Goal: Task Accomplishment & Management: Manage account settings

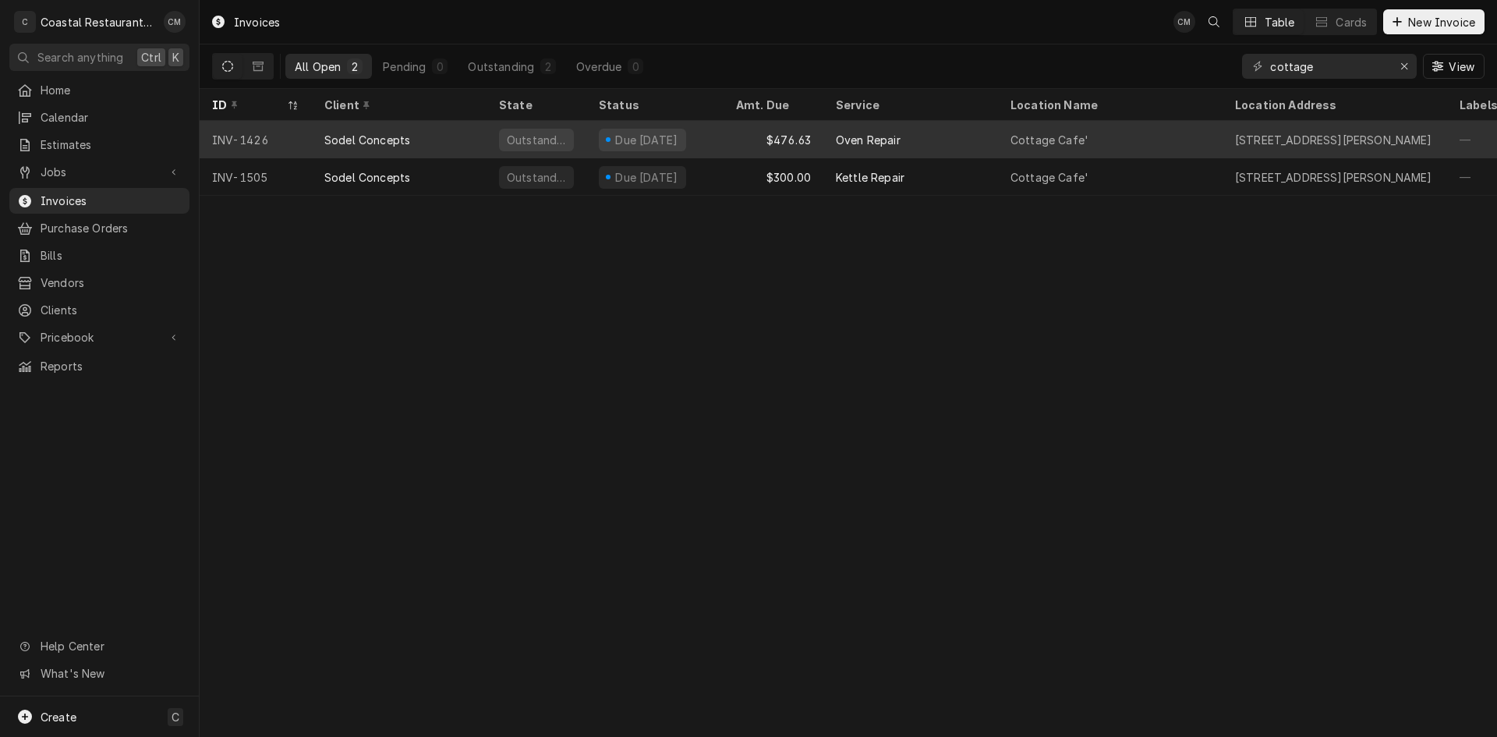
click at [469, 131] on div "Sodel Concepts" at bounding box center [399, 139] width 175 height 37
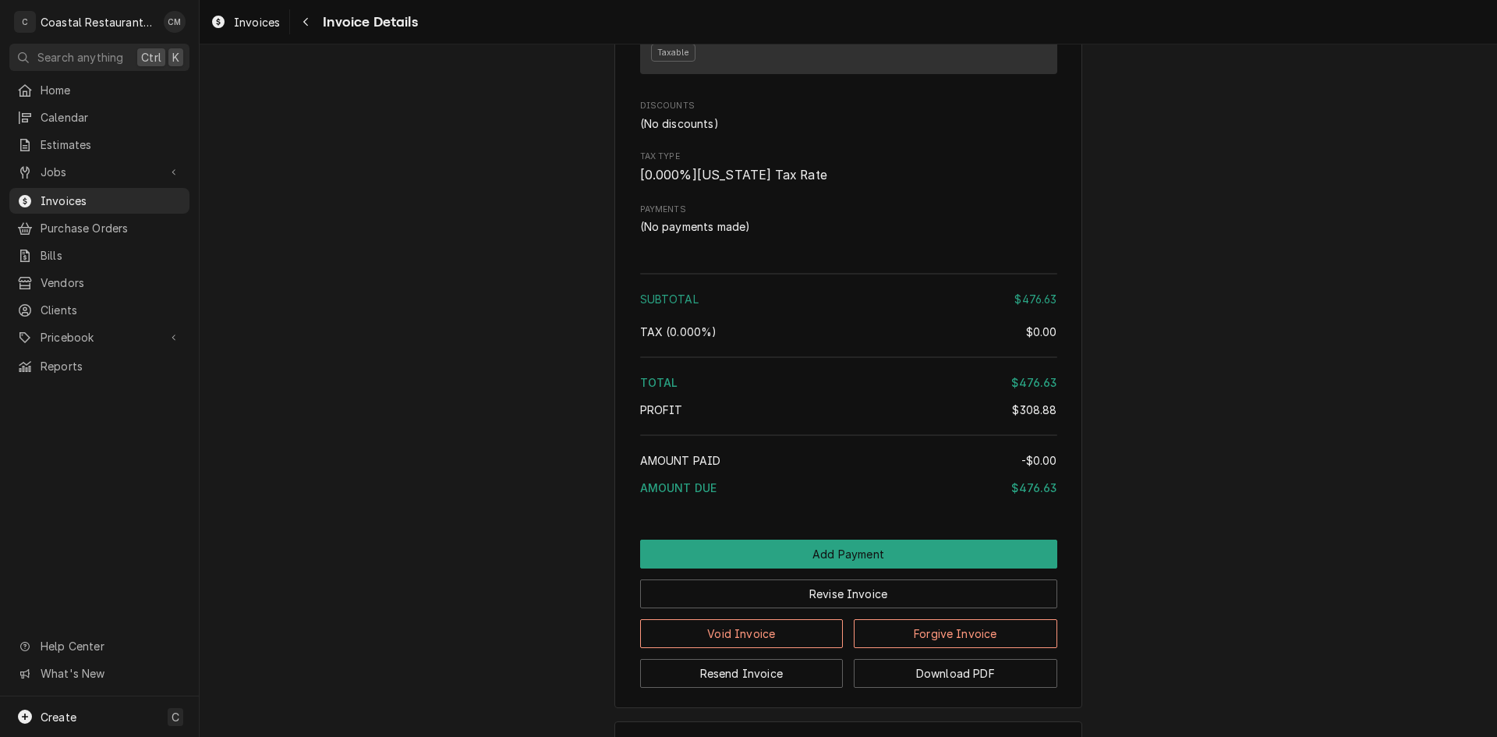
scroll to position [1939, 0]
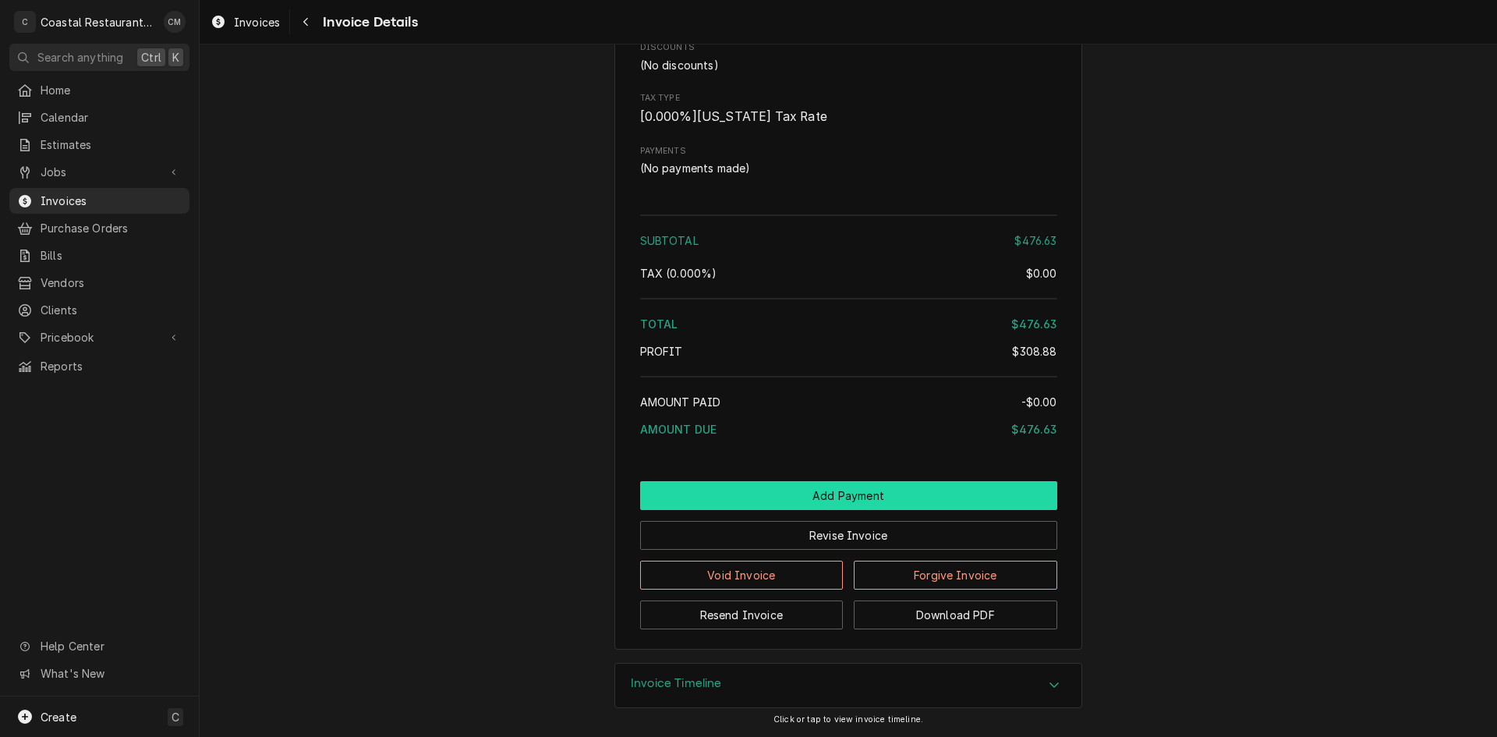
click at [886, 493] on button "Add Payment" at bounding box center [848, 495] width 417 height 29
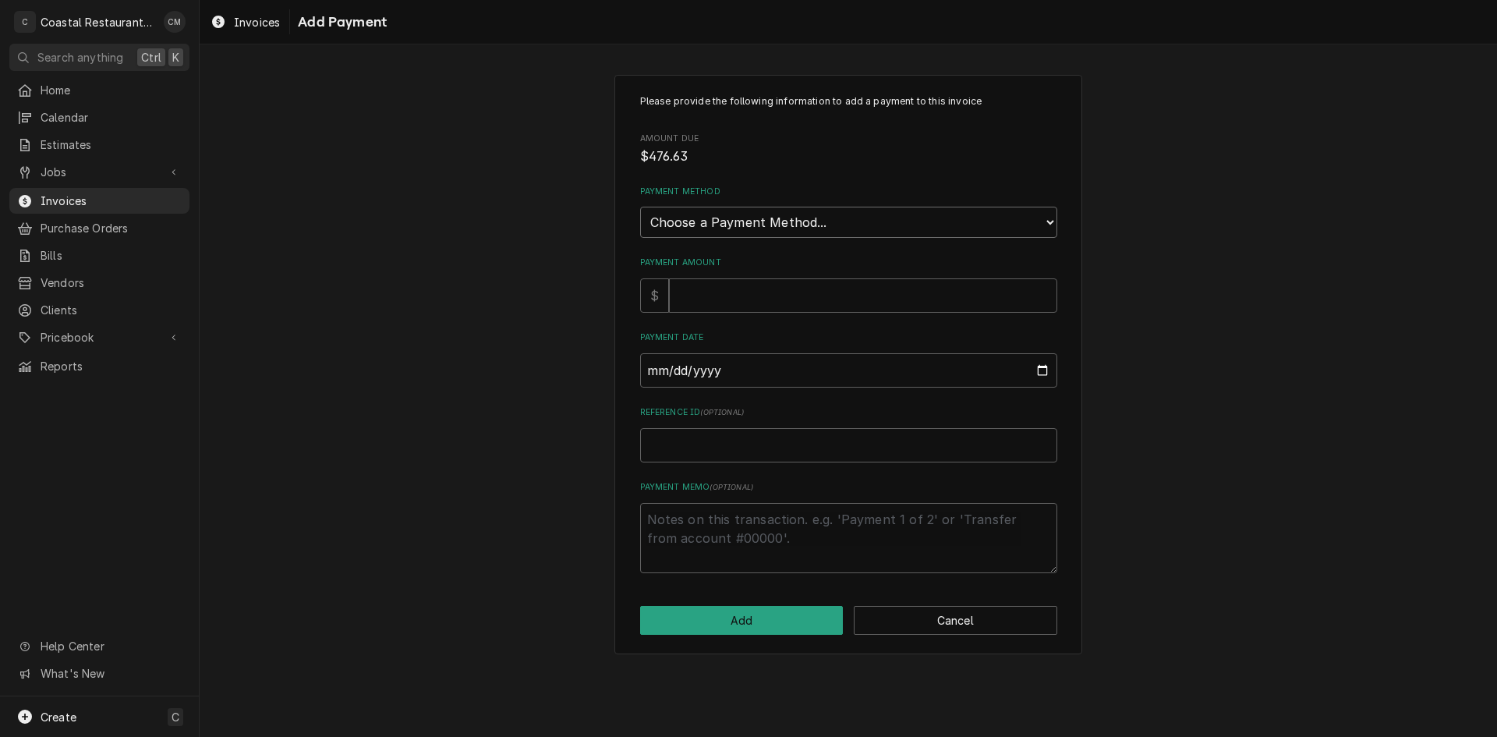
click at [807, 224] on select "Choose a Payment Method... Cash Check Credit/Debit Card ACH/eCheck Other" at bounding box center [848, 222] width 417 height 31
select select "2"
click at [640, 207] on select "Choose a Payment Method... Cash Check Credit/Debit Card ACH/eCheck Other" at bounding box center [848, 222] width 417 height 31
click at [762, 297] on input "Payment Amount" at bounding box center [863, 295] width 388 height 34
type textarea "x"
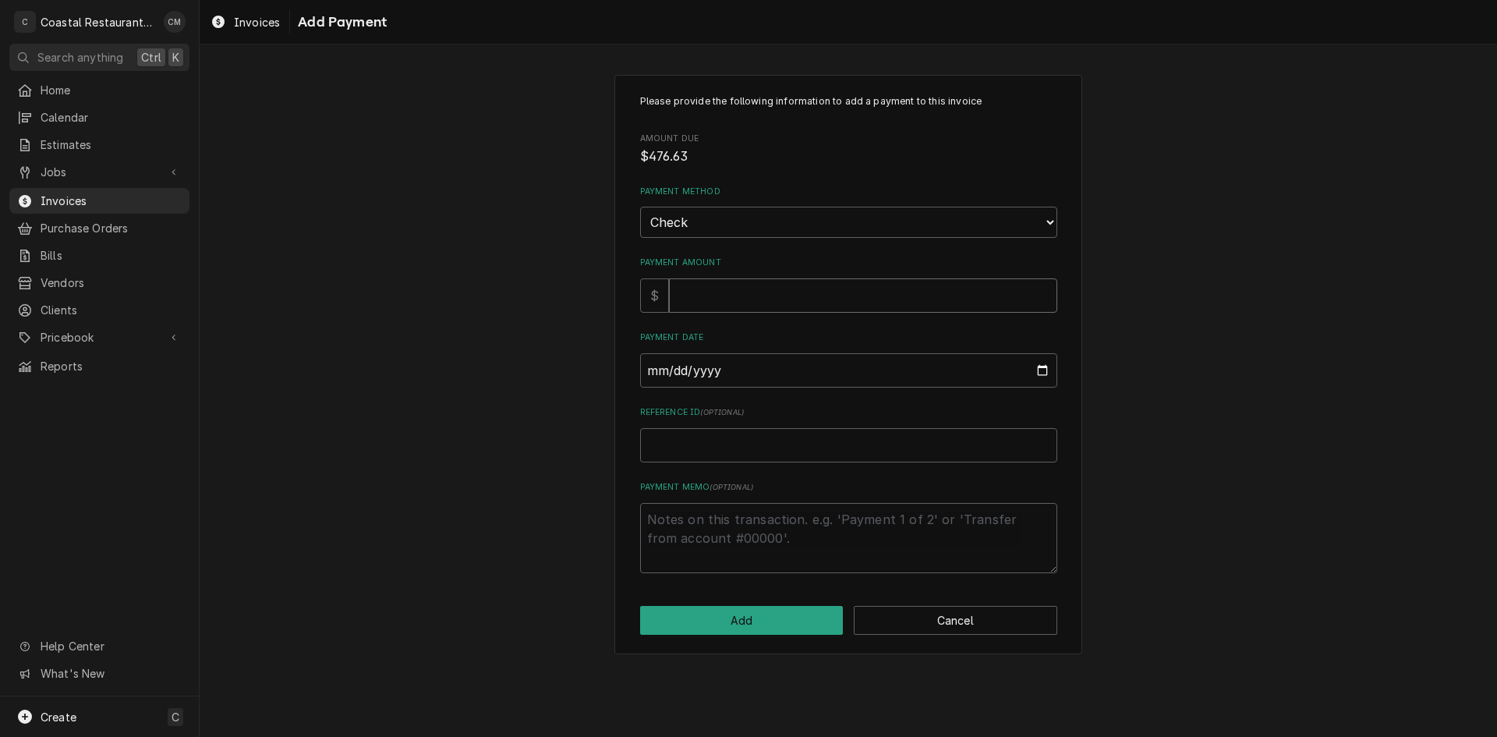
type input "4"
type textarea "x"
type input "47"
type textarea "x"
type input "476"
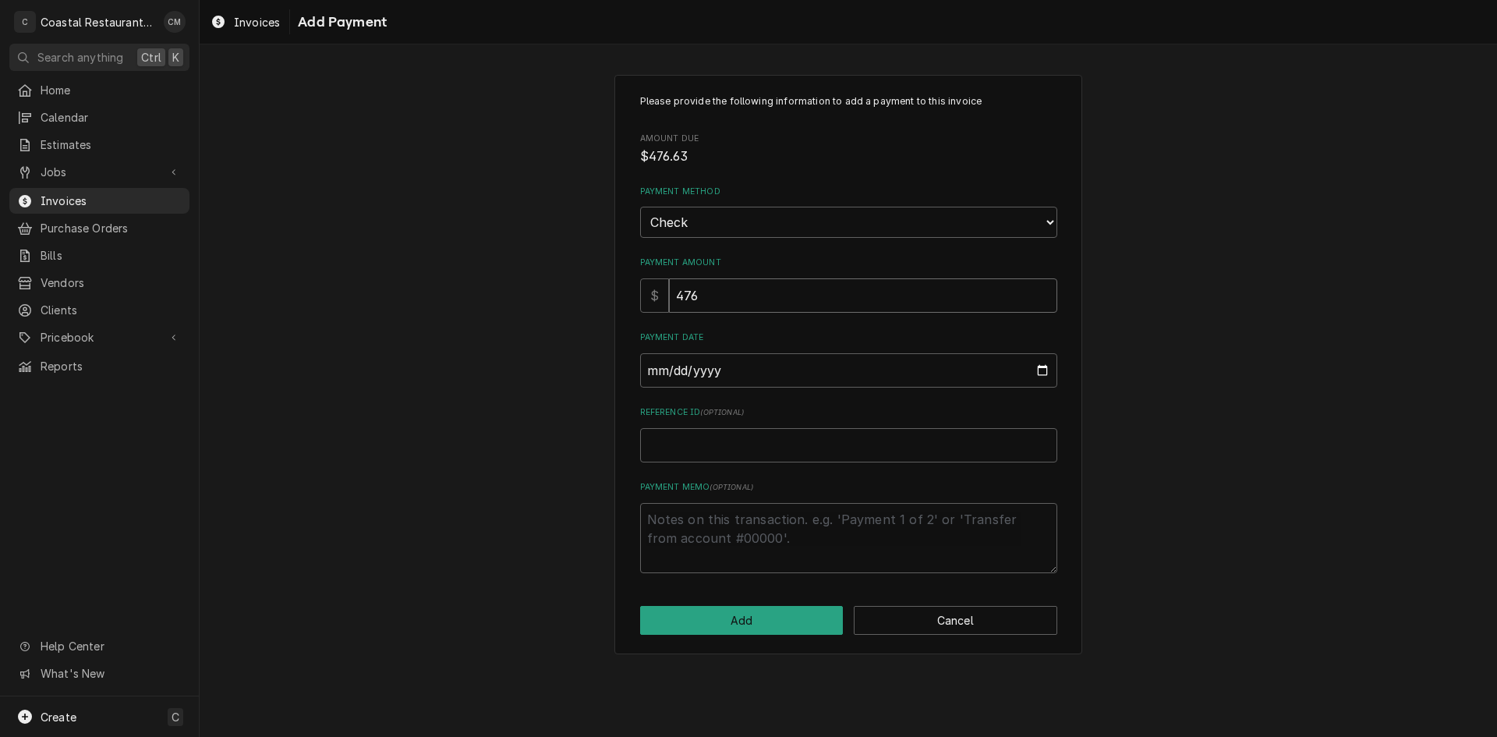
type textarea "x"
type input "476.6"
type textarea "x"
type input "476.63"
type input "0002-08-25"
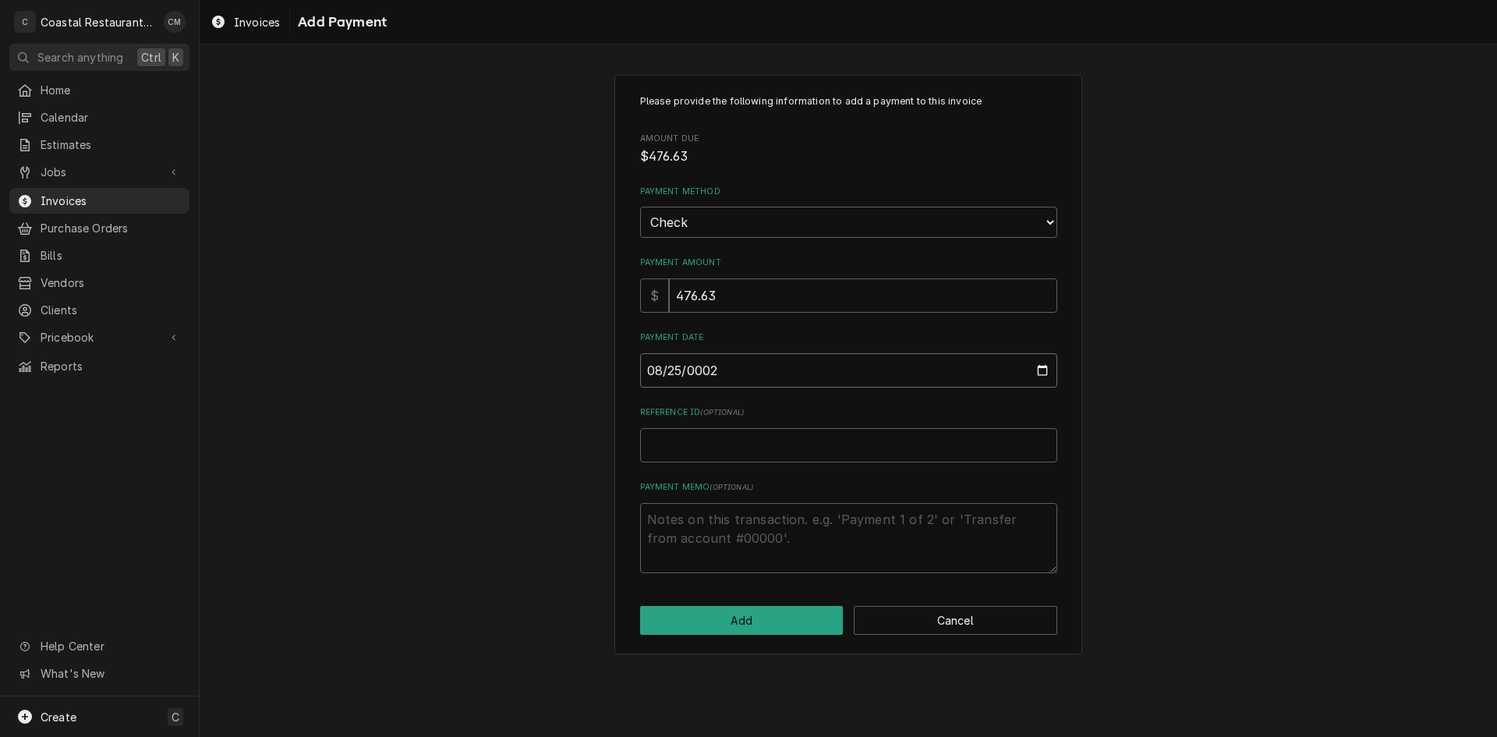
type textarea "x"
type input "0020-08-25"
type textarea "x"
type input "0202-08-25"
type textarea "x"
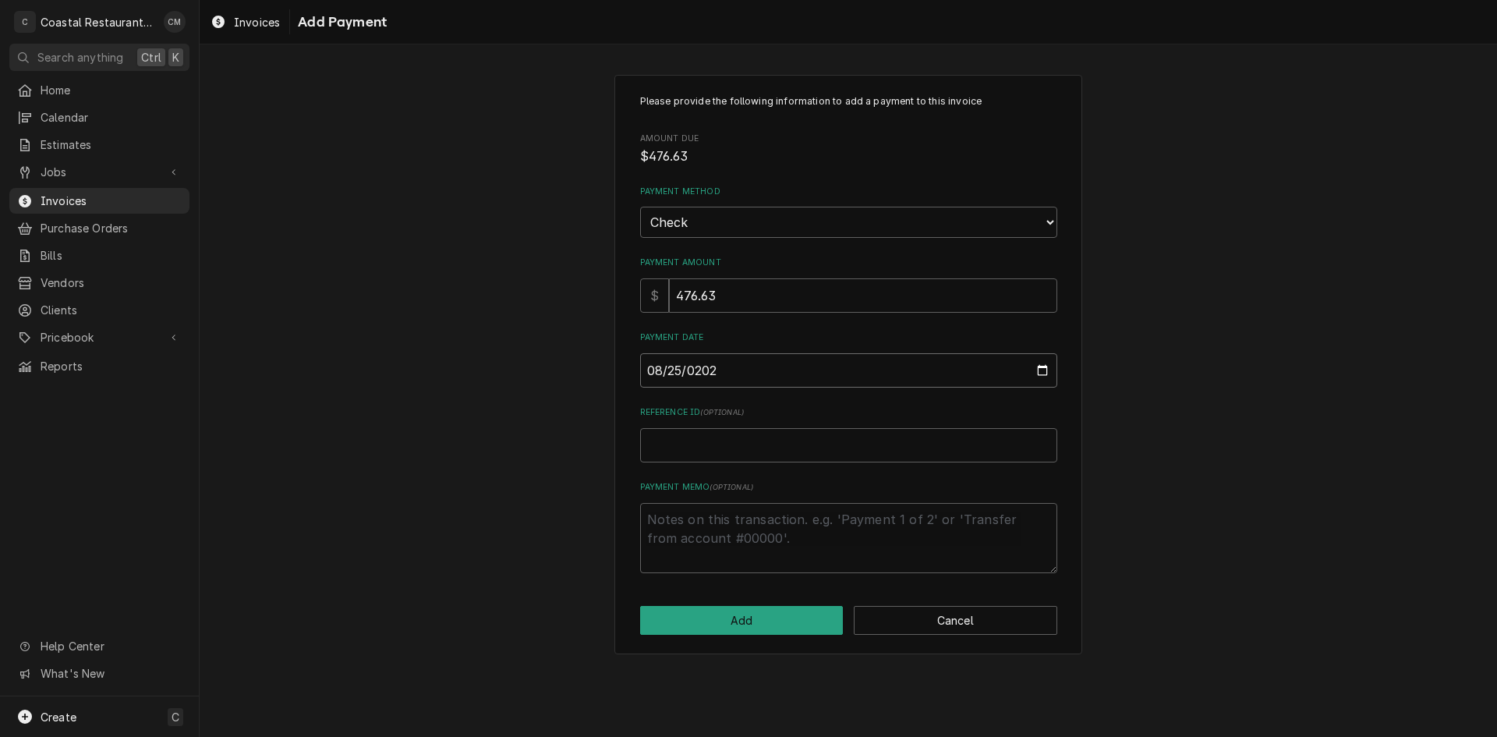
type input "2025-08-25"
type textarea "x"
type input "4"
type textarea "x"
type input "49"
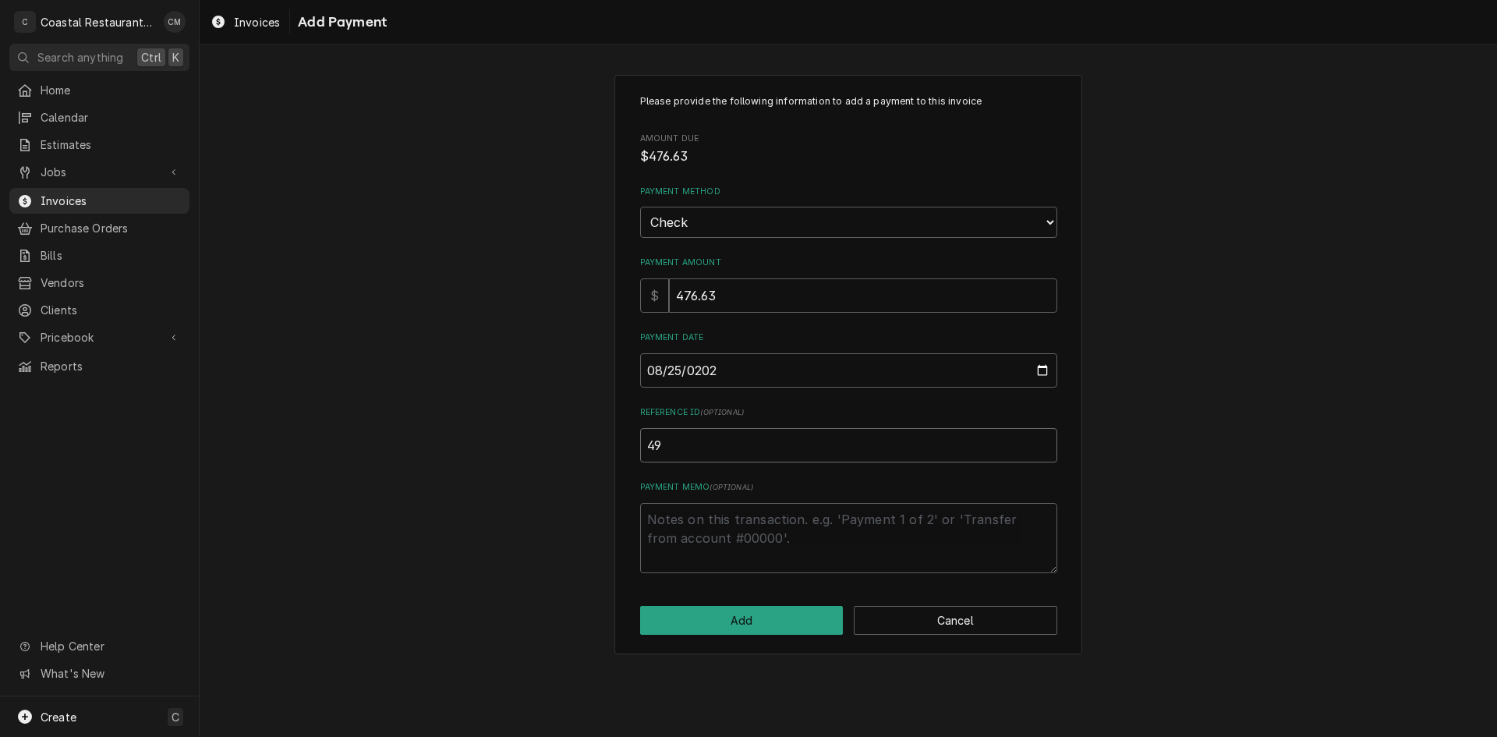
type textarea "x"
type input "498"
type textarea "x"
type input "4984"
click button "Add" at bounding box center [742, 620] width 204 height 29
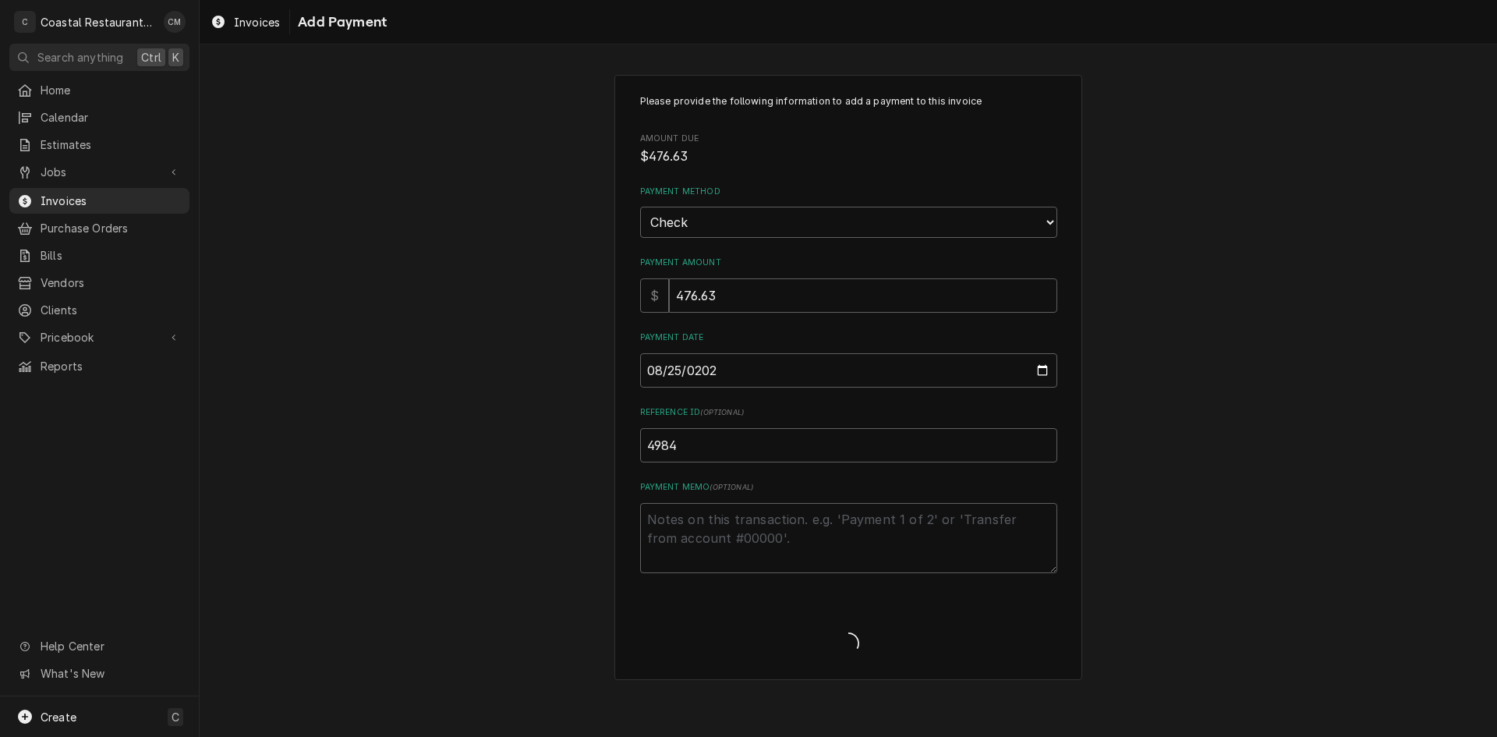
type textarea "x"
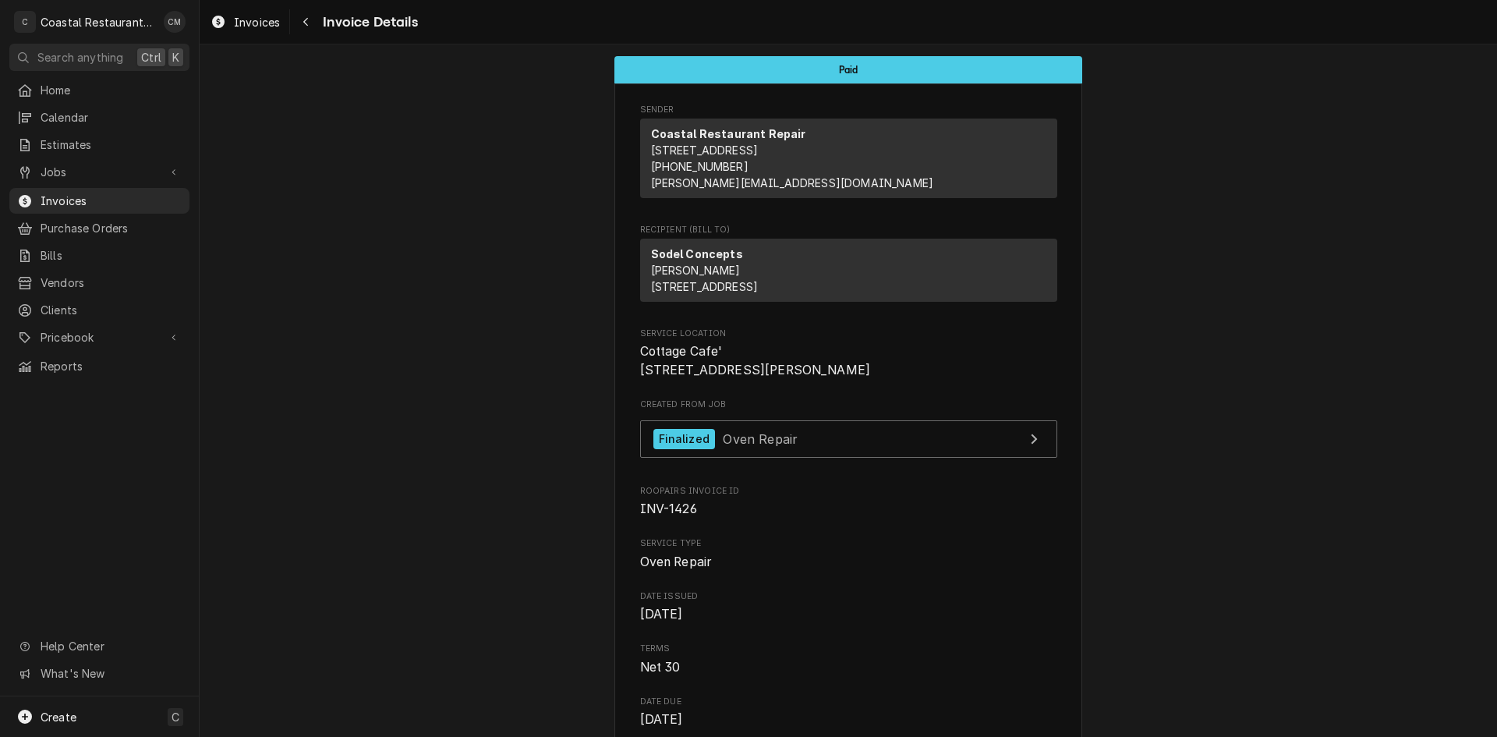
click at [301, 27] on div "Navigate back" at bounding box center [306, 22] width 16 height 16
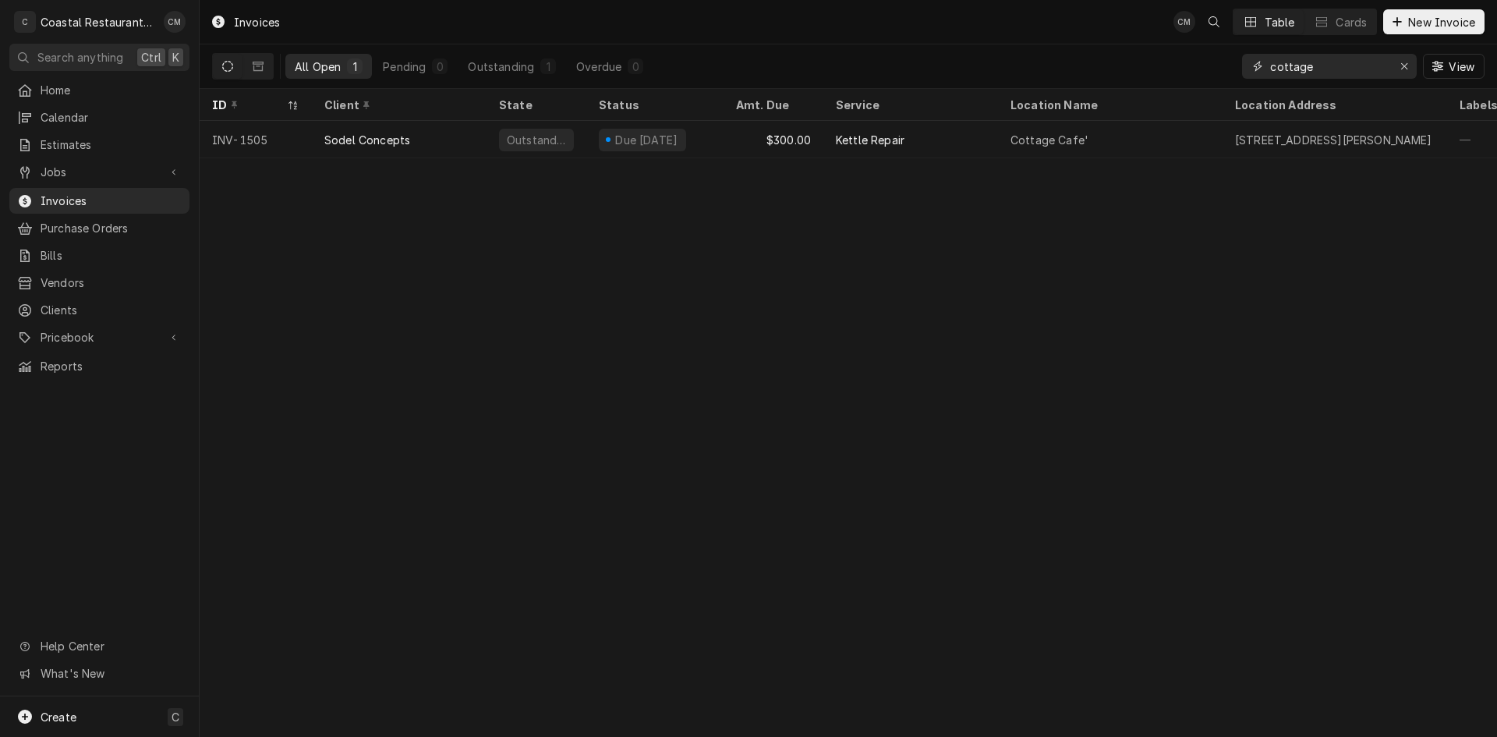
click at [1336, 67] on input "cottage" at bounding box center [1328, 66] width 117 height 25
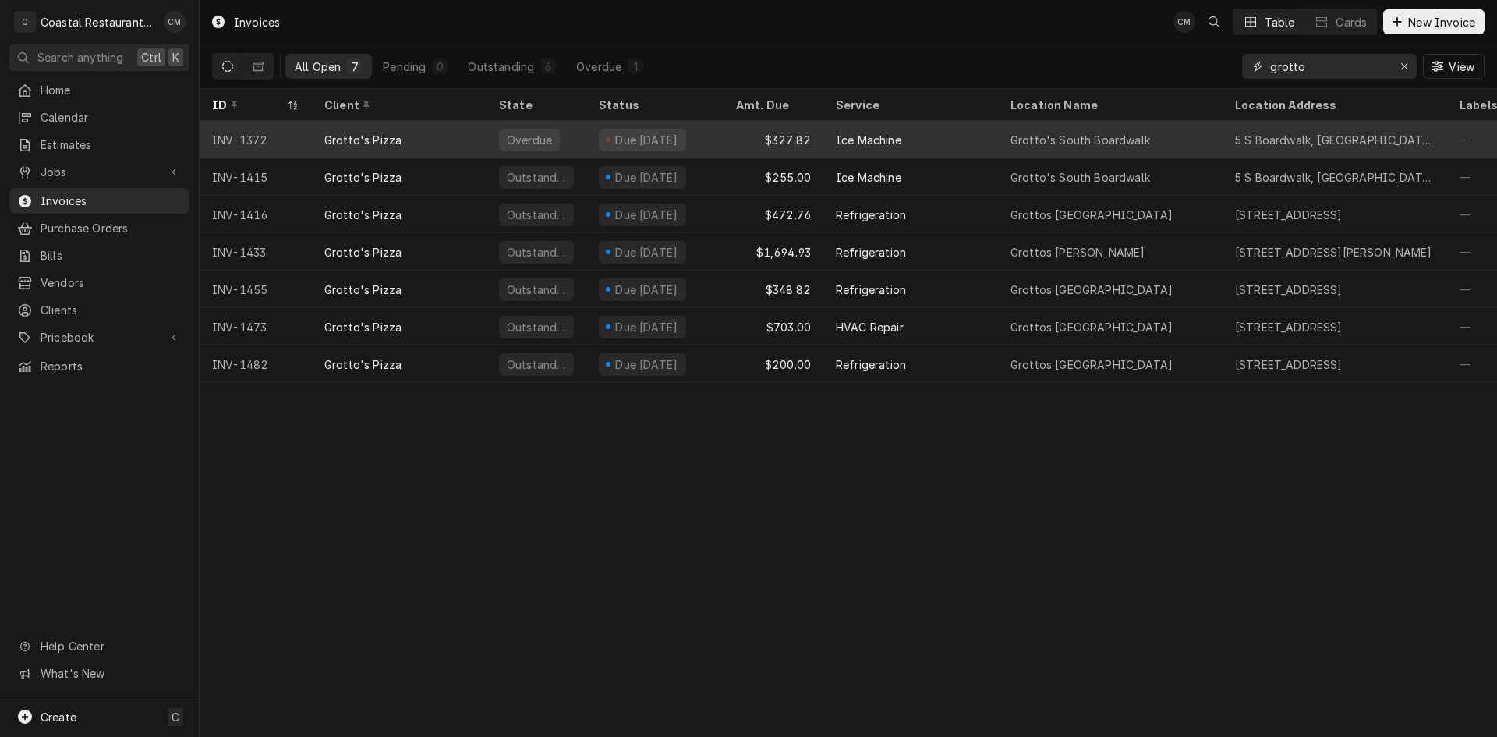
type input "grotto"
click at [742, 141] on div "$327.82" at bounding box center [774, 139] width 100 height 37
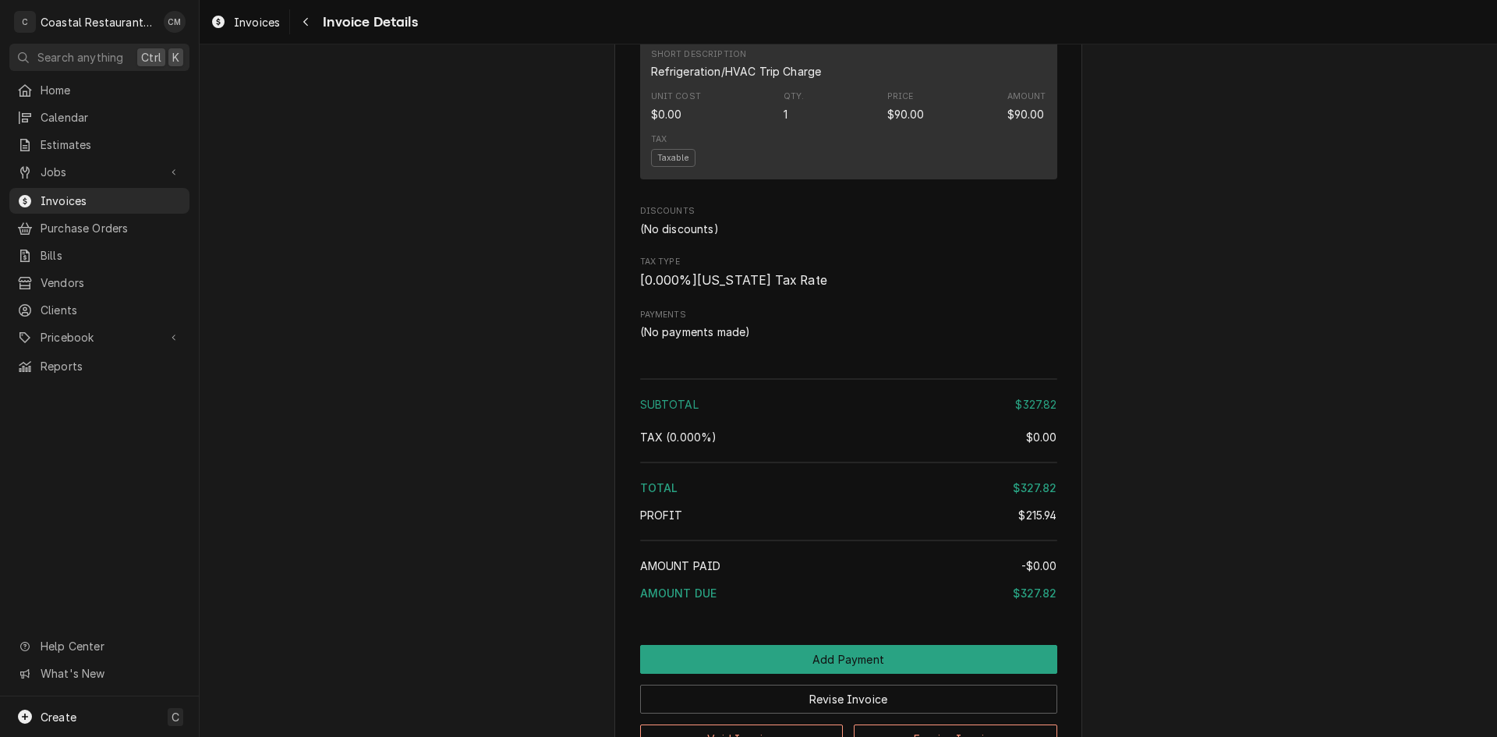
scroll to position [1636, 0]
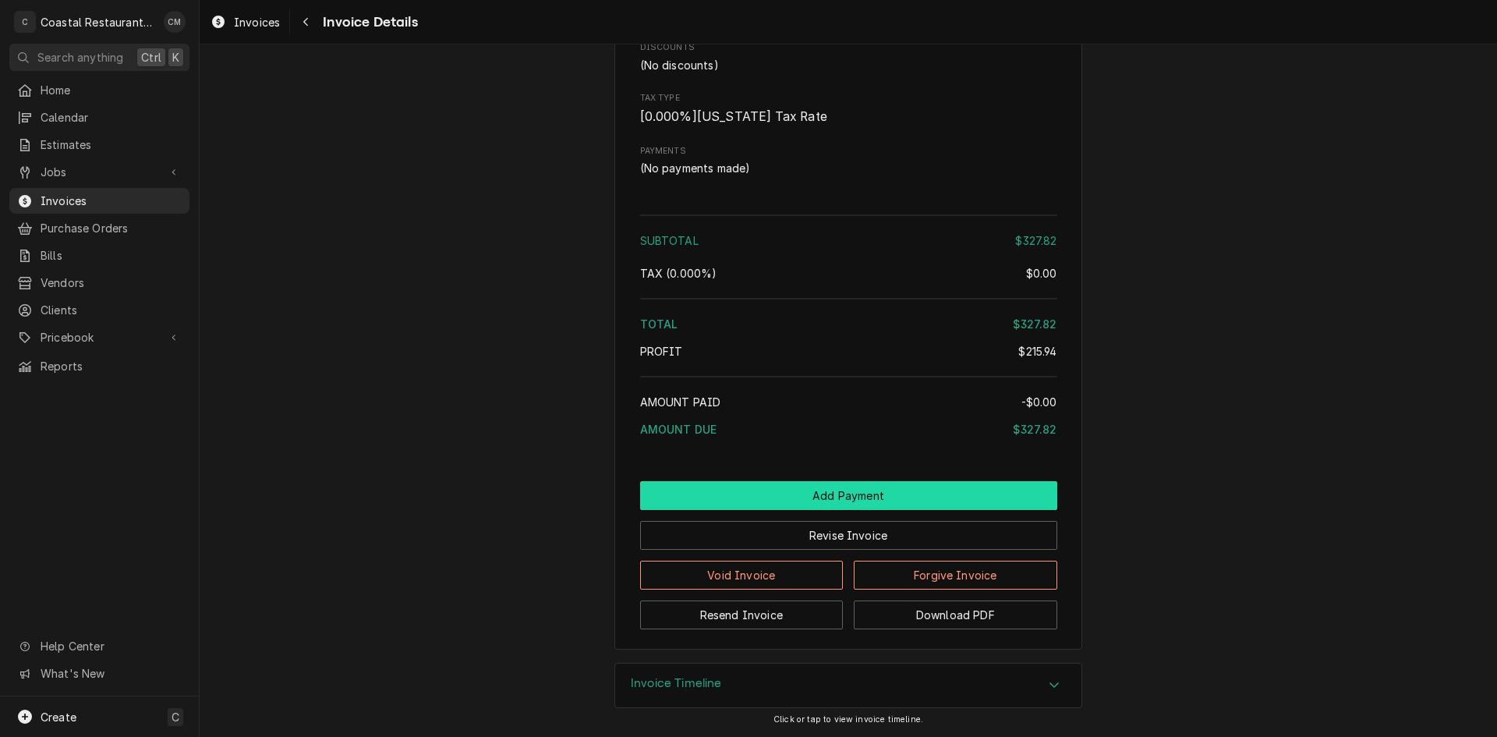
click at [885, 483] on button "Add Payment" at bounding box center [848, 495] width 417 height 29
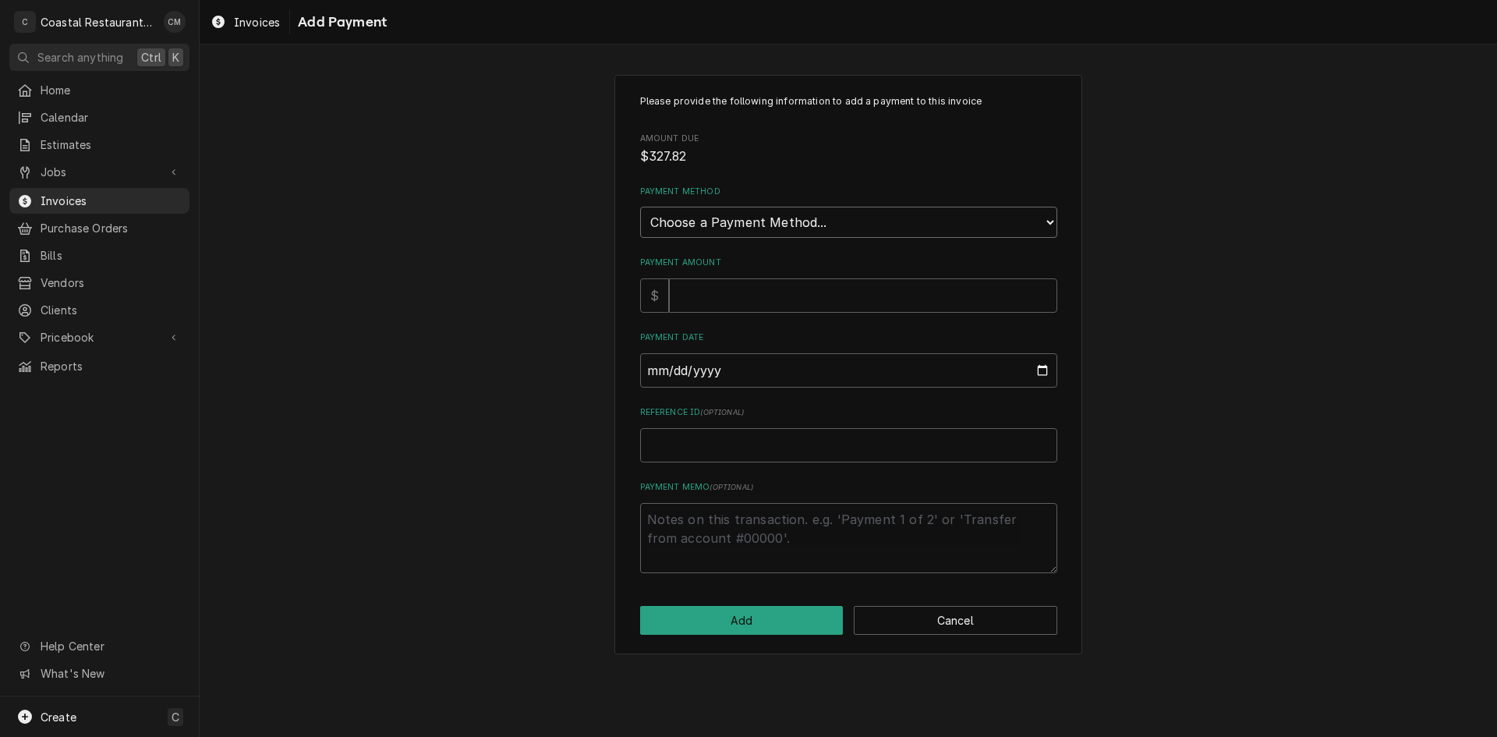
click at [799, 221] on select "Choose a Payment Method... Cash Check Credit/Debit Card ACH/eCheck Other" at bounding box center [848, 222] width 417 height 31
select select "2"
click at [640, 207] on select "Choose a Payment Method... Cash Check Credit/Debit Card ACH/eCheck Other" at bounding box center [848, 222] width 417 height 31
click at [771, 297] on input "Payment Amount" at bounding box center [863, 295] width 388 height 34
type textarea "x"
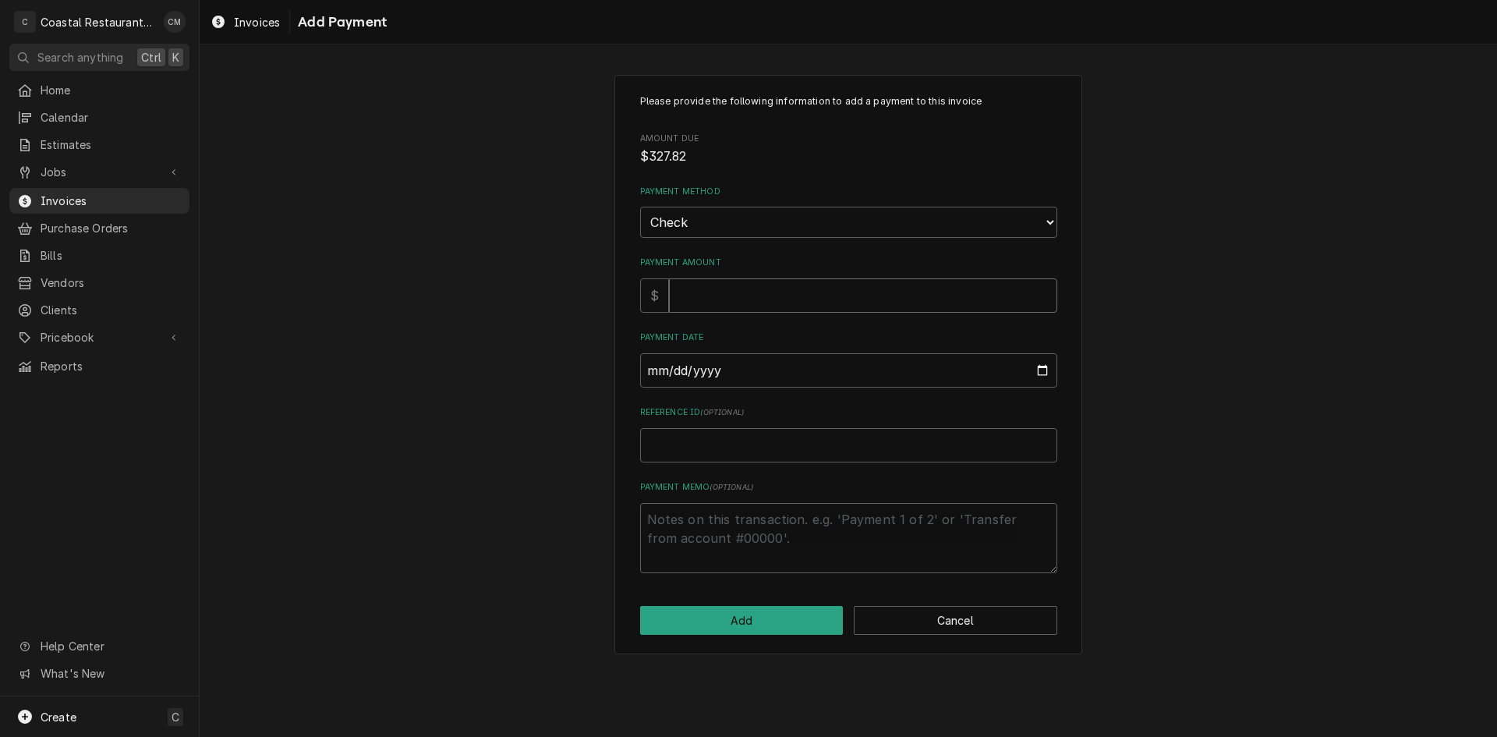
type input "3"
type textarea "x"
type input "32"
type textarea "x"
type input "327"
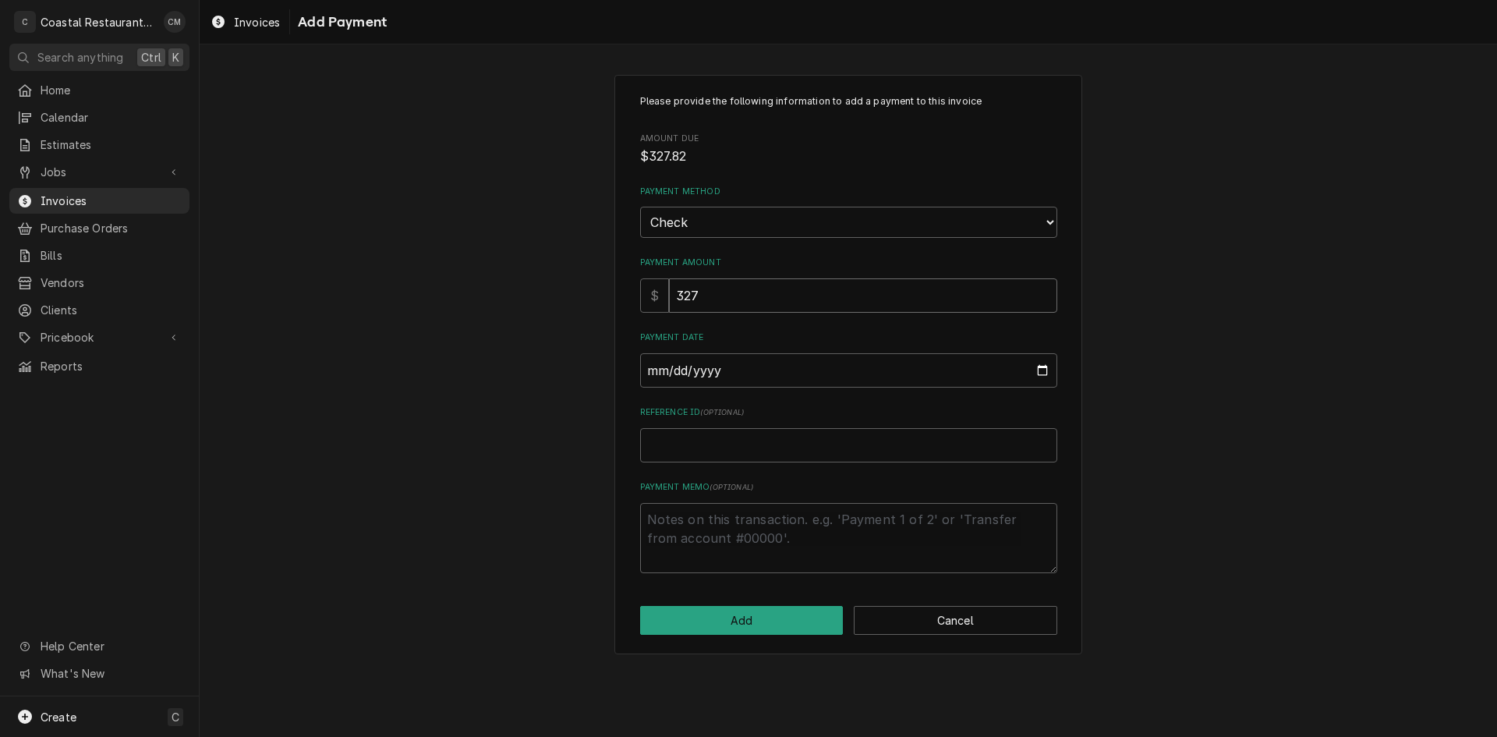
type textarea "x"
type input "327.8"
type textarea "x"
type input "327.82"
type input "0002-08-25"
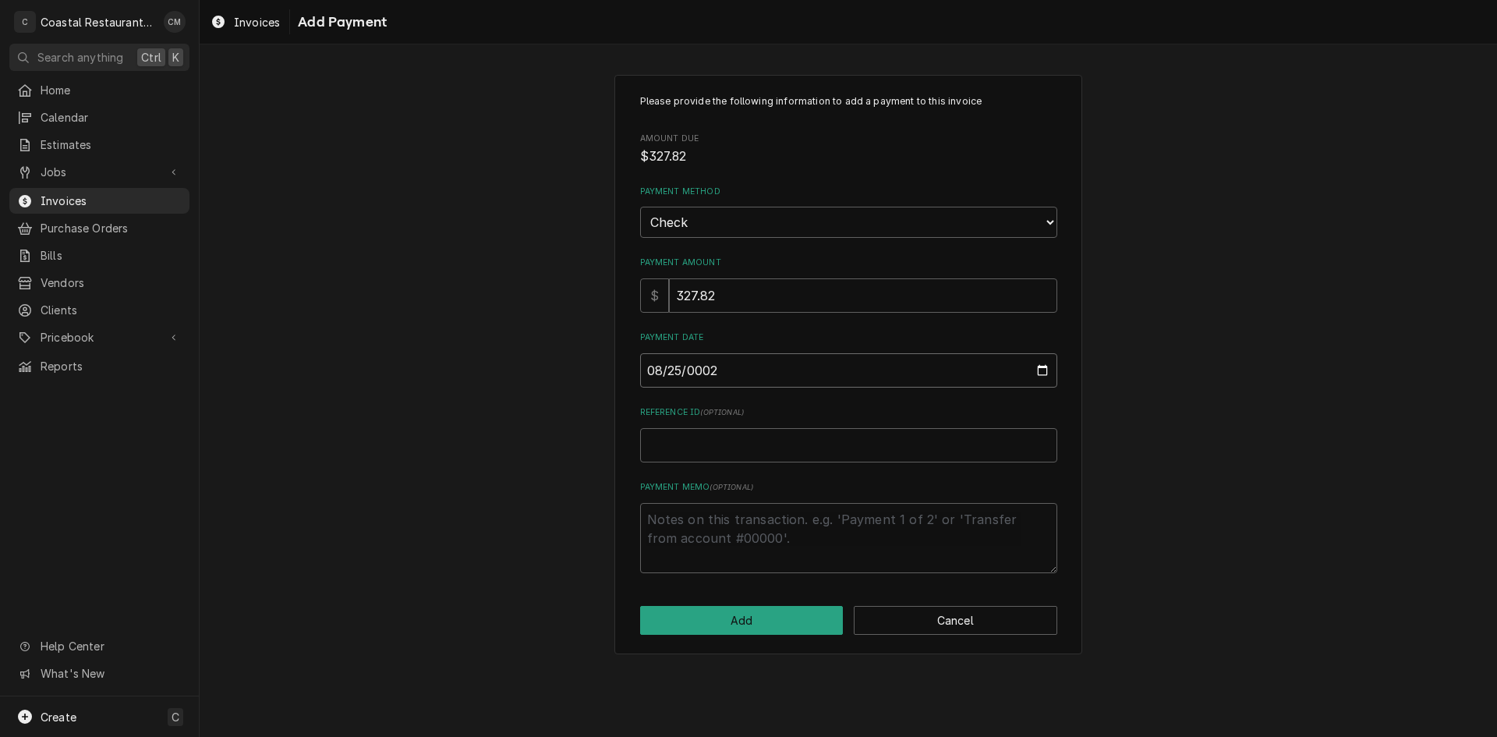
type textarea "x"
type input "0020-08-25"
type textarea "x"
type input "0202-08-25"
type textarea "x"
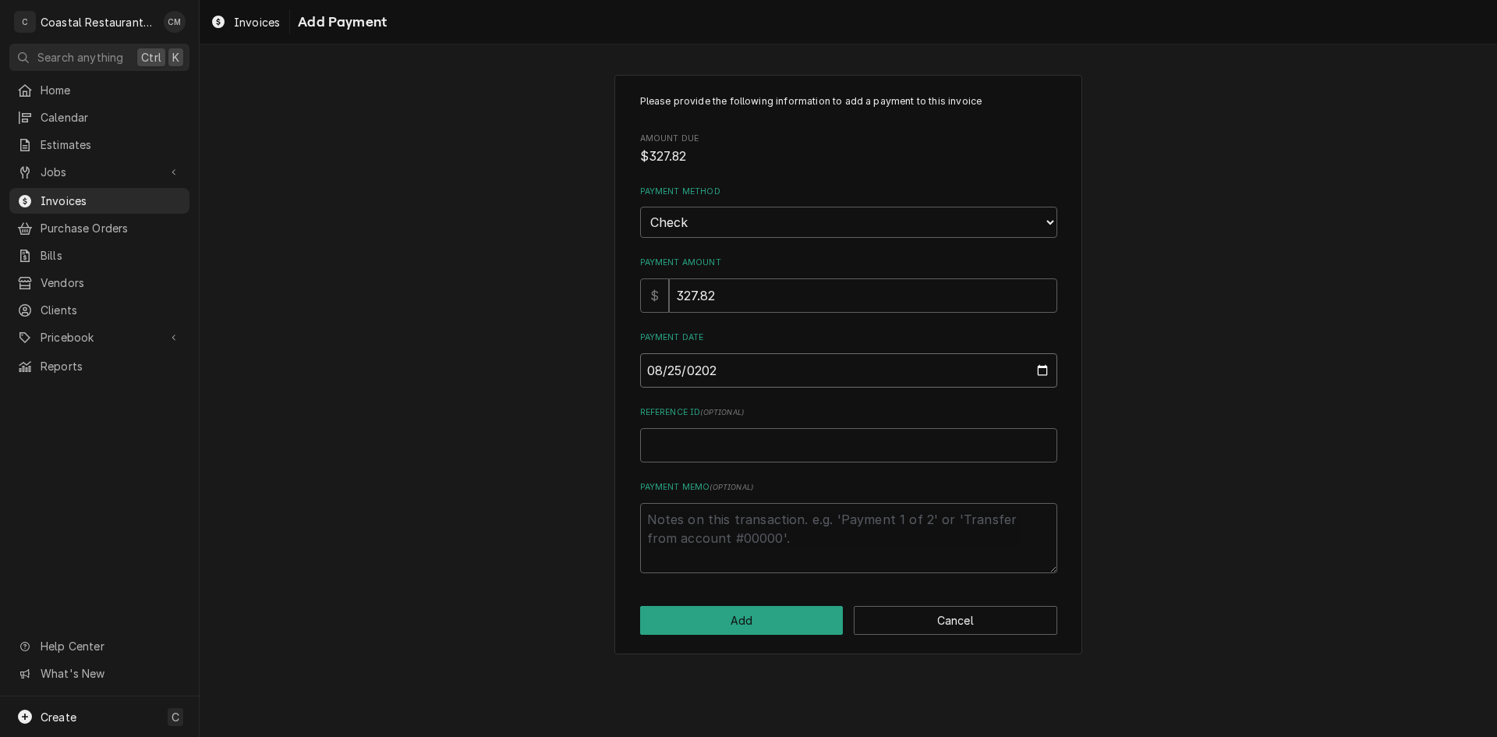
type input "[DATE]"
type textarea "x"
type input "1"
type textarea "x"
type input "16"
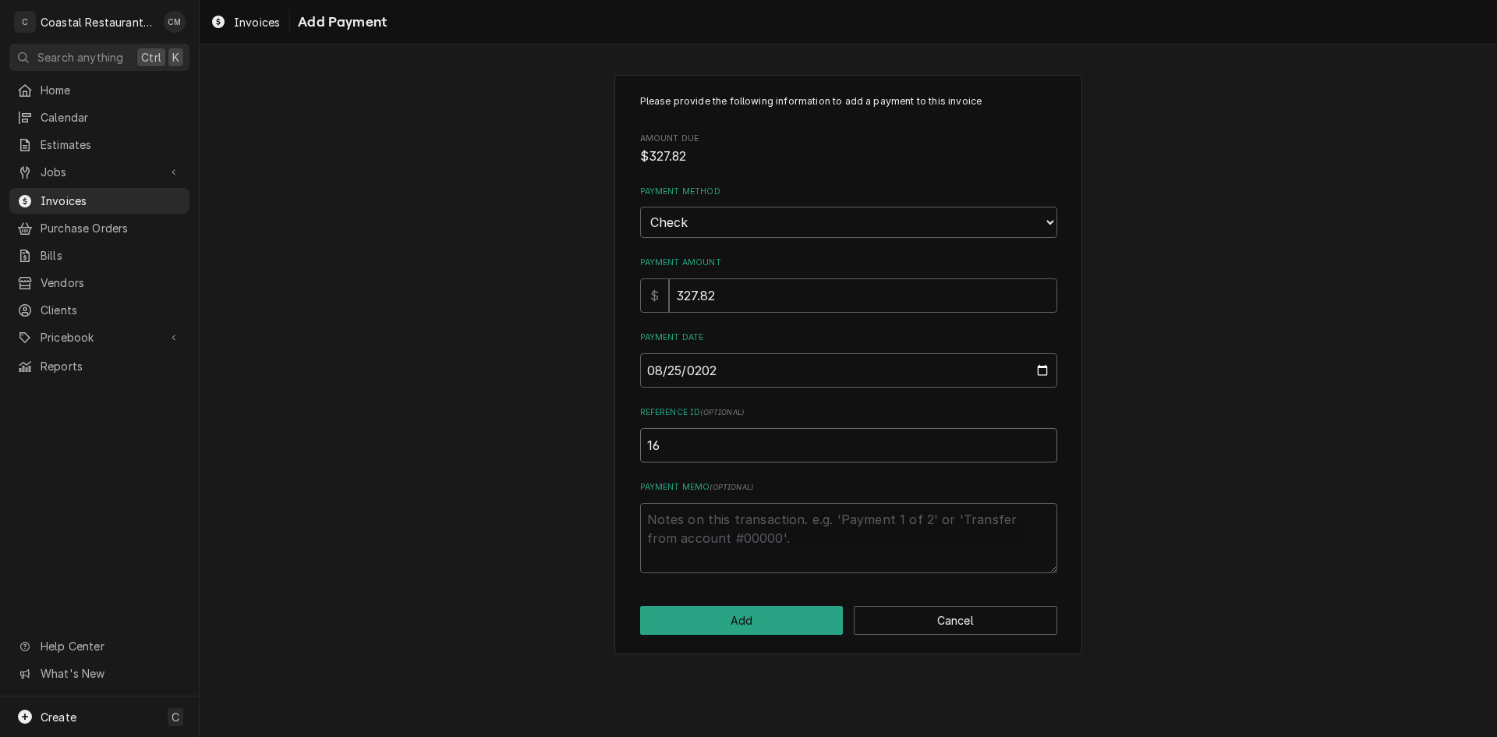
type textarea "x"
type input "162"
type textarea "x"
type input "1623"
type textarea "x"
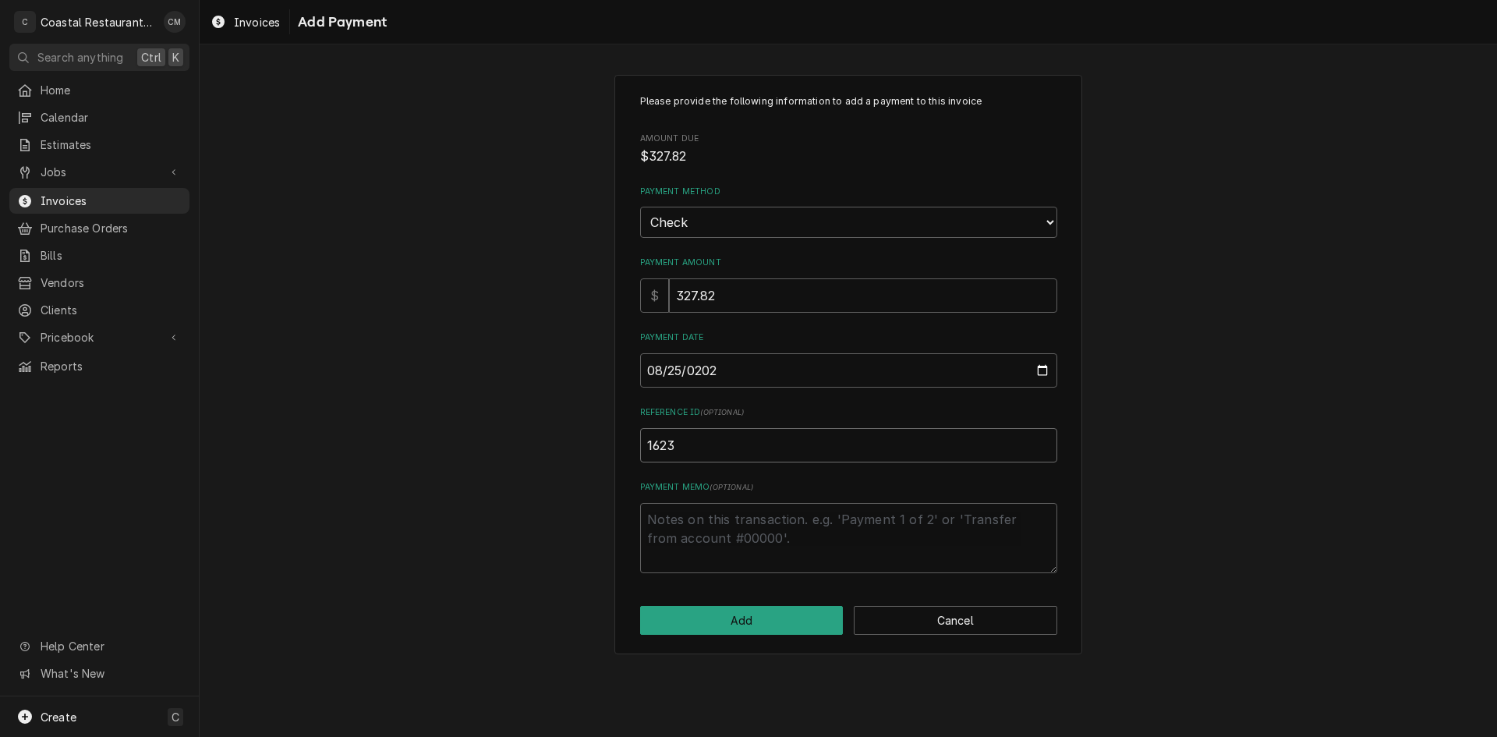
type input "16230"
type textarea "x"
type input "162305"
click button "Add" at bounding box center [742, 620] width 204 height 29
type textarea "x"
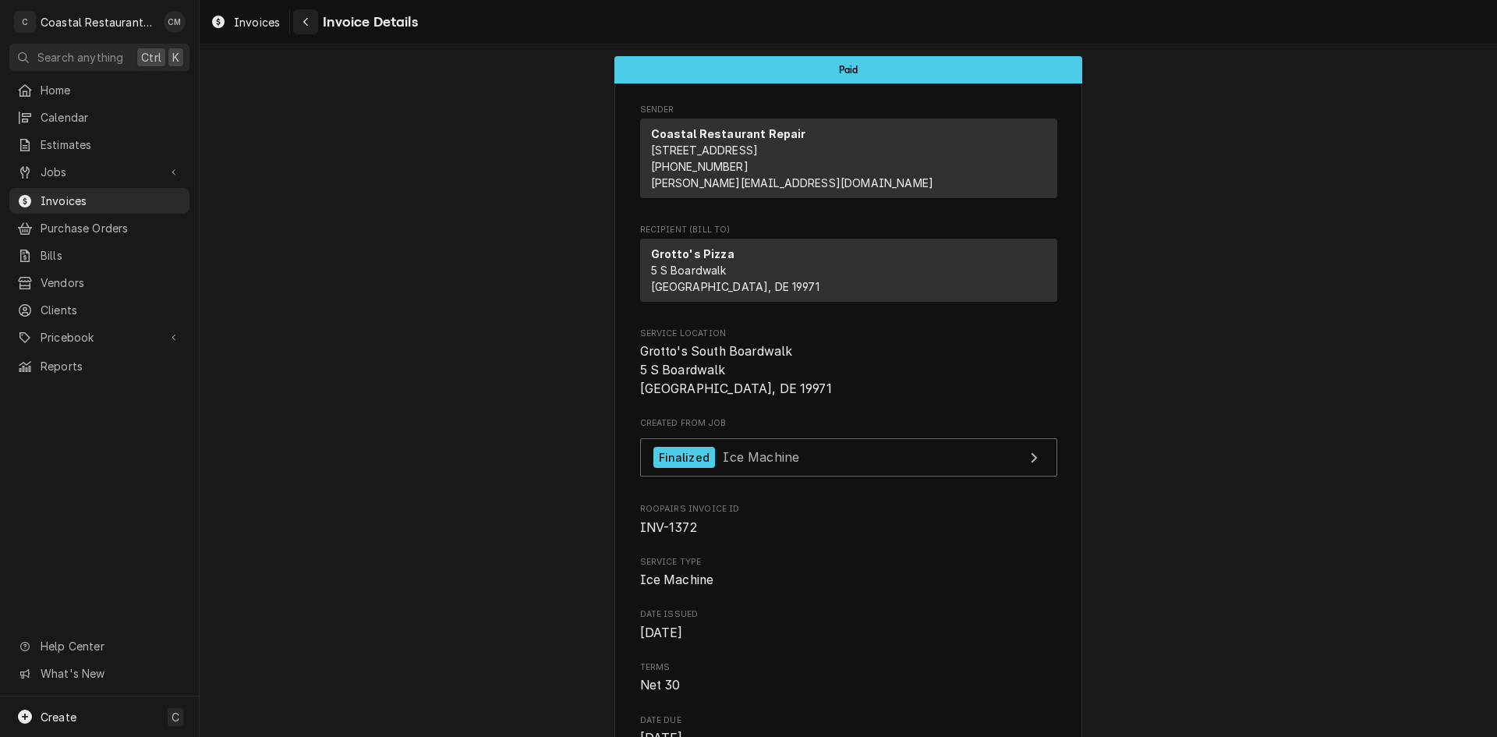
click at [295, 18] on button "Navigate back" at bounding box center [305, 21] width 25 height 25
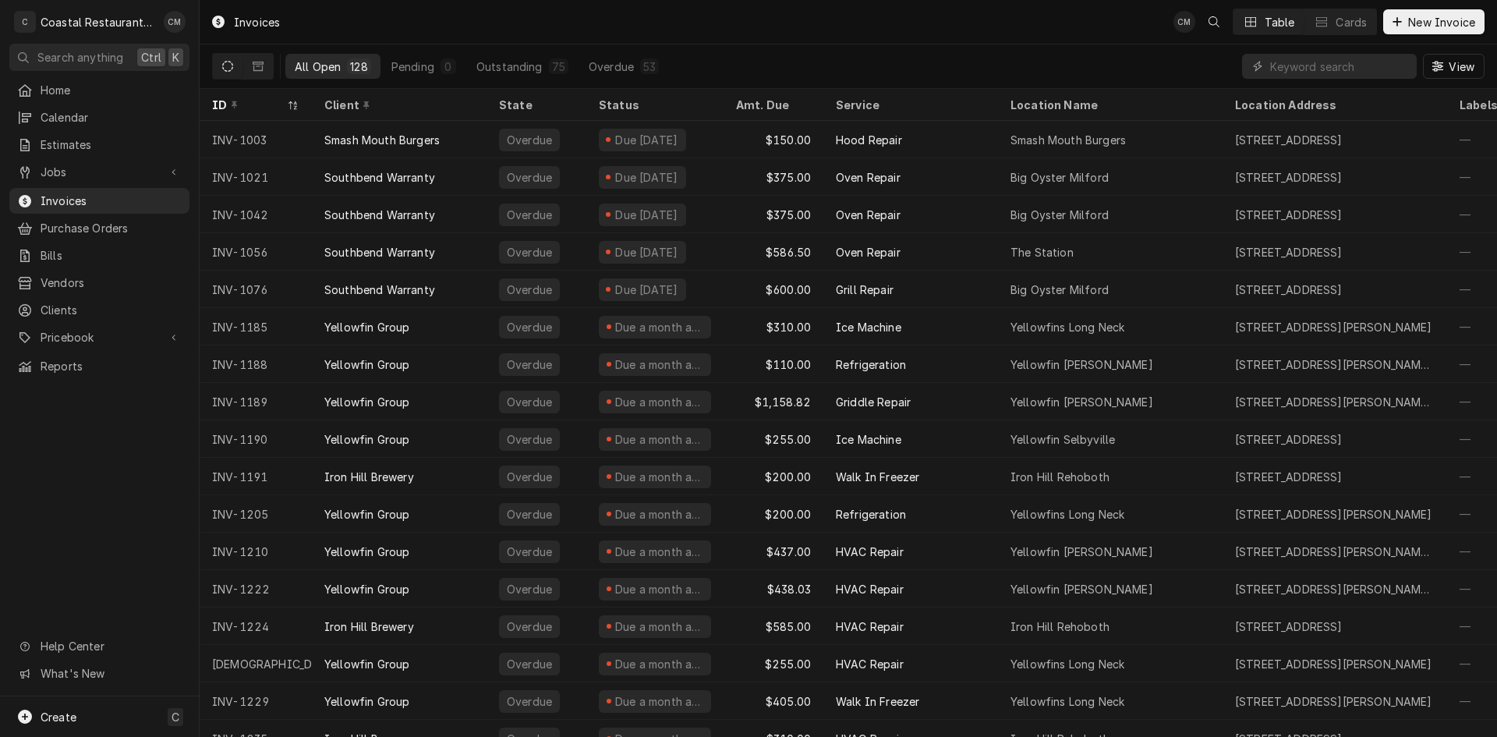
click at [1333, 69] on input "Dynamic Content Wrapper" at bounding box center [1339, 66] width 139 height 25
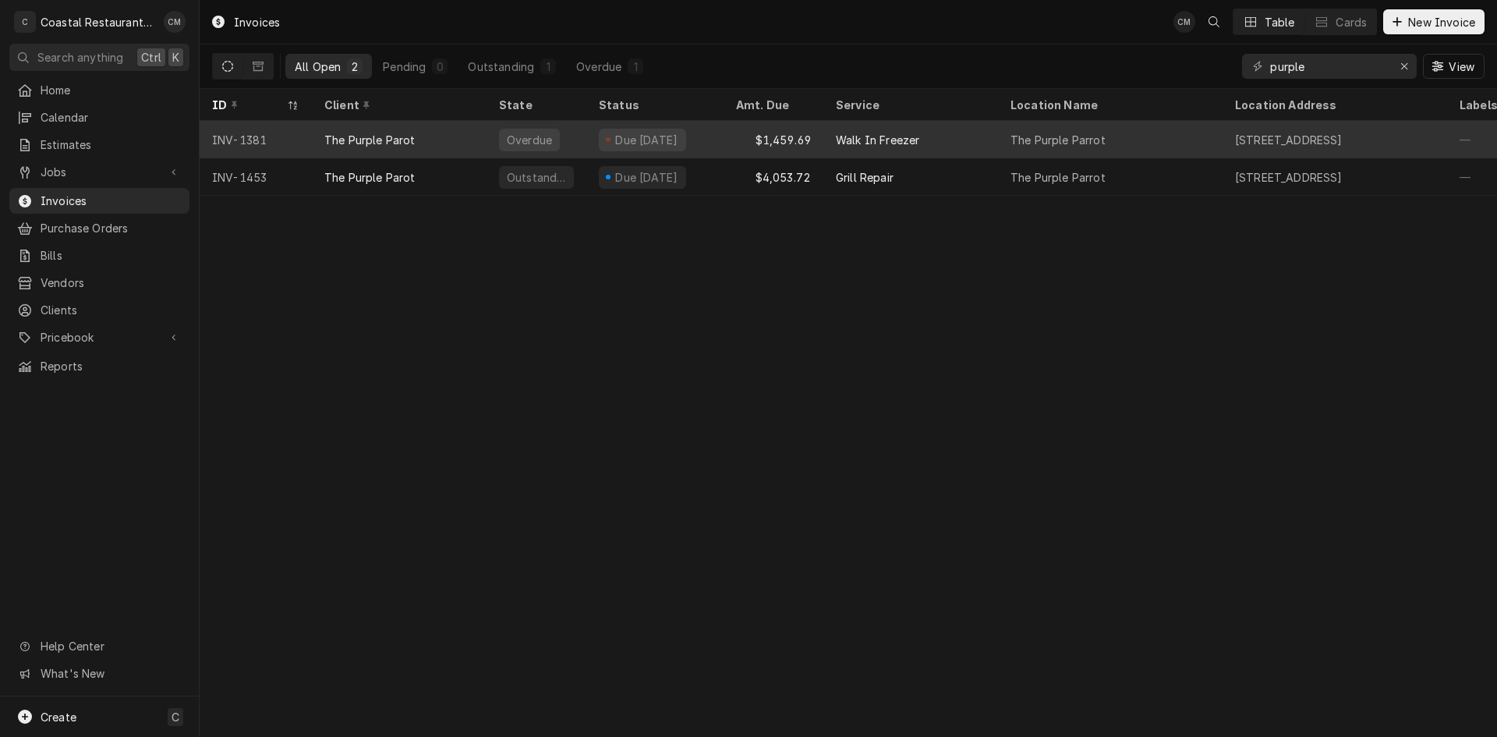
type input "purple"
click at [971, 145] on div "Walk In Freezer" at bounding box center [910, 139] width 175 height 37
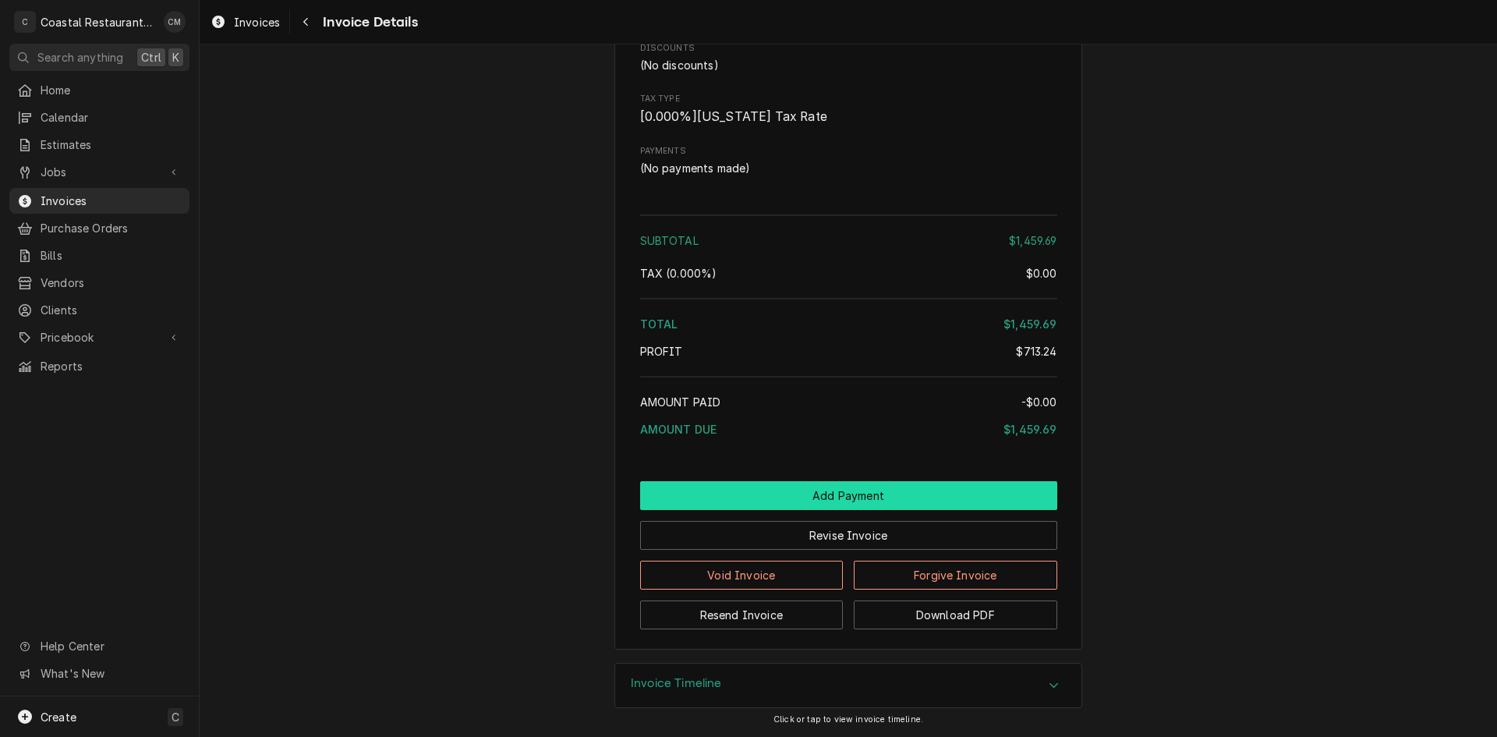
scroll to position [2345, 0]
click at [874, 493] on button "Add Payment" at bounding box center [848, 495] width 417 height 29
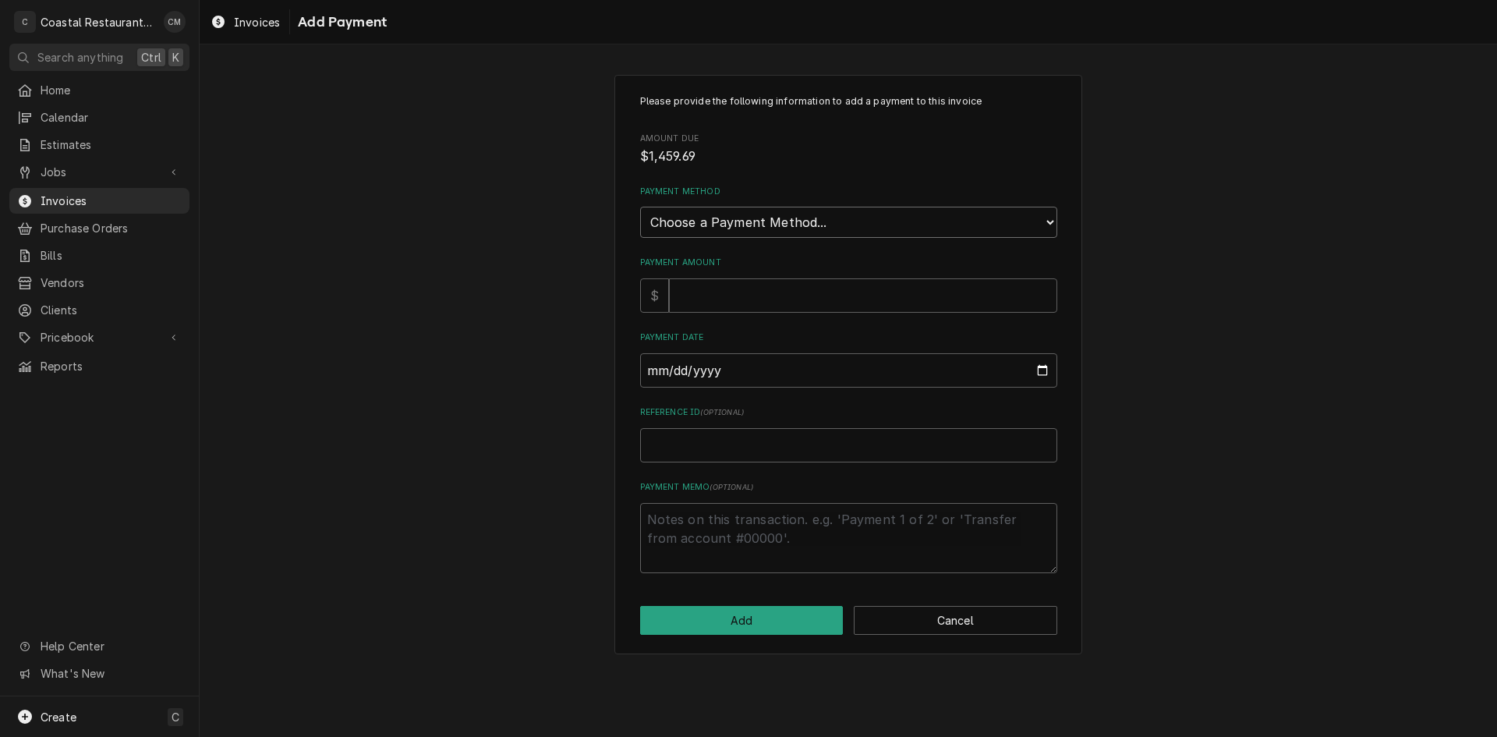
click at [844, 226] on select "Choose a Payment Method... Cash Check Credit/Debit Card ACH/eCheck Other" at bounding box center [848, 222] width 417 height 31
select select "2"
click at [640, 207] on select "Choose a Payment Method... Cash Check Credit/Debit Card ACH/eCheck Other" at bounding box center [848, 222] width 417 height 31
click at [801, 296] on input "Payment Amount" at bounding box center [863, 295] width 388 height 34
type textarea "x"
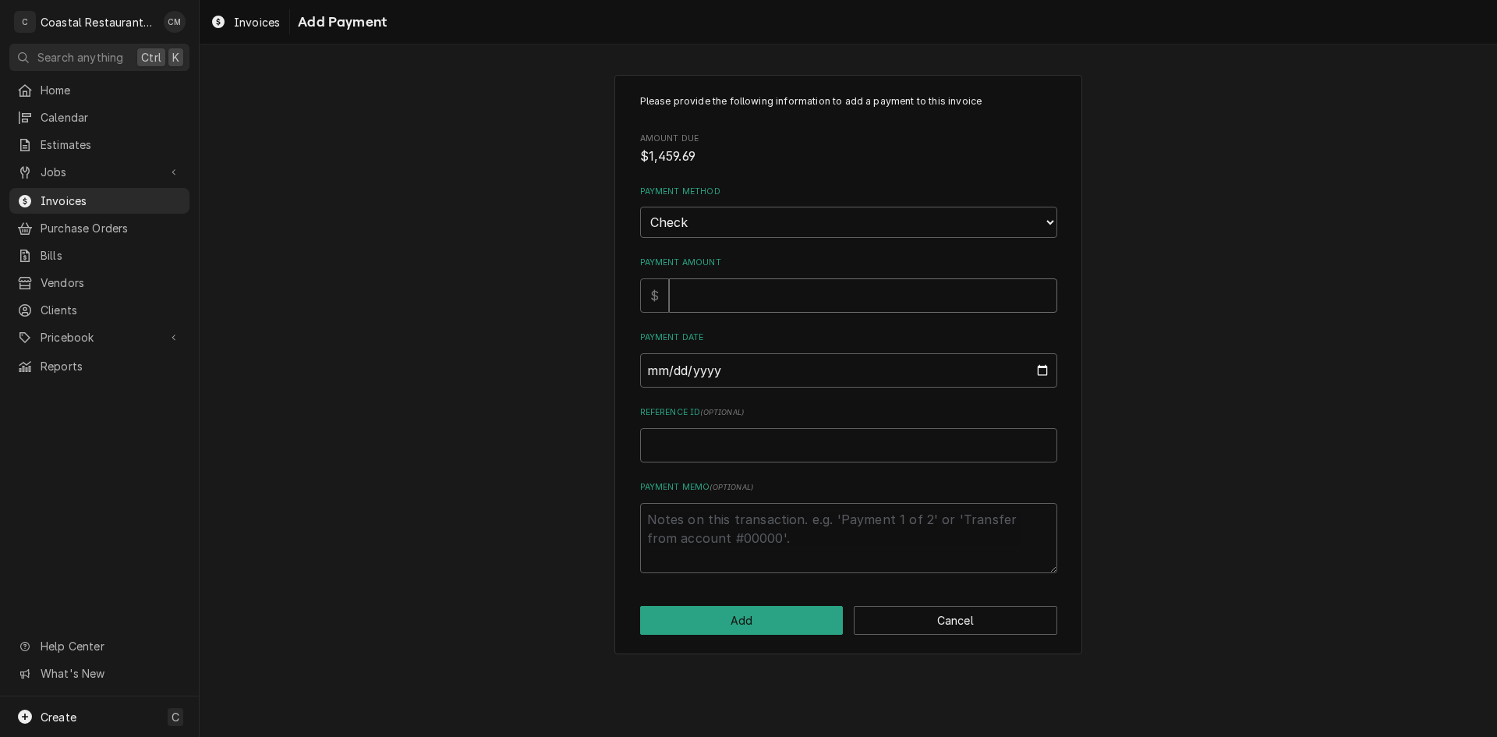
type input "1"
type textarea "x"
type input "14"
type textarea "x"
type input "145"
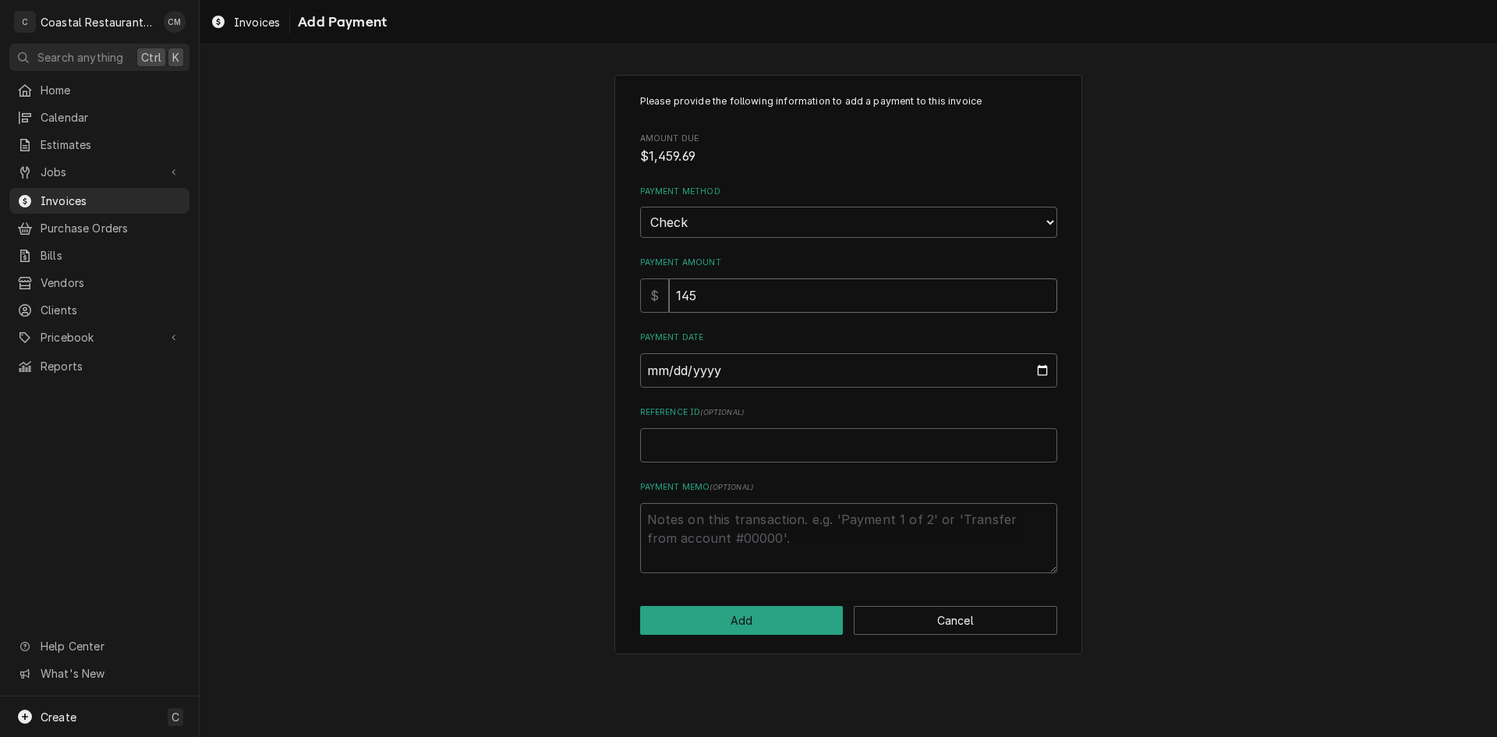
type textarea "x"
type input "1459"
type textarea "x"
type input "1459.6"
type textarea "x"
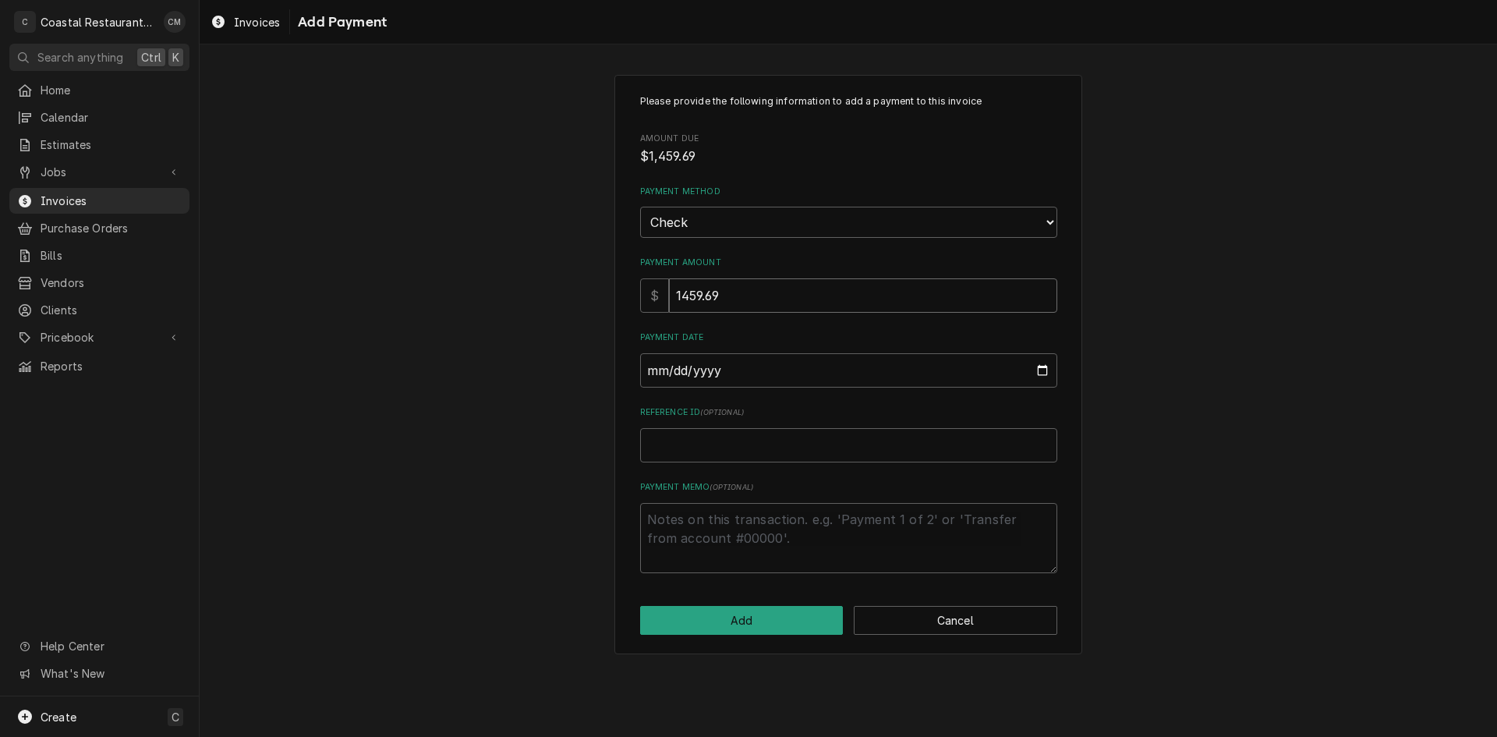
type input "1459.69"
type input "0002-08-20"
type textarea "x"
type input "0002-08-02"
type textarea "x"
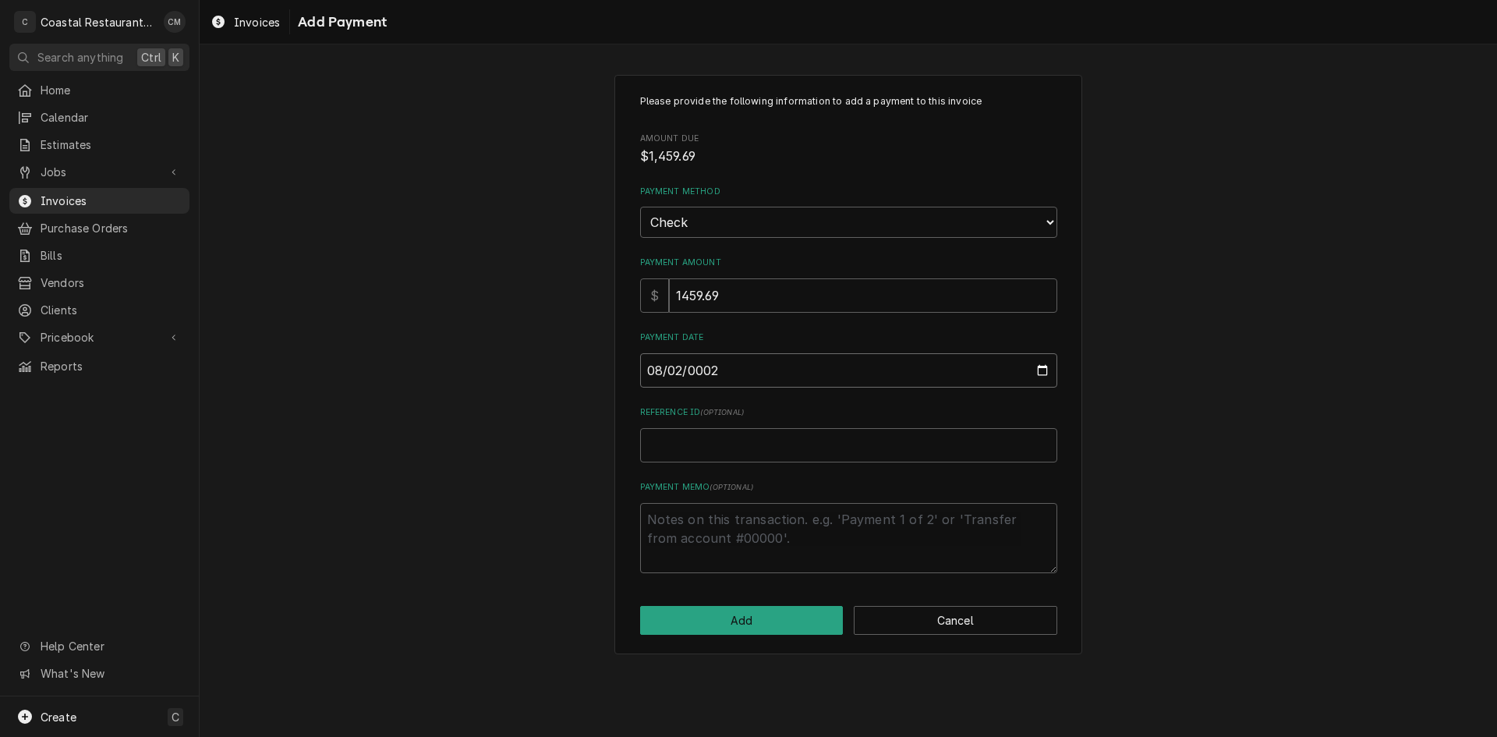
type input "0002-08-25"
type textarea "x"
type input "0020-08-25"
type textarea "x"
type input "0202-08-25"
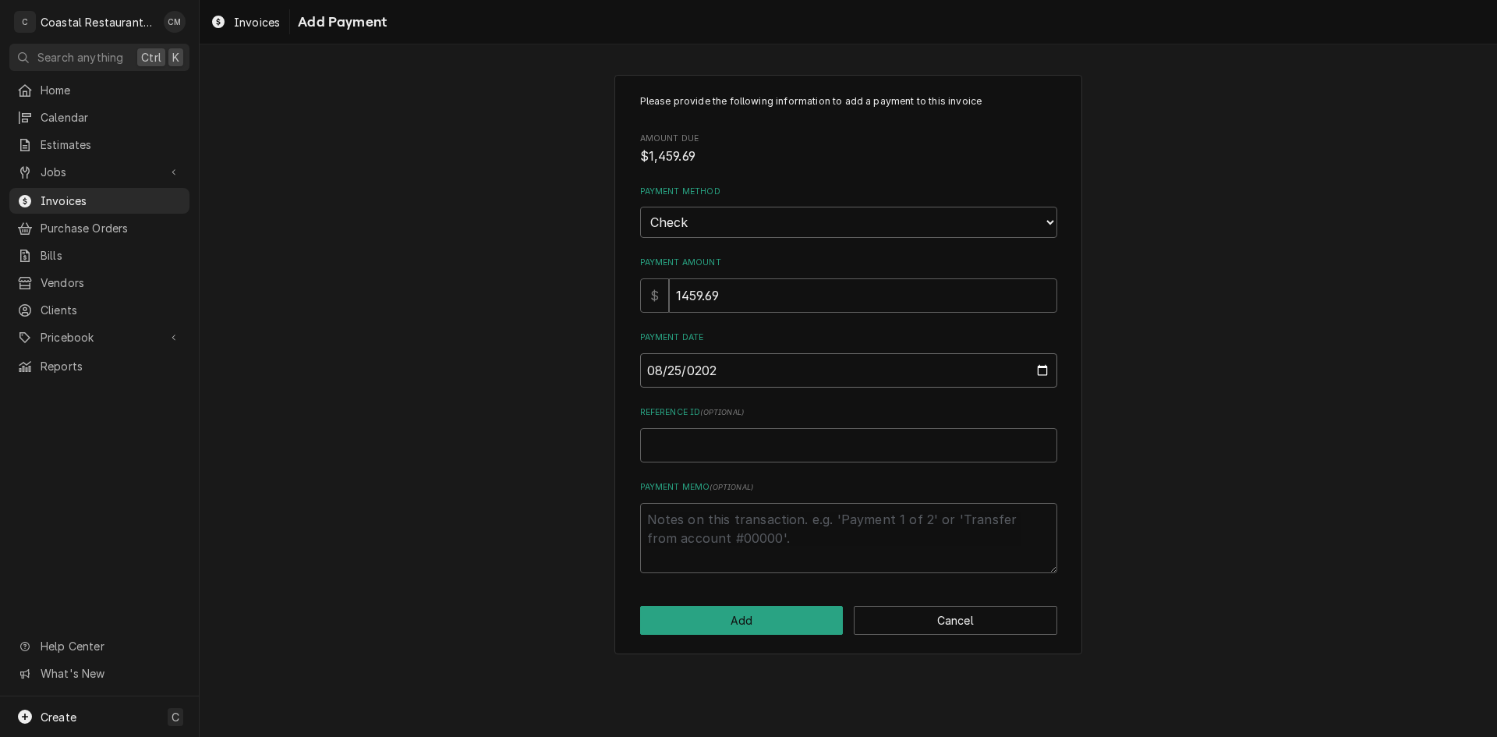
type textarea "x"
type input "[DATE]"
type textarea "x"
type input "1"
type textarea "x"
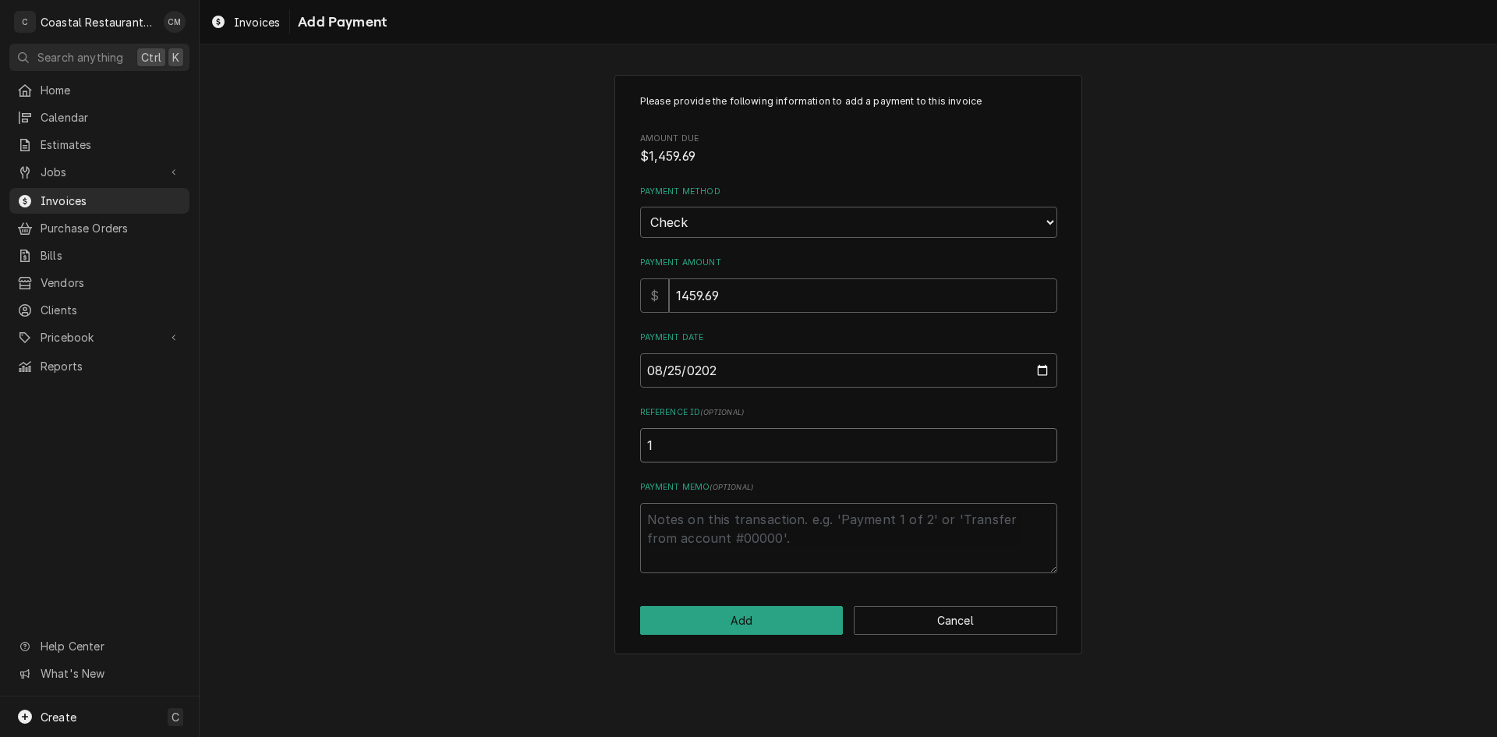
type input "10"
type textarea "x"
type input "103"
type textarea "x"
type input "1035"
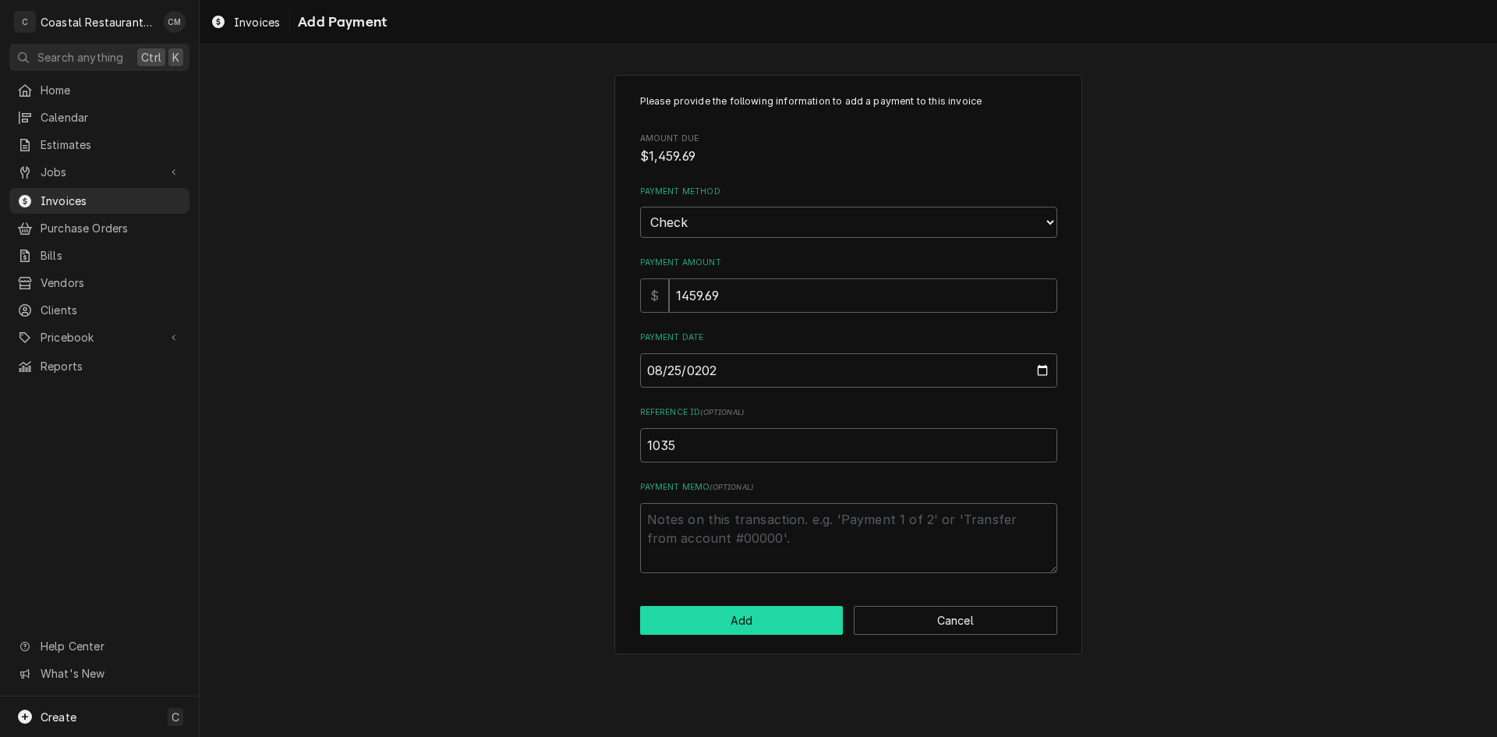
click button "Add" at bounding box center [742, 620] width 204 height 29
type textarea "x"
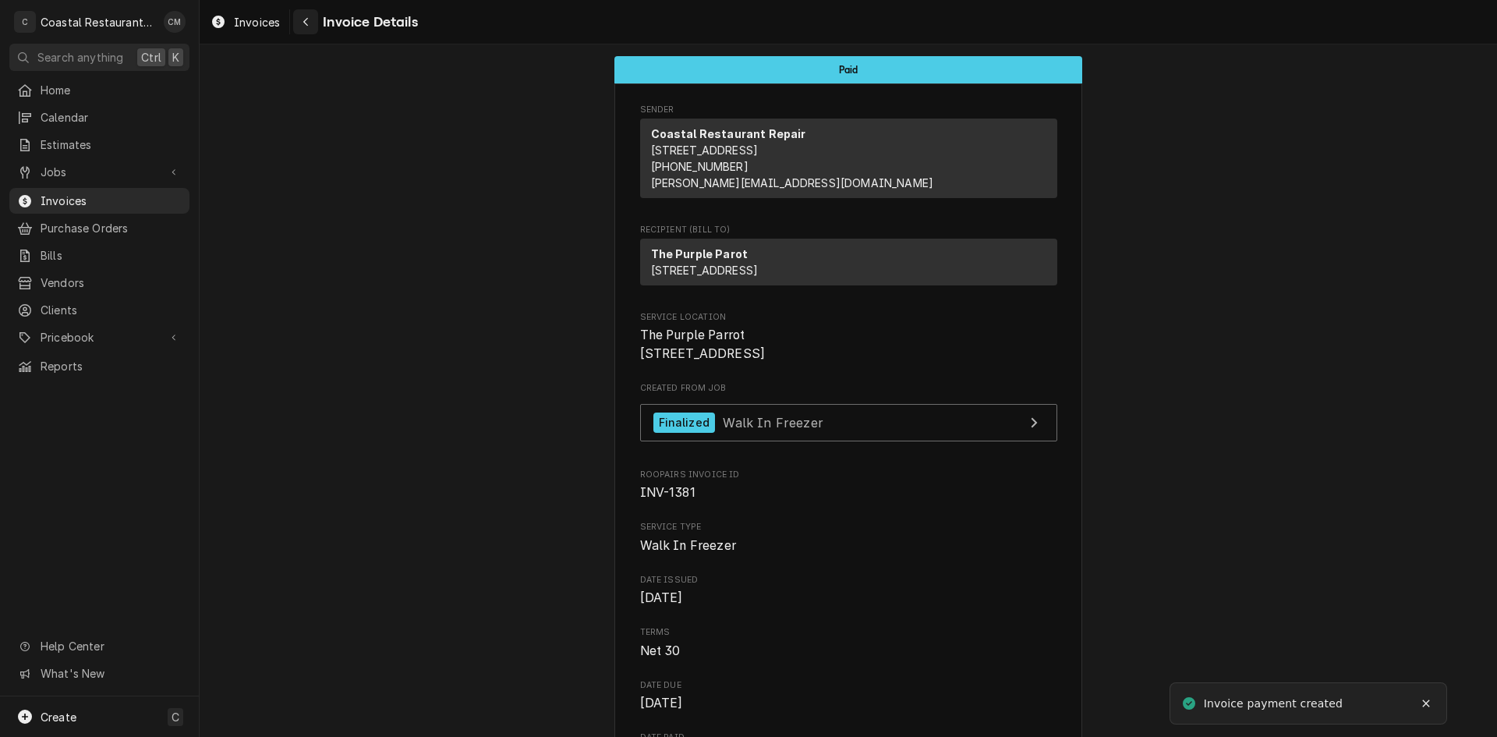
click at [307, 28] on div "Navigate back" at bounding box center [306, 22] width 16 height 16
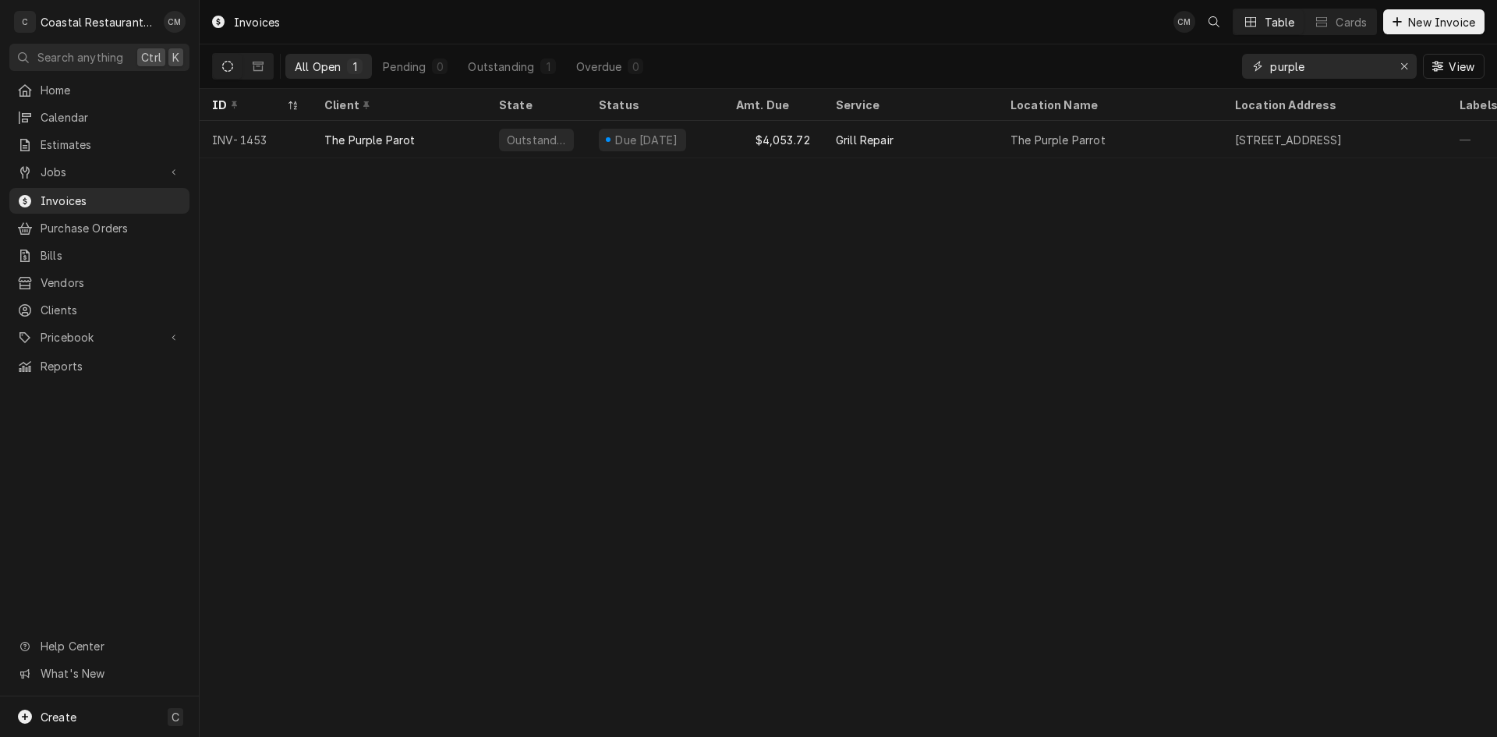
click at [1341, 59] on input "purple" at bounding box center [1328, 66] width 117 height 25
type input "fish on"
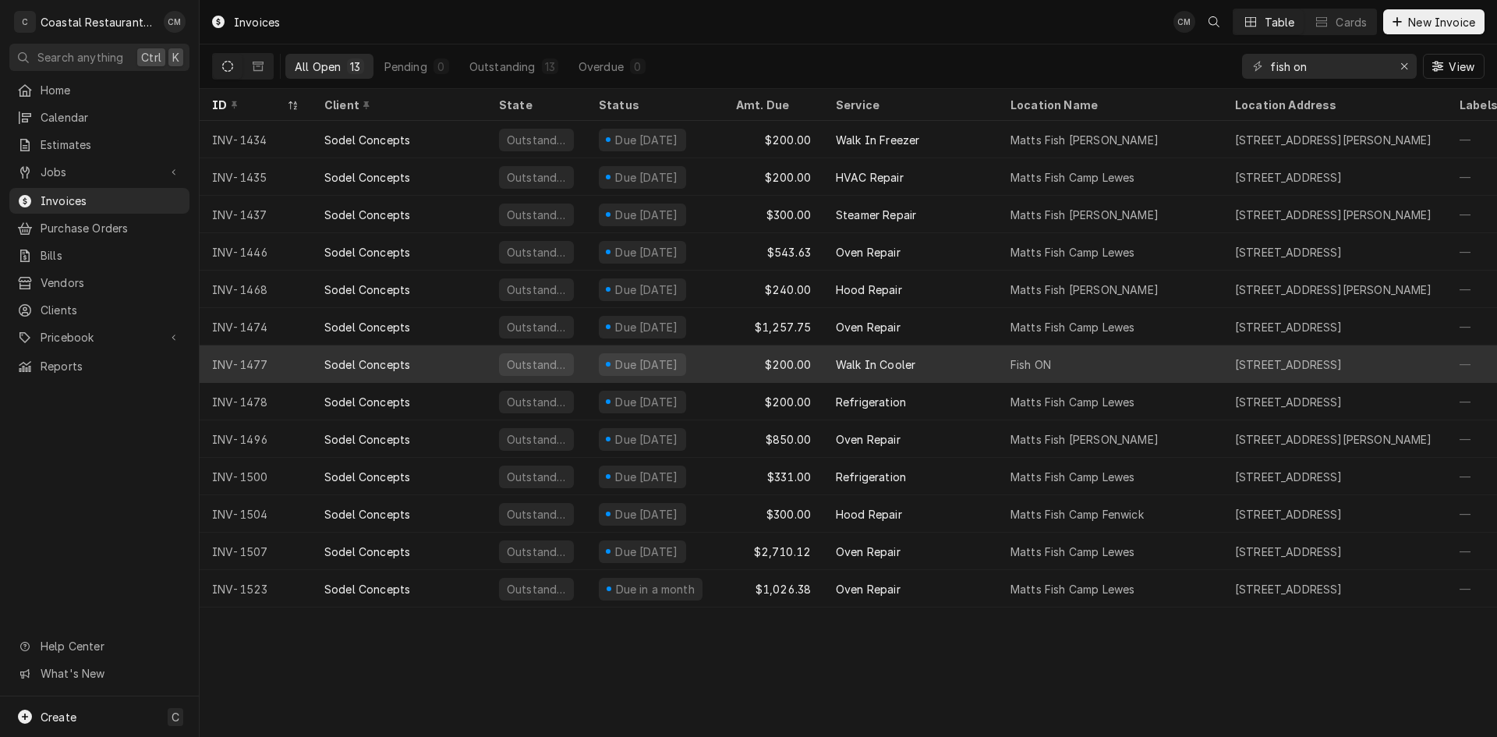
click at [434, 363] on div "Sodel Concepts" at bounding box center [399, 363] width 175 height 37
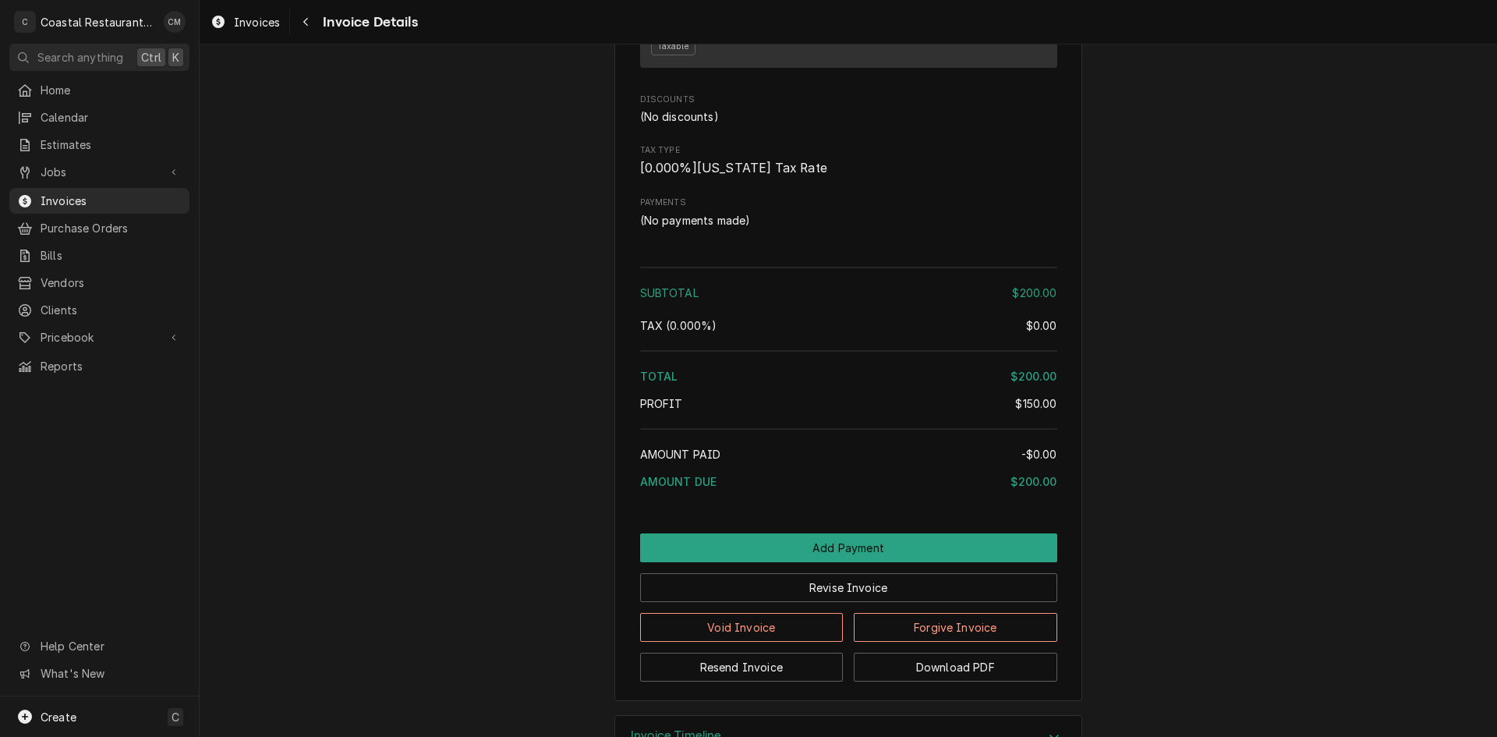
scroll to position [1400, 0]
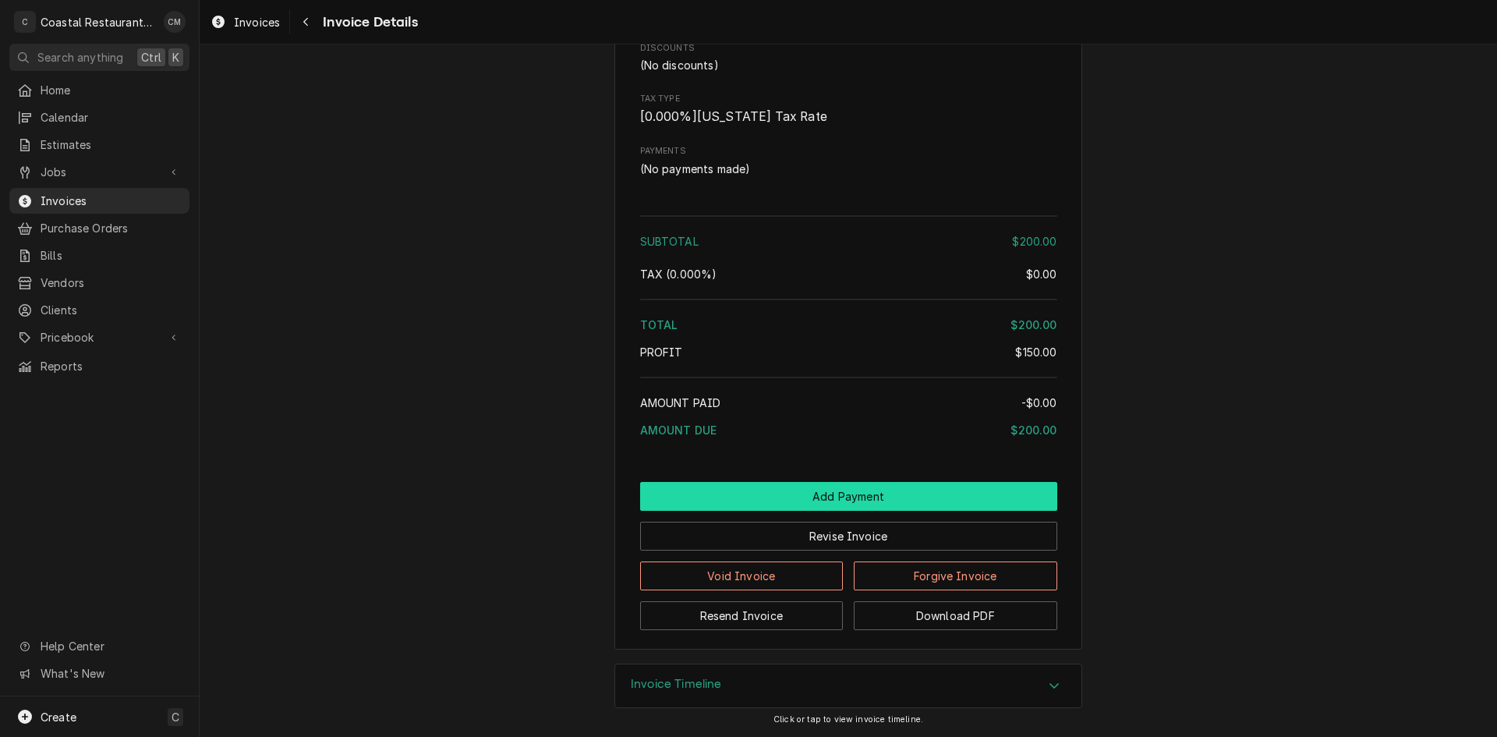
click at [845, 487] on button "Add Payment" at bounding box center [848, 496] width 417 height 29
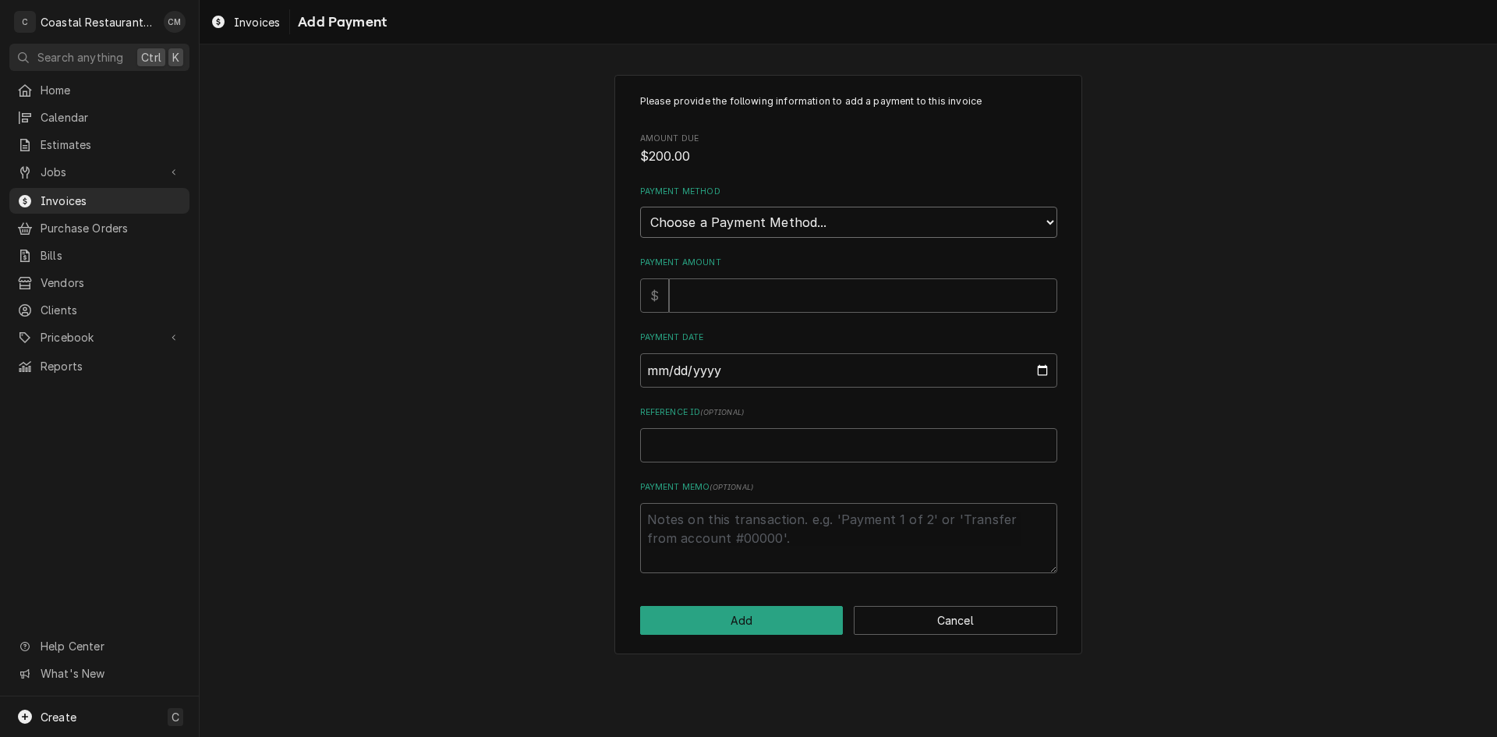
drag, startPoint x: 866, startPoint y: 222, endPoint x: 861, endPoint y: 234, distance: 12.9
click at [866, 222] on select "Choose a Payment Method... Cash Check Credit/Debit Card ACH/eCheck Other" at bounding box center [848, 222] width 417 height 31
select select "2"
click at [640, 207] on select "Choose a Payment Method... Cash Check Credit/Debit Card ACH/eCheck Other" at bounding box center [848, 222] width 417 height 31
click at [810, 294] on input "Payment Amount" at bounding box center [863, 295] width 388 height 34
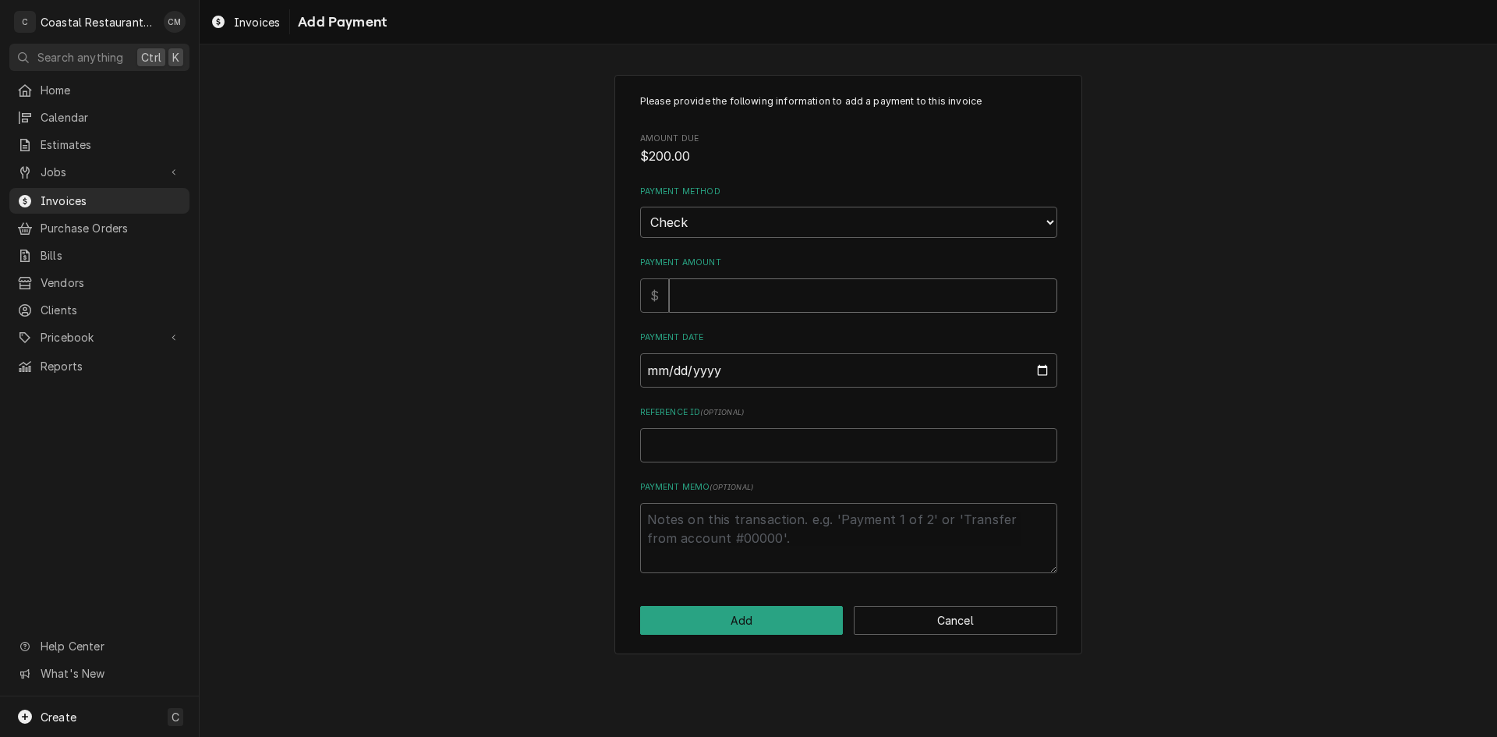
type textarea "x"
type input "2"
type textarea "x"
type input "20"
type textarea "x"
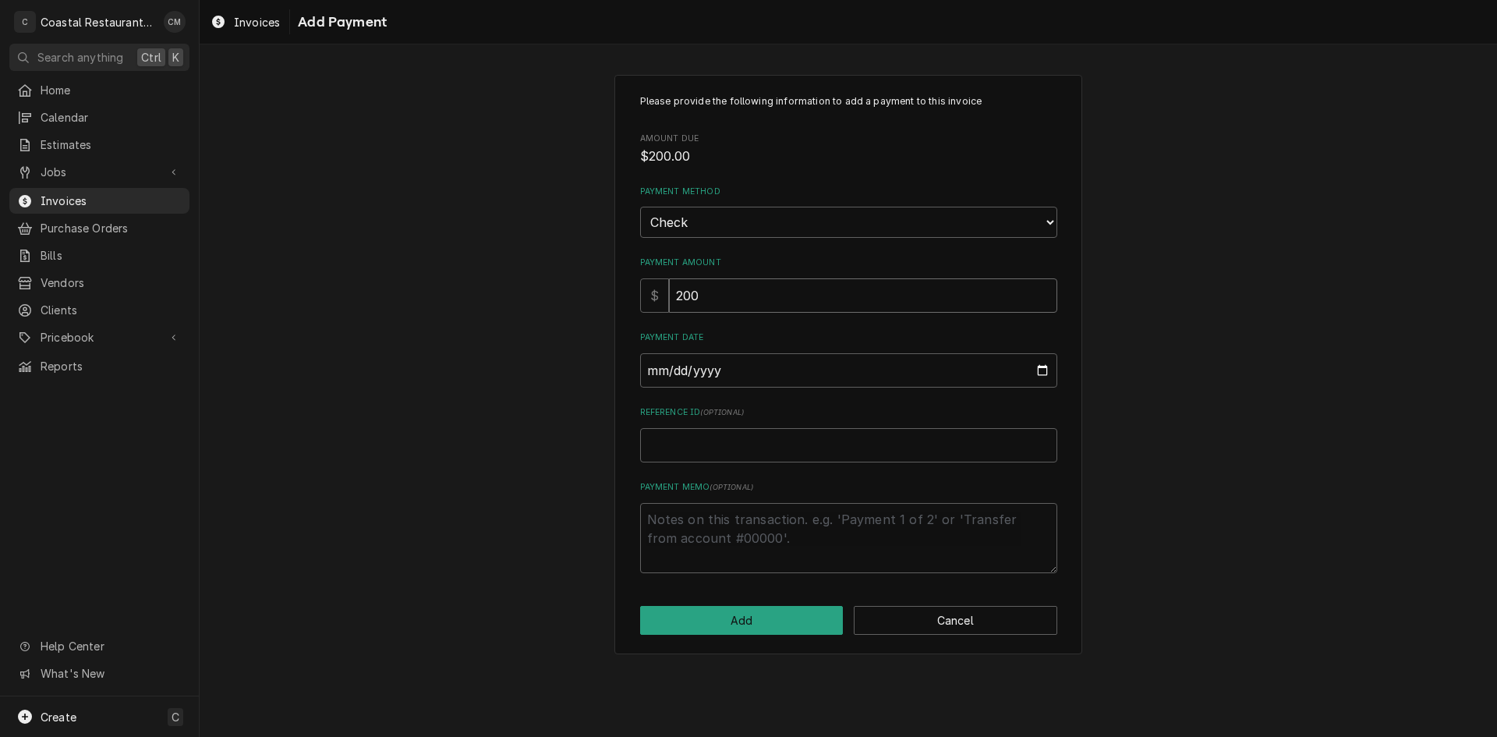
type input "200"
type input "0002-08-25"
type textarea "x"
type input "0020-08-25"
type textarea "x"
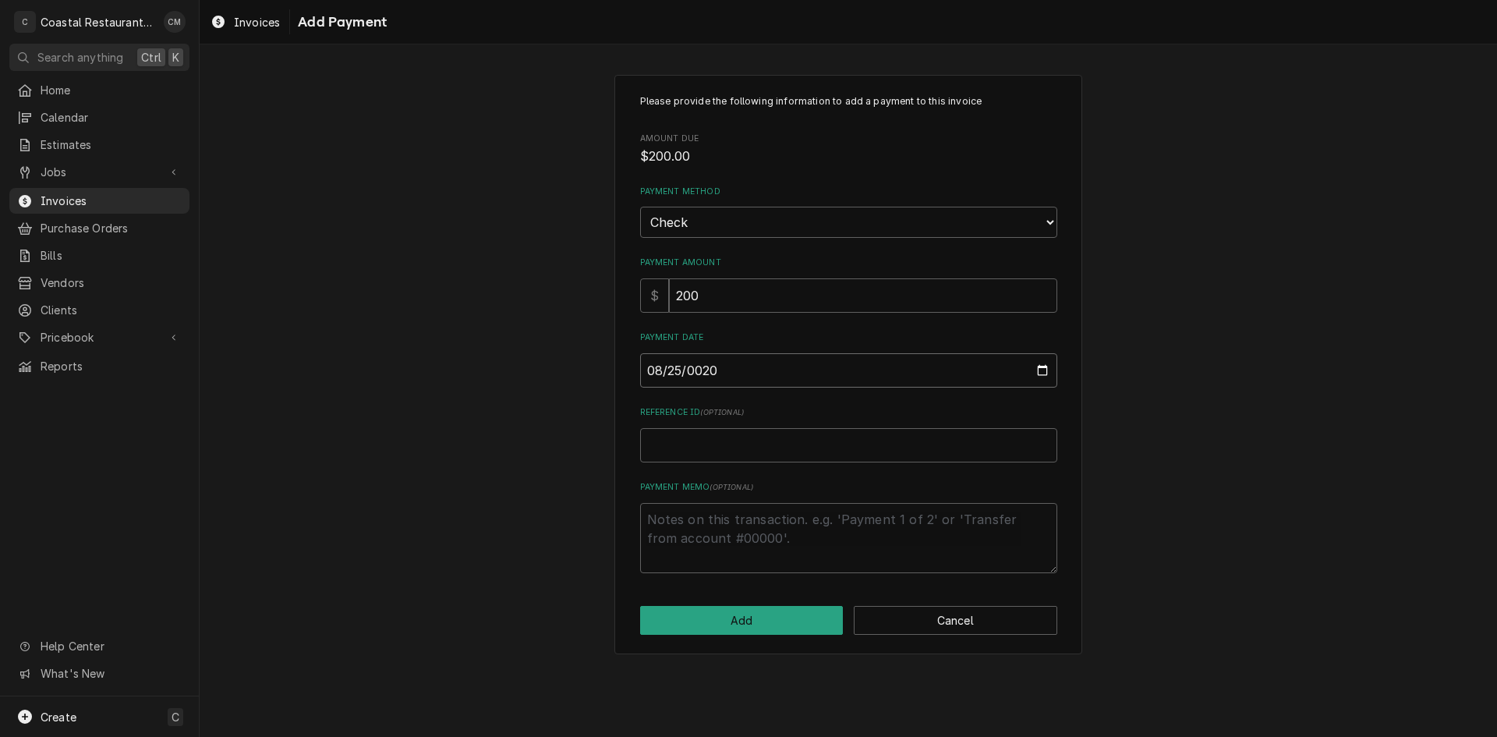
type input "0202-08-25"
type textarea "x"
type input "[DATE]"
type textarea "x"
type input "2"
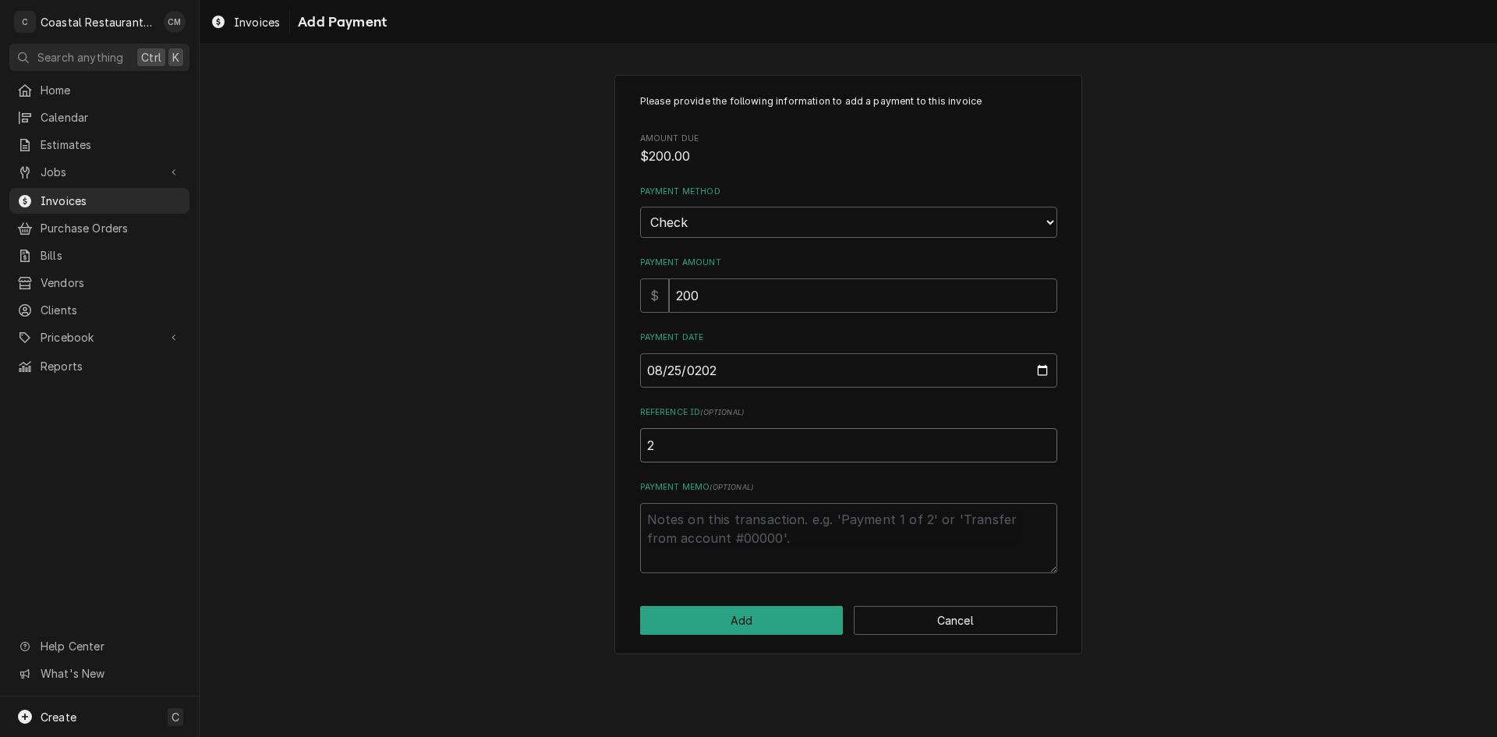
type textarea "x"
type input "23"
type textarea "x"
type input "239"
type textarea "x"
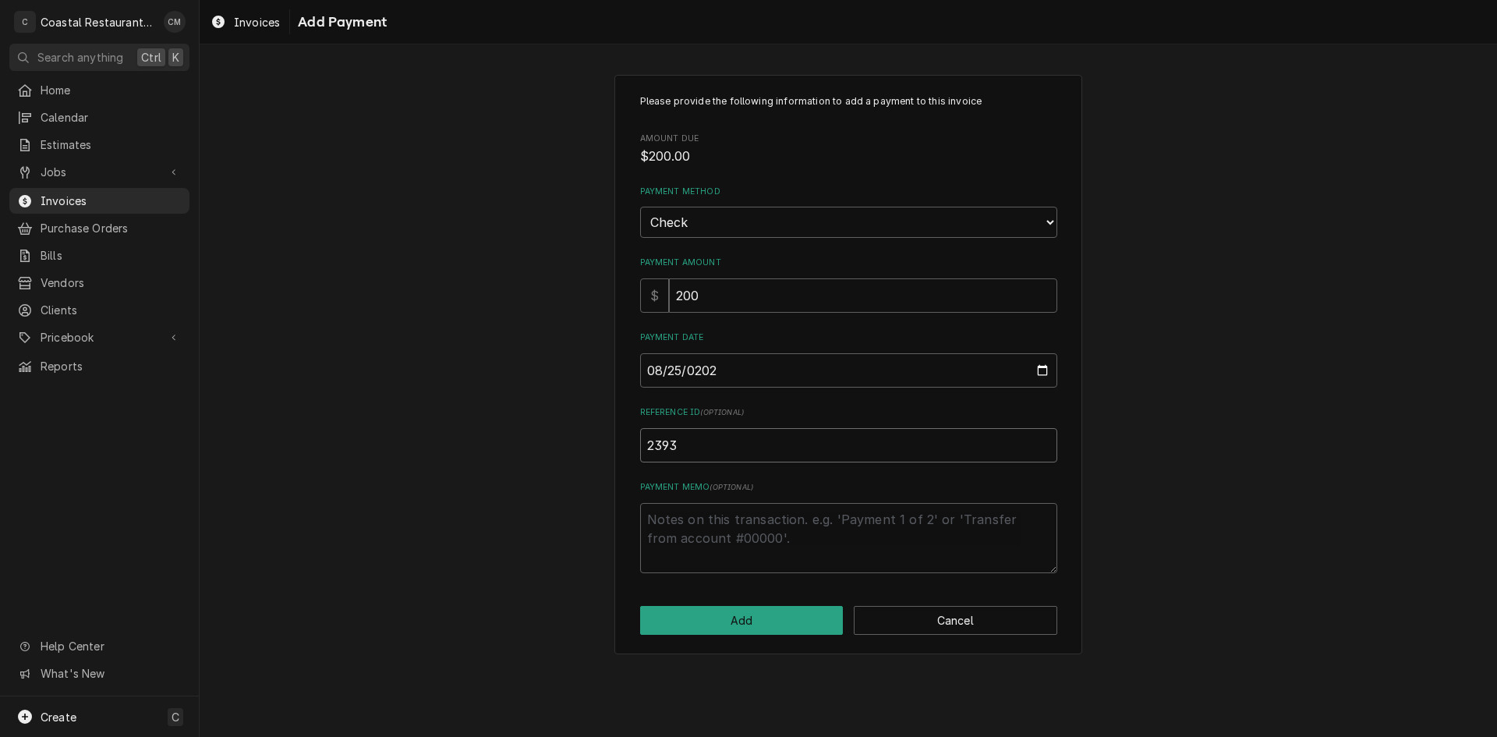
type input "2393"
click button "Add" at bounding box center [742, 620] width 204 height 29
type textarea "x"
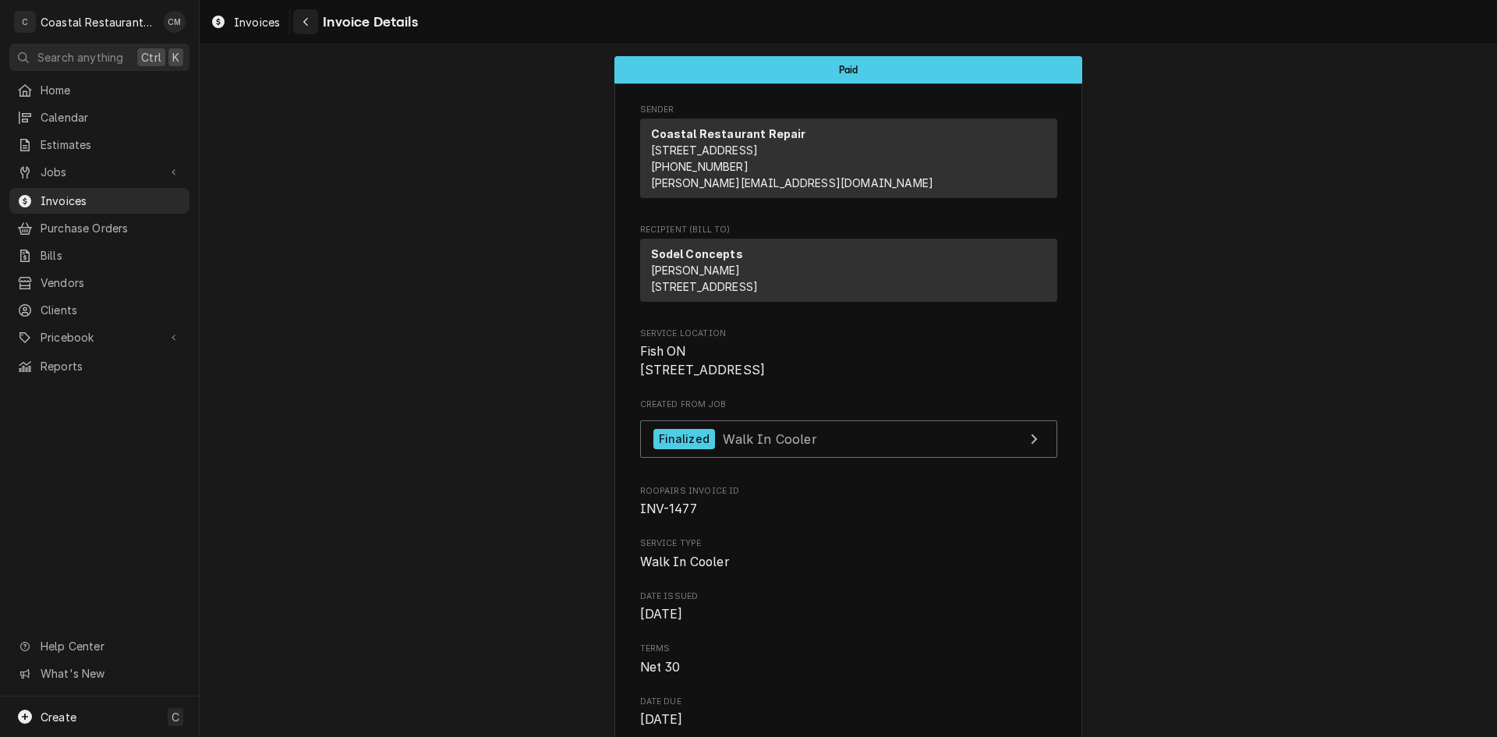
click at [297, 19] on button "Navigate back" at bounding box center [305, 21] width 25 height 25
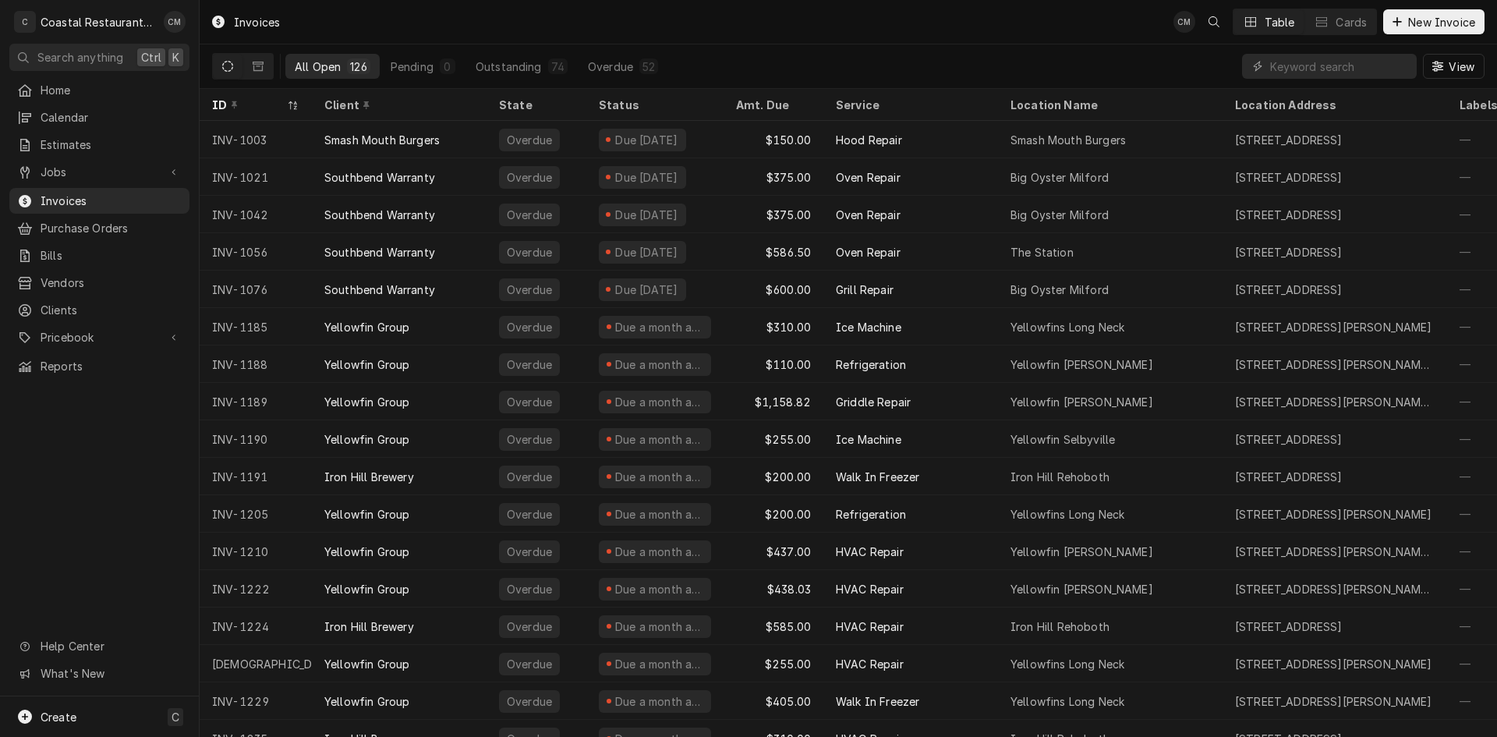
click at [1355, 69] on input "Dynamic Content Wrapper" at bounding box center [1339, 66] width 139 height 25
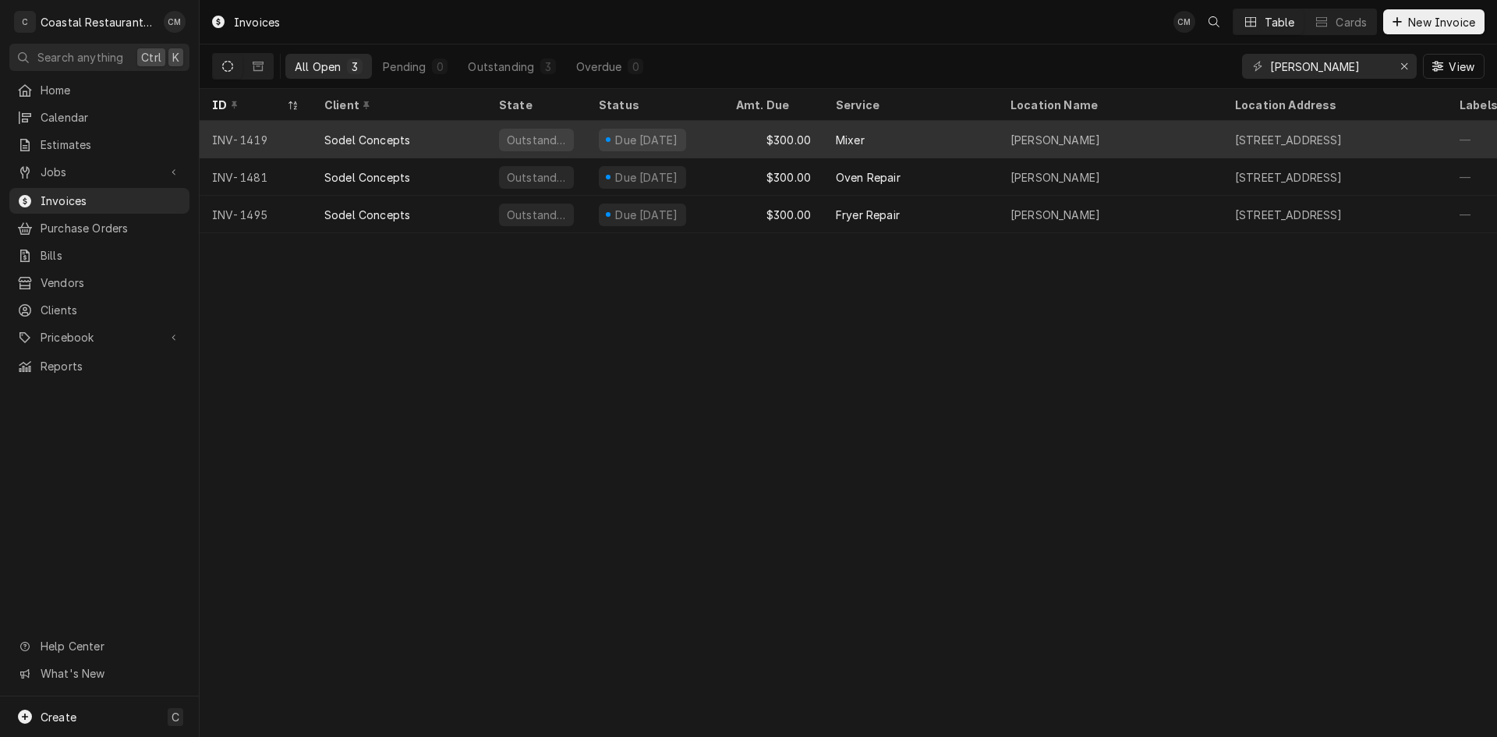
type input "lupo"
click at [740, 144] on div "$300.00" at bounding box center [774, 139] width 100 height 37
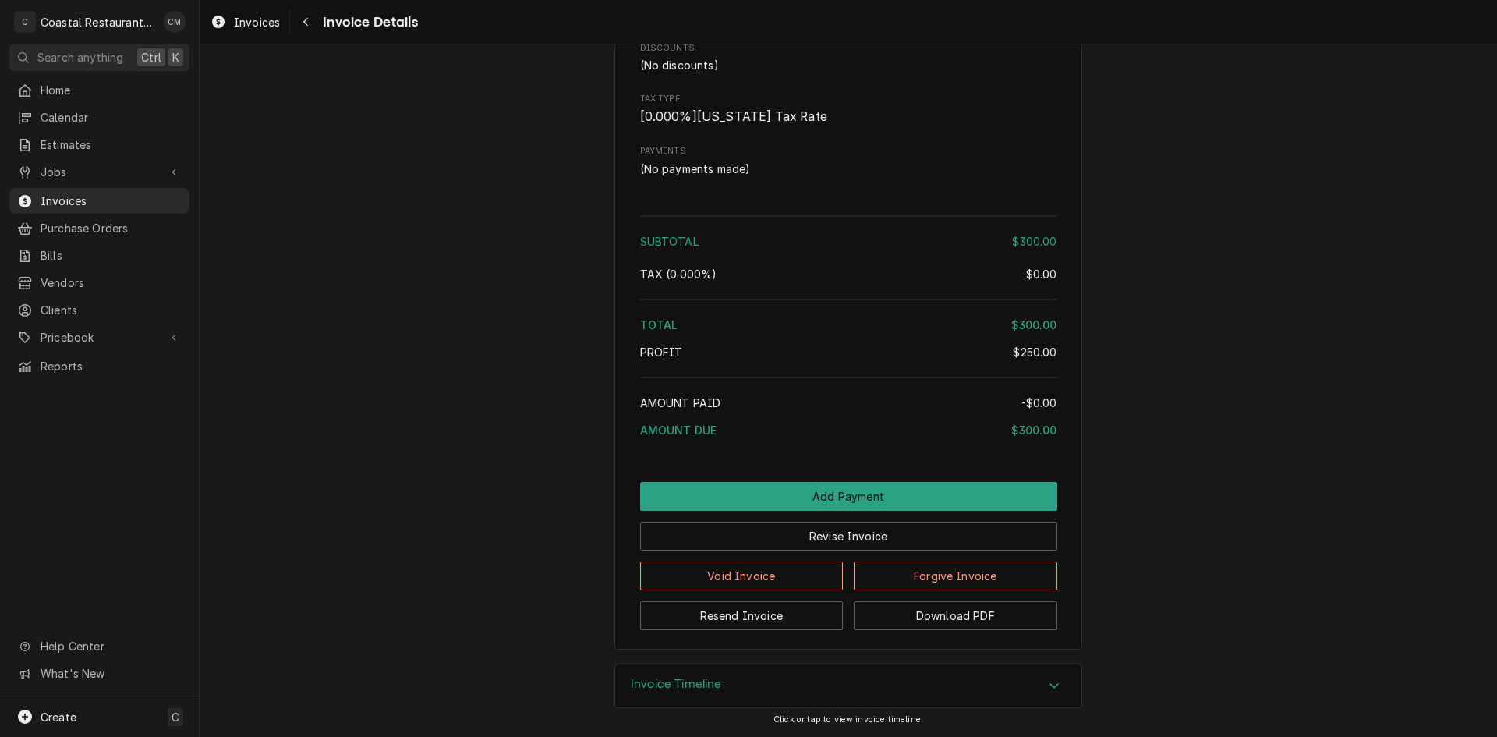
scroll to position [1322, 0]
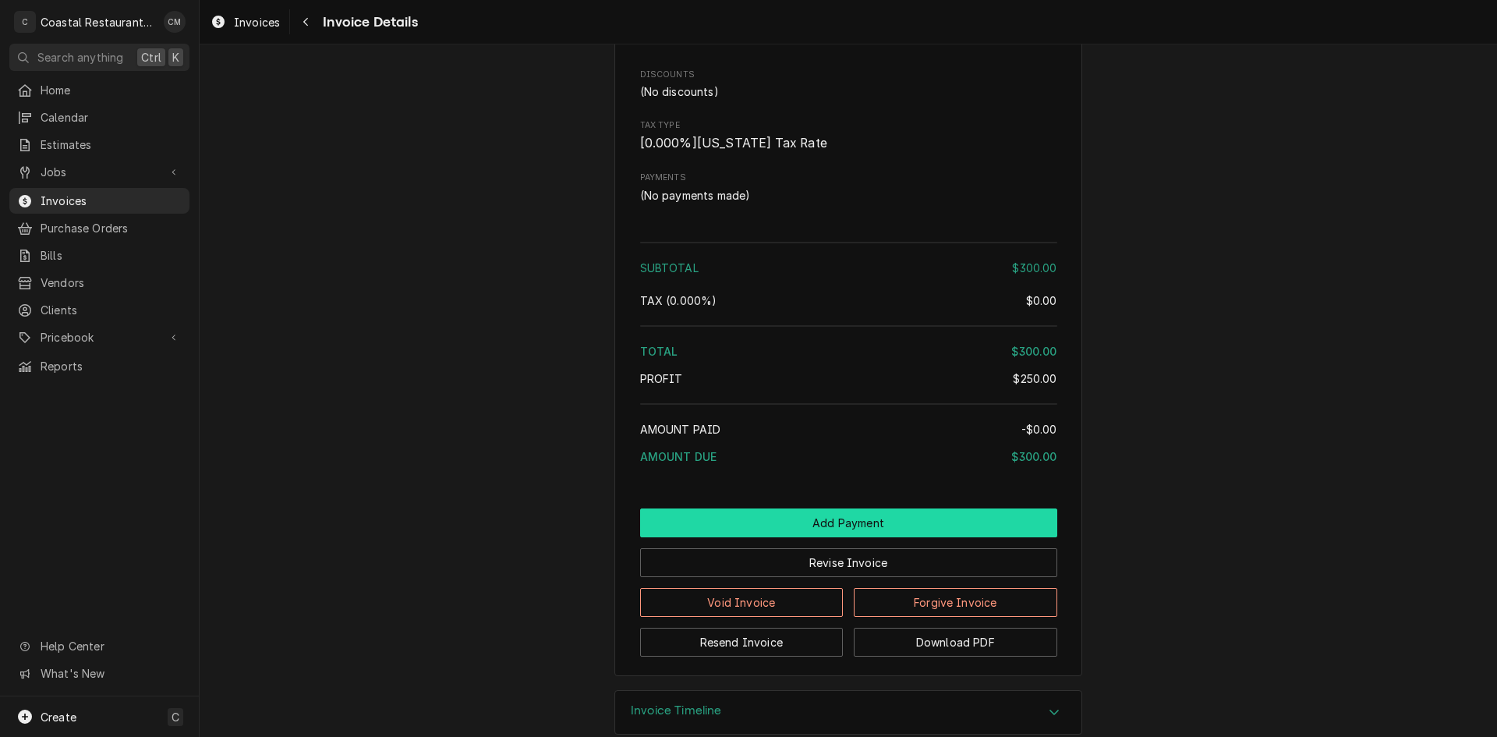
click at [824, 537] on button "Add Payment" at bounding box center [848, 522] width 417 height 29
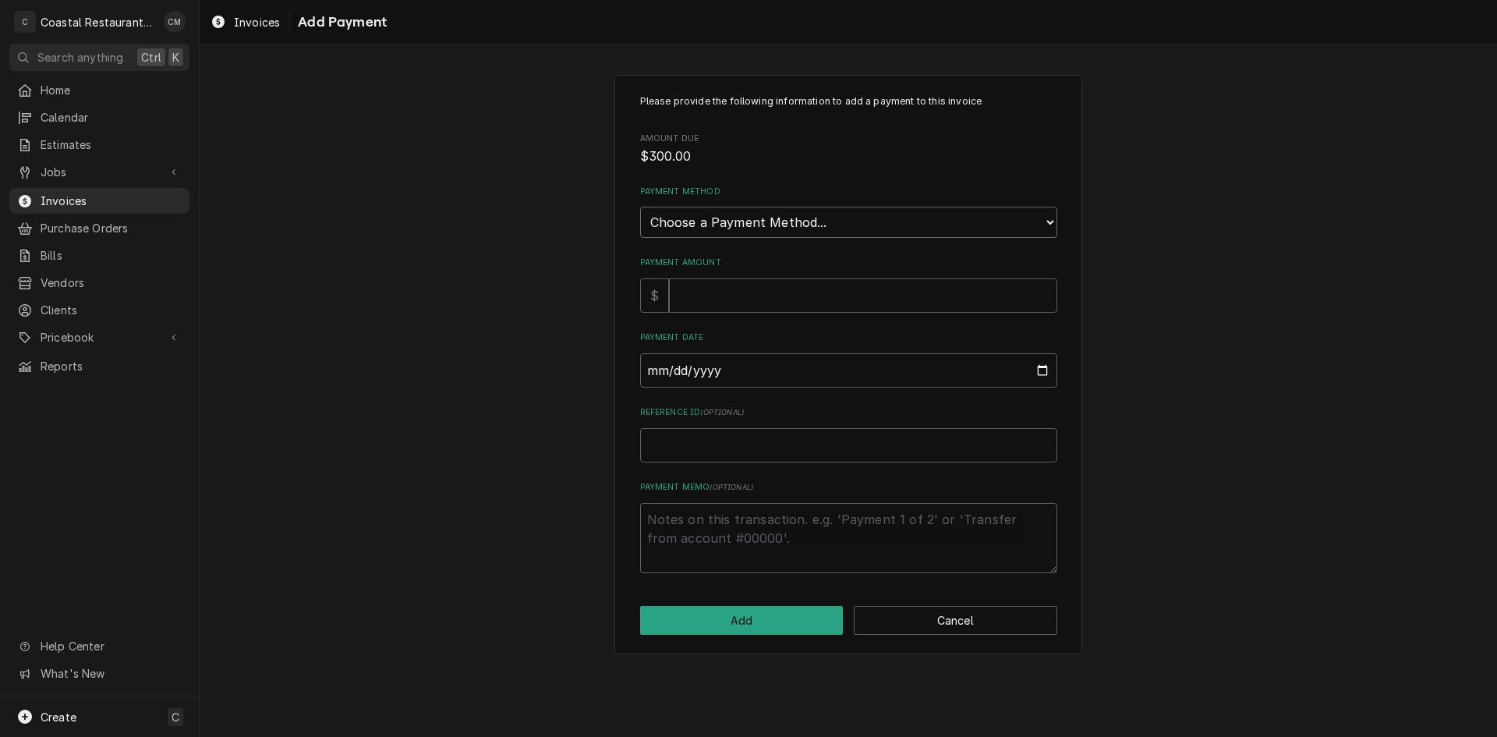
click at [810, 225] on select "Choose a Payment Method... Cash Check Credit/Debit Card ACH/eCheck Other" at bounding box center [848, 222] width 417 height 31
select select "2"
click at [640, 207] on select "Choose a Payment Method... Cash Check Credit/Debit Card ACH/eCheck Other" at bounding box center [848, 222] width 417 height 31
click at [749, 297] on input "Payment Amount" at bounding box center [863, 295] width 388 height 34
type textarea "x"
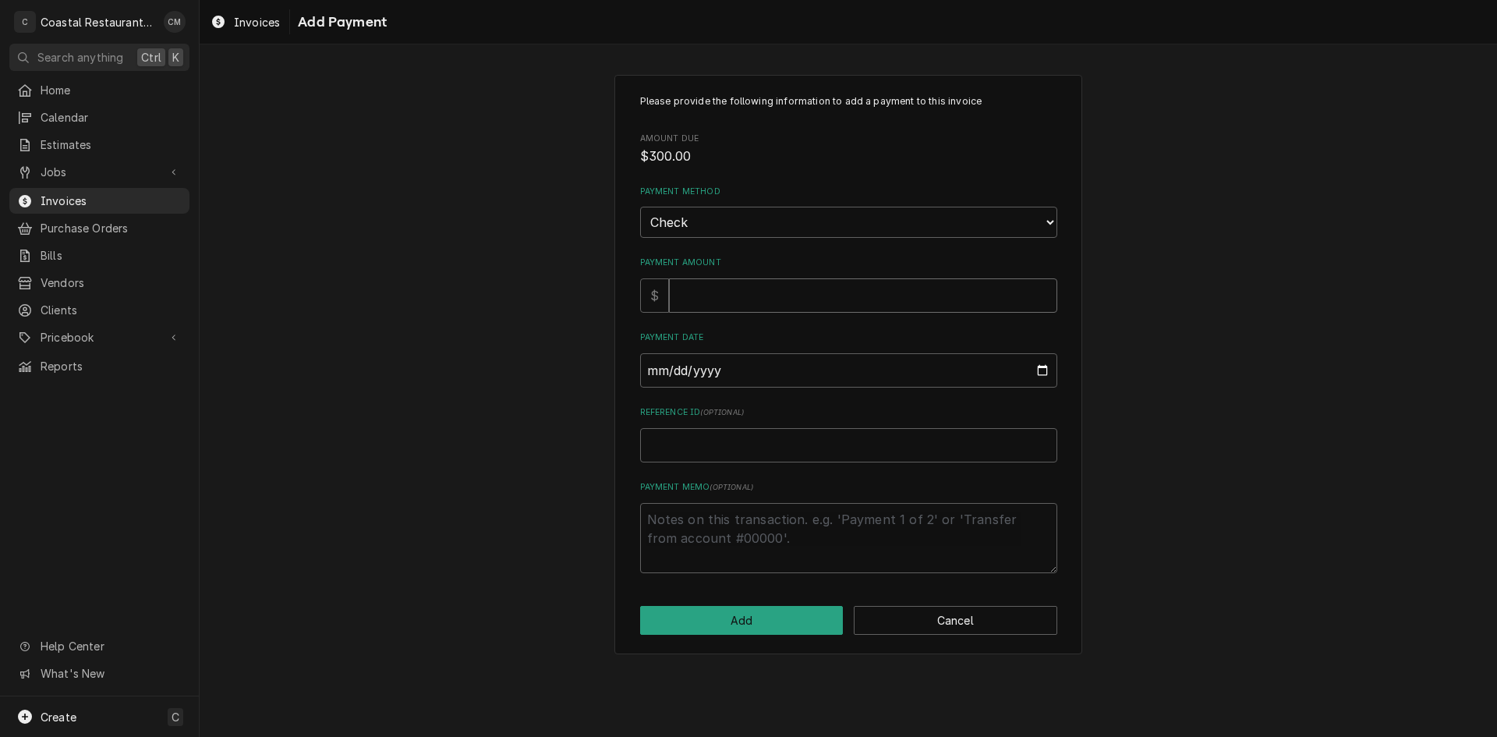
type input "3"
type textarea "x"
type input "30"
type textarea "x"
type input "300"
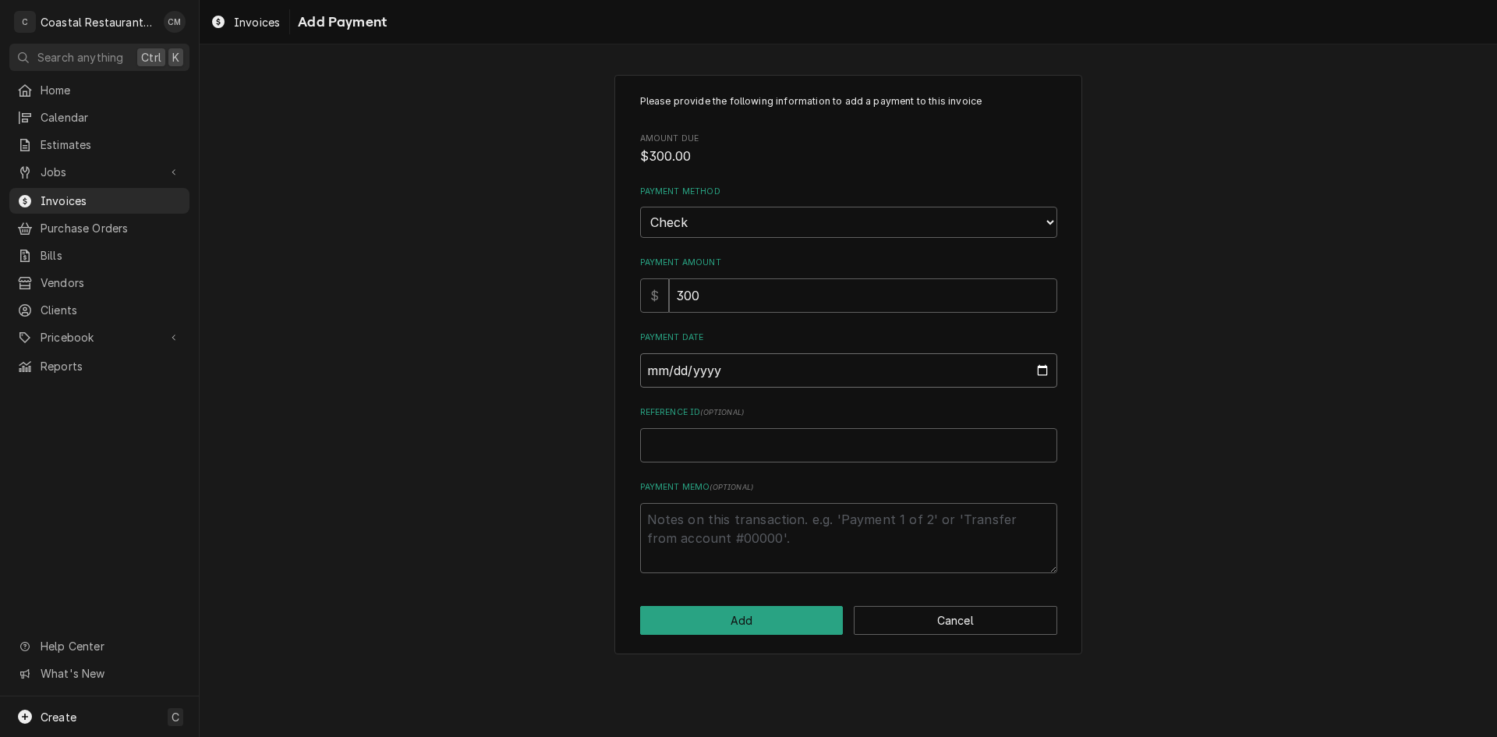
type input "0002-08-25"
type textarea "x"
type input "0020-08-25"
type textarea "x"
type input "0202-08-25"
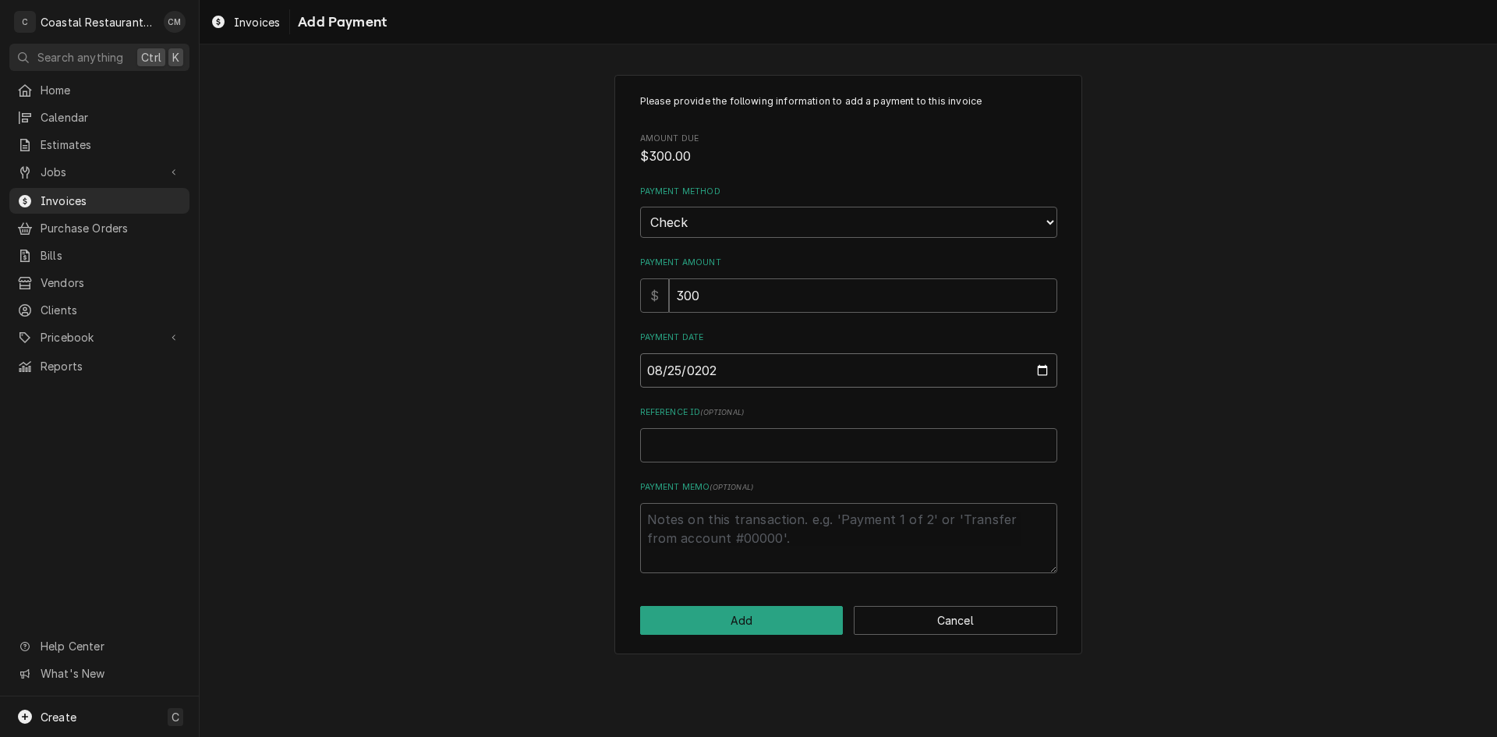
type textarea "x"
type input "[DATE]"
type textarea "x"
type input "3"
type textarea "x"
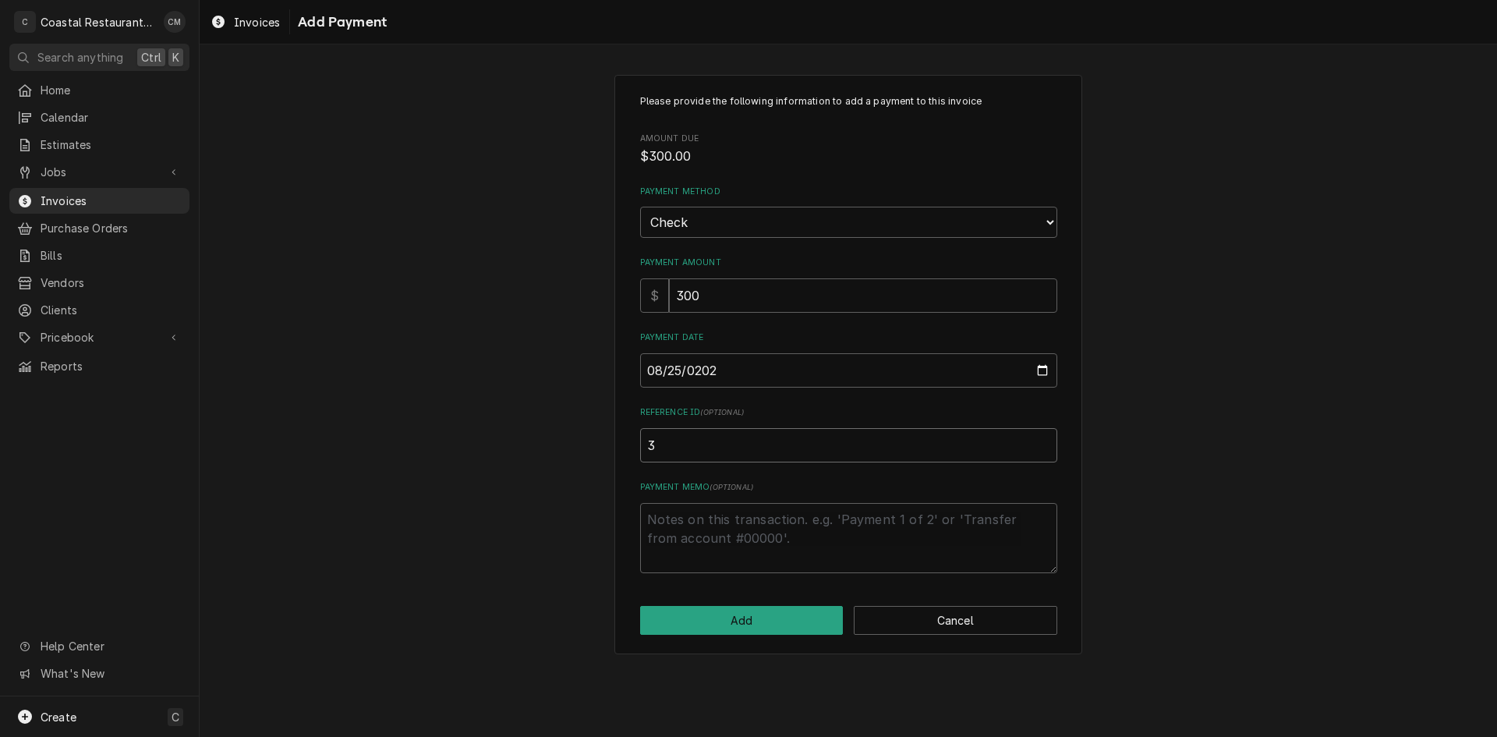
type input "32"
type textarea "x"
type input "328"
type textarea "x"
type input "3287"
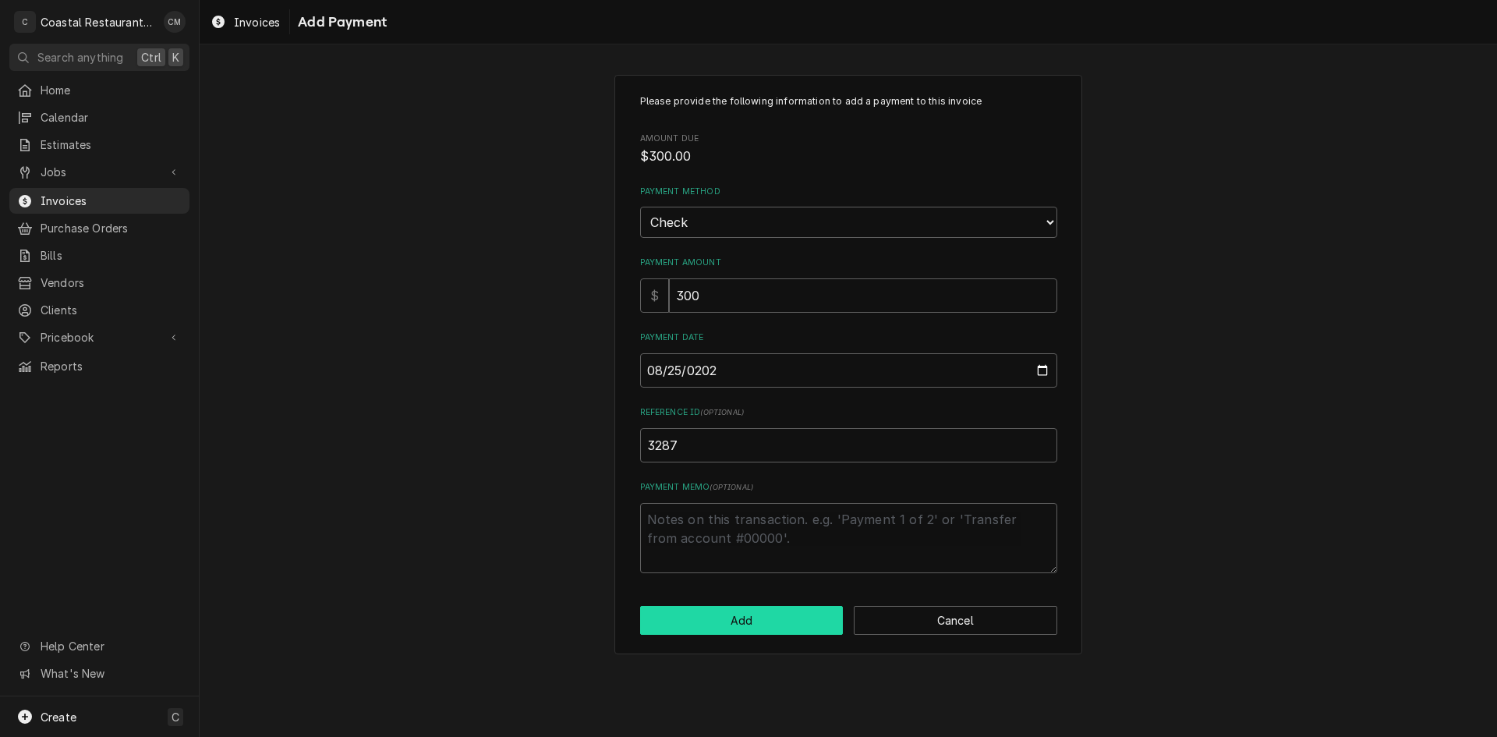
click button "Add" at bounding box center [742, 620] width 204 height 29
type textarea "x"
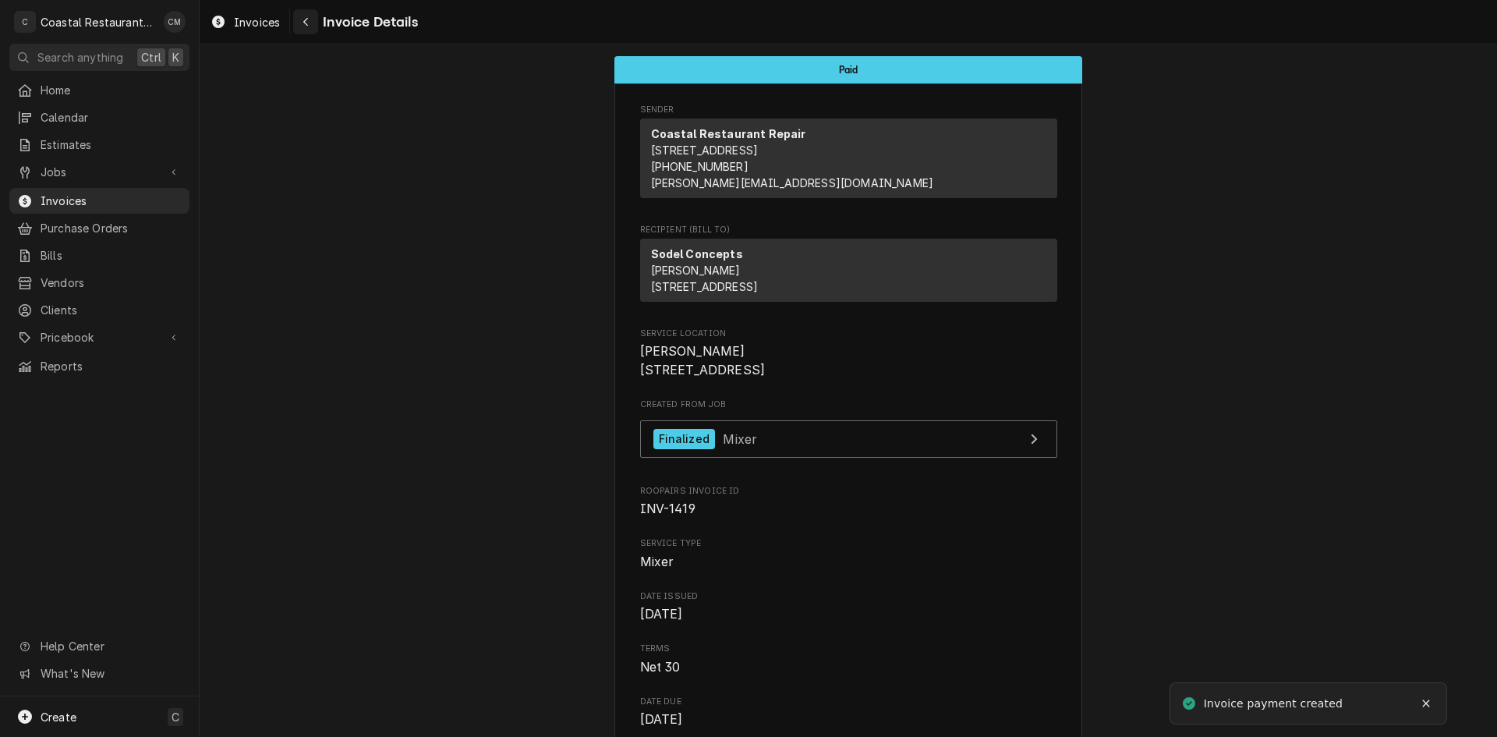
click at [303, 23] on icon "Navigate back" at bounding box center [306, 21] width 7 height 11
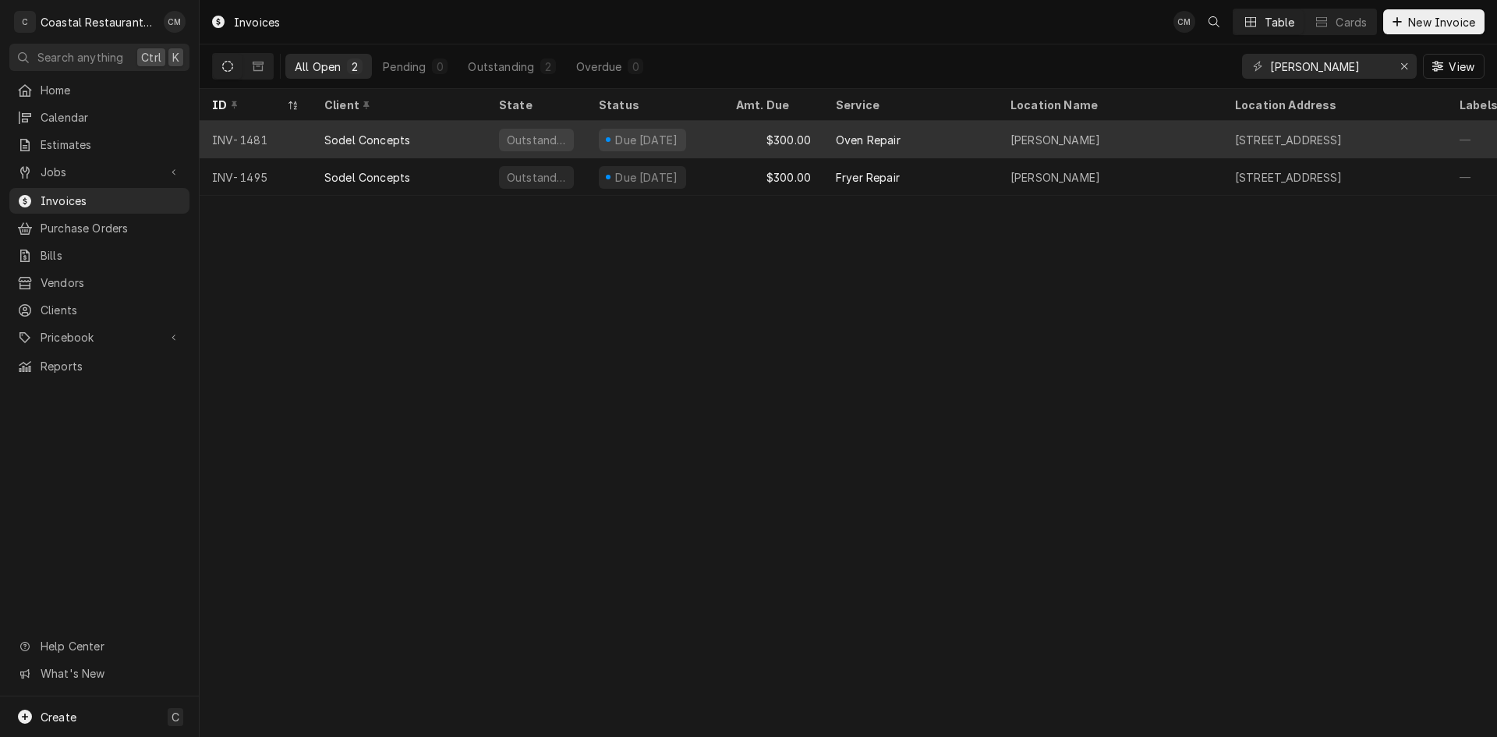
click at [588, 142] on div "Due [DATE]" at bounding box center [654, 139] width 137 height 37
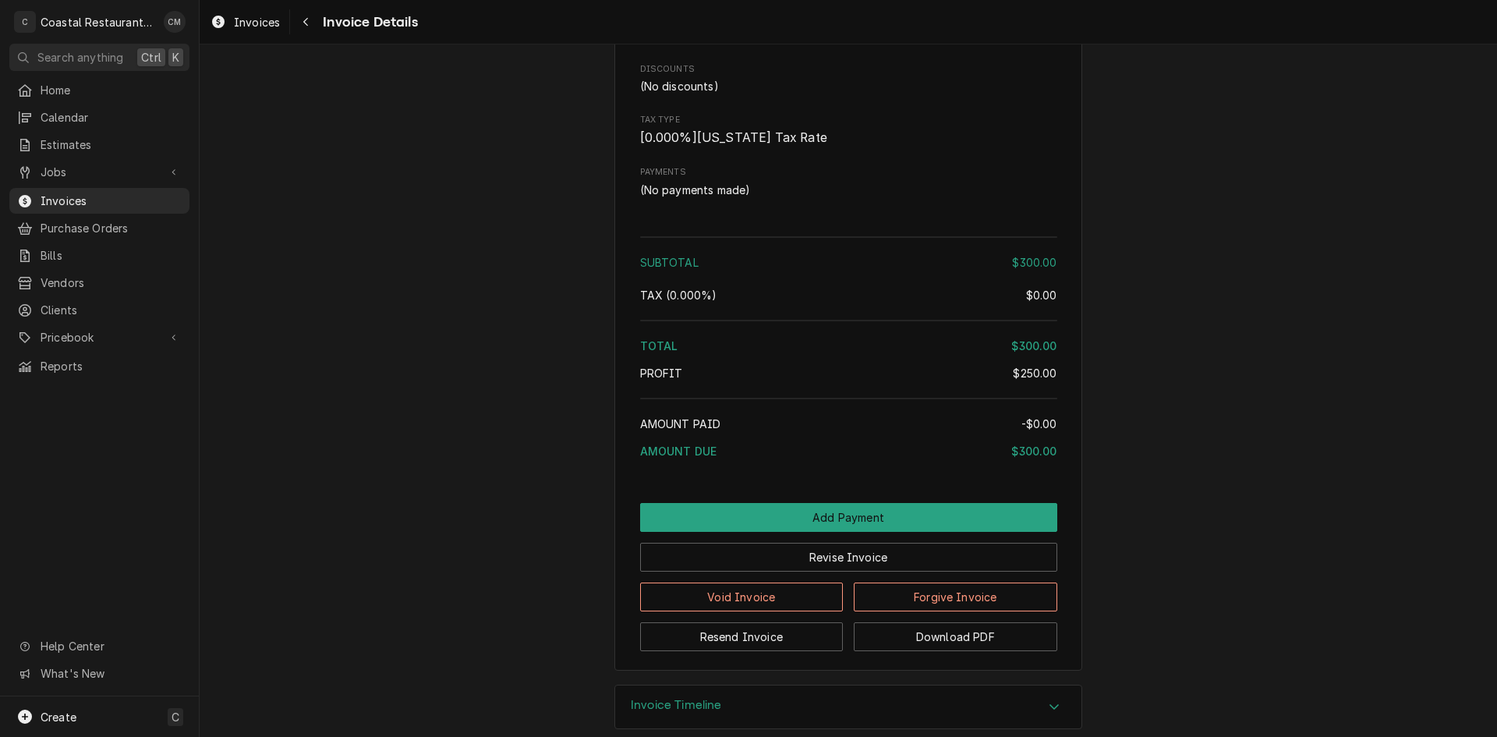
scroll to position [1400, 0]
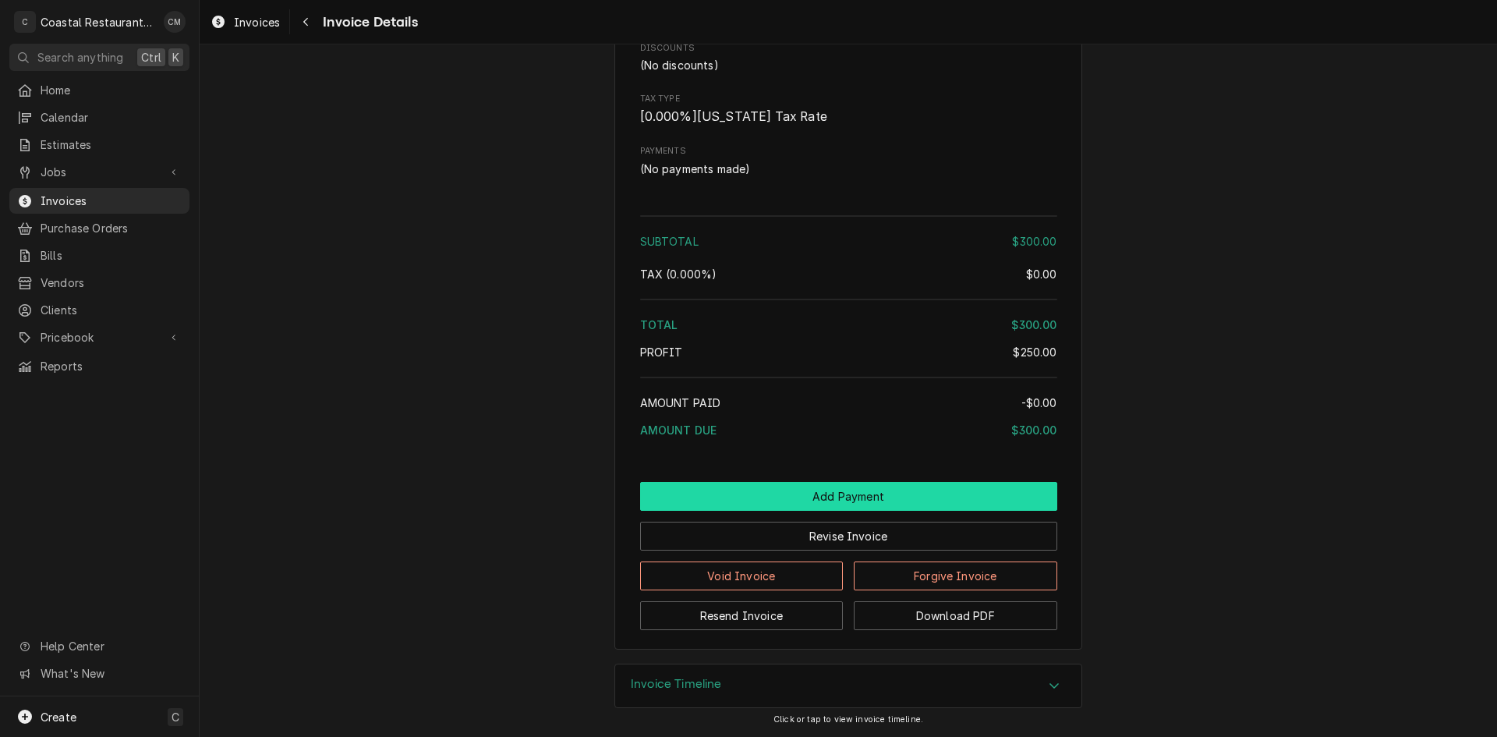
click at [884, 499] on button "Add Payment" at bounding box center [848, 496] width 417 height 29
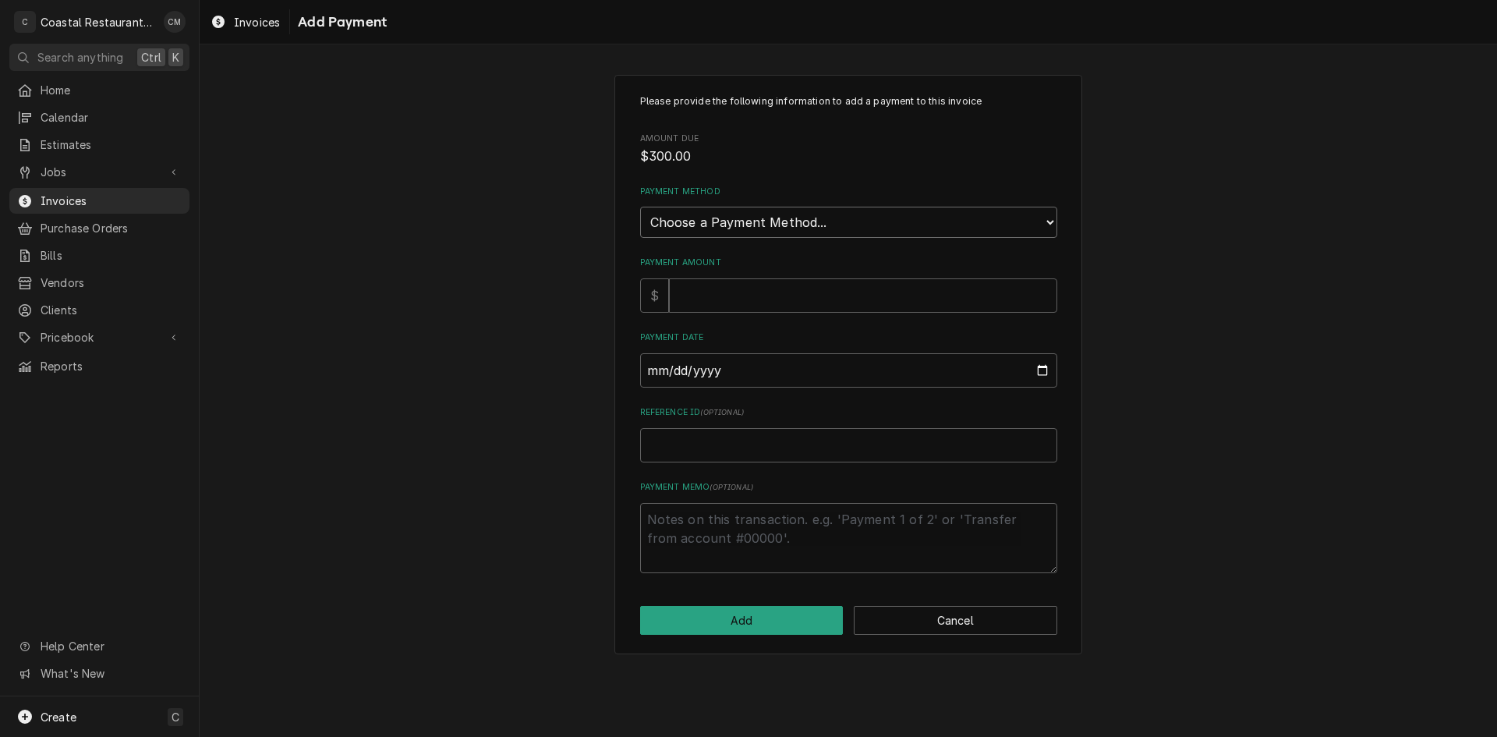
click at [811, 216] on select "Choose a Payment Method... Cash Check Credit/Debit Card ACH/eCheck Other" at bounding box center [848, 222] width 417 height 31
select select "2"
click at [640, 207] on select "Choose a Payment Method... Cash Check Credit/Debit Card ACH/eCheck Other" at bounding box center [848, 222] width 417 height 31
click at [735, 296] on input "Payment Amount" at bounding box center [863, 295] width 388 height 34
type textarea "x"
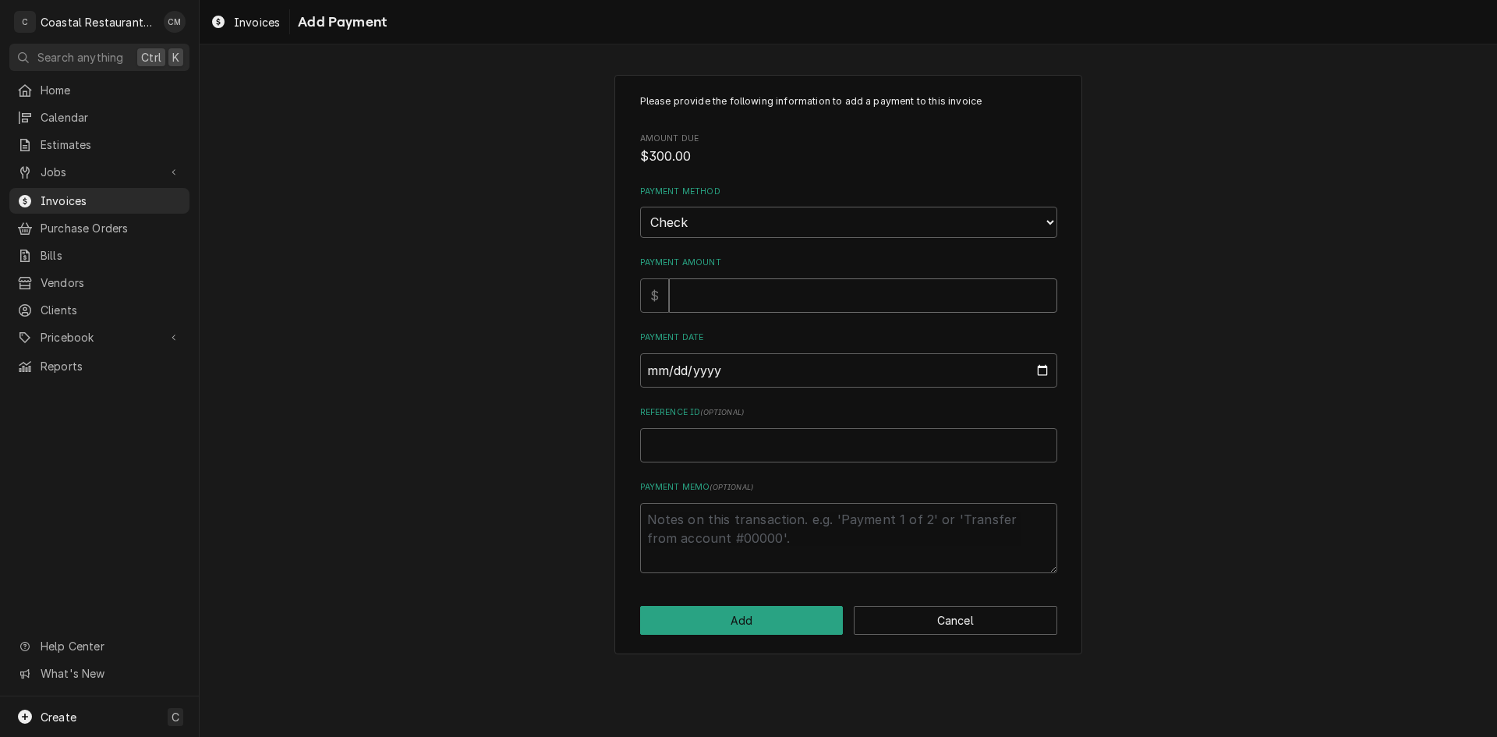
type input "3"
type textarea "x"
type input "30"
type textarea "x"
type input "300"
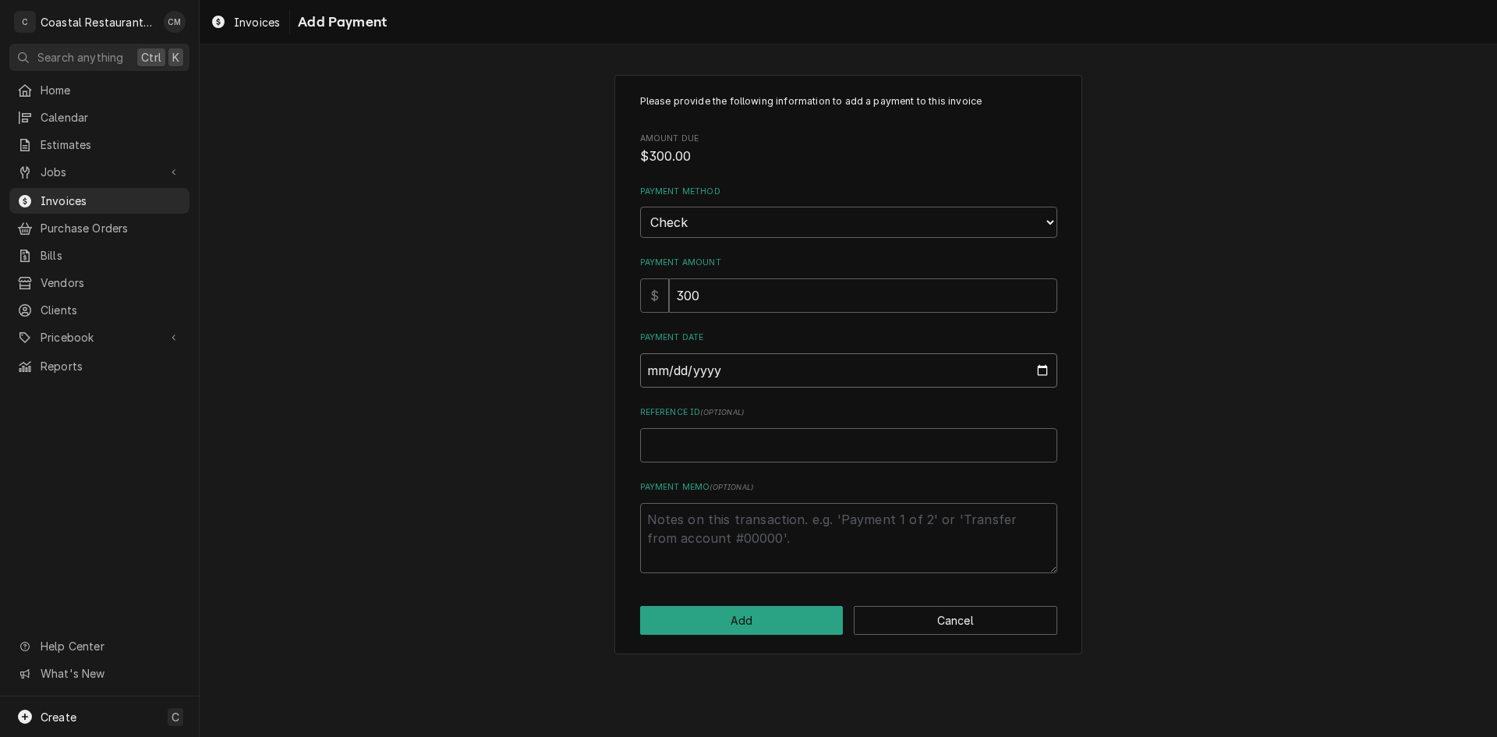
type input "0002-08-25"
type textarea "x"
type input "0020-08-25"
type textarea "x"
type input "0202-08-25"
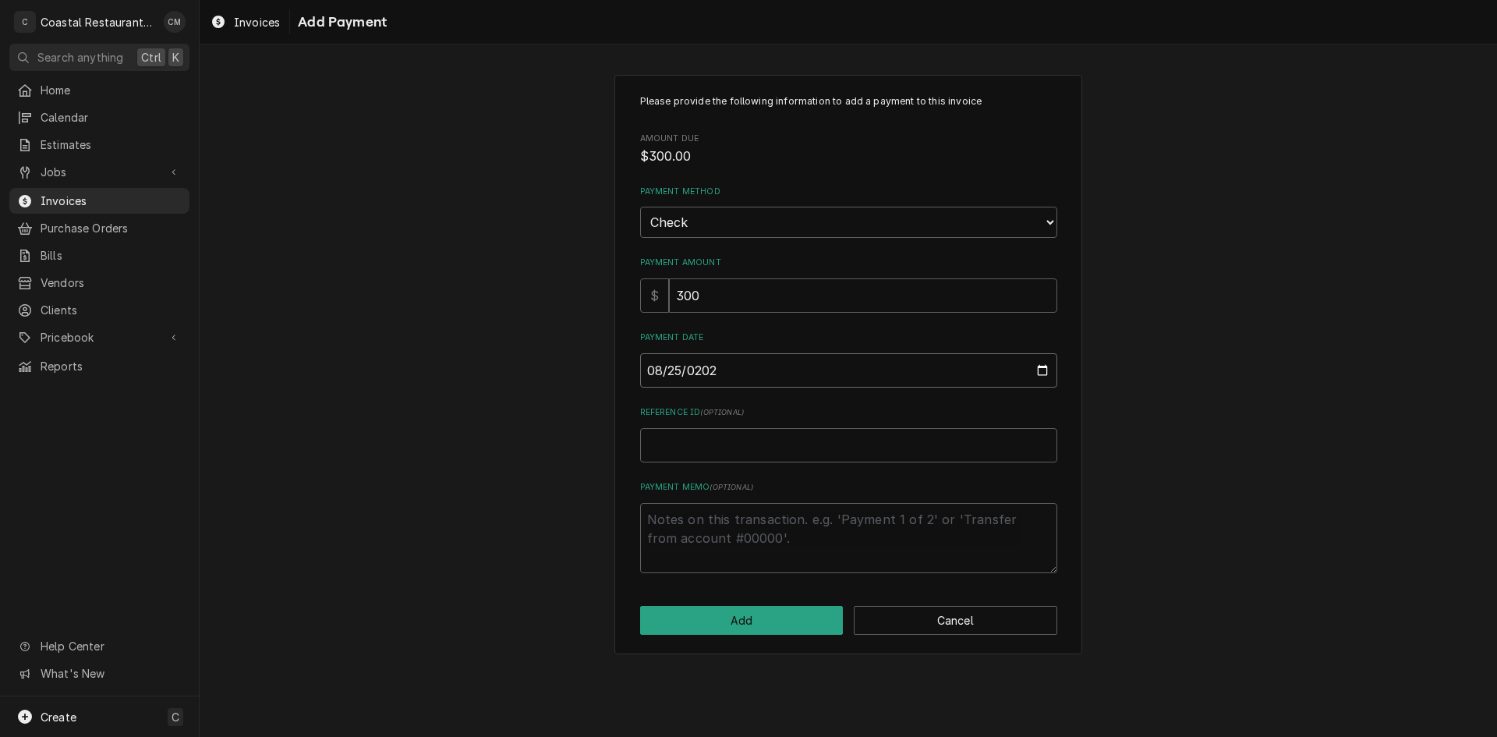
type textarea "x"
type input "2025-08-25"
type textarea "x"
type input "3"
type textarea "x"
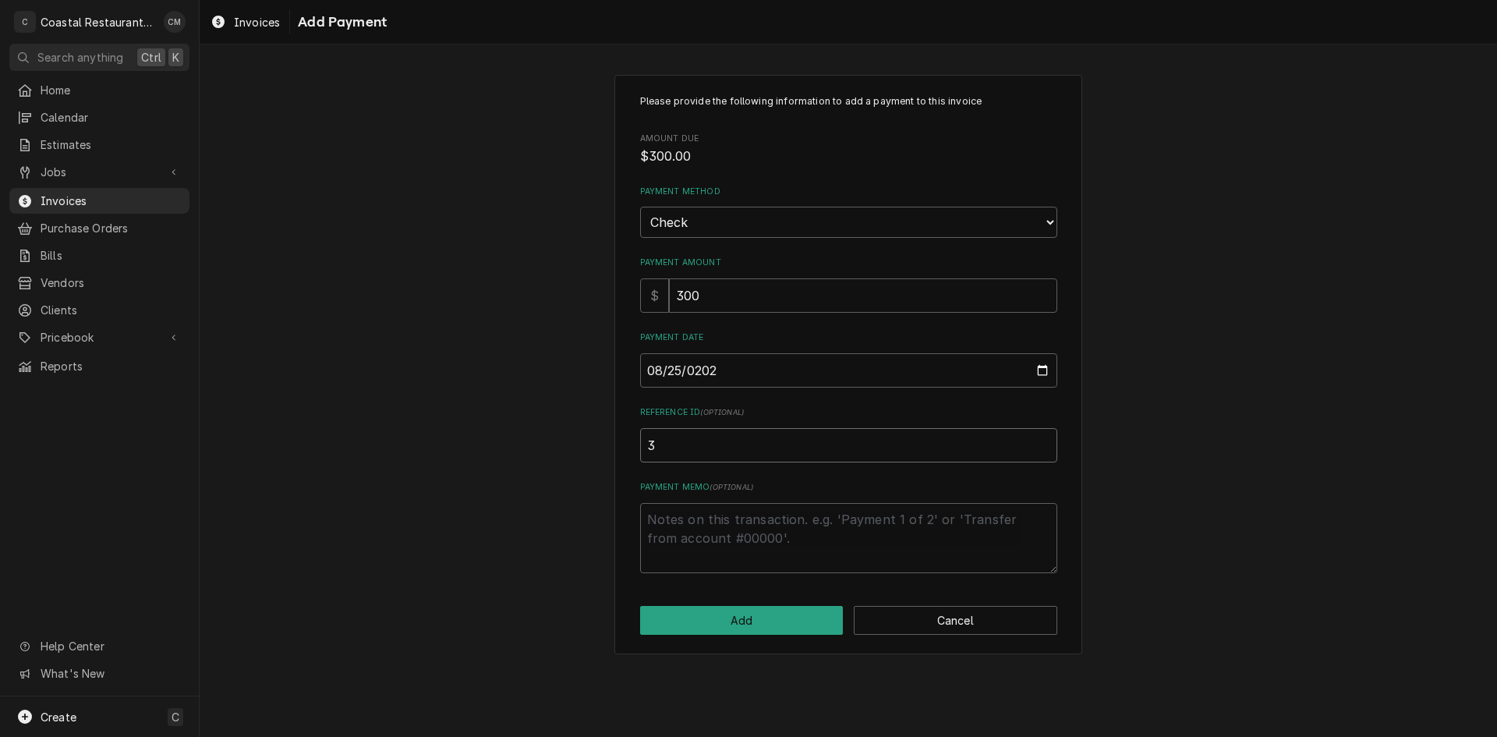
type input "32"
type textarea "x"
type input "327"
type textarea "x"
type input "3277"
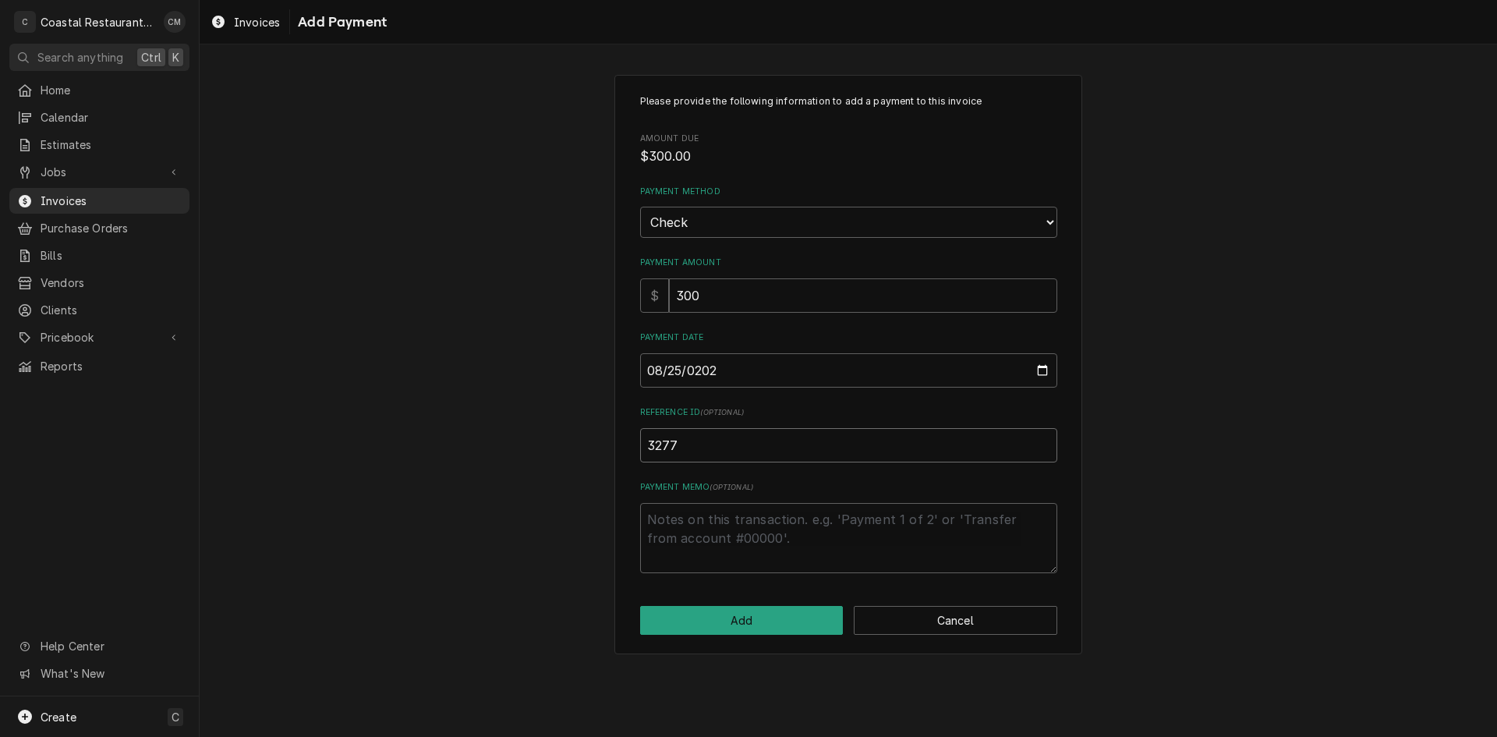
type textarea "x"
type input "3"
type textarea "x"
type input "32"
type textarea "x"
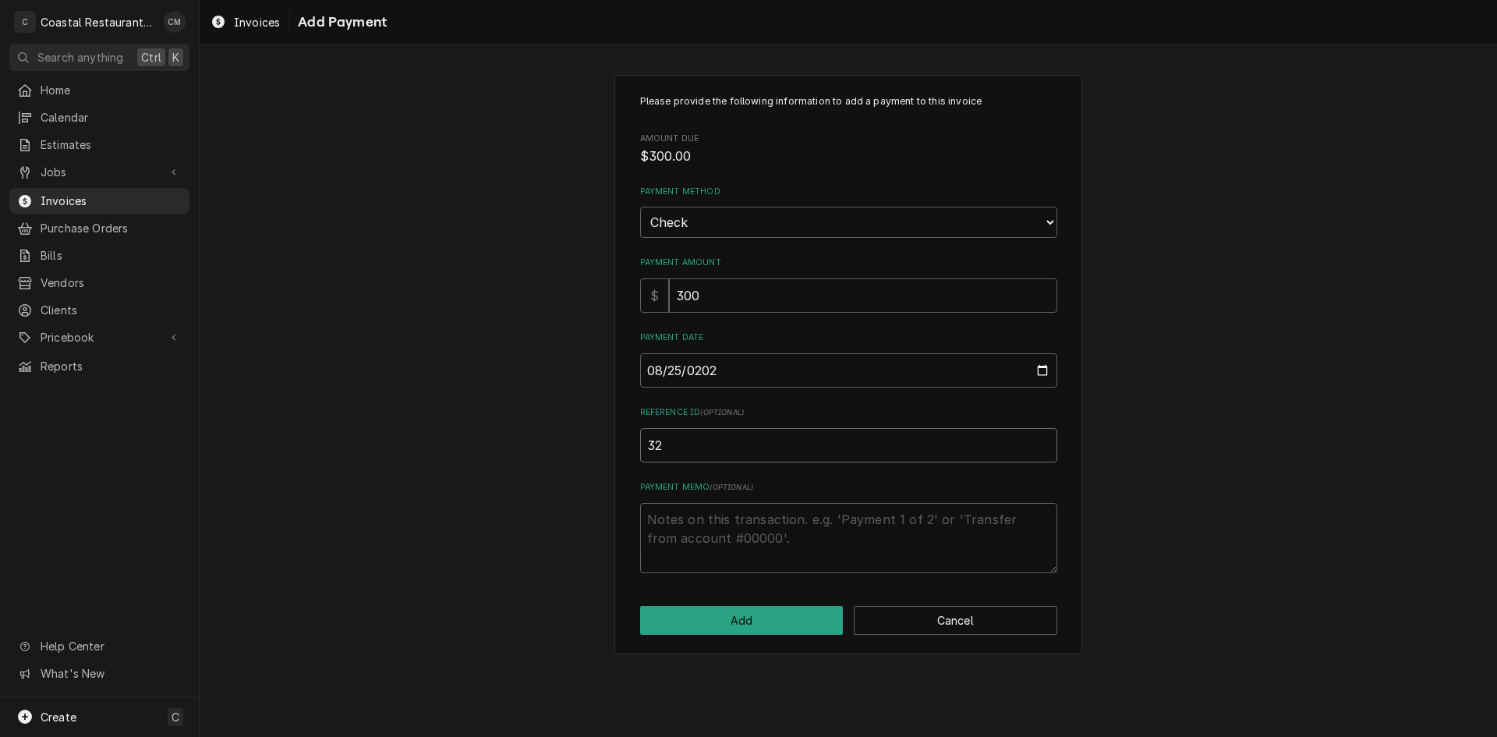
type input "328"
type textarea "x"
type input "3287"
click button "Add" at bounding box center [742, 620] width 204 height 29
type textarea "x"
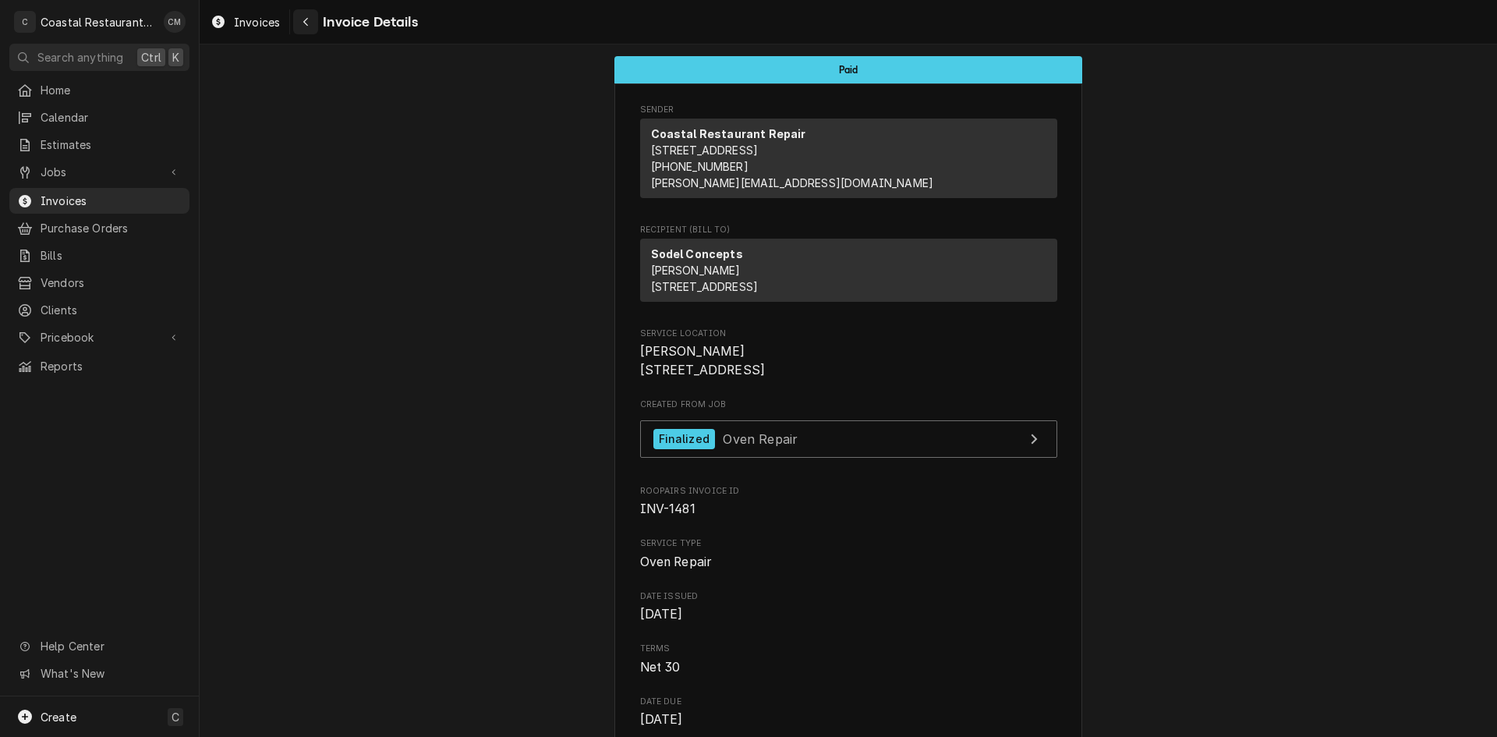
click at [306, 18] on icon "Navigate back" at bounding box center [306, 21] width 7 height 11
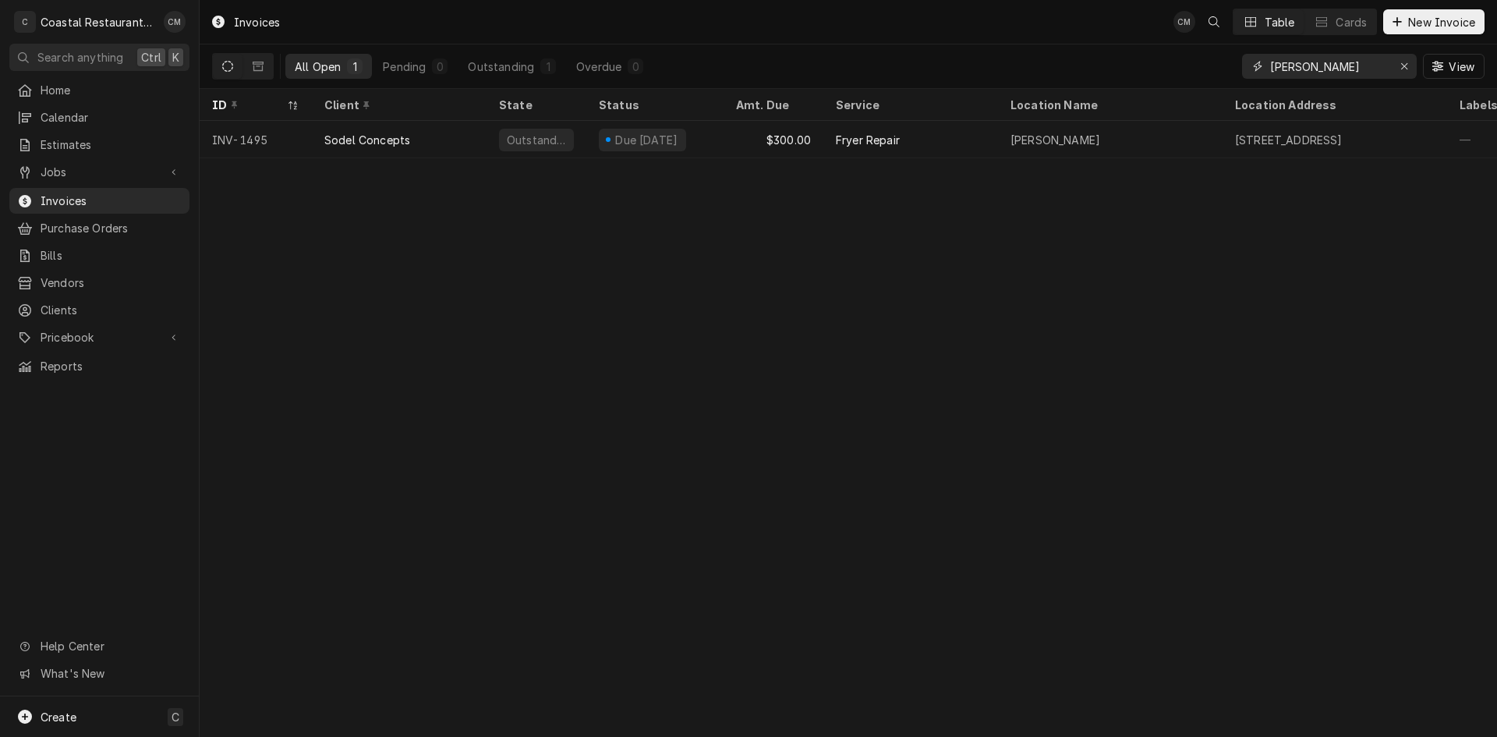
click at [1314, 68] on input "[PERSON_NAME]" at bounding box center [1328, 66] width 117 height 25
click at [1314, 68] on input "lupo" at bounding box center [1328, 66] width 117 height 25
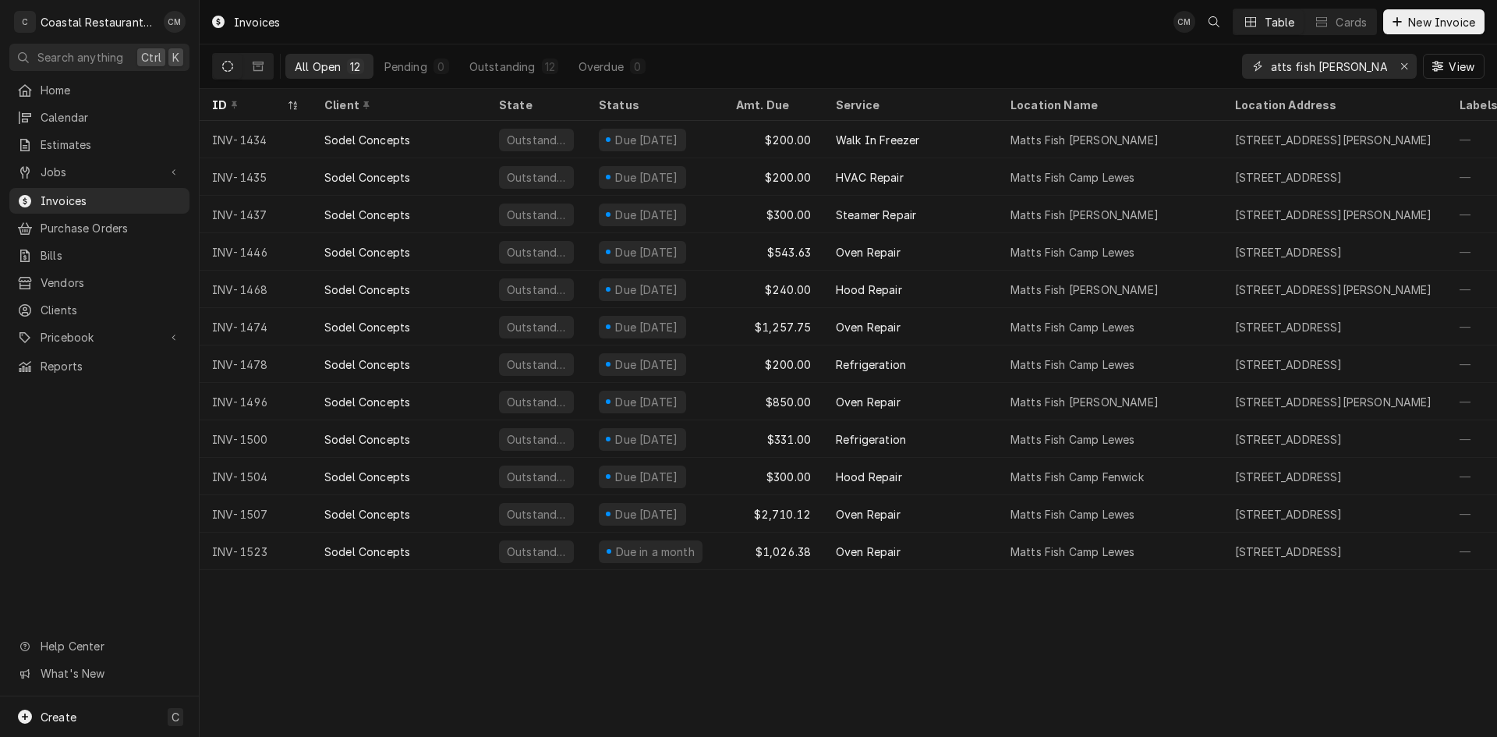
scroll to position [0, 15]
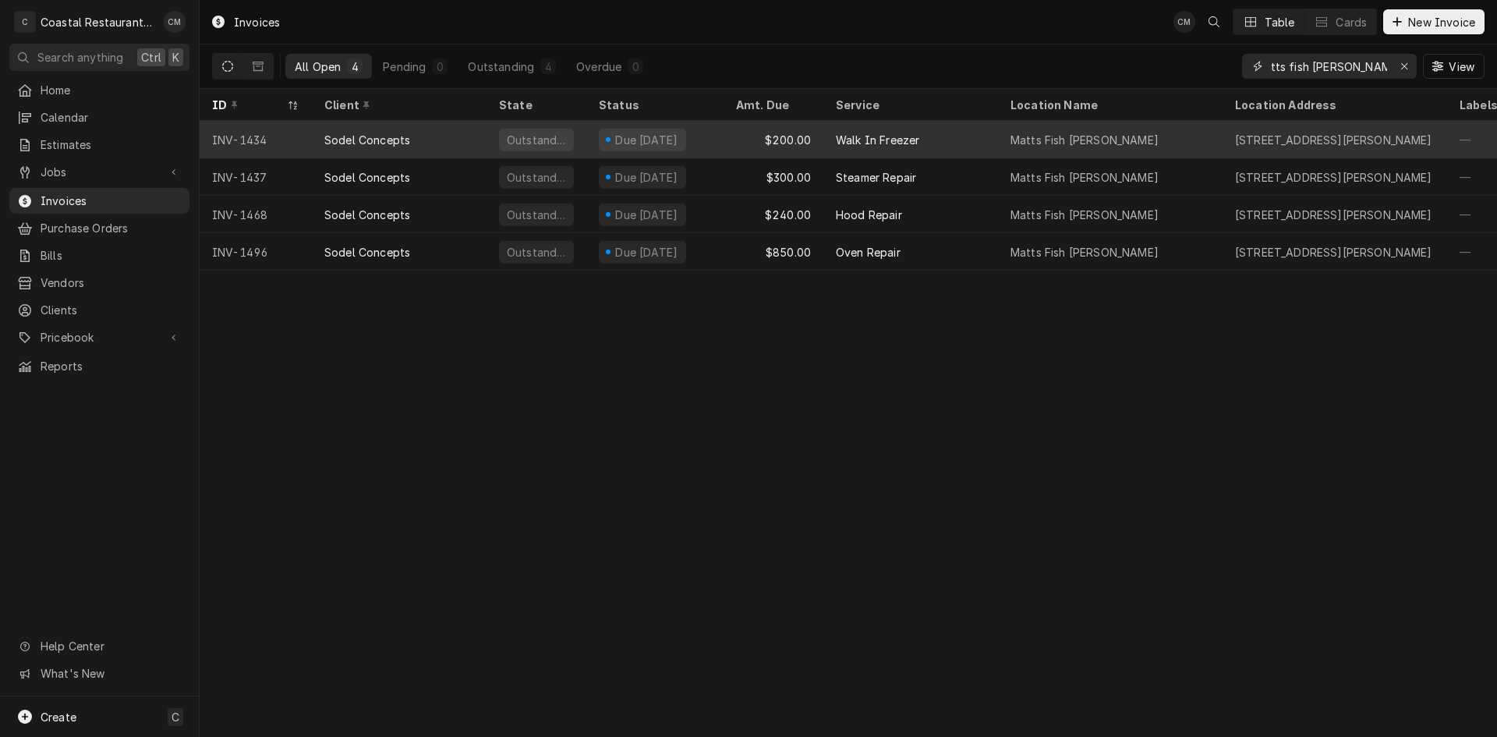
type input "matts fish camp bethany"
click at [982, 132] on div "Walk In Freezer" at bounding box center [910, 139] width 175 height 37
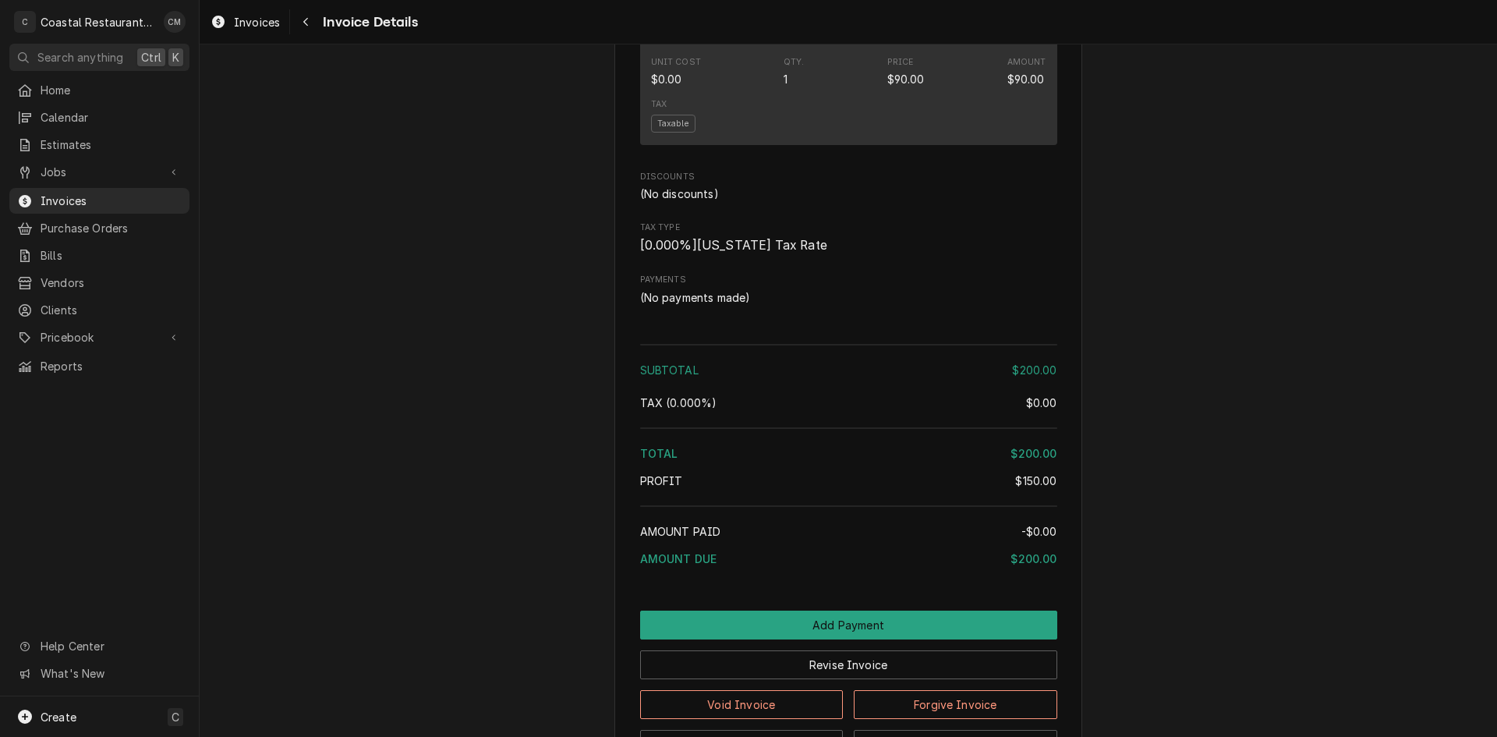
scroll to position [1404, 0]
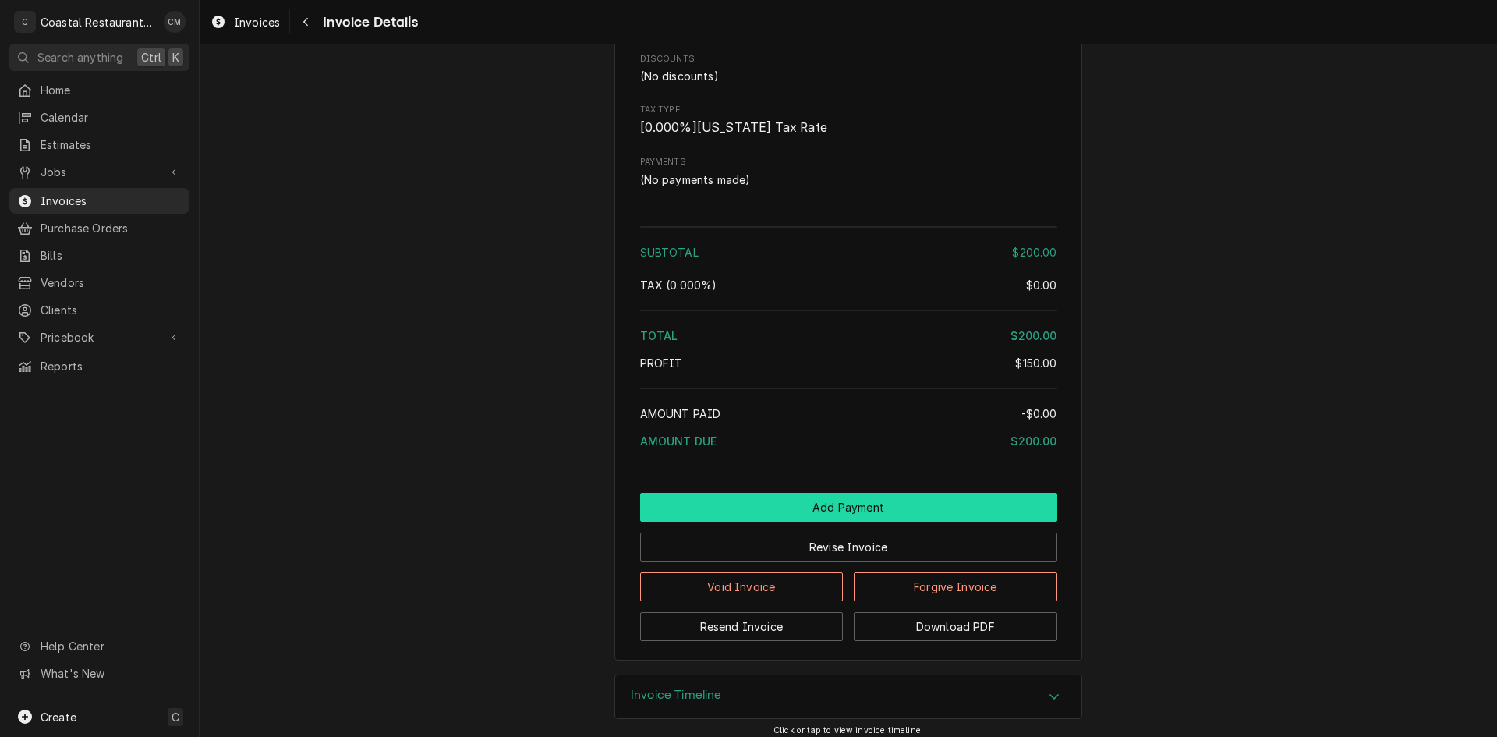
click at [852, 522] on button "Add Payment" at bounding box center [848, 507] width 417 height 29
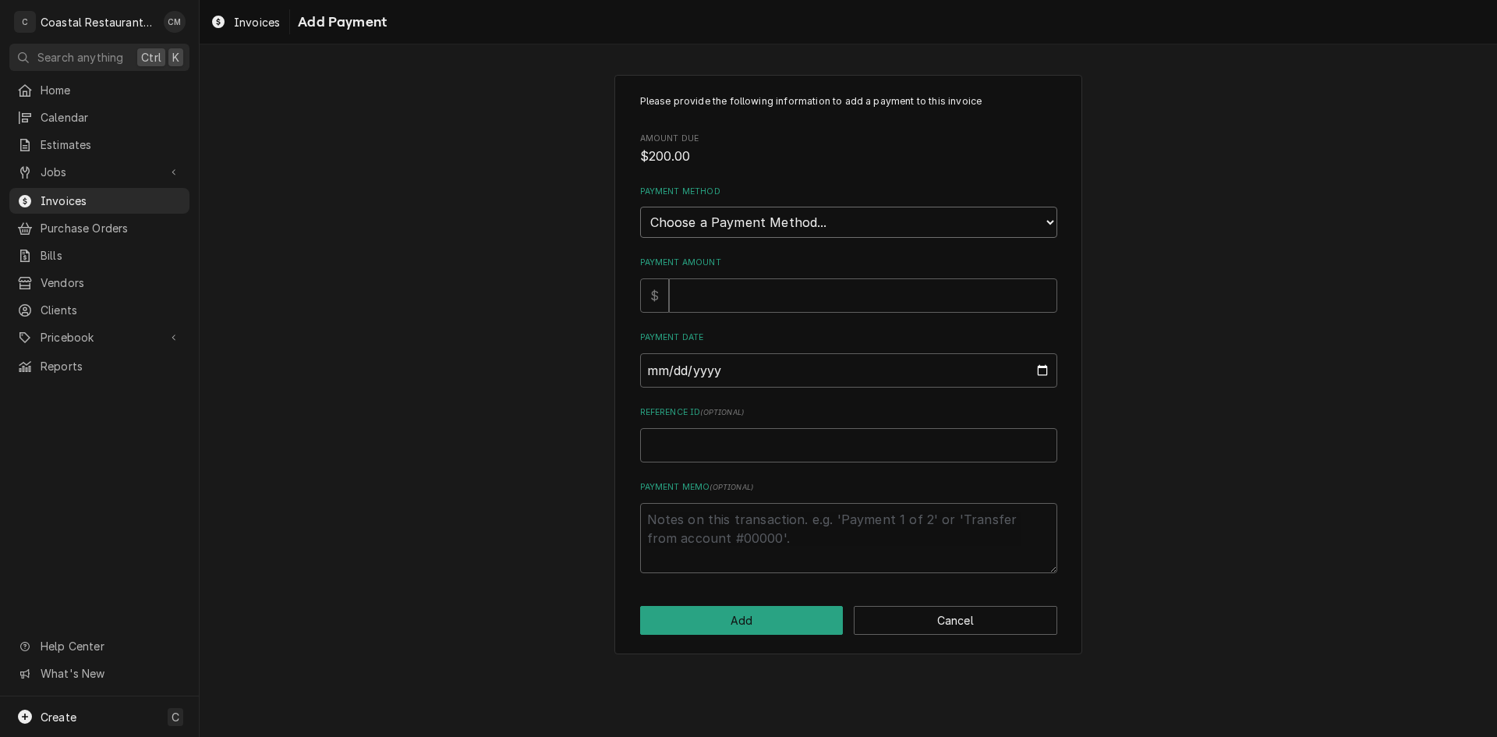
click at [855, 224] on select "Choose a Payment Method... Cash Check Credit/Debit Card ACH/eCheck Other" at bounding box center [848, 222] width 417 height 31
select select "2"
click at [640, 207] on select "Choose a Payment Method... Cash Check Credit/Debit Card ACH/eCheck Other" at bounding box center [848, 222] width 417 height 31
click at [769, 296] on input "Payment Amount" at bounding box center [863, 295] width 388 height 34
type textarea "x"
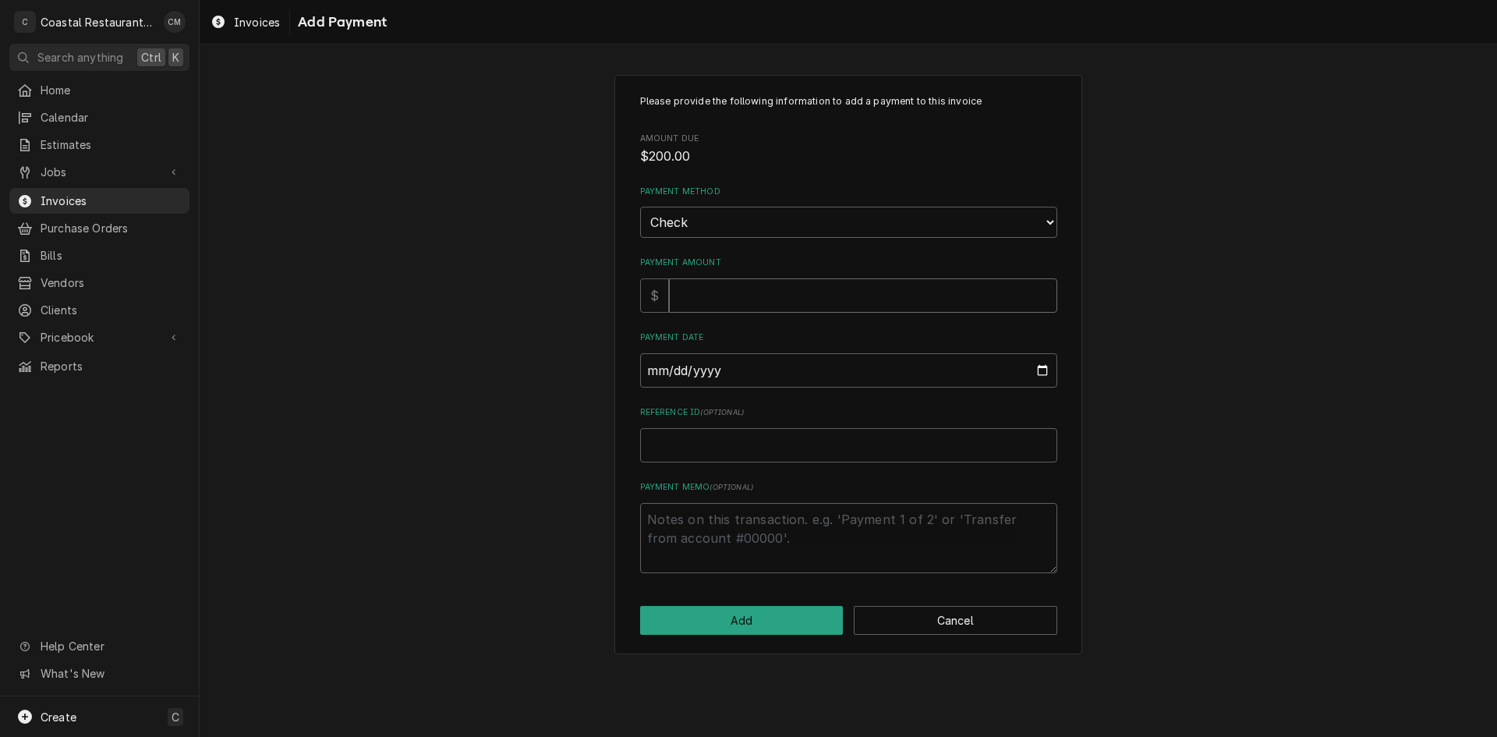
type input "2"
type textarea "x"
type input "20"
type textarea "x"
type input "200"
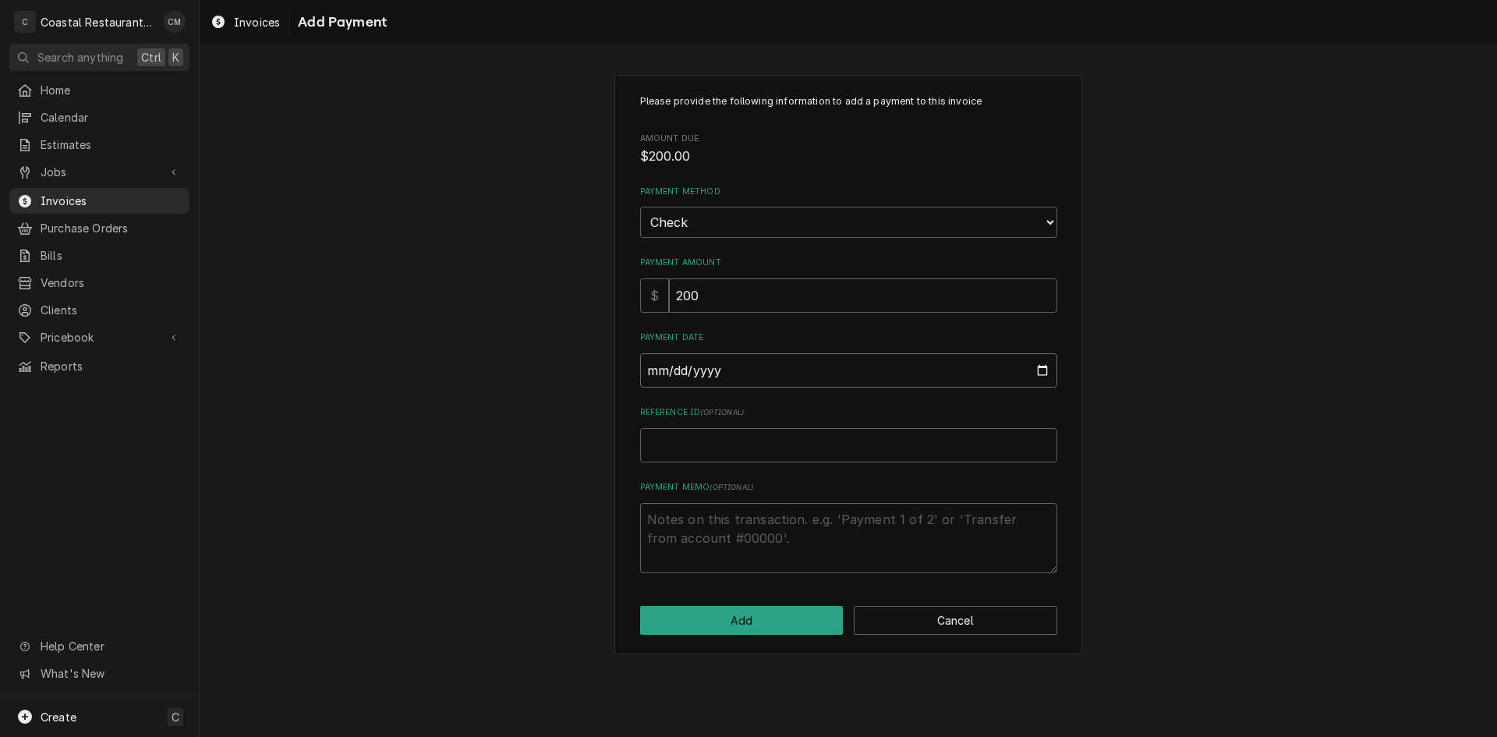
type input "0002-08-25"
type textarea "x"
type input "0020-08-25"
type textarea "x"
type input "0202-08-25"
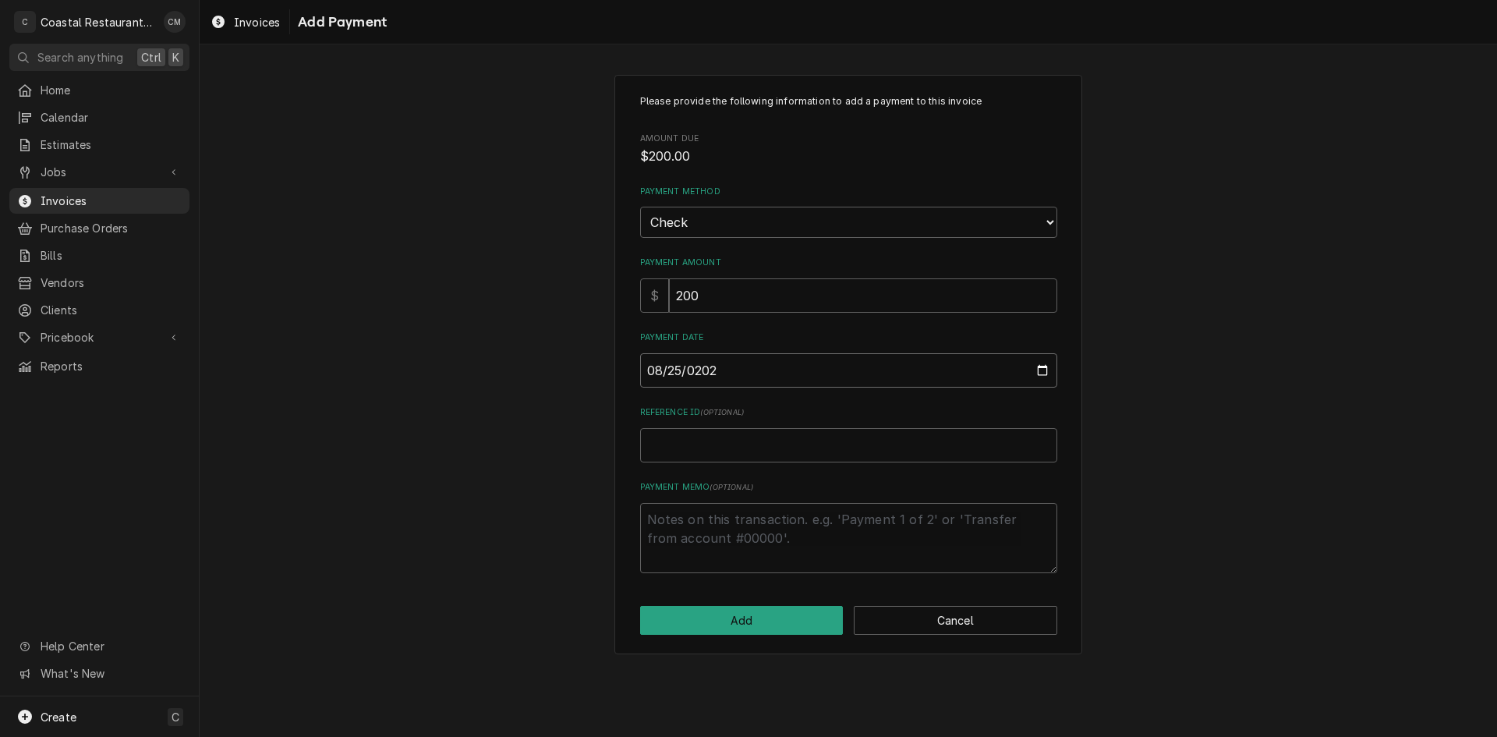
type textarea "x"
type input "2025-08-25"
type textarea "x"
type input "4"
type textarea "x"
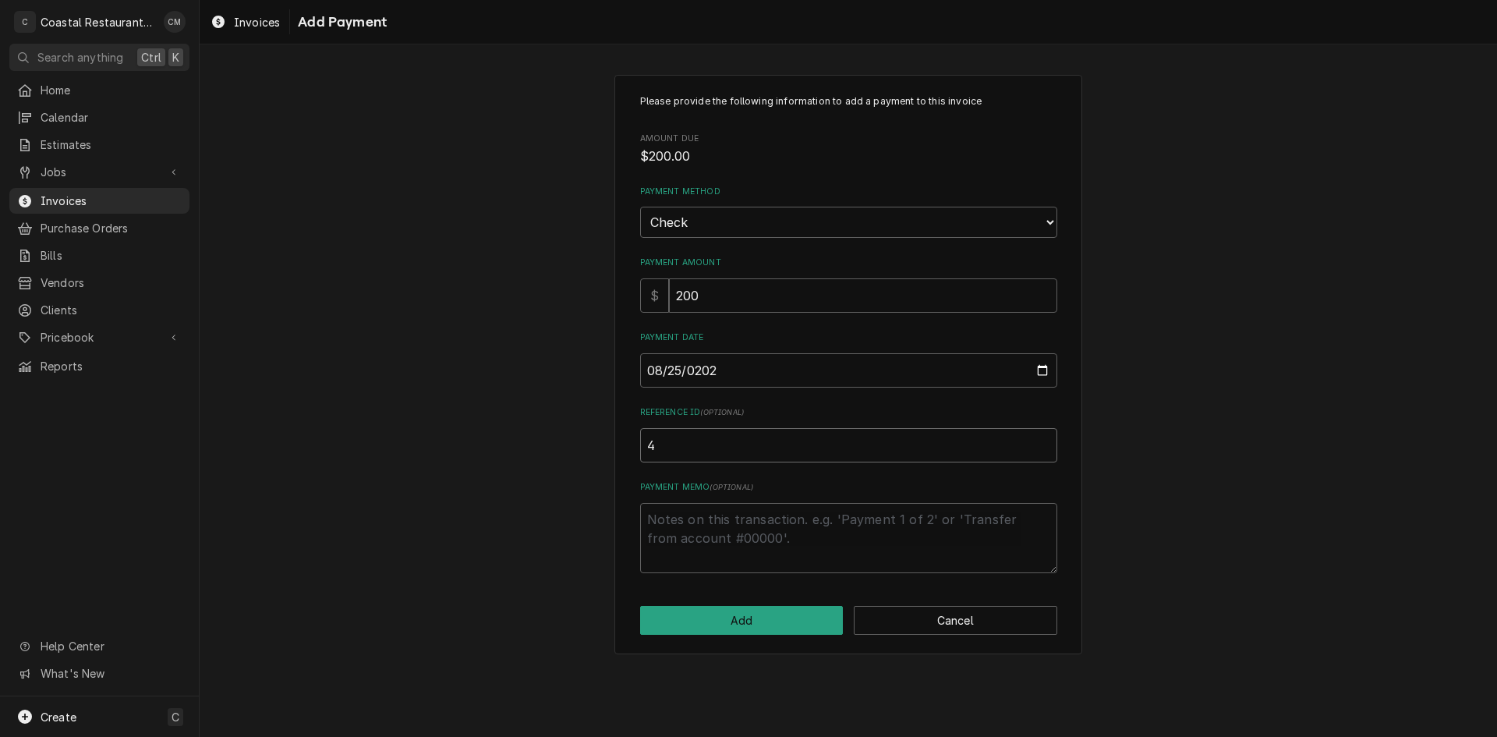
type input "43"
type textarea "x"
type input "431"
type textarea "x"
type input "4319"
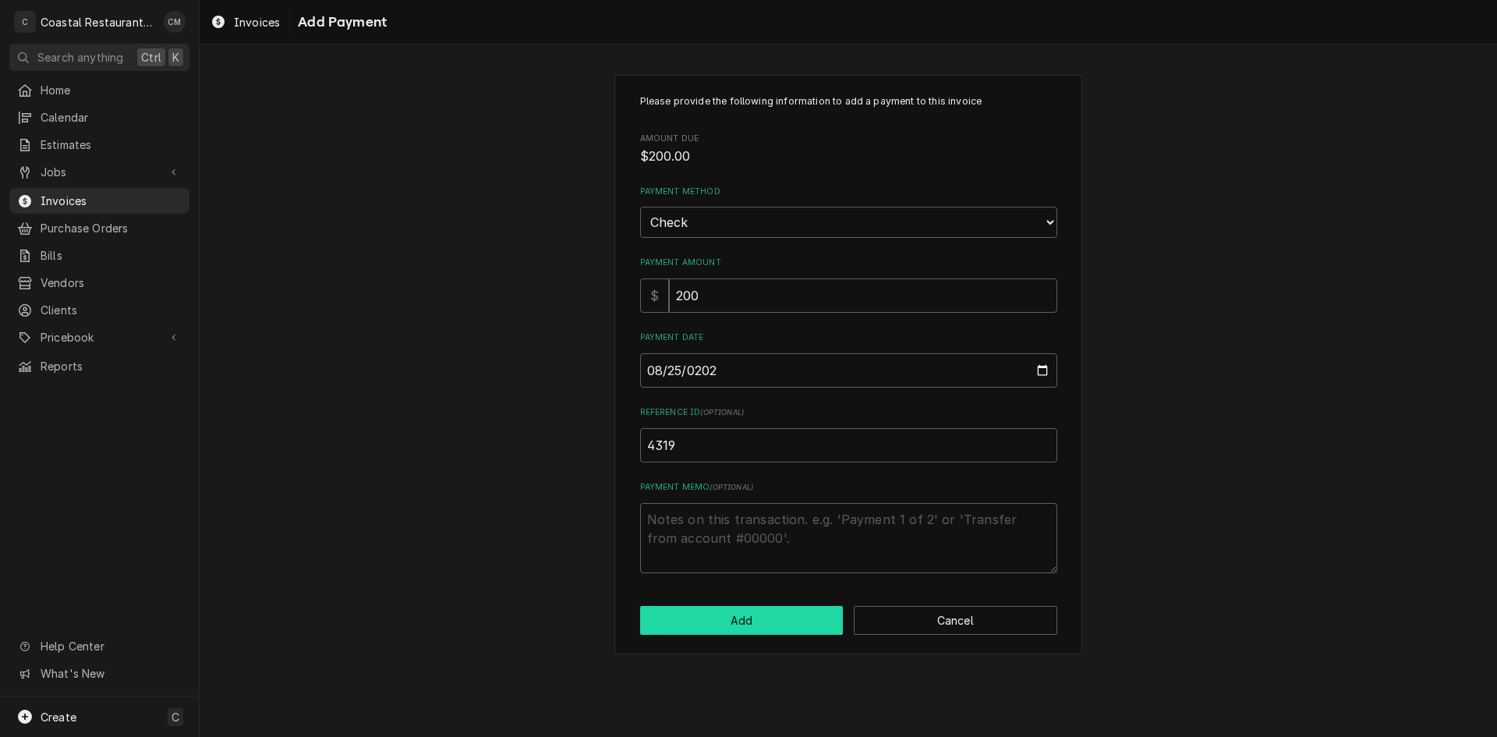
click button "Add" at bounding box center [742, 620] width 204 height 29
type textarea "x"
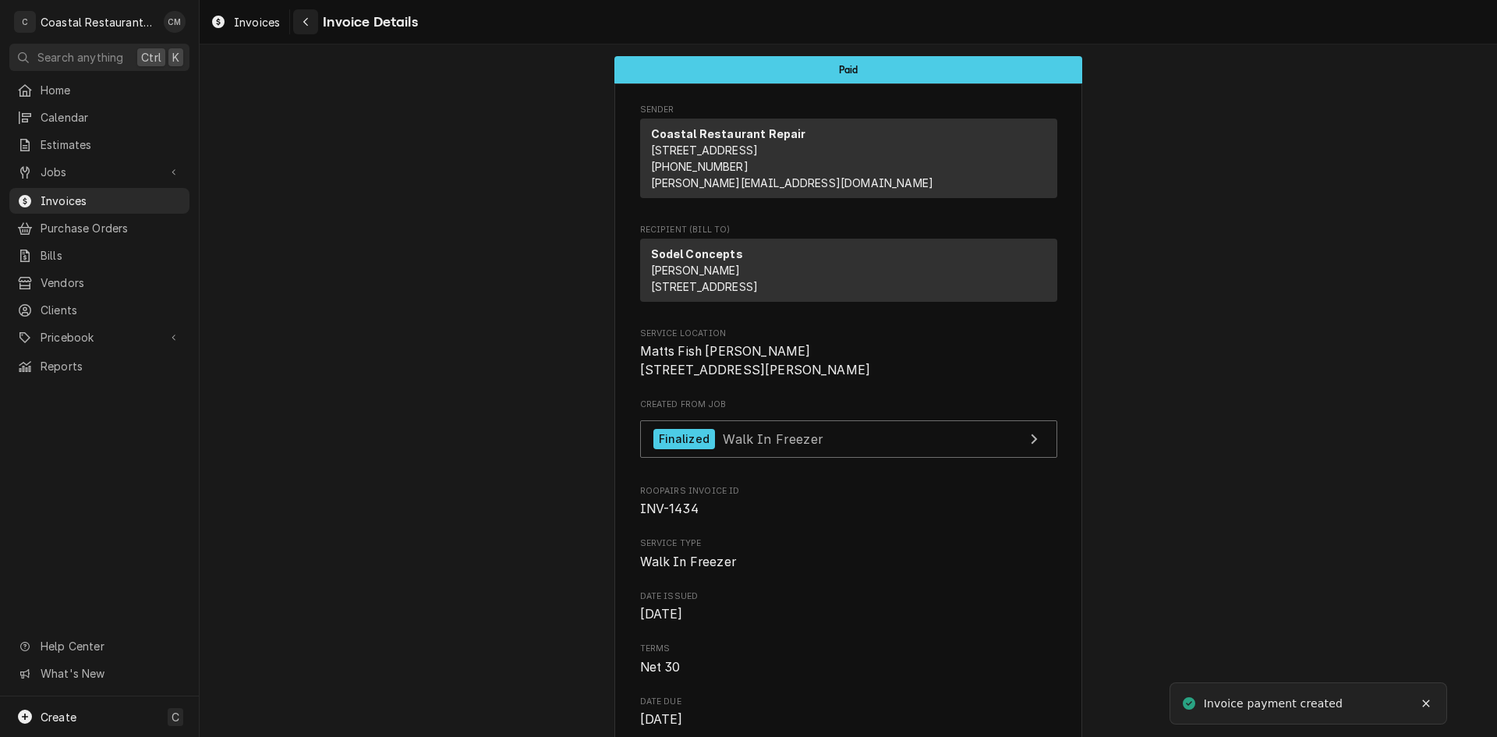
click at [303, 21] on icon "Navigate back" at bounding box center [306, 21] width 7 height 11
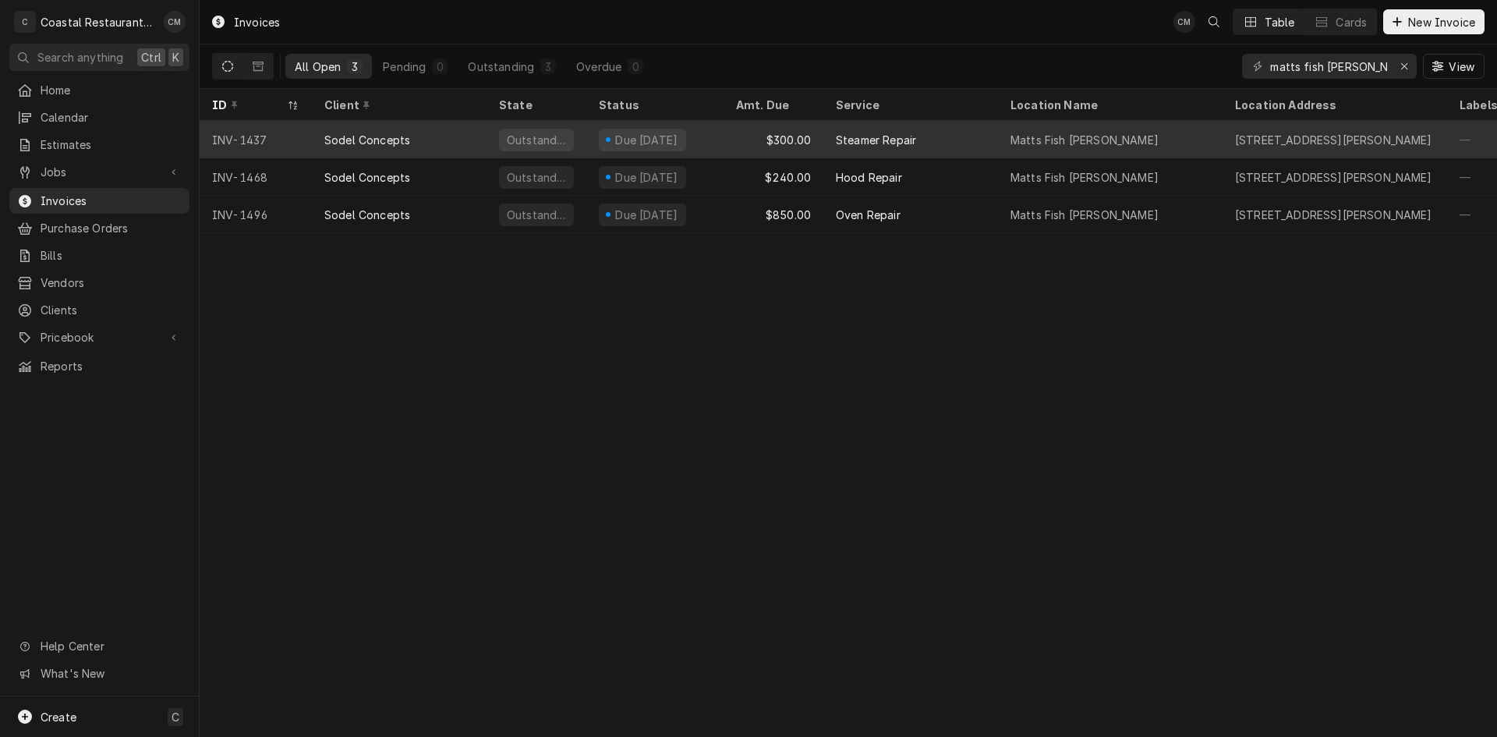
click at [723, 143] on div "Due [DATE]" at bounding box center [654, 139] width 137 height 37
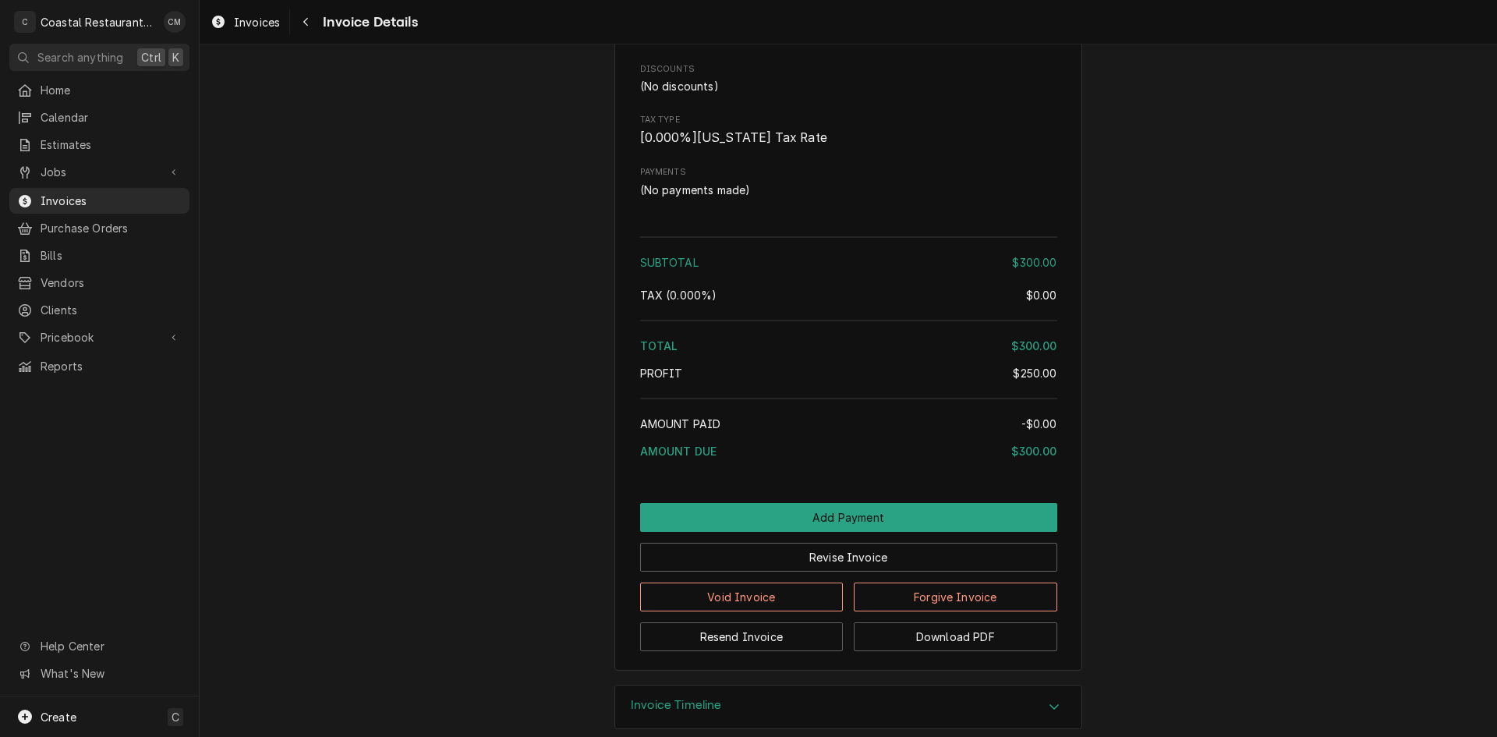
scroll to position [1384, 0]
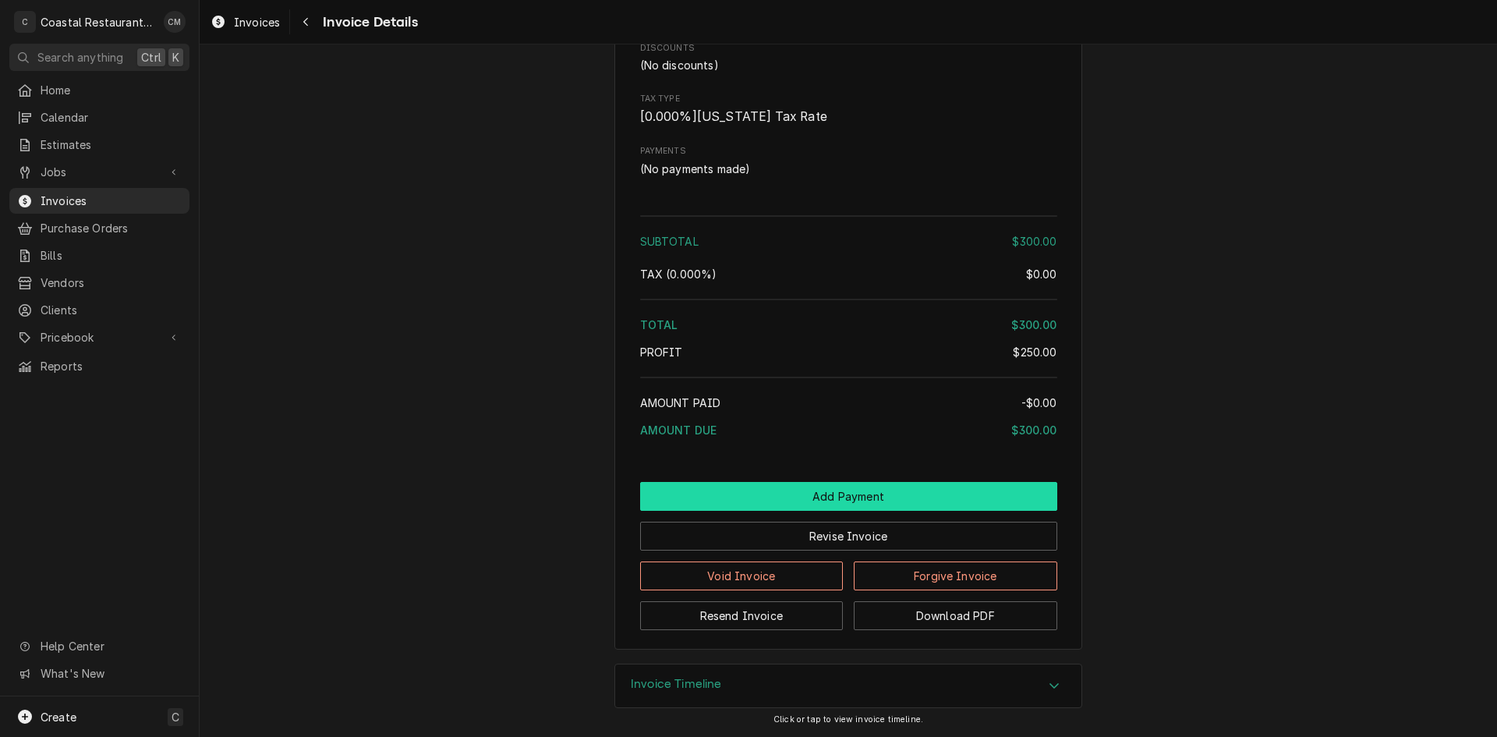
click at [855, 494] on button "Add Payment" at bounding box center [848, 496] width 417 height 29
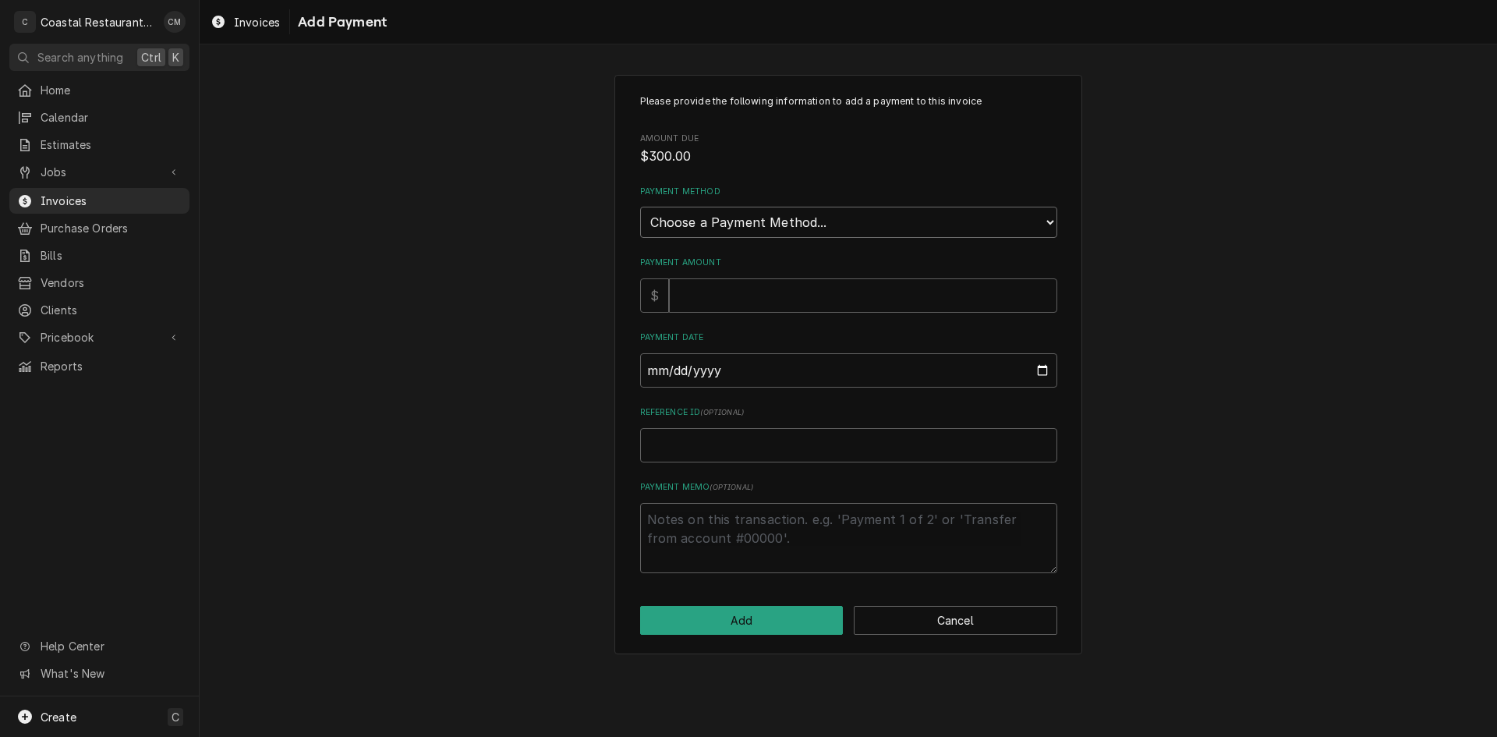
drag, startPoint x: 862, startPoint y: 214, endPoint x: 862, endPoint y: 225, distance: 10.9
click at [862, 214] on select "Choose a Payment Method... Cash Check Credit/Debit Card ACH/eCheck Other" at bounding box center [848, 222] width 417 height 31
select select "2"
click at [640, 207] on select "Choose a Payment Method... Cash Check Credit/Debit Card ACH/eCheck Other" at bounding box center [848, 222] width 417 height 31
click at [817, 303] on input "Payment Amount" at bounding box center [863, 295] width 388 height 34
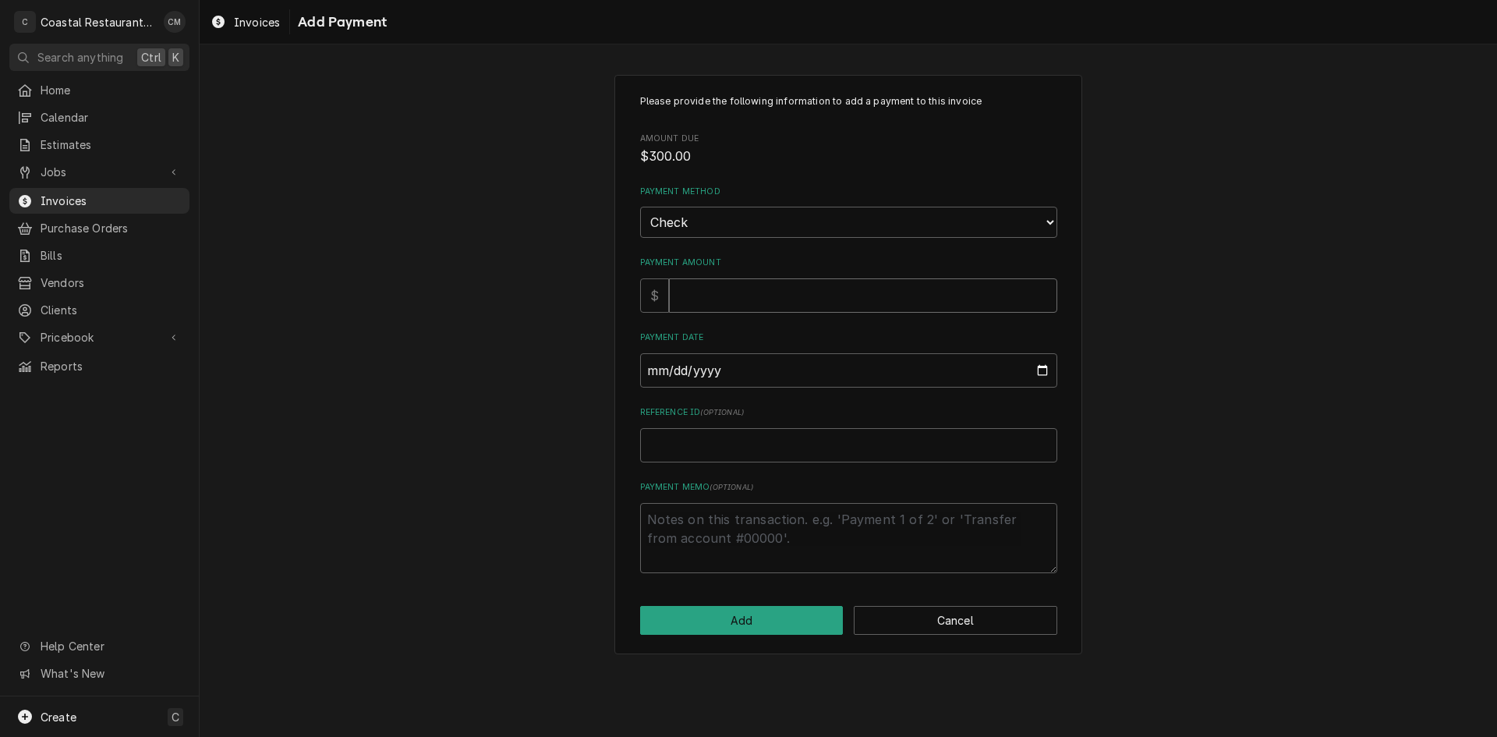
type textarea "x"
type input "3"
type textarea "x"
type input "30"
type textarea "x"
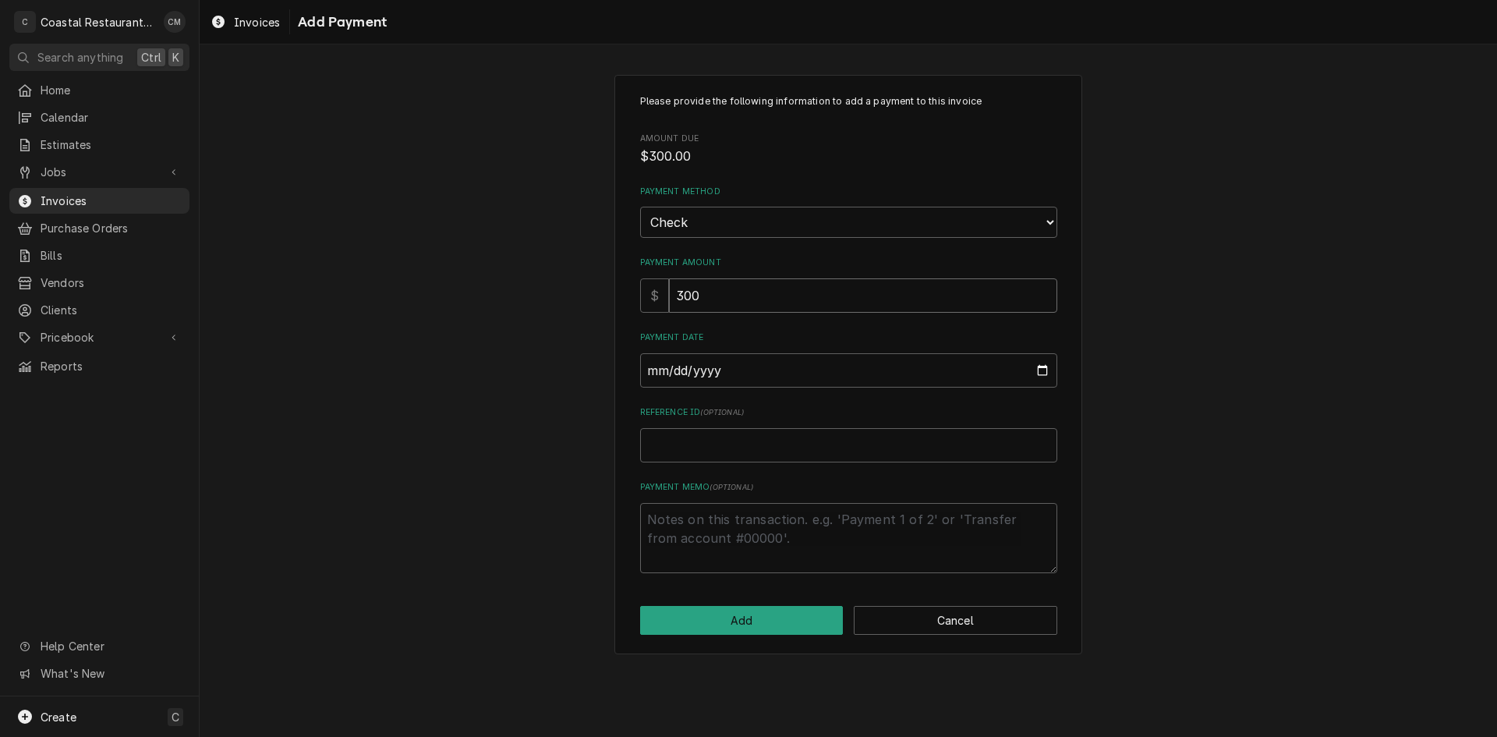
type input "300"
type input "0002-08-25"
type textarea "x"
type input "0020-08-25"
type textarea "x"
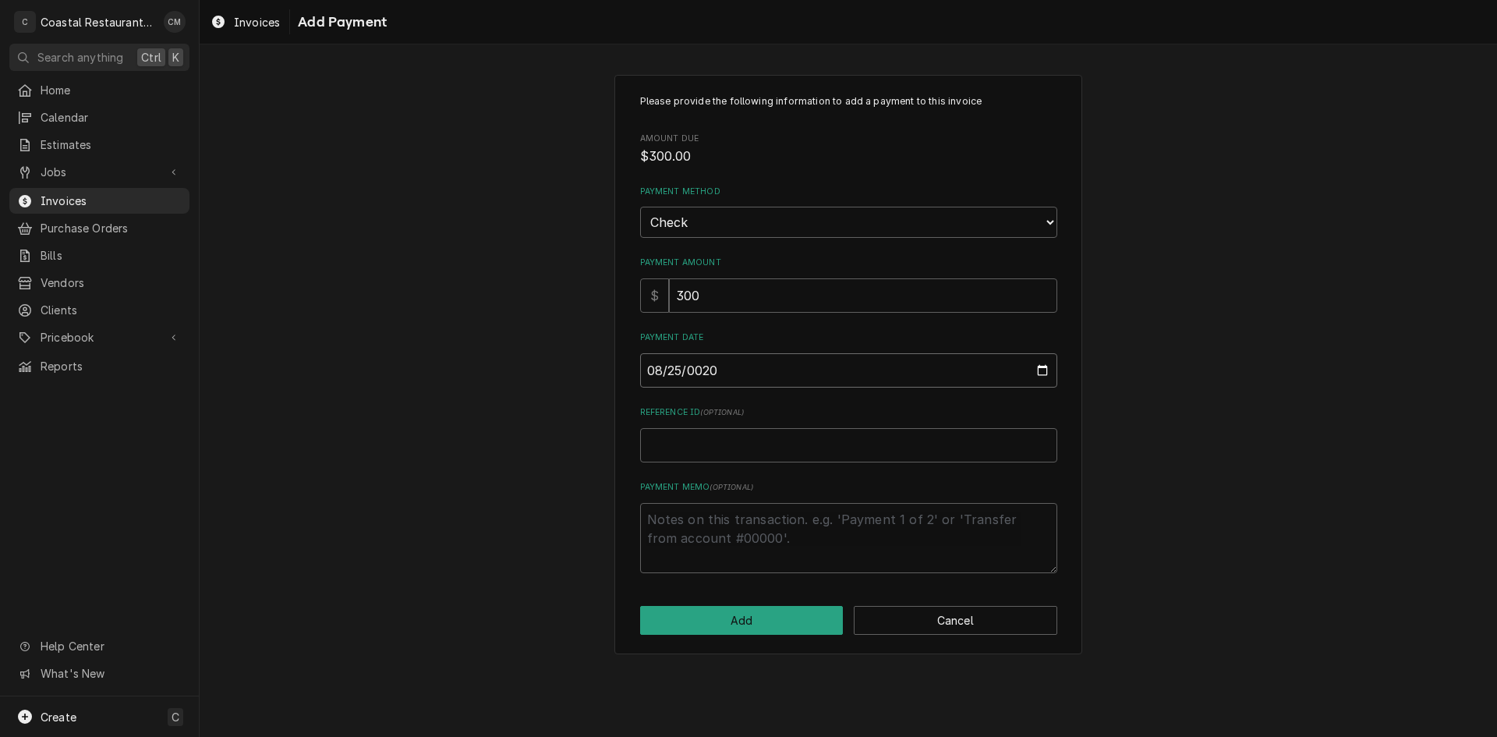
type input "0202-08-25"
type textarea "x"
type input "2025-08-25"
type textarea "x"
type input "4"
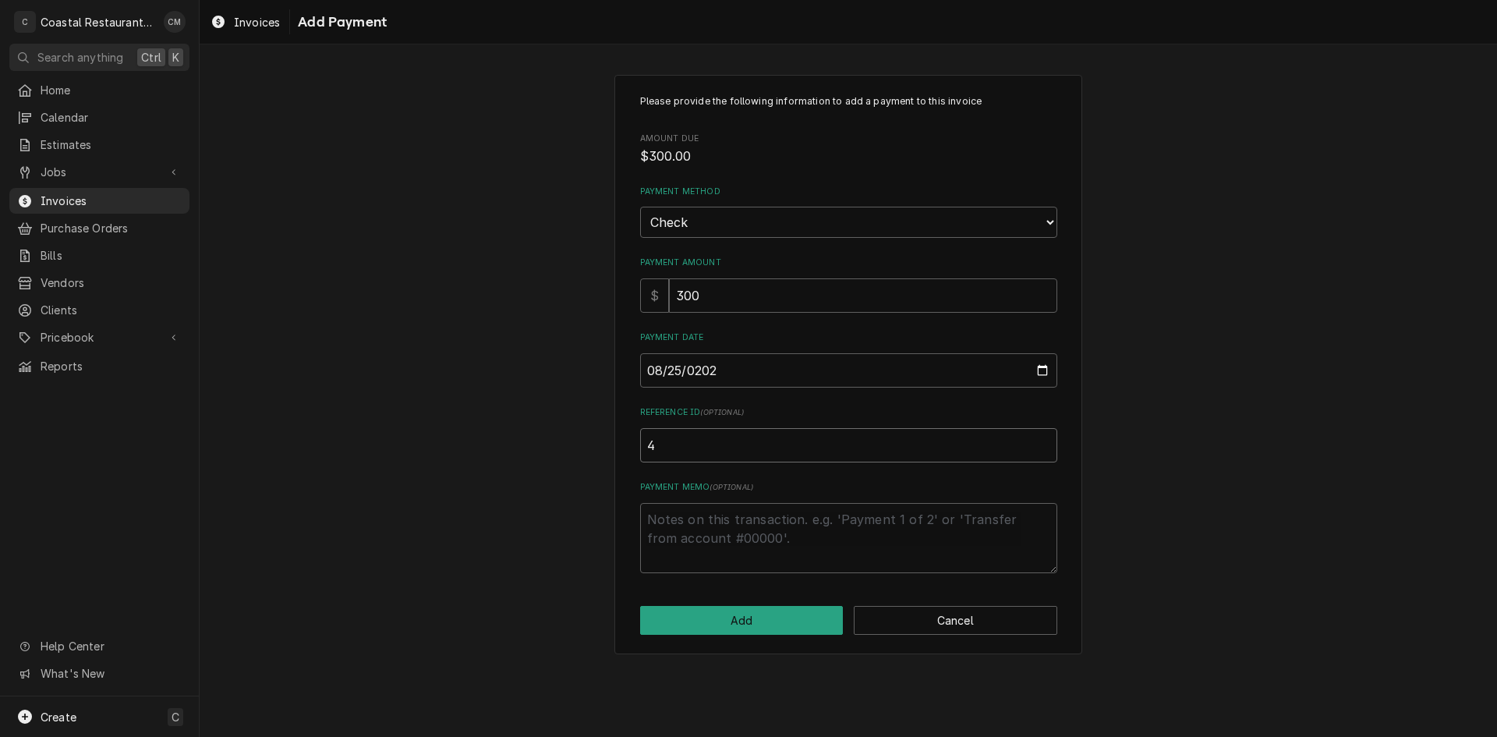
type textarea "x"
type input "43"
type textarea "x"
type input "431"
type textarea "x"
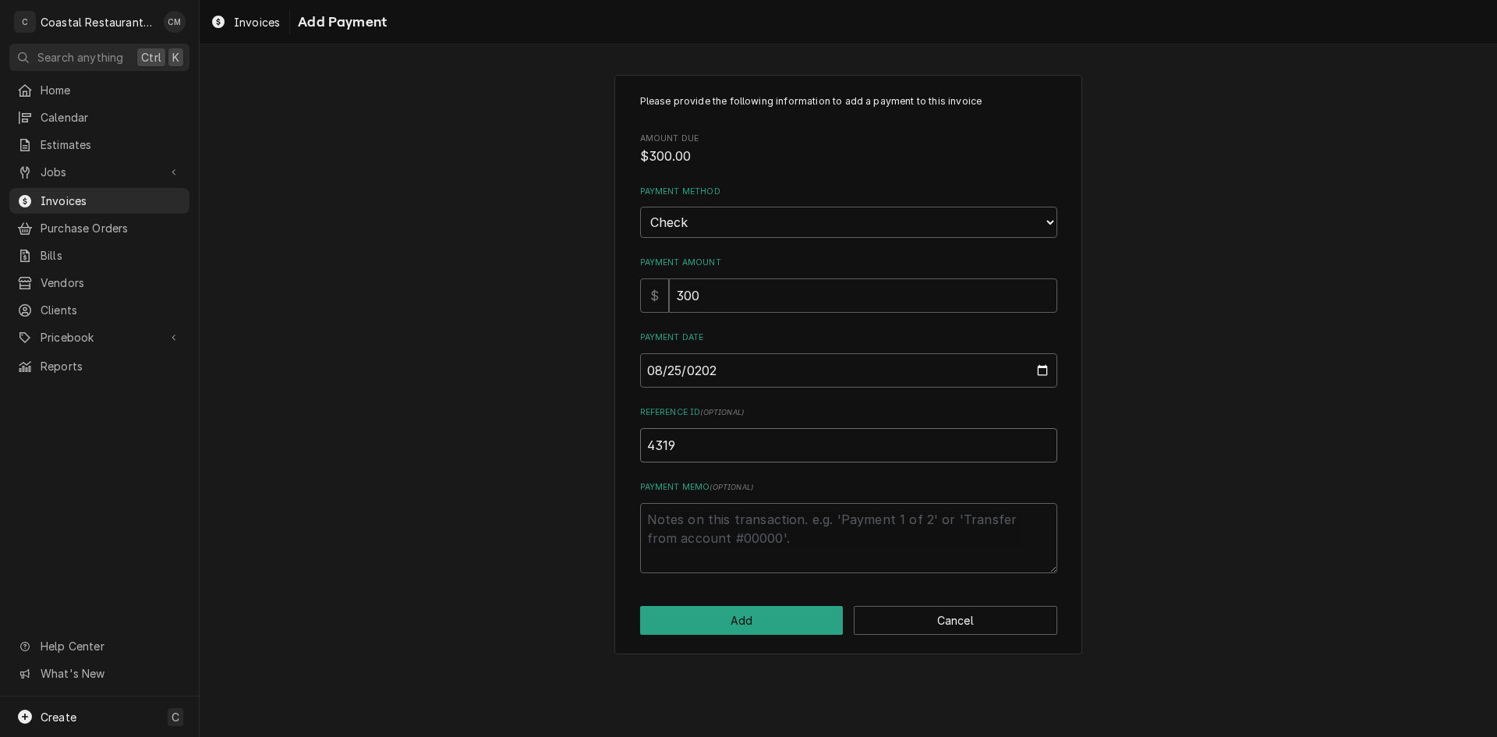
type input "4319"
click button "Add" at bounding box center [742, 620] width 204 height 29
type textarea "x"
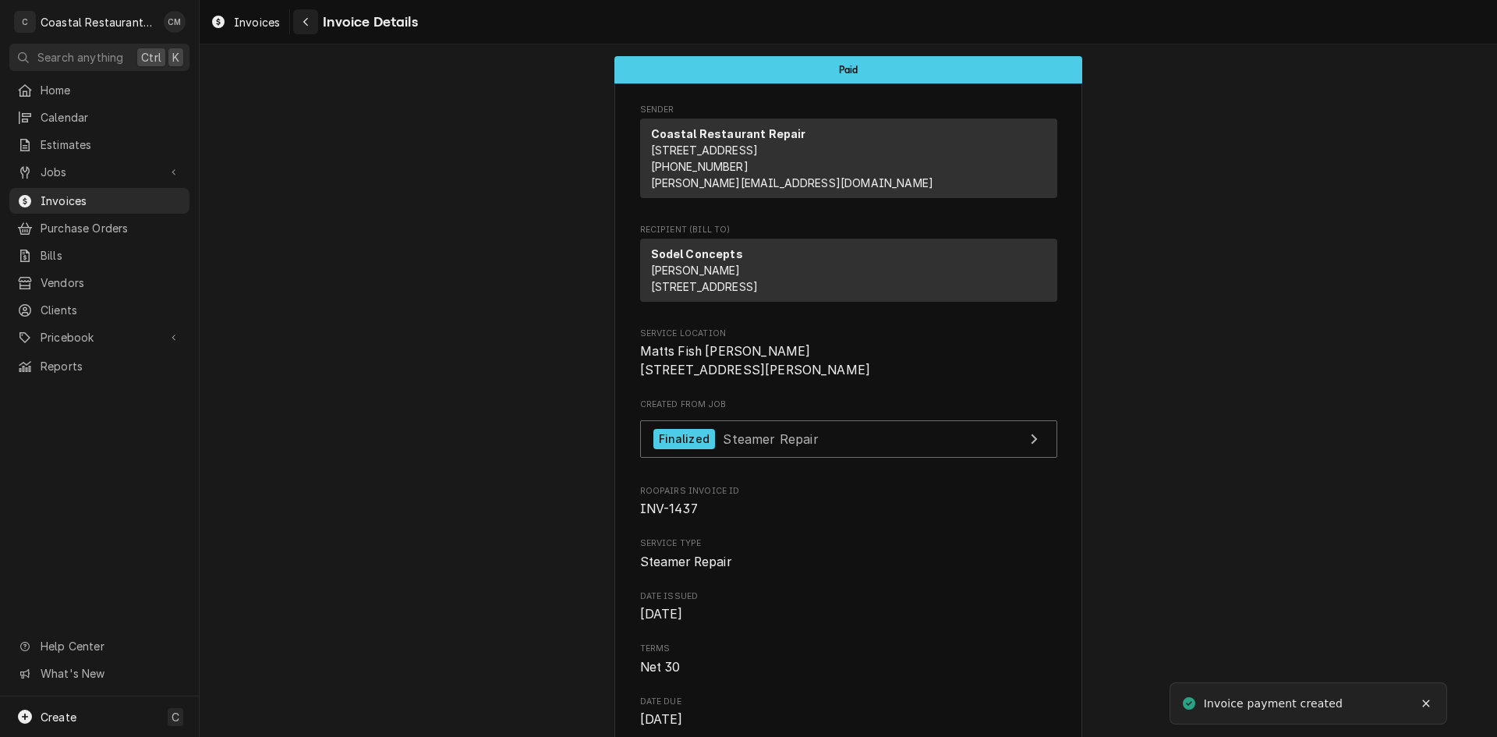
click at [299, 23] on div "Navigate back" at bounding box center [306, 22] width 16 height 16
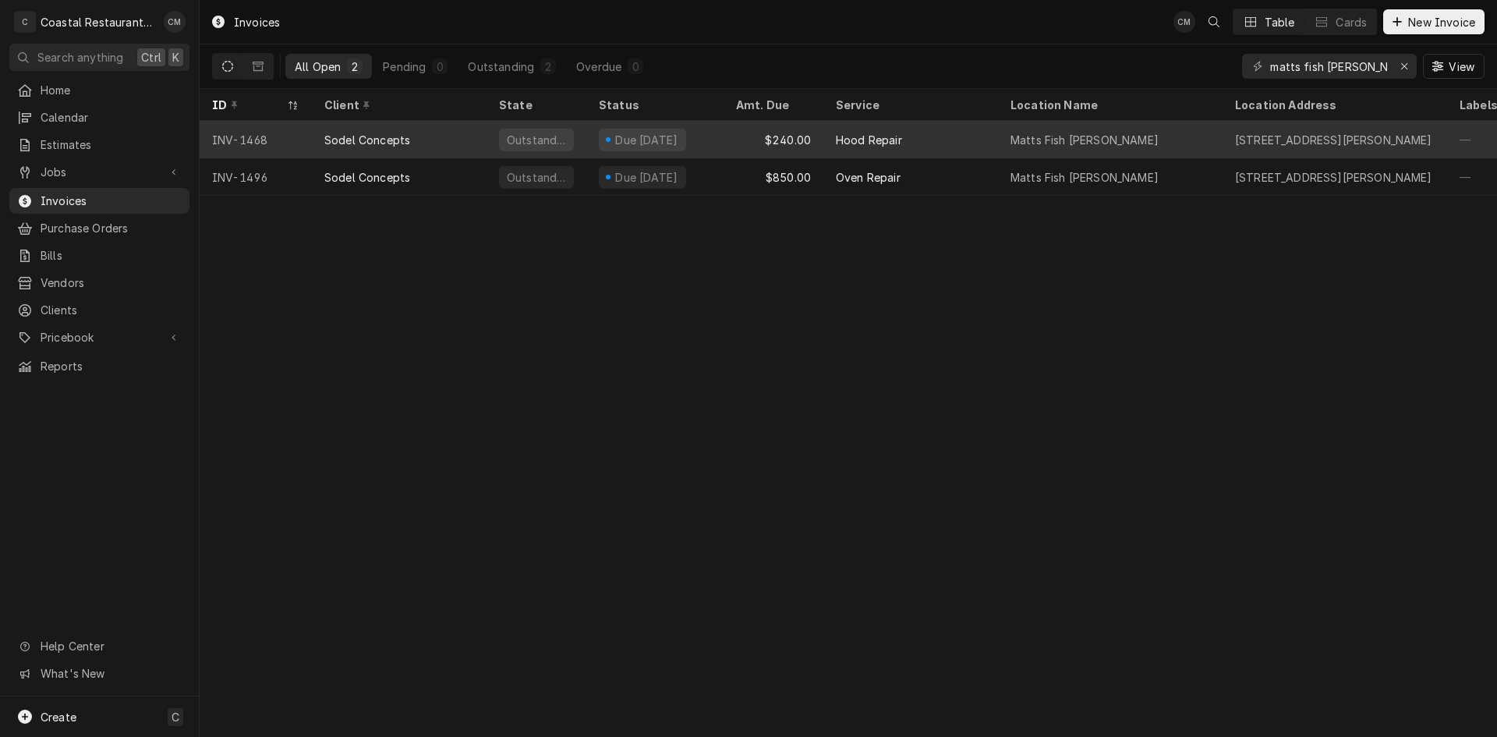
click at [703, 136] on div "Due [DATE]" at bounding box center [654, 139] width 137 height 37
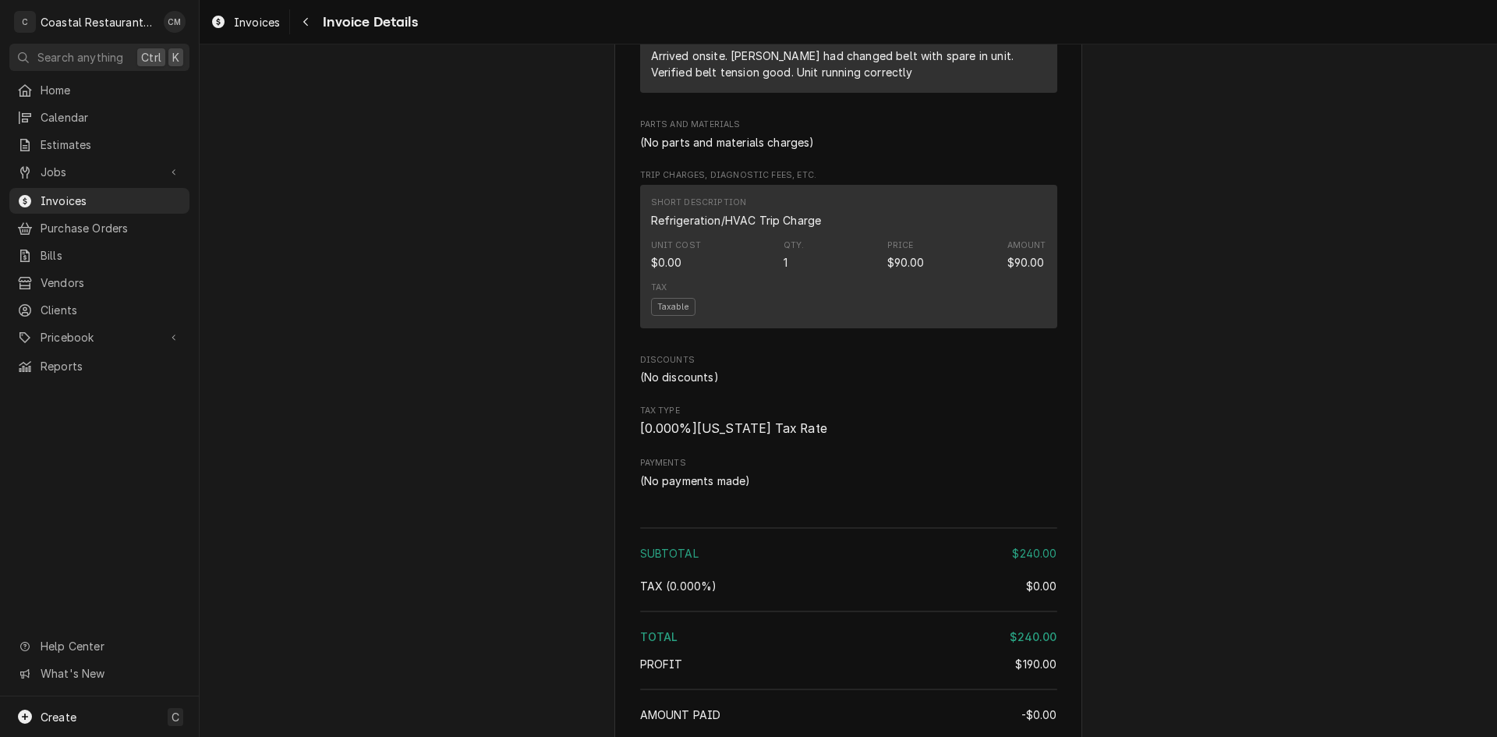
scroll to position [1248, 0]
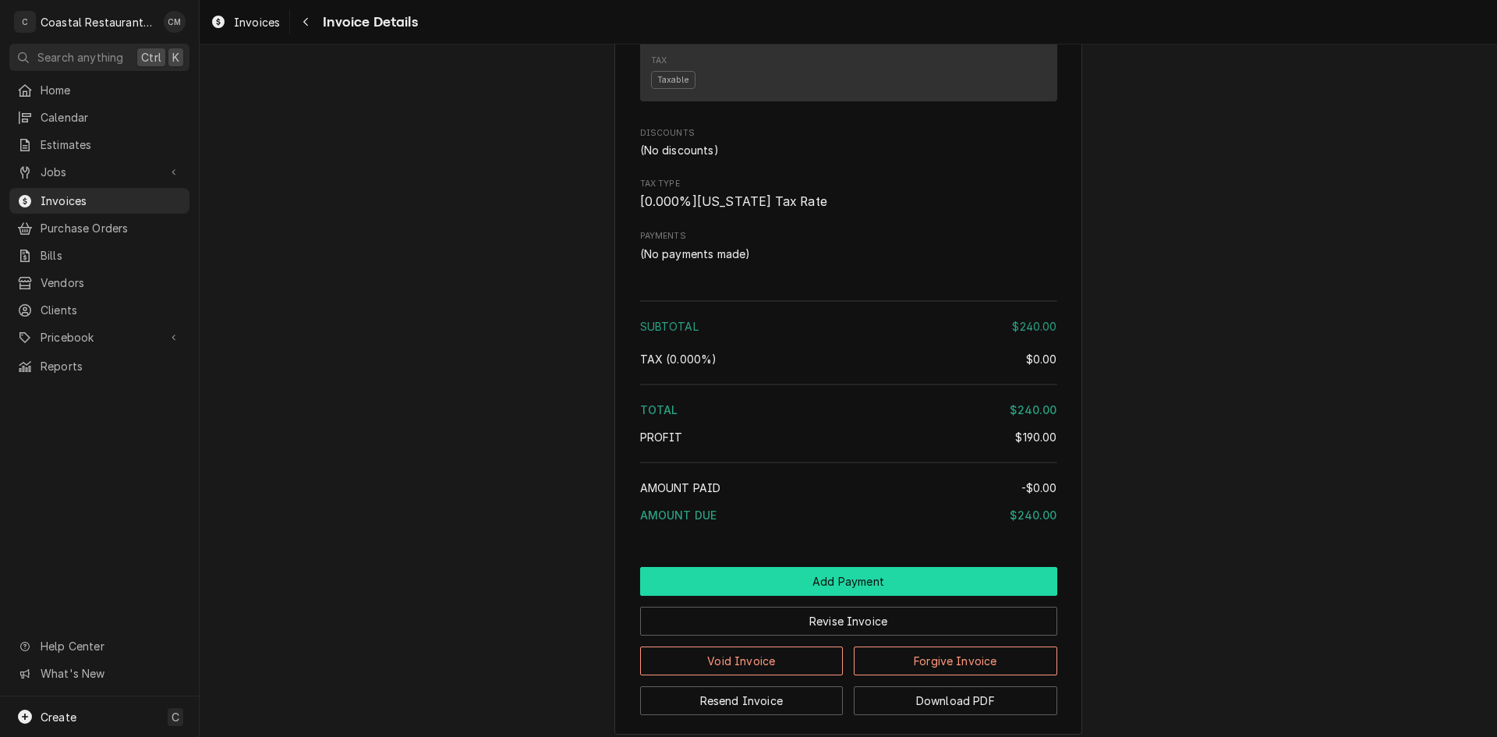
click at [816, 596] on button "Add Payment" at bounding box center [848, 581] width 417 height 29
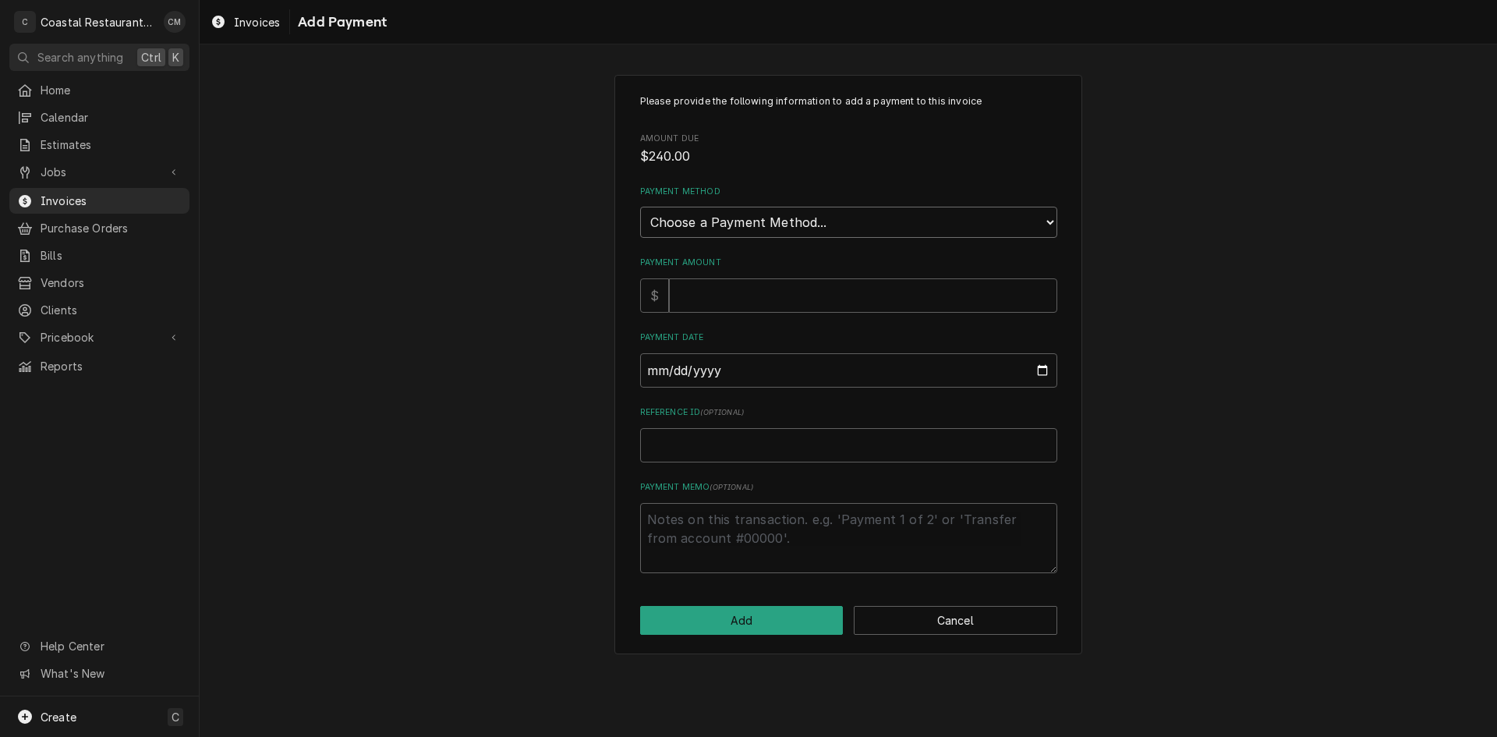
drag, startPoint x: 839, startPoint y: 225, endPoint x: 831, endPoint y: 235, distance: 12.8
click at [839, 225] on select "Choose a Payment Method... Cash Check Credit/Debit Card ACH/eCheck Other" at bounding box center [848, 222] width 417 height 31
select select "2"
click at [640, 207] on select "Choose a Payment Method... Cash Check Credit/Debit Card ACH/eCheck Other" at bounding box center [848, 222] width 417 height 31
click at [726, 302] on input "Payment Amount" at bounding box center [863, 295] width 388 height 34
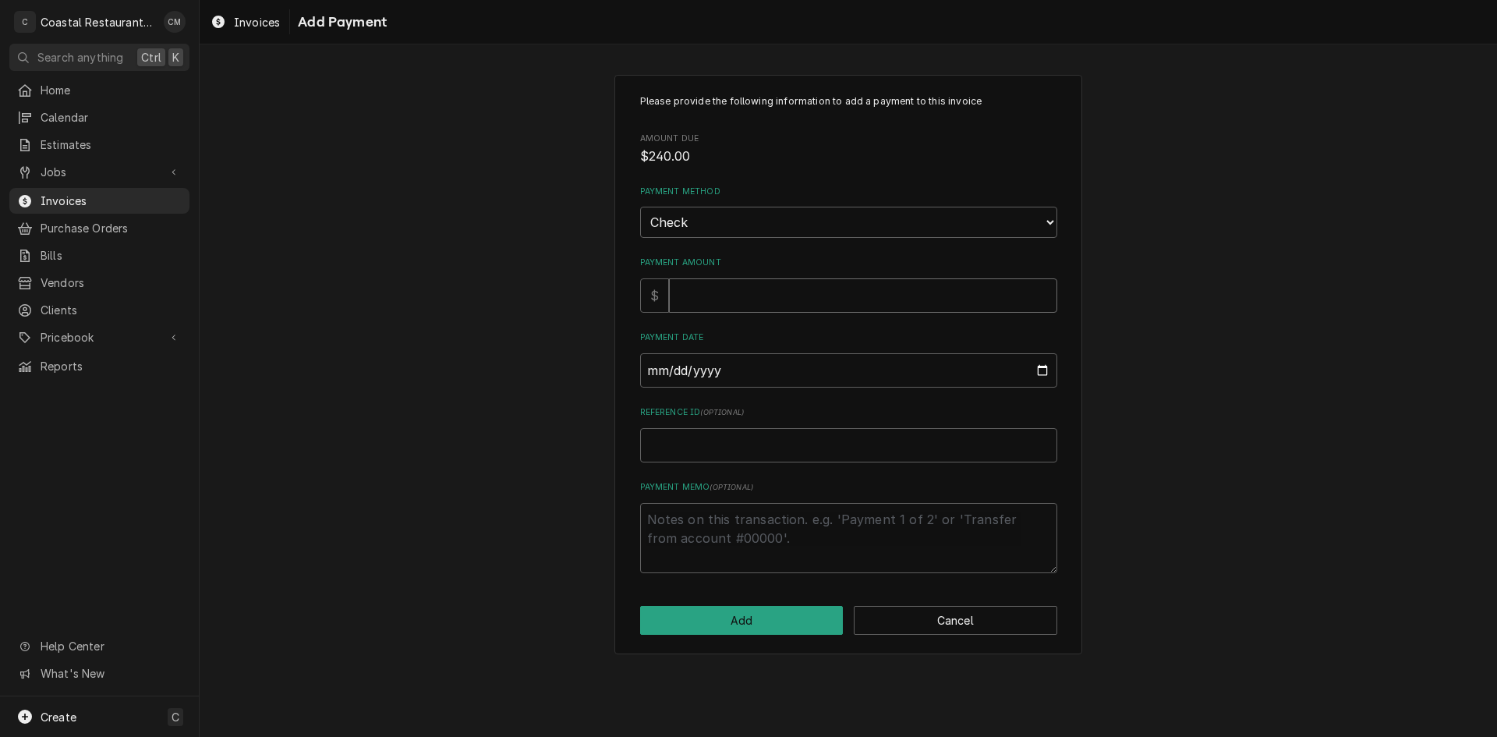
type textarea "x"
type input "2"
type textarea "x"
type input "24"
type textarea "x"
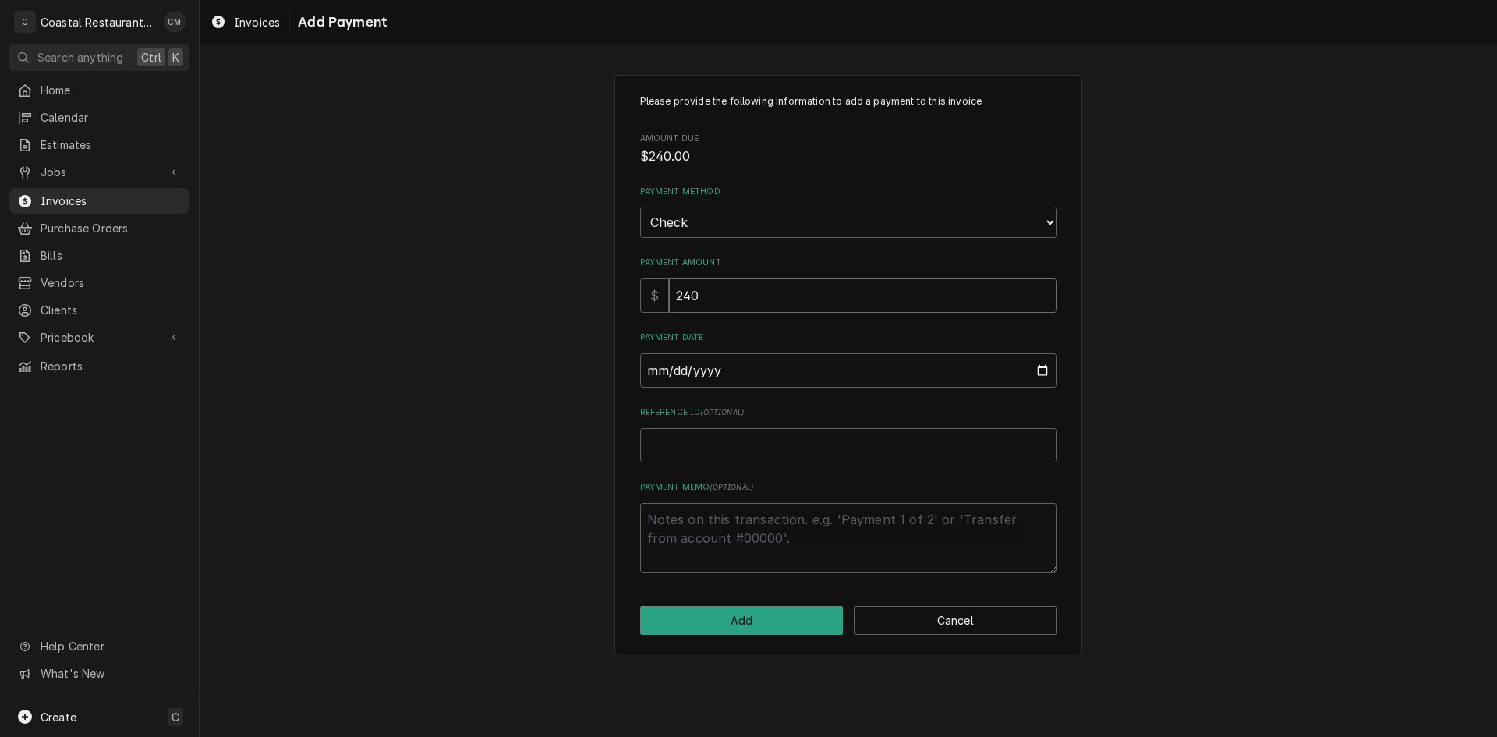
type input "240"
type input "0002-08-25"
type textarea "x"
type input "0020-08-25"
type textarea "x"
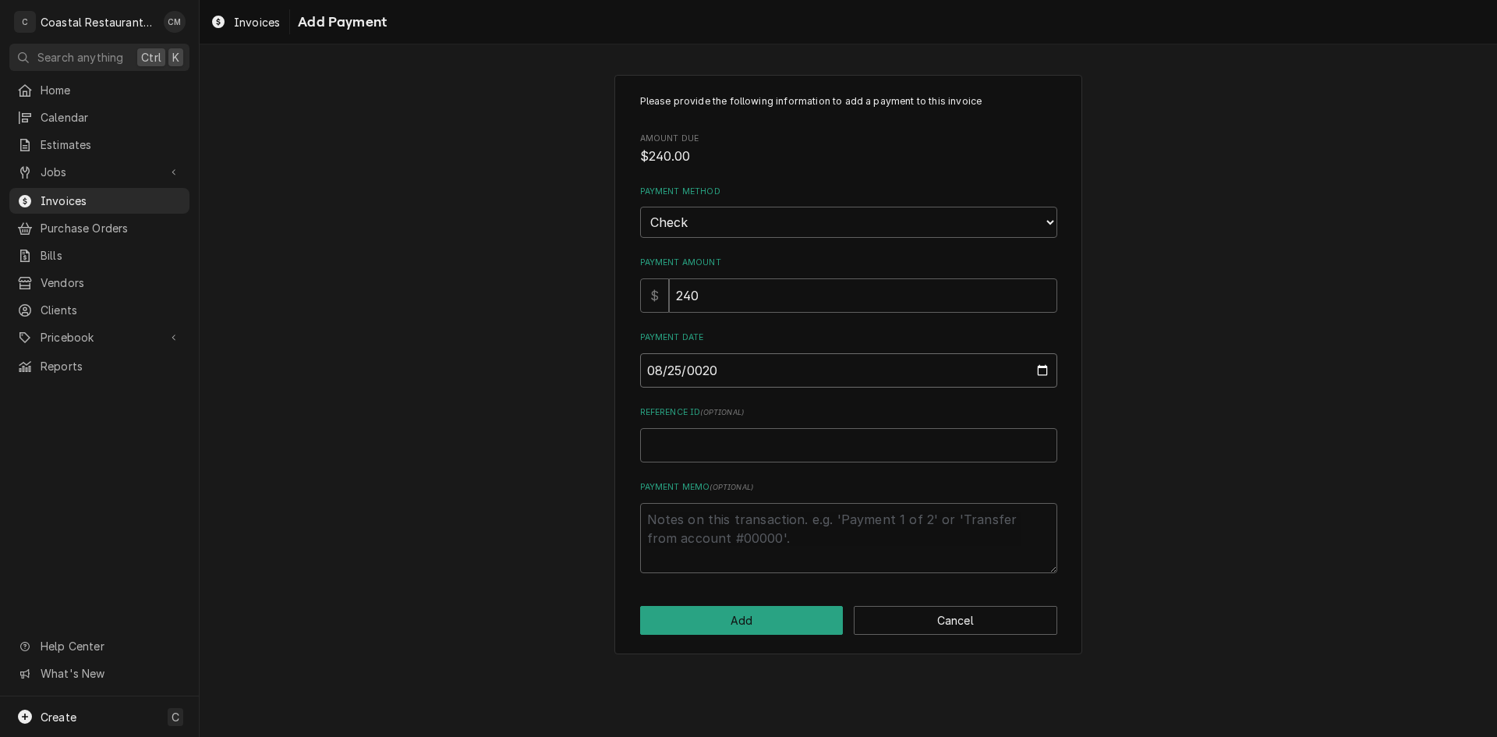
type input "0202-08-25"
type textarea "x"
type input "2025-08-25"
type textarea "x"
type input "4"
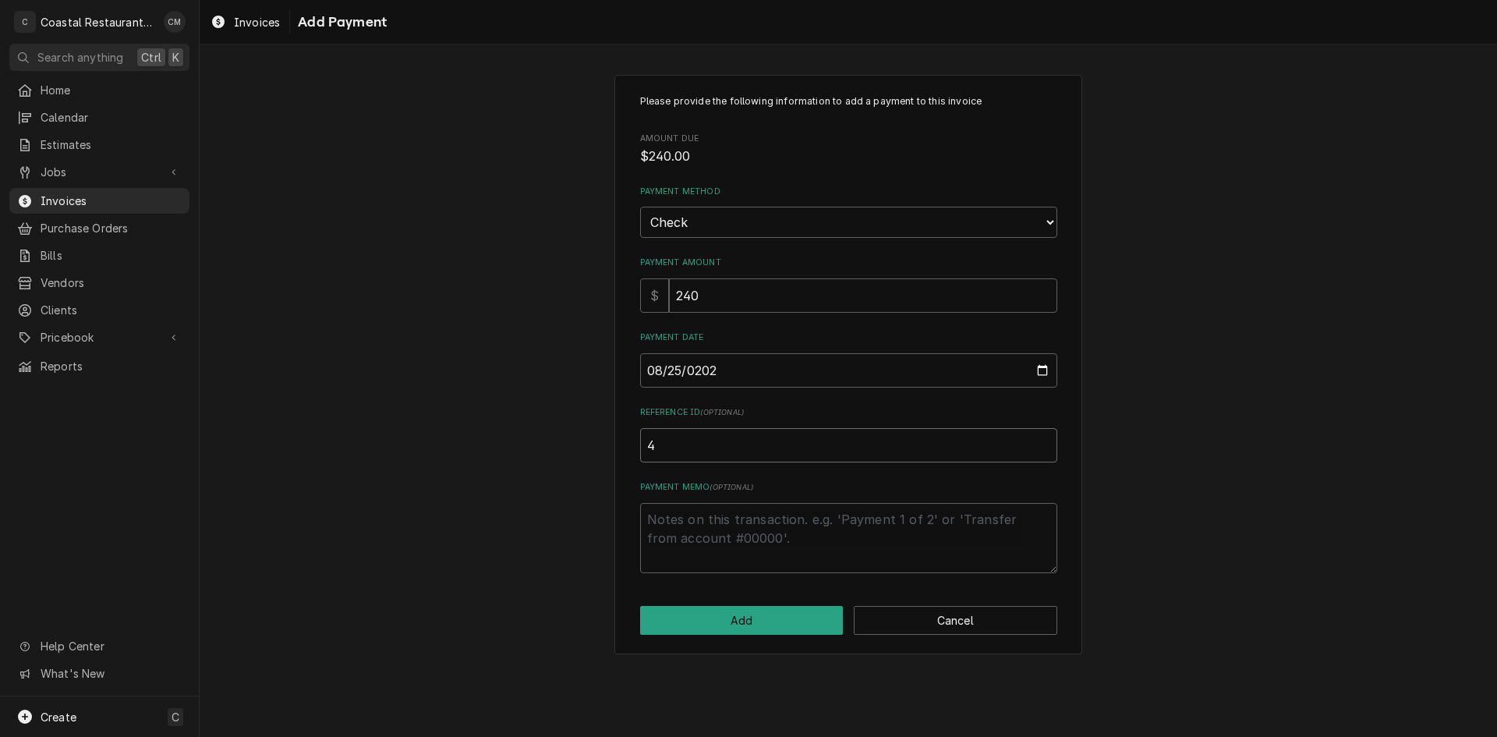
type textarea "x"
type input "43"
type textarea "x"
type input "431"
type textarea "x"
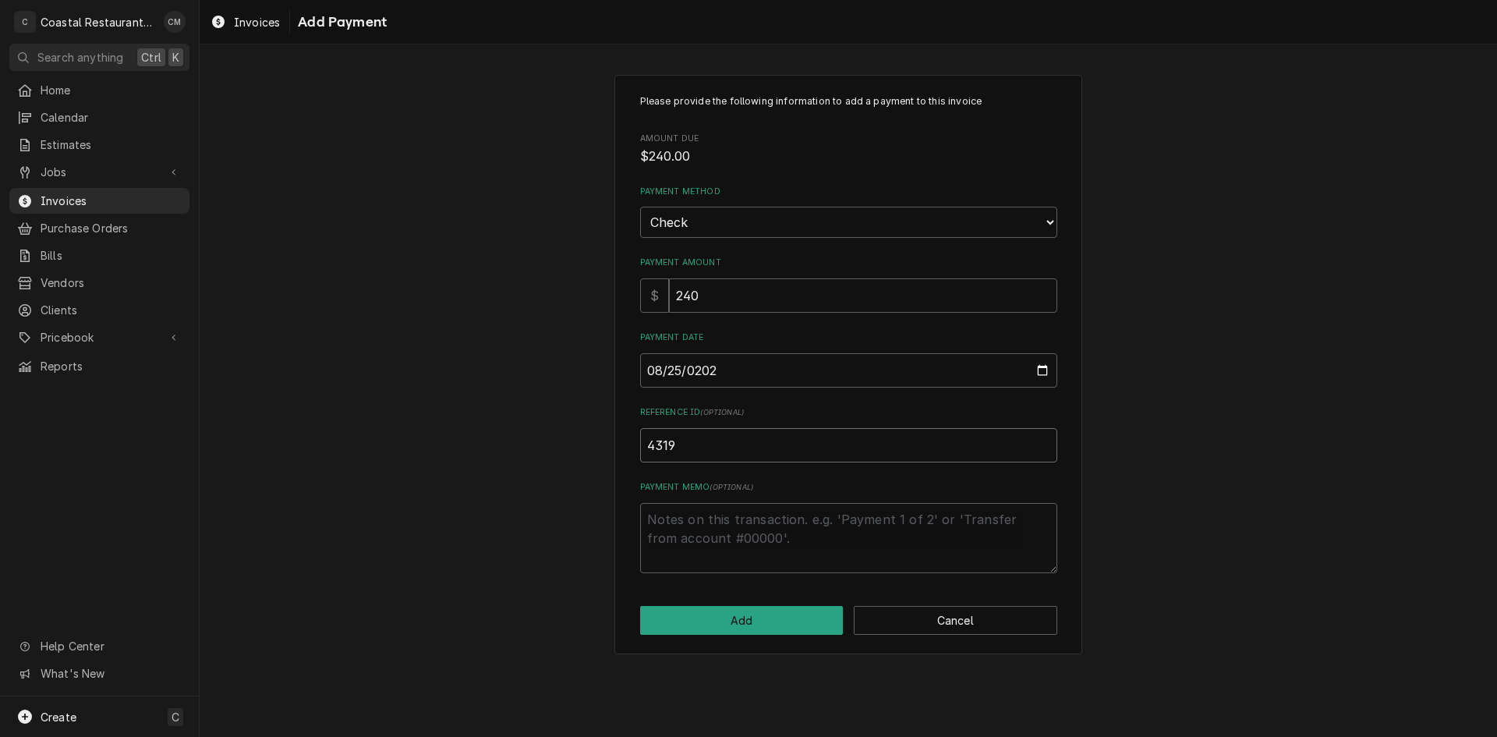
type input "4319"
click button "Add" at bounding box center [742, 620] width 204 height 29
type textarea "x"
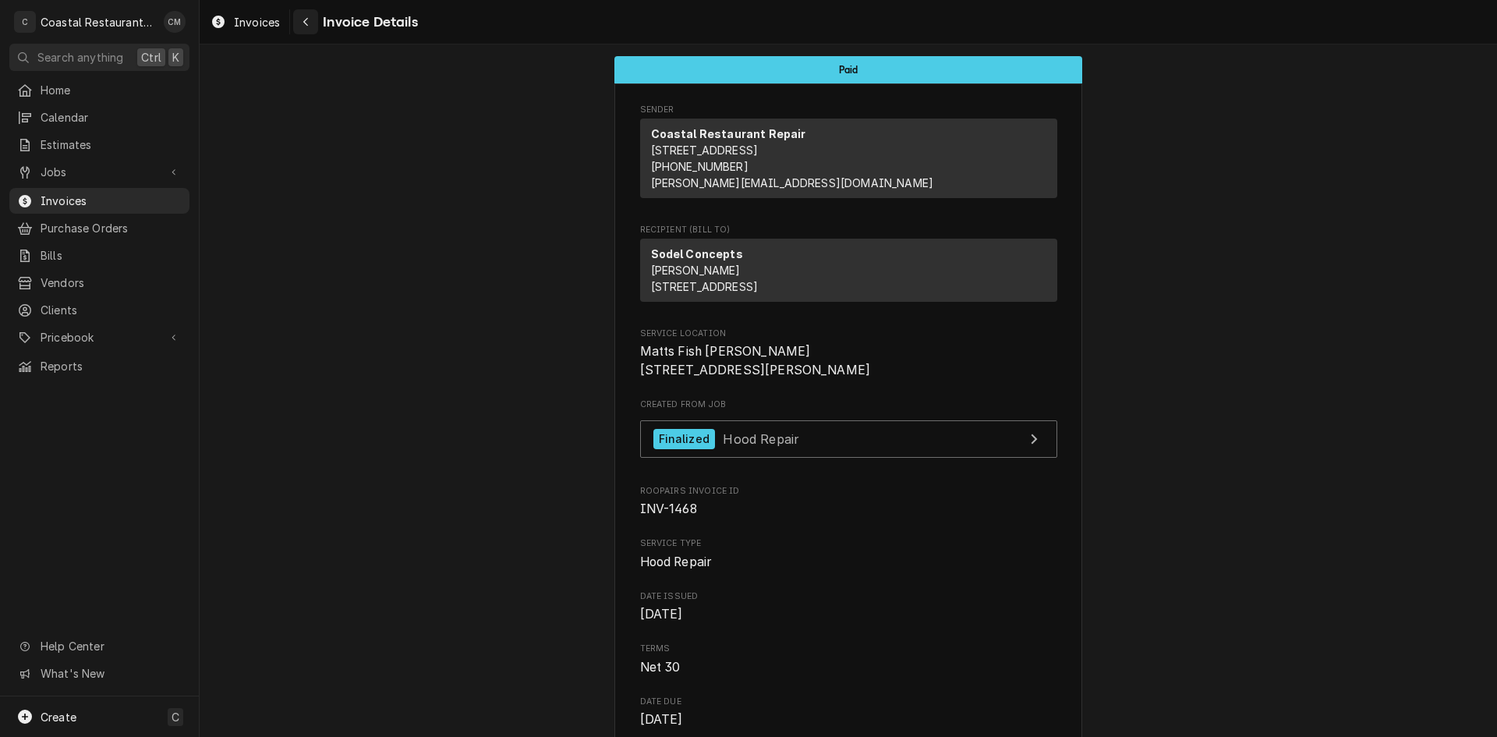
click at [309, 21] on icon "Navigate back" at bounding box center [306, 21] width 7 height 11
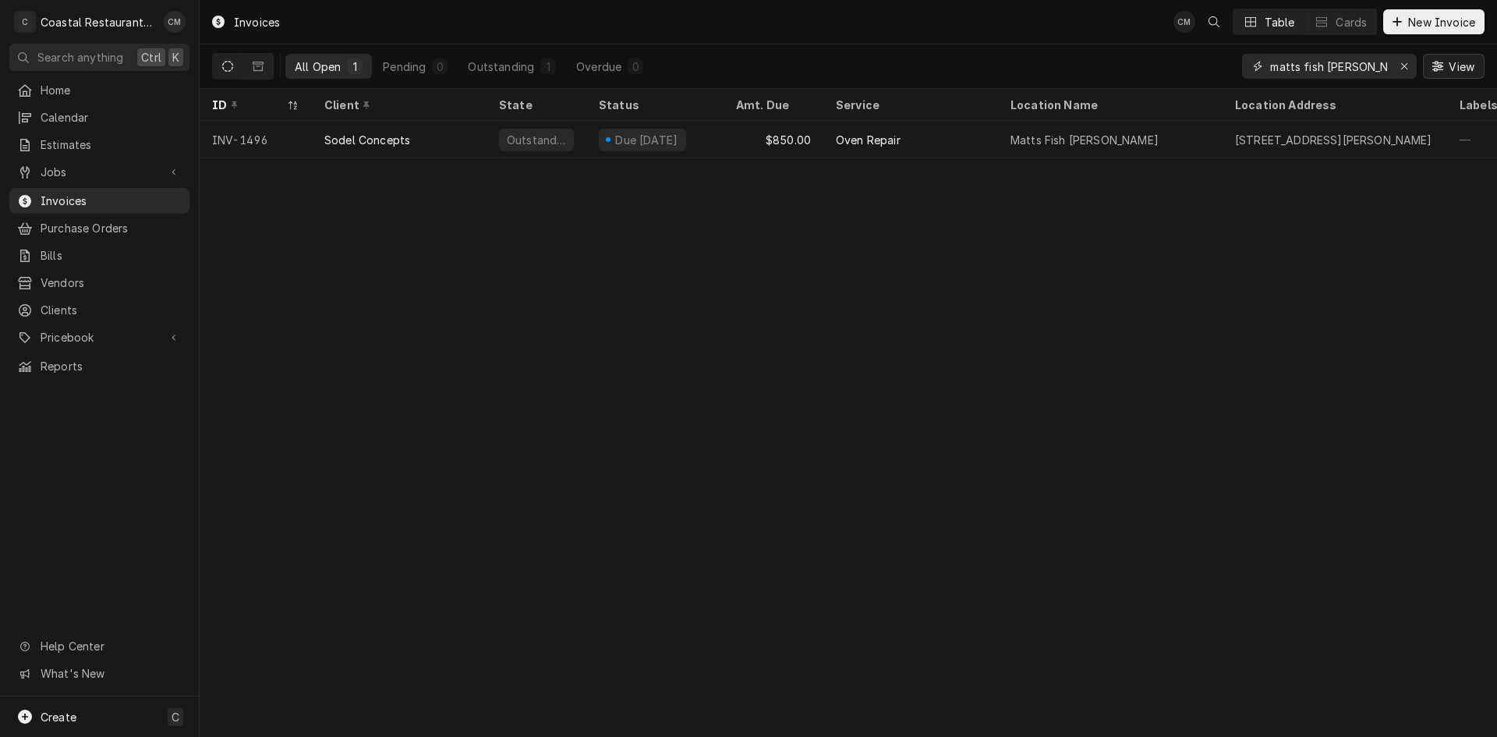
scroll to position [0, 15]
drag, startPoint x: 1359, startPoint y: 63, endPoint x: 1473, endPoint y: 62, distance: 113.9
click at [1467, 68] on div "matts fish [PERSON_NAME] View" at bounding box center [1363, 66] width 242 height 44
type input "matts fish camp lewes"
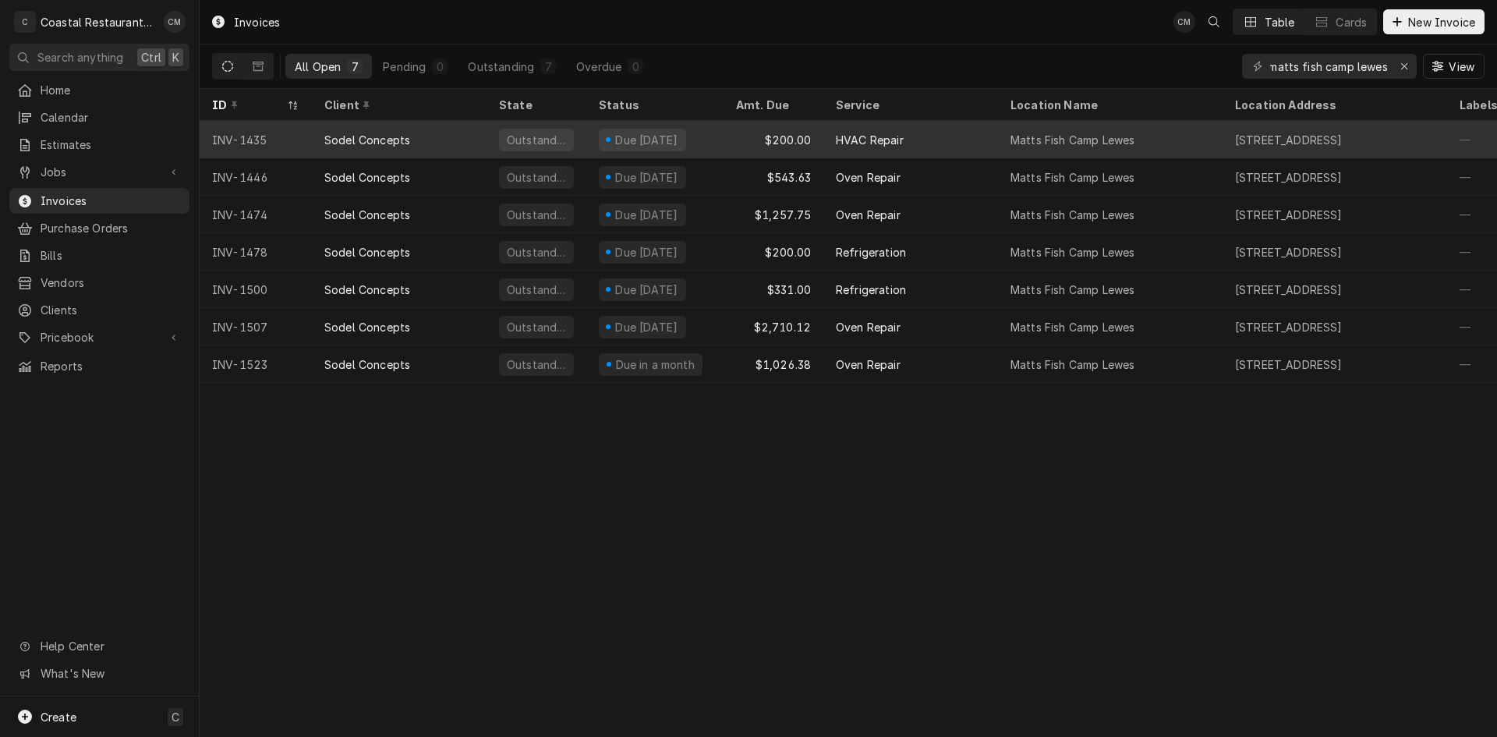
click at [726, 136] on div "$200.00" at bounding box center [774, 139] width 100 height 37
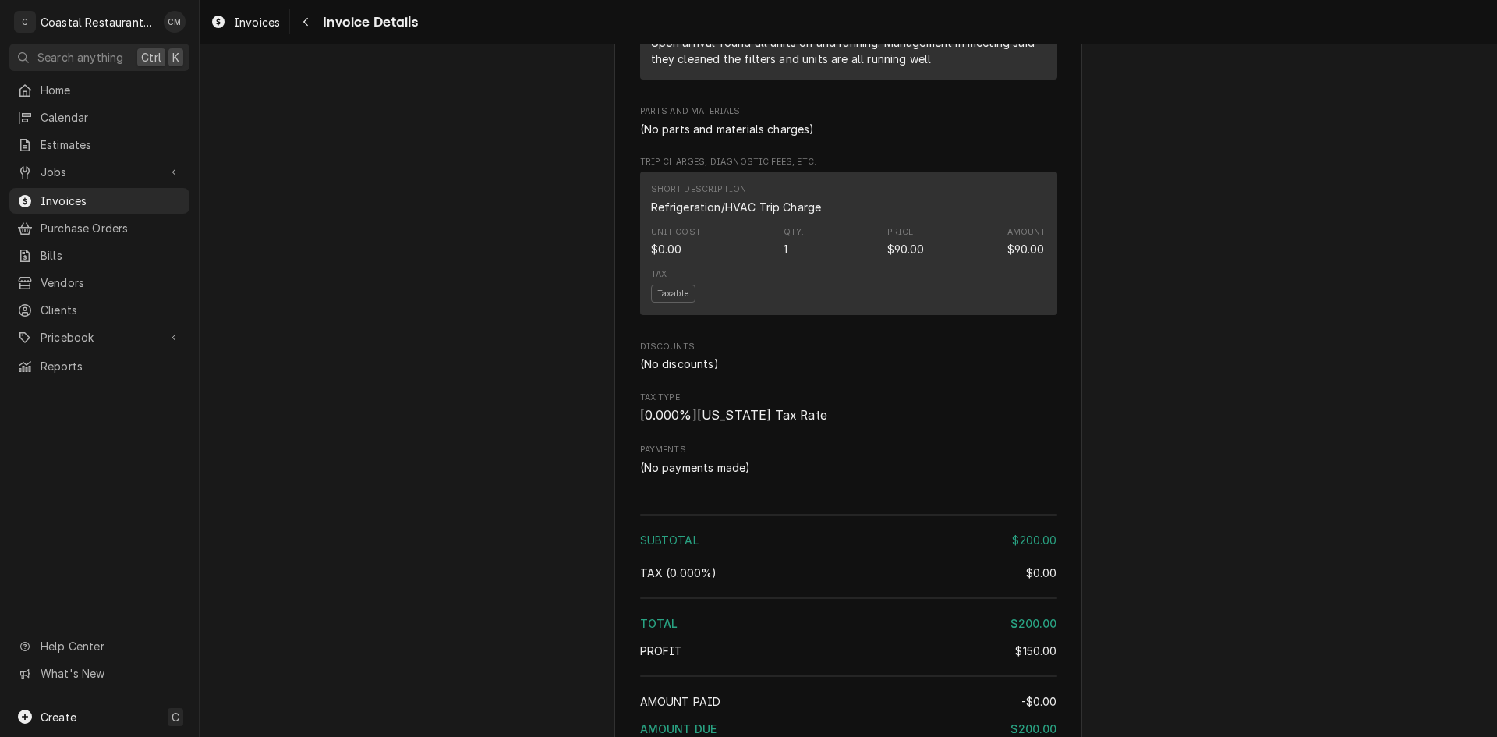
scroll to position [1384, 0]
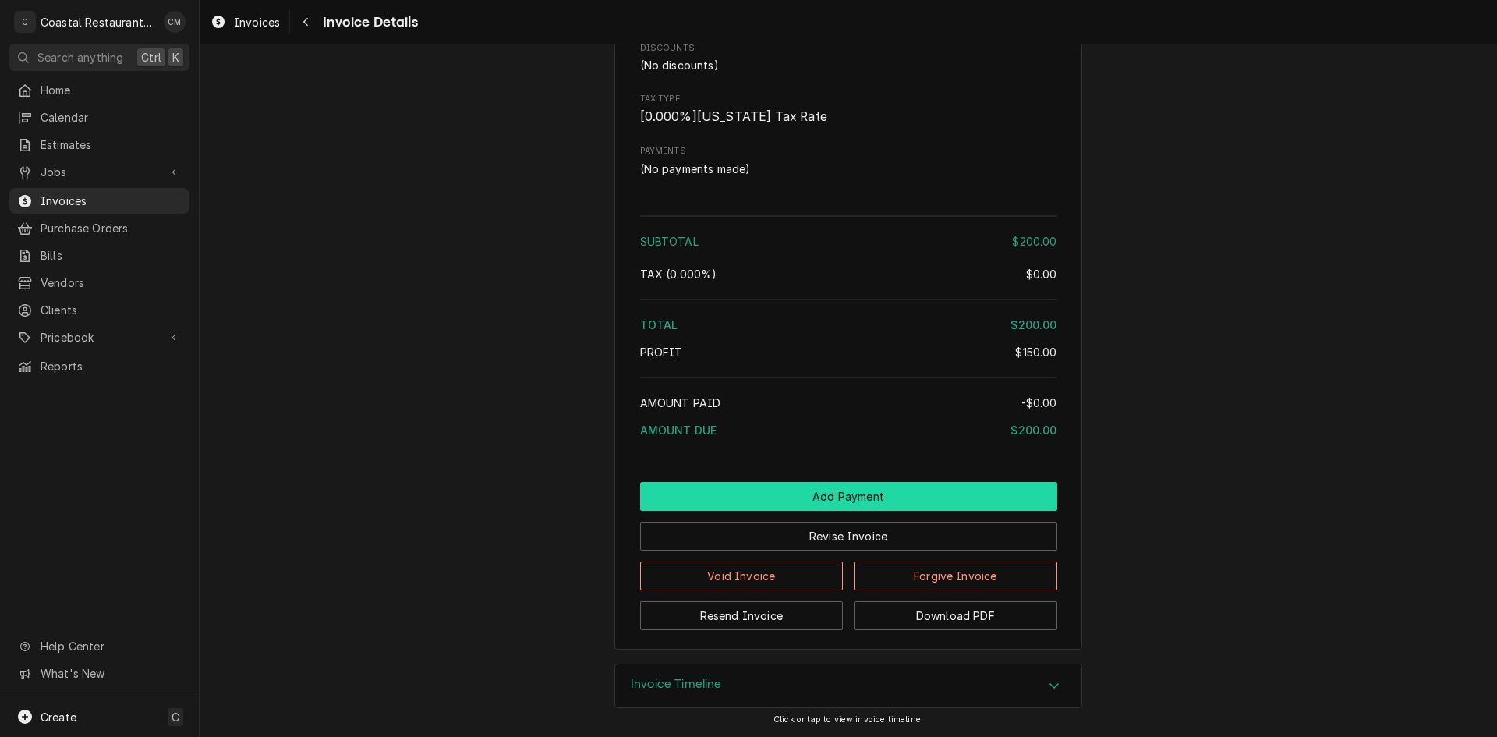
click at [819, 494] on button "Add Payment" at bounding box center [848, 496] width 417 height 29
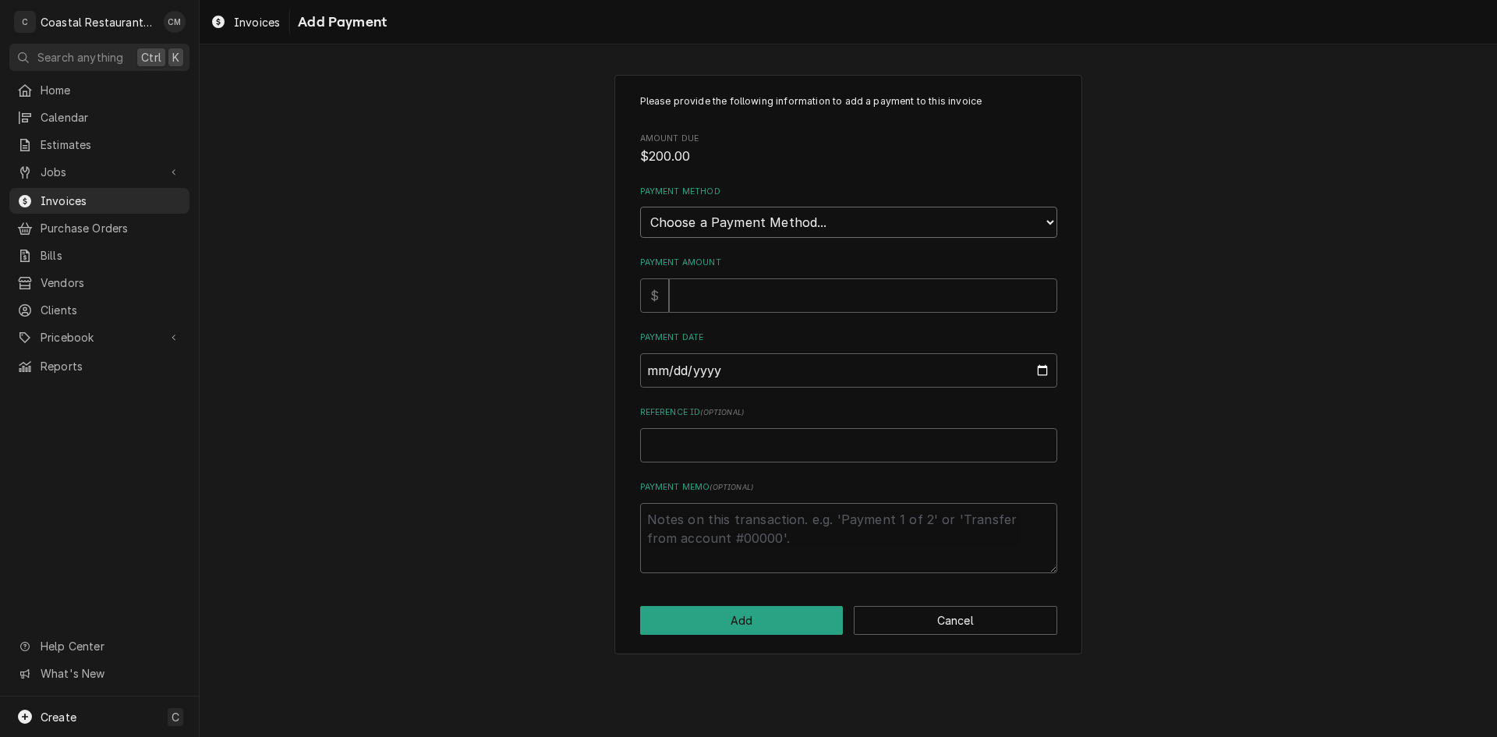
drag, startPoint x: 850, startPoint y: 217, endPoint x: 841, endPoint y: 232, distance: 18.2
click at [850, 217] on select "Choose a Payment Method... Cash Check Credit/Debit Card ACH/eCheck Other" at bounding box center [848, 222] width 417 height 31
select select "2"
click at [640, 207] on select "Choose a Payment Method... Cash Check Credit/Debit Card ACH/eCheck Other" at bounding box center [848, 222] width 417 height 31
click at [743, 303] on input "Payment Amount" at bounding box center [863, 295] width 388 height 34
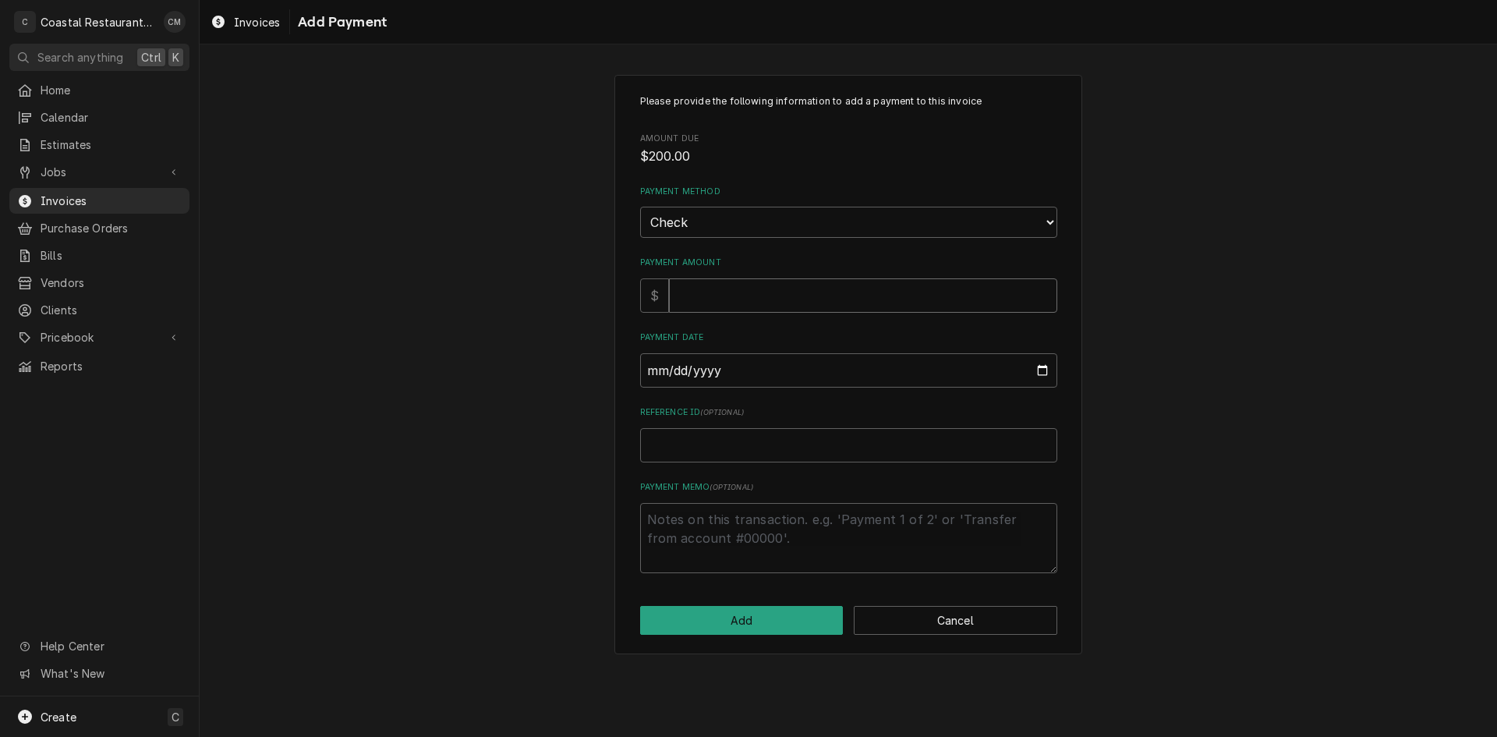
type textarea "x"
type input "2"
type textarea "x"
type input "20"
type textarea "x"
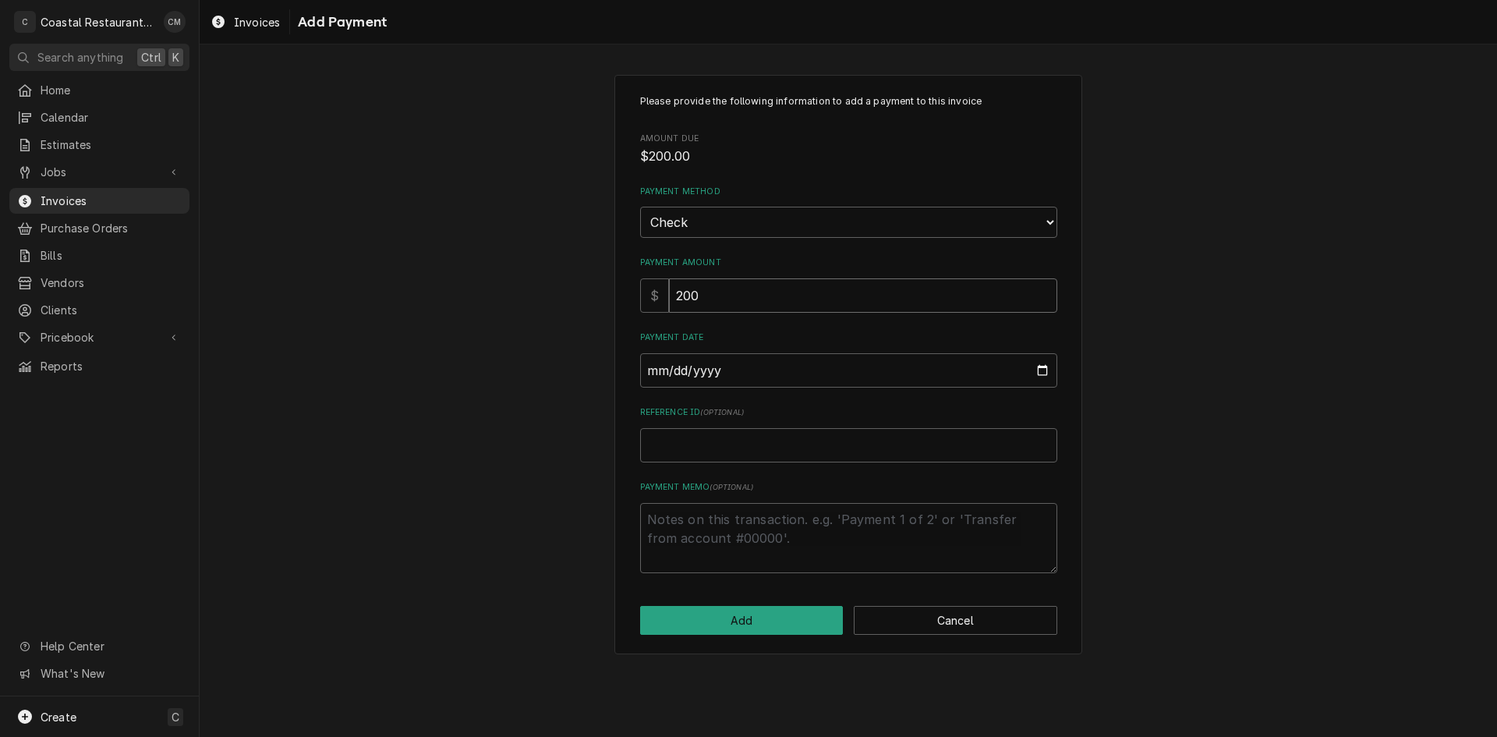
type input "200"
type input "0002-08-25"
type textarea "x"
type input "0020-08-25"
type textarea "x"
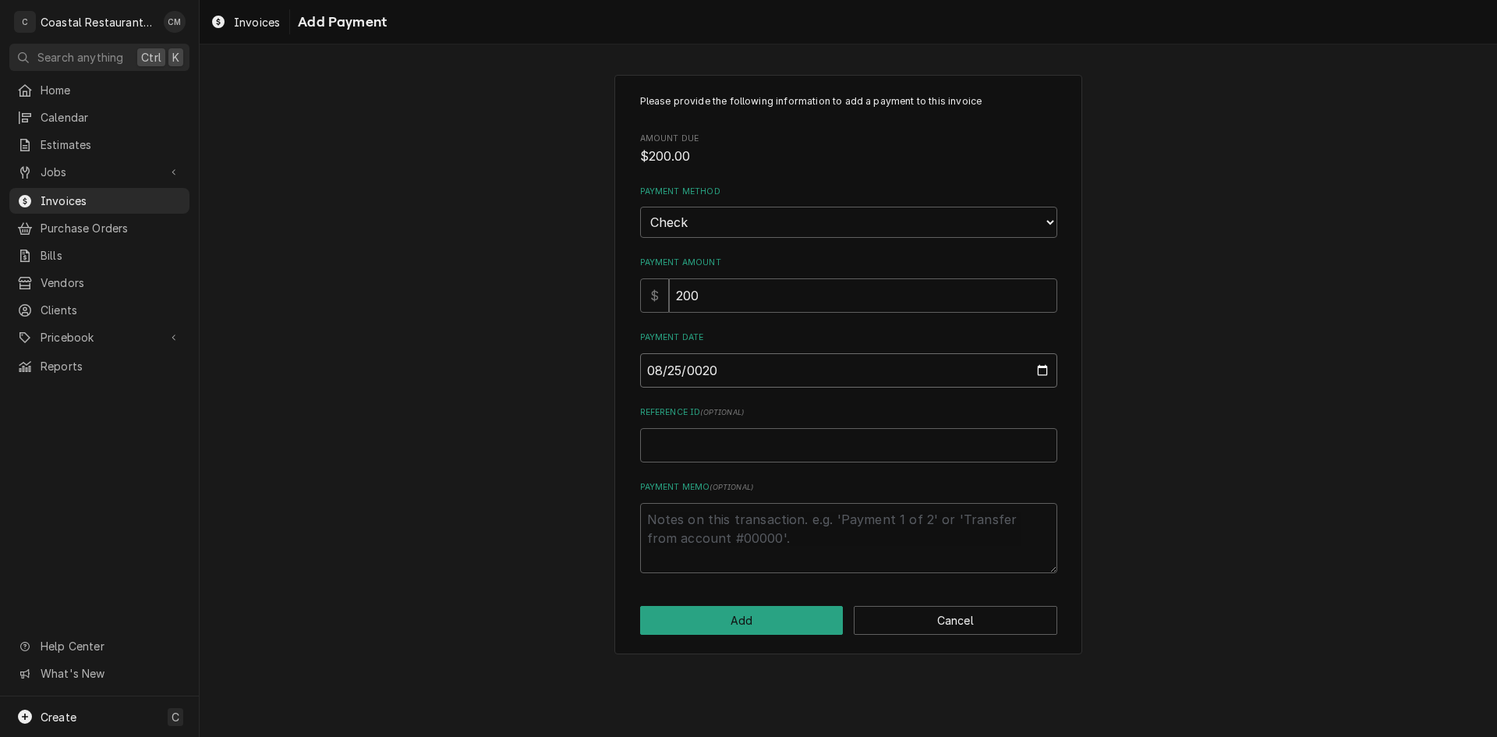
type input "0202-08-25"
type textarea "x"
type input "2025-08-25"
type textarea "x"
type input "5"
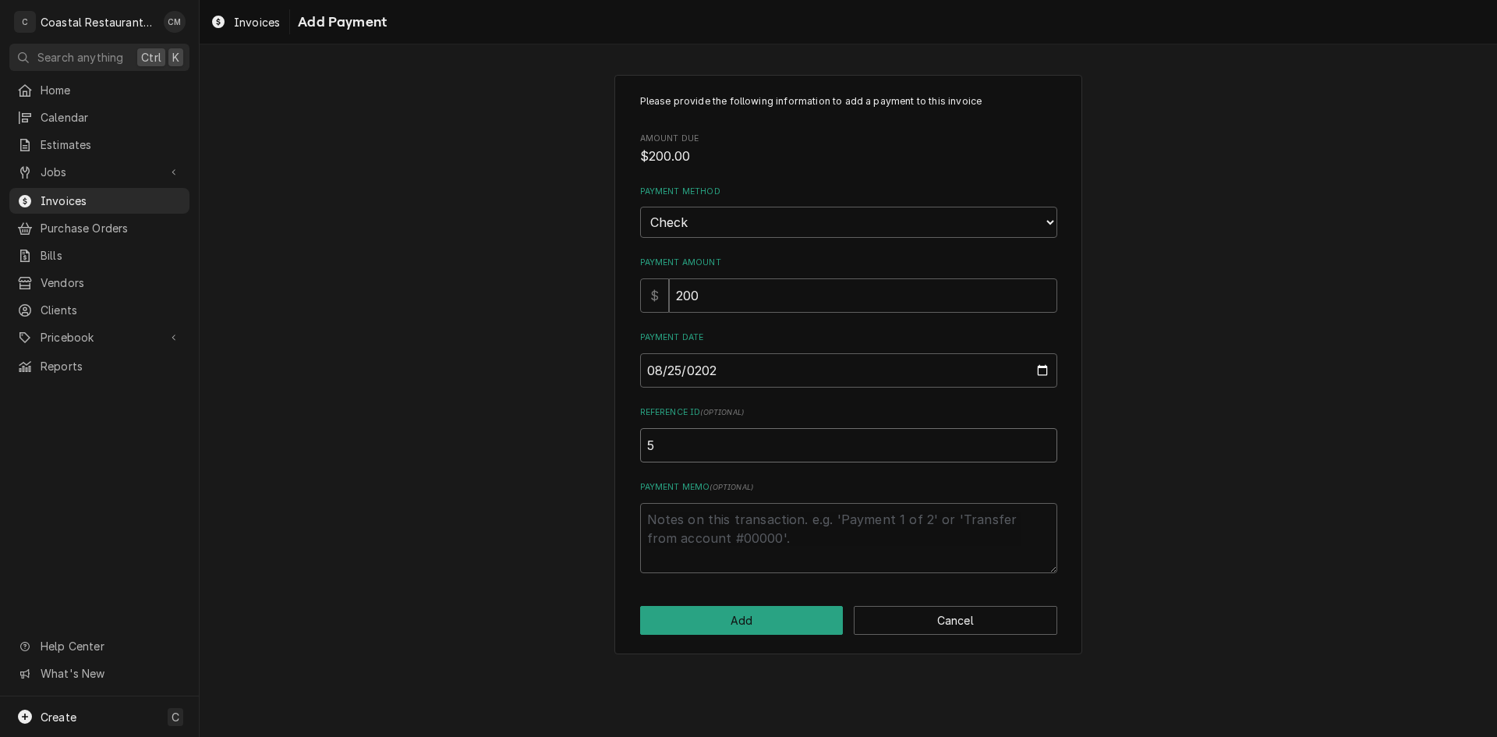
type textarea "x"
type input "52"
type textarea "x"
type input "528"
type textarea "x"
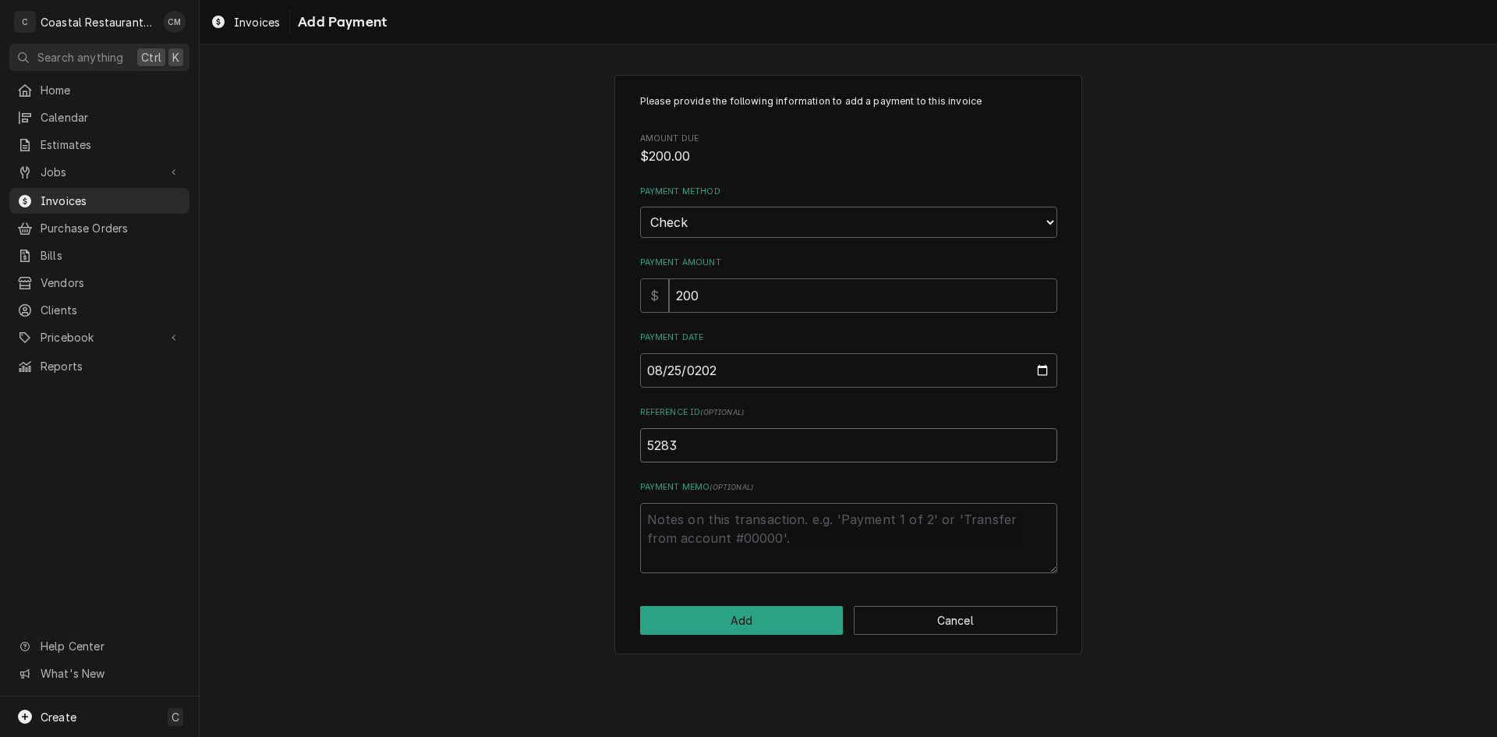
type input "5283"
click button "Add" at bounding box center [742, 620] width 204 height 29
type textarea "x"
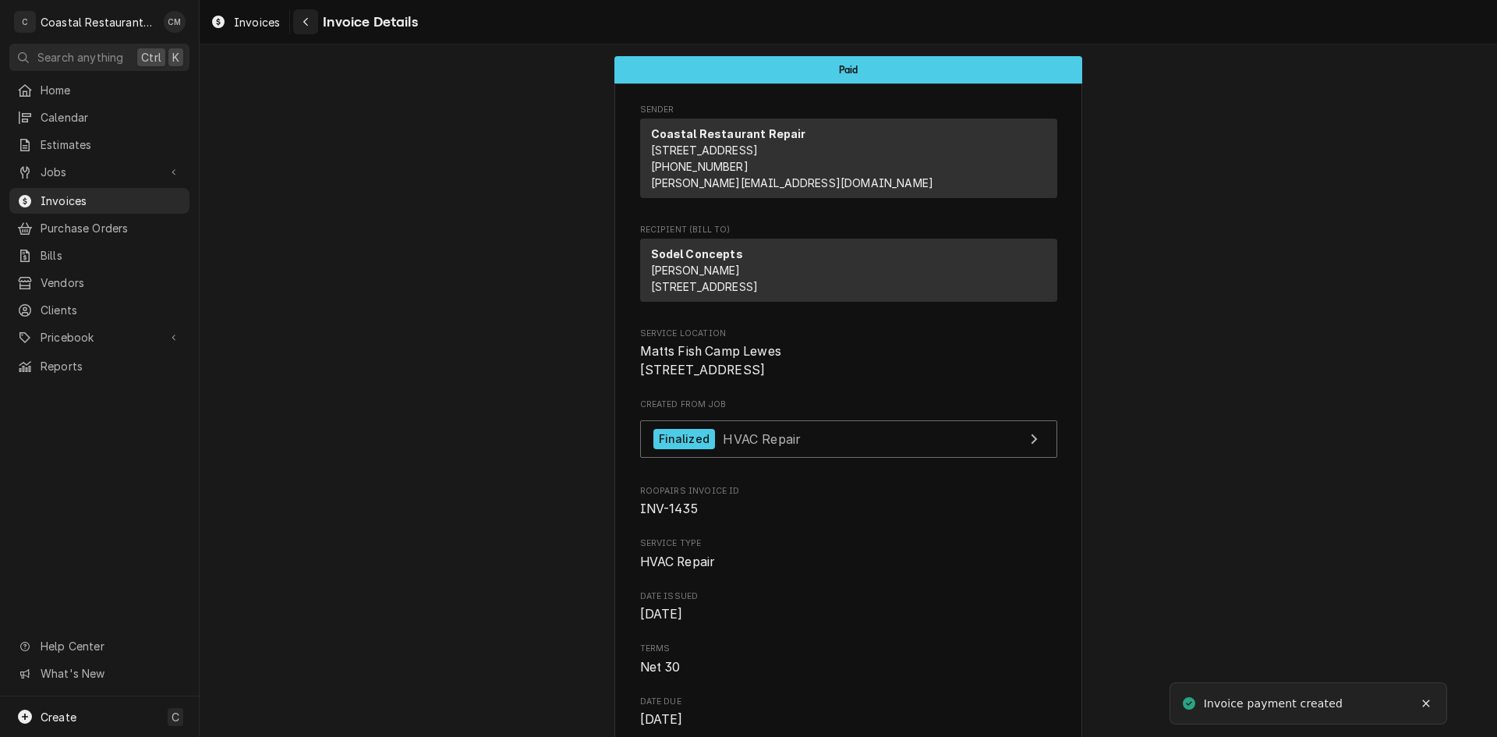
click at [303, 16] on div "Navigate back" at bounding box center [306, 22] width 16 height 16
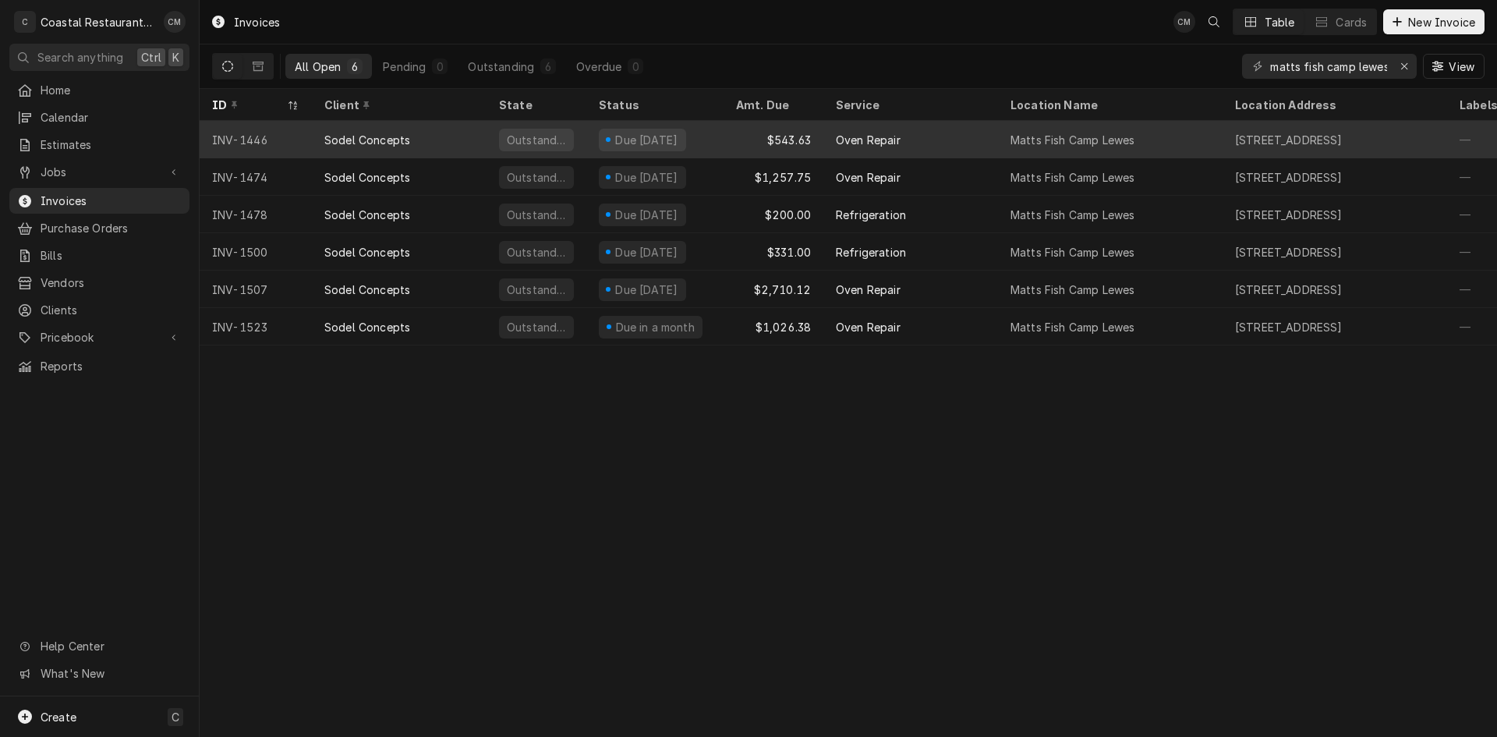
click at [707, 134] on div "Due [DATE]" at bounding box center [654, 139] width 137 height 37
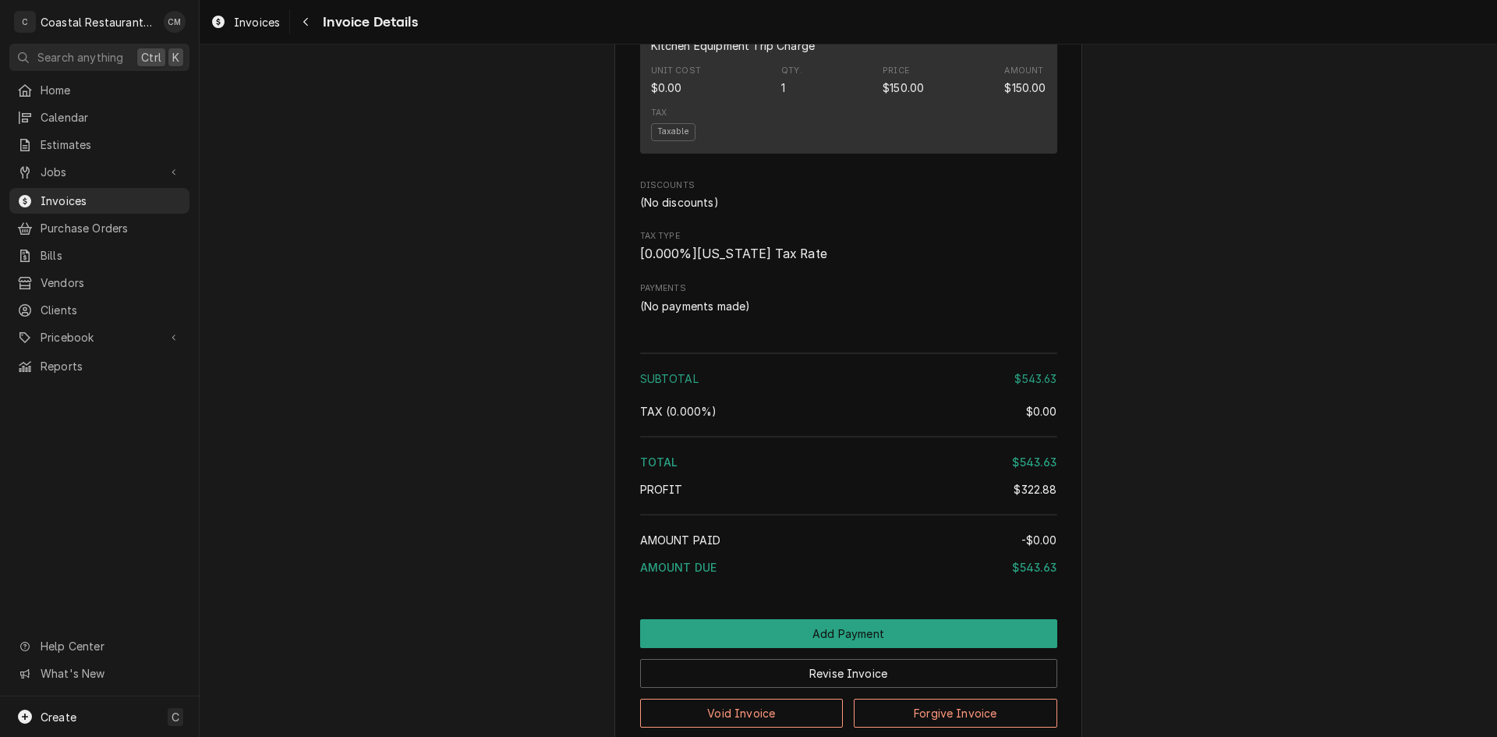
scroll to position [1979, 0]
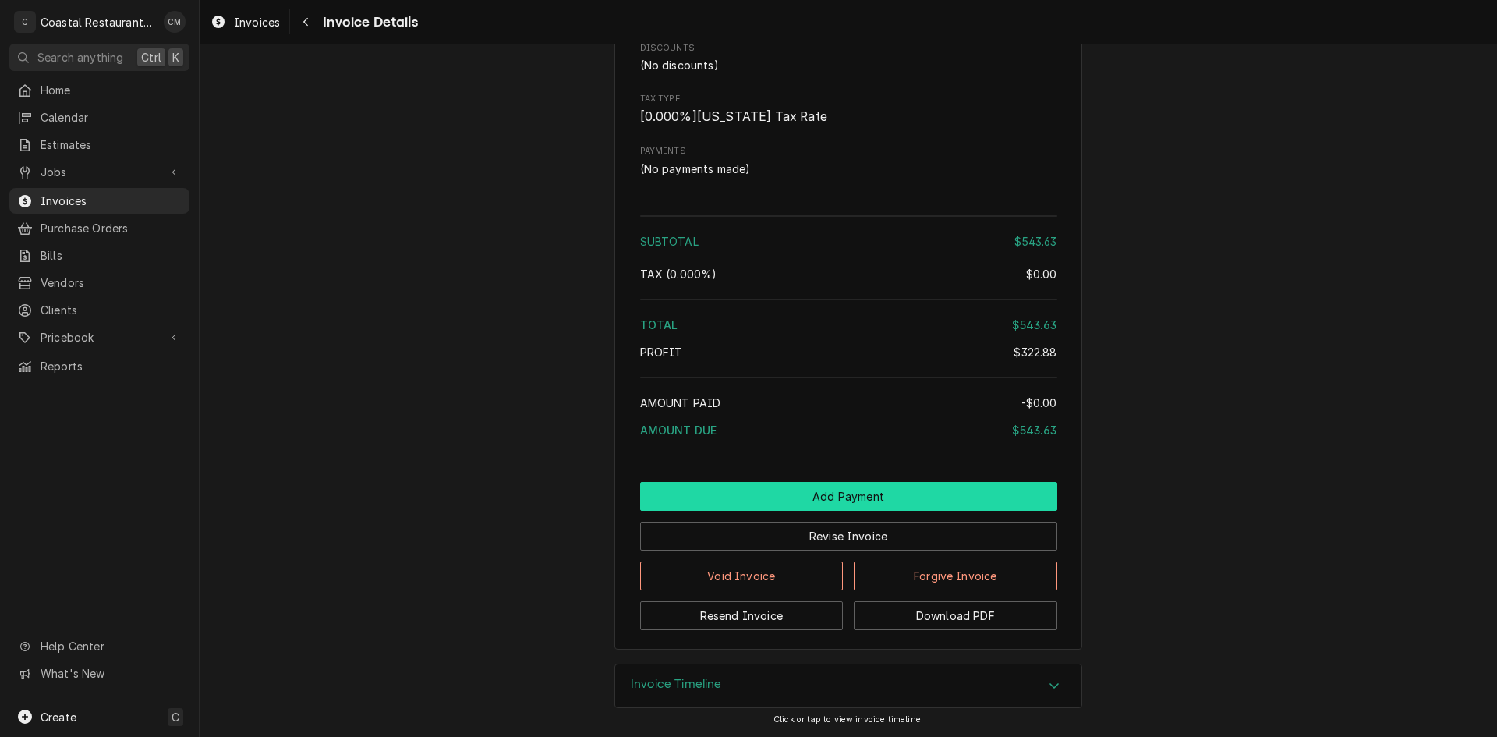
click at [820, 500] on button "Add Payment" at bounding box center [848, 496] width 417 height 29
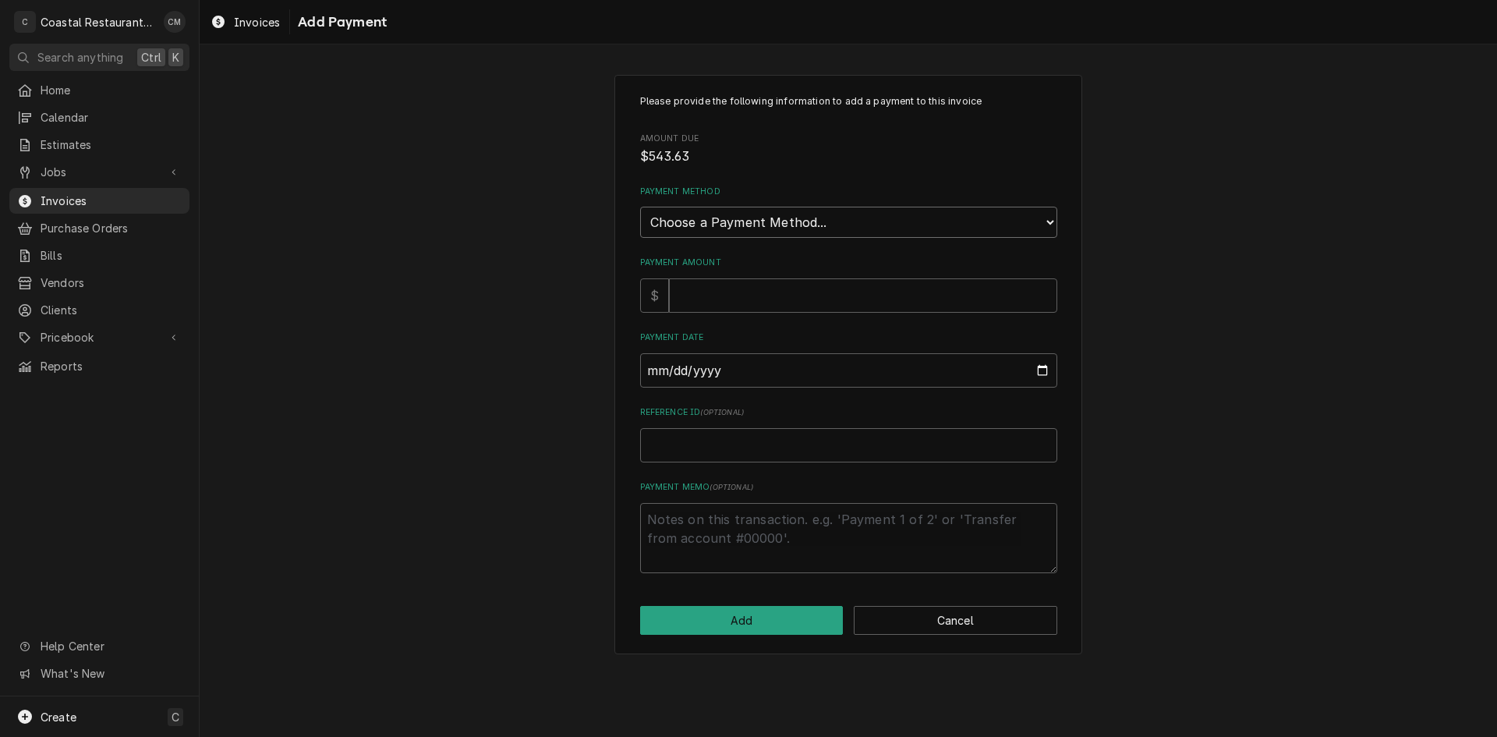
click at [848, 229] on select "Choose a Payment Method... Cash Check Credit/Debit Card ACH/eCheck Other" at bounding box center [848, 222] width 417 height 31
select select "2"
click at [640, 207] on select "Choose a Payment Method... Cash Check Credit/Debit Card ACH/eCheck Other" at bounding box center [848, 222] width 417 height 31
click at [761, 299] on input "Payment Amount" at bounding box center [863, 295] width 388 height 34
type textarea "x"
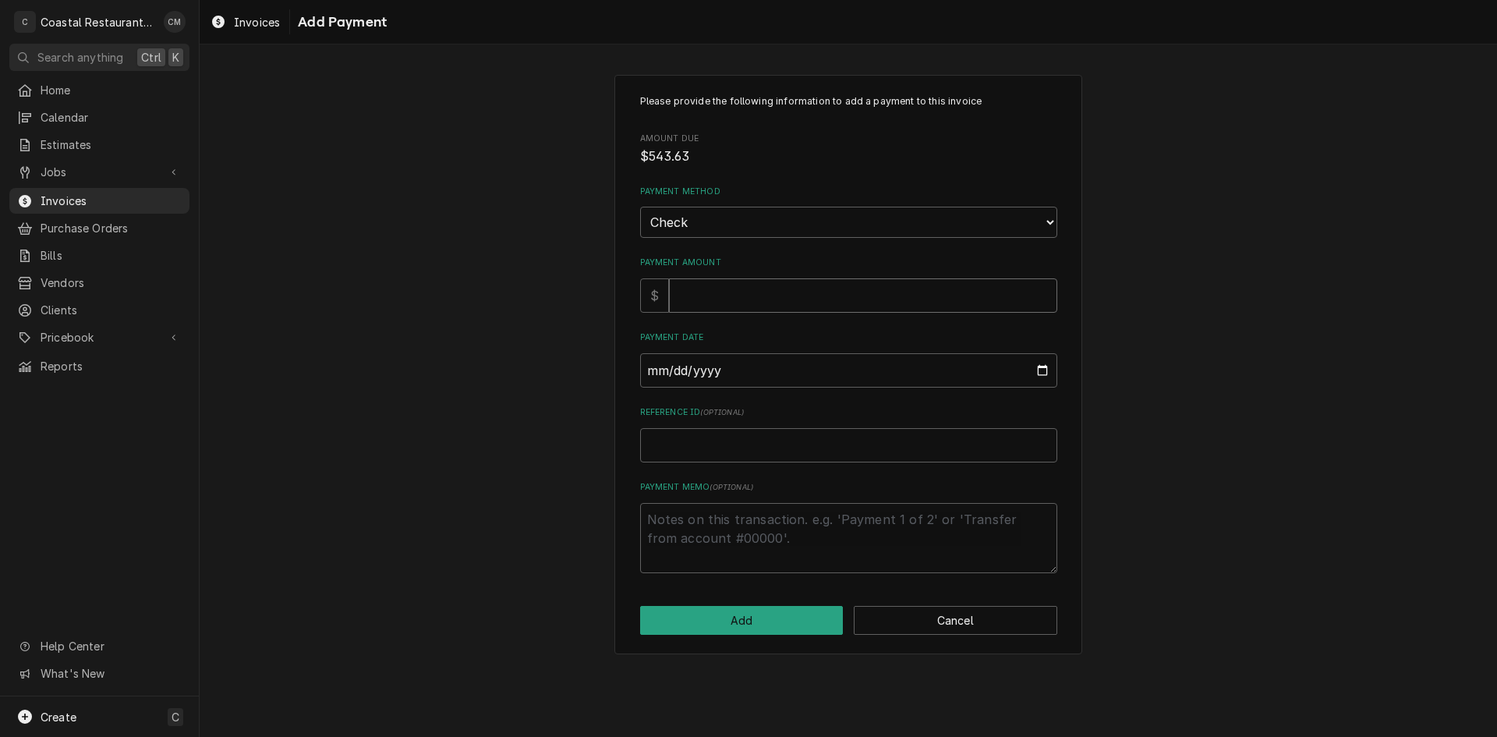
type input "5"
type textarea "x"
type input "54"
type textarea "x"
type input "543"
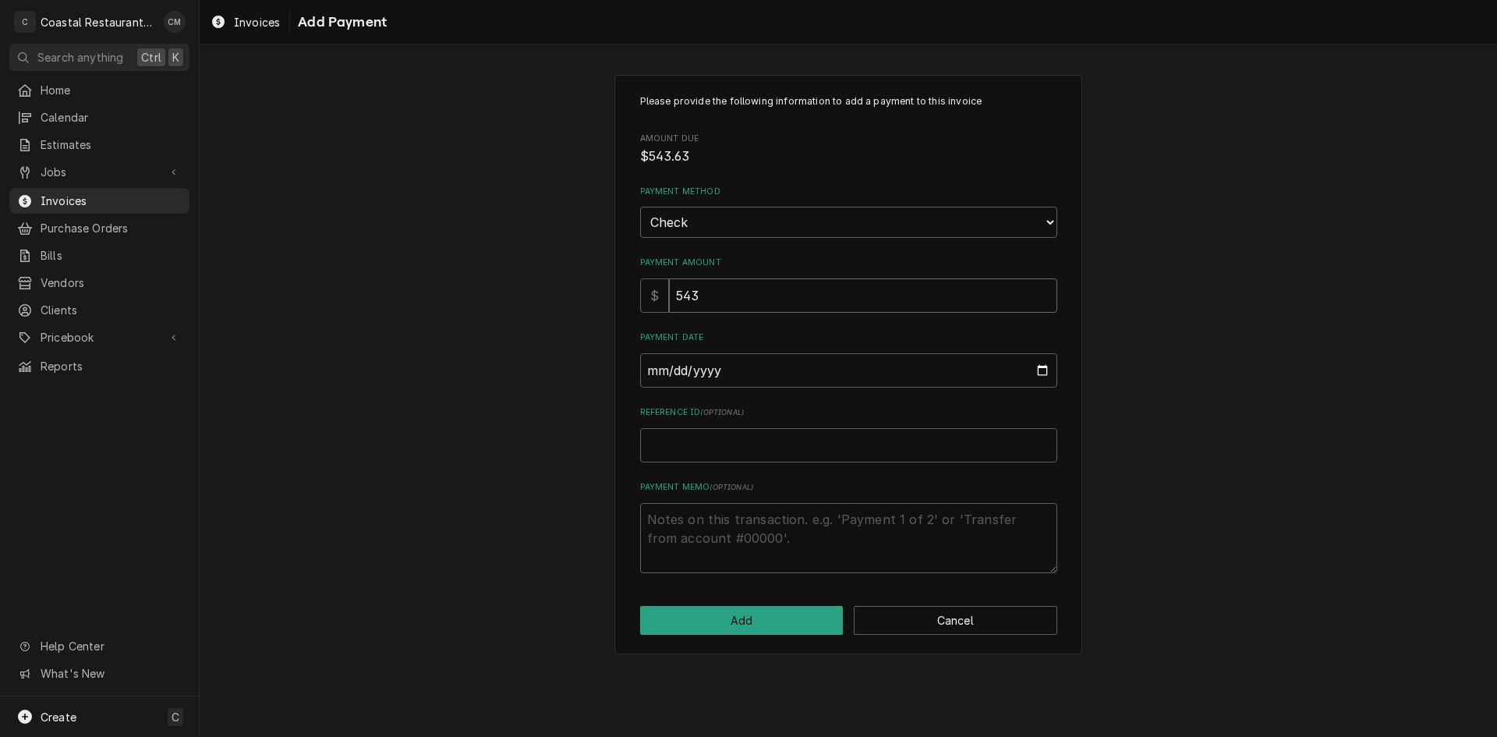
type textarea "x"
type input "543.6"
type textarea "x"
type input "543.63"
type input "0002-08-25"
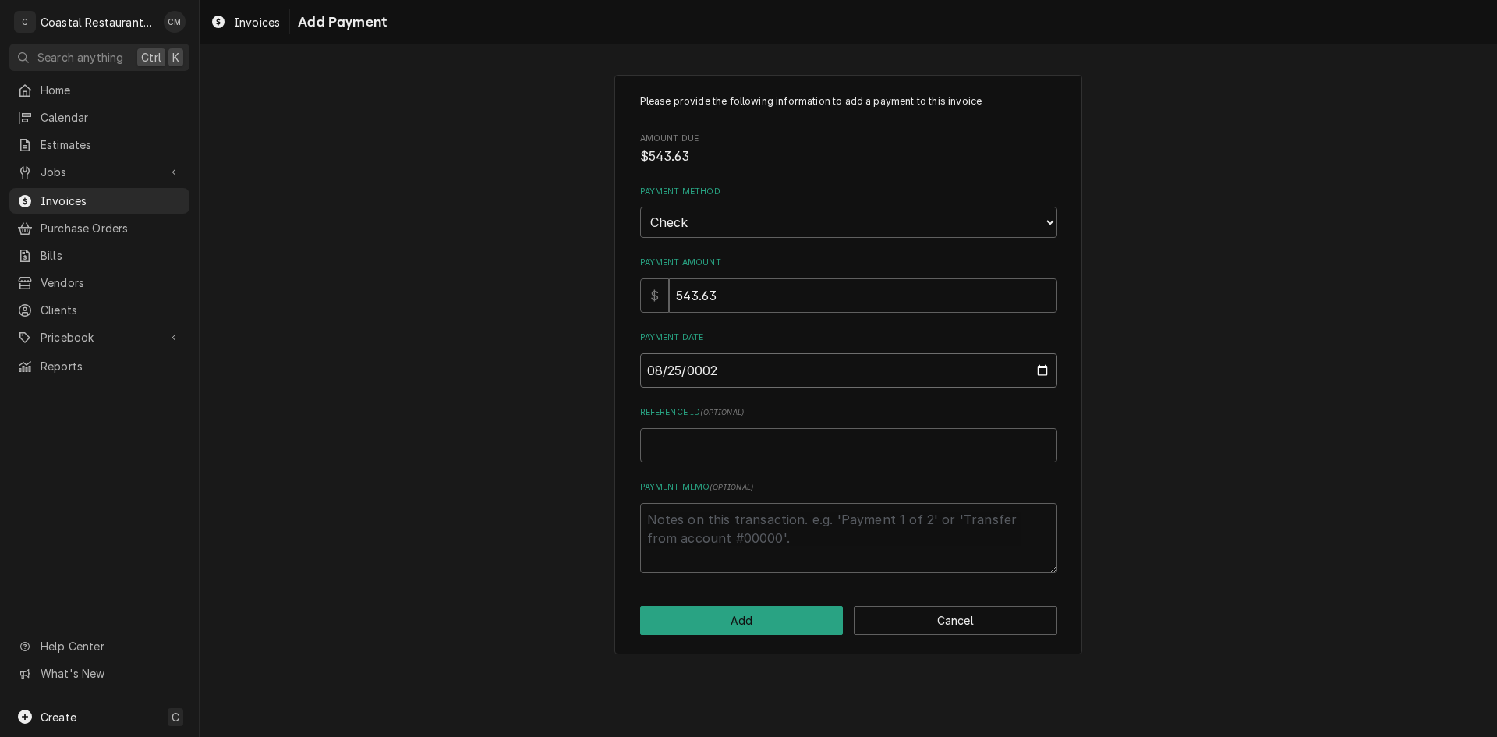
type textarea "x"
type input "0020-08-25"
type textarea "x"
type input "0202-08-25"
type textarea "x"
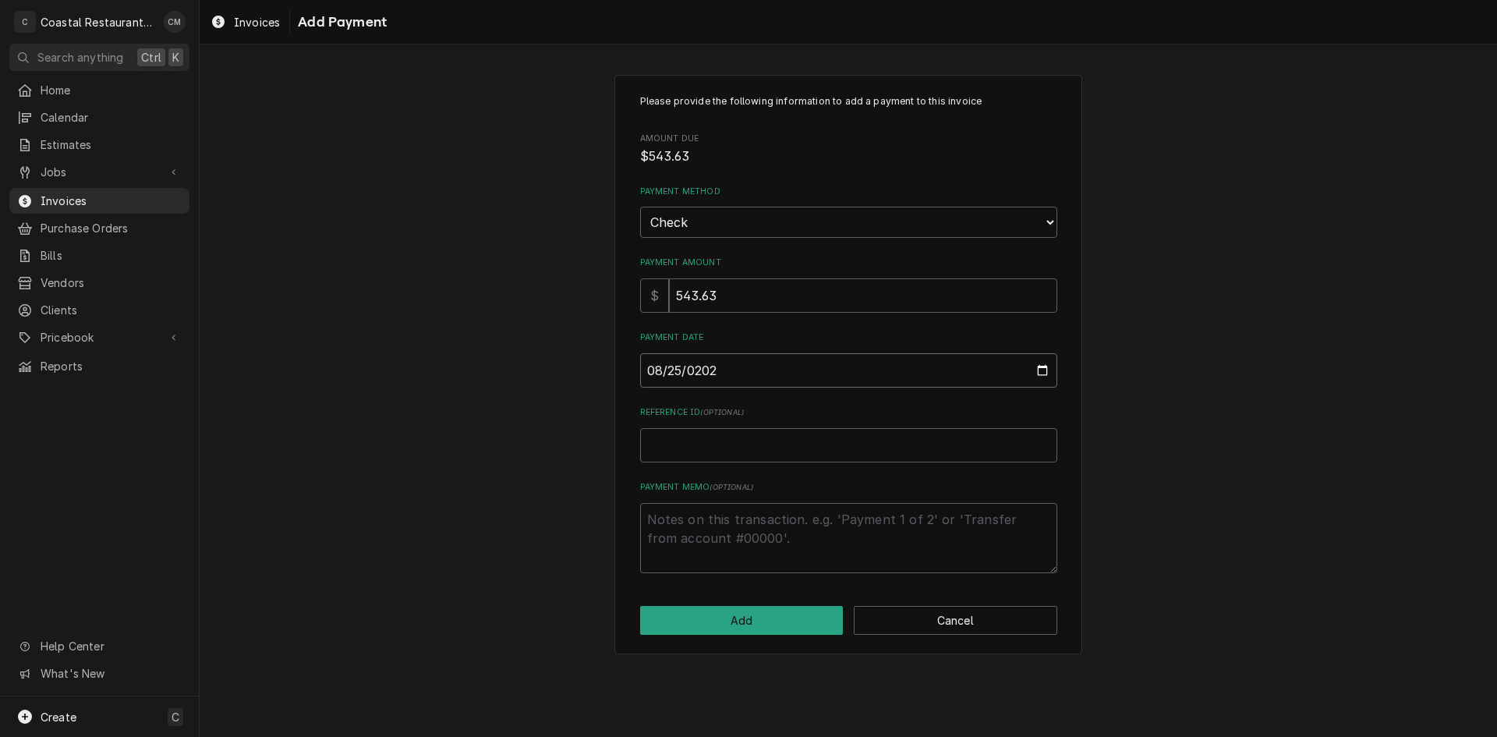
type input "2025-08-25"
type textarea "x"
type input "5"
type textarea "x"
type input "52"
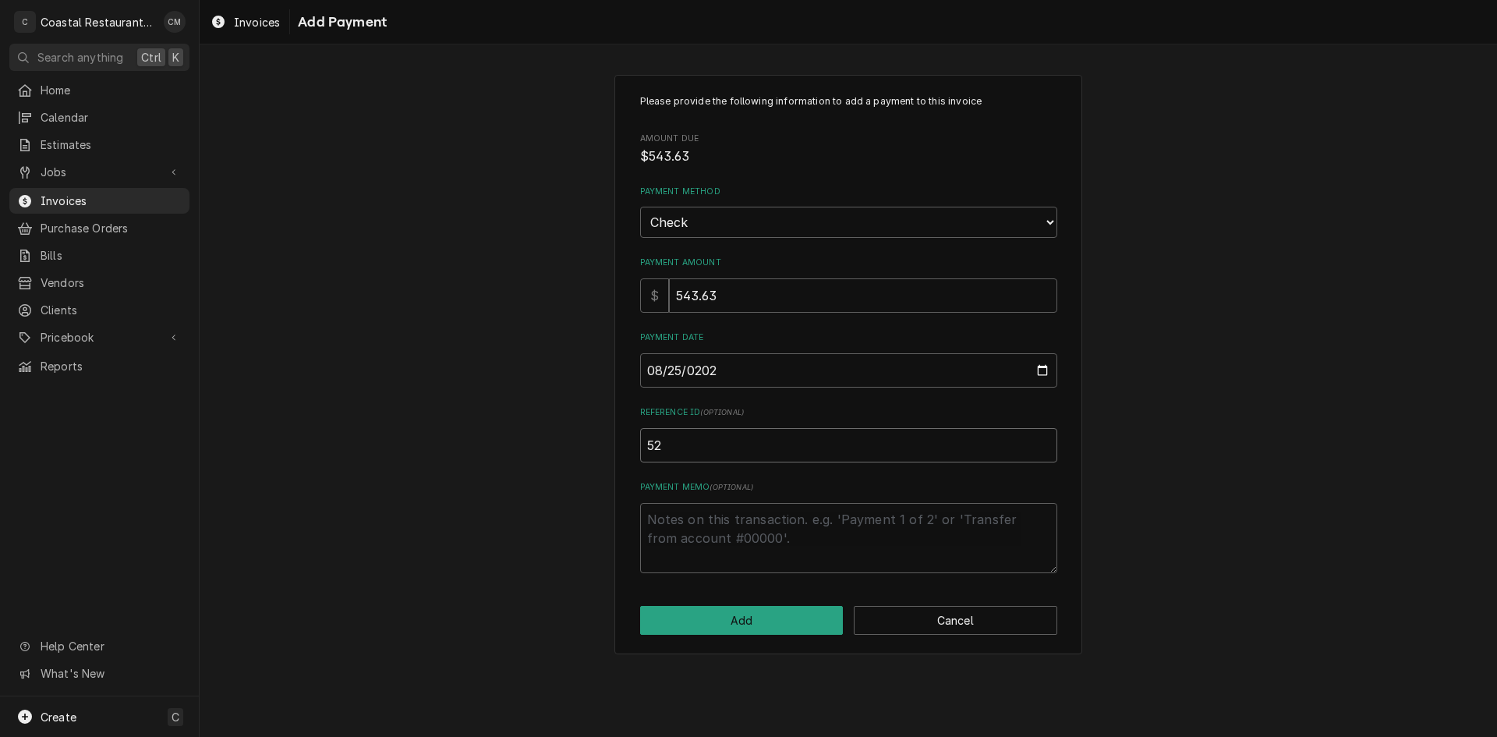
type textarea "x"
type input "528"
type textarea "x"
type input "5283"
click button "Add" at bounding box center [742, 620] width 204 height 29
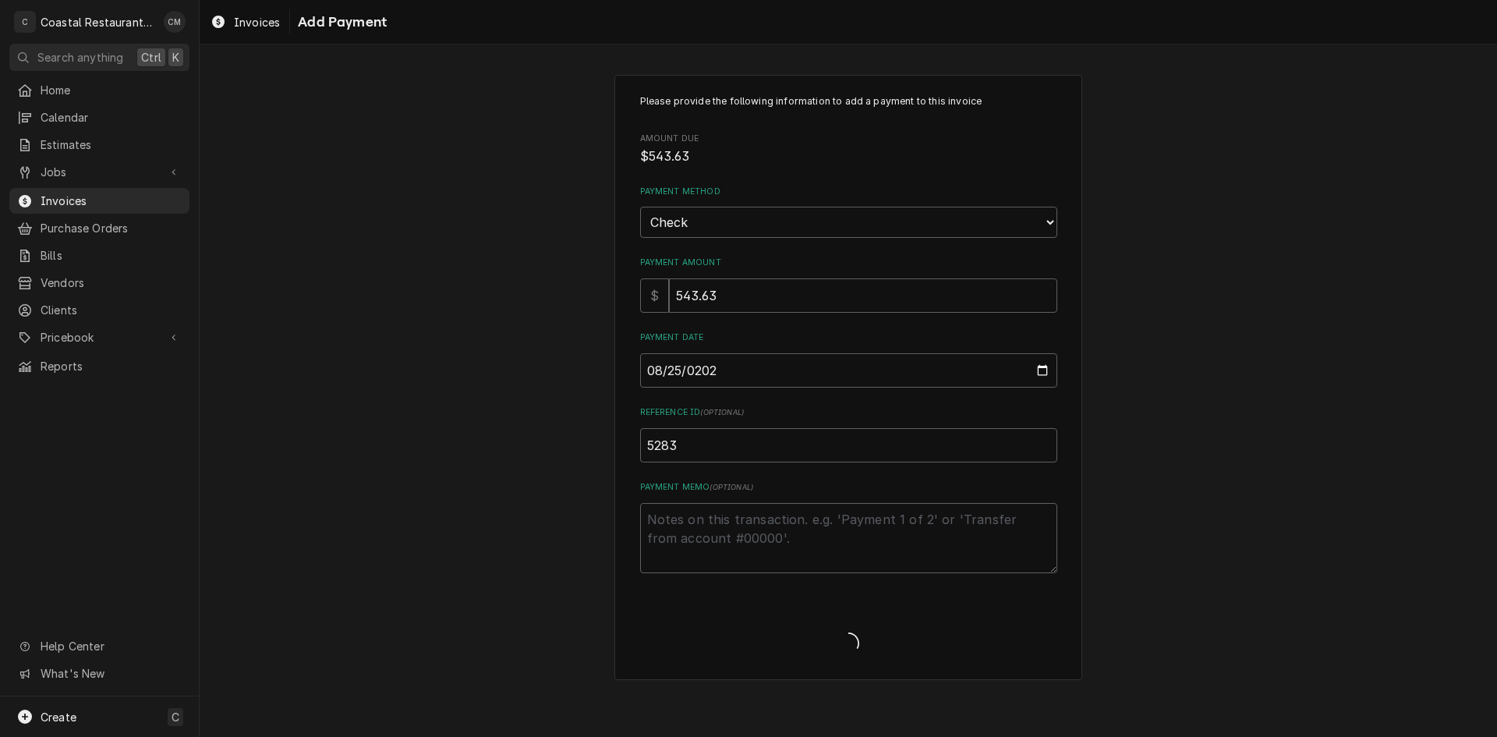
type textarea "x"
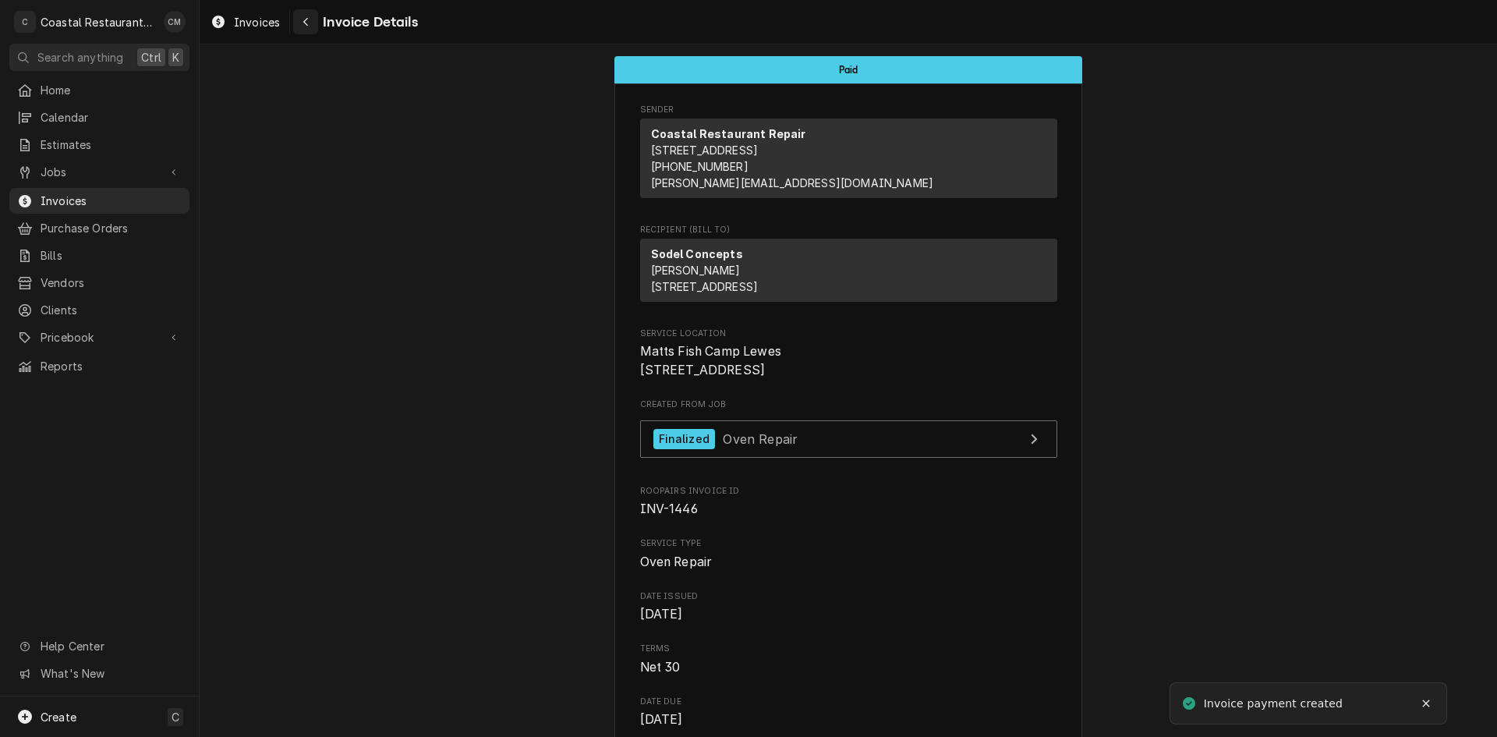
click at [307, 16] on div "Navigate back" at bounding box center [306, 22] width 16 height 16
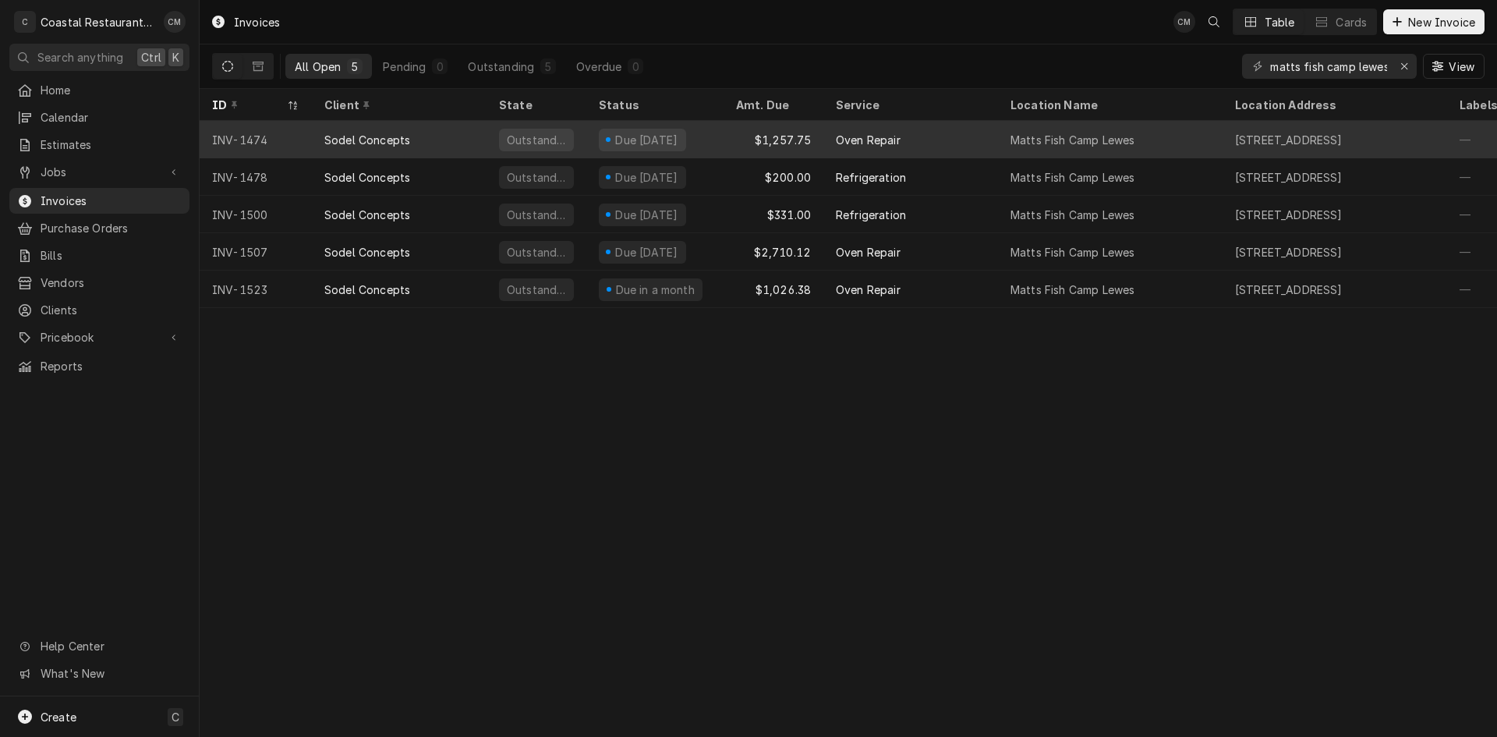
click at [727, 134] on div "$1,257.75" at bounding box center [774, 139] width 100 height 37
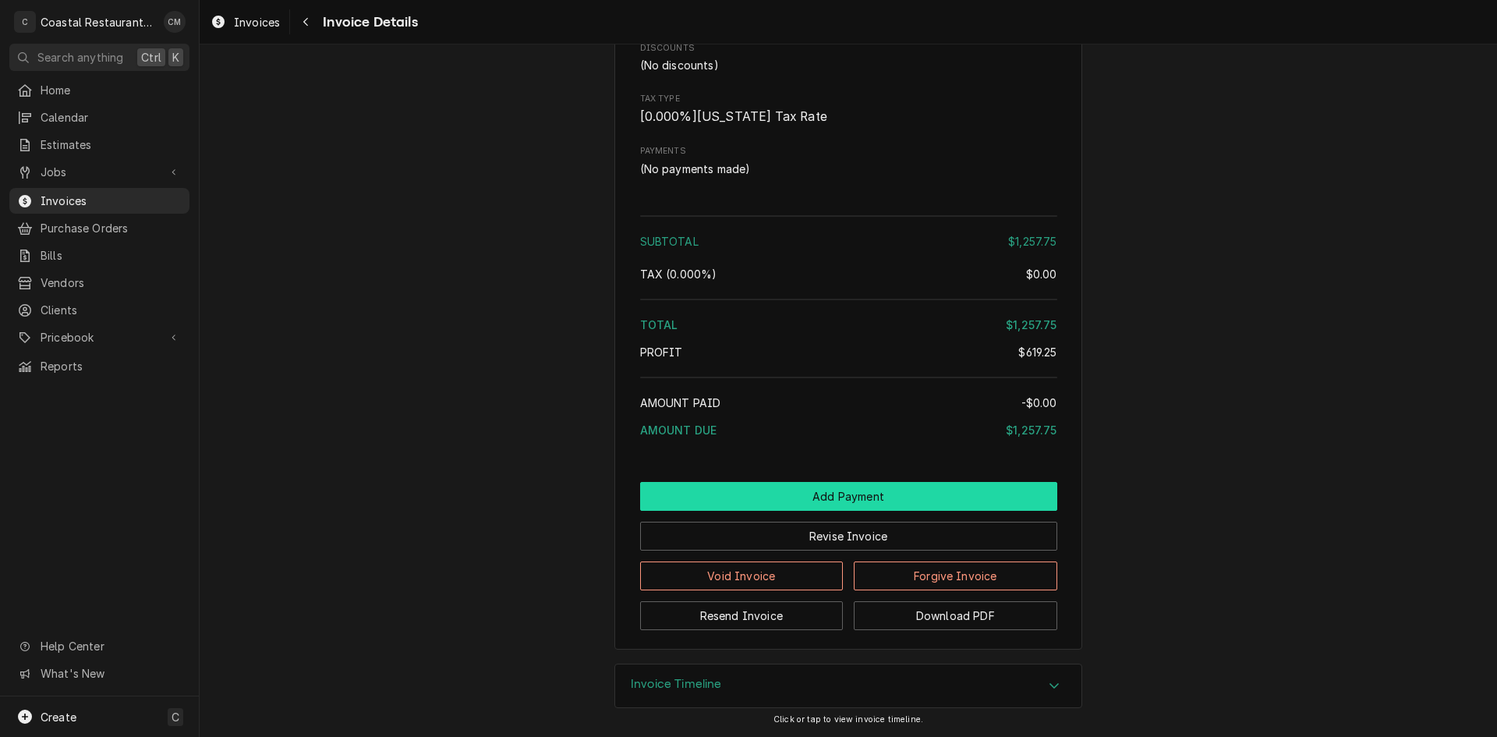
scroll to position [1963, 0]
click at [800, 501] on button "Add Payment" at bounding box center [848, 496] width 417 height 29
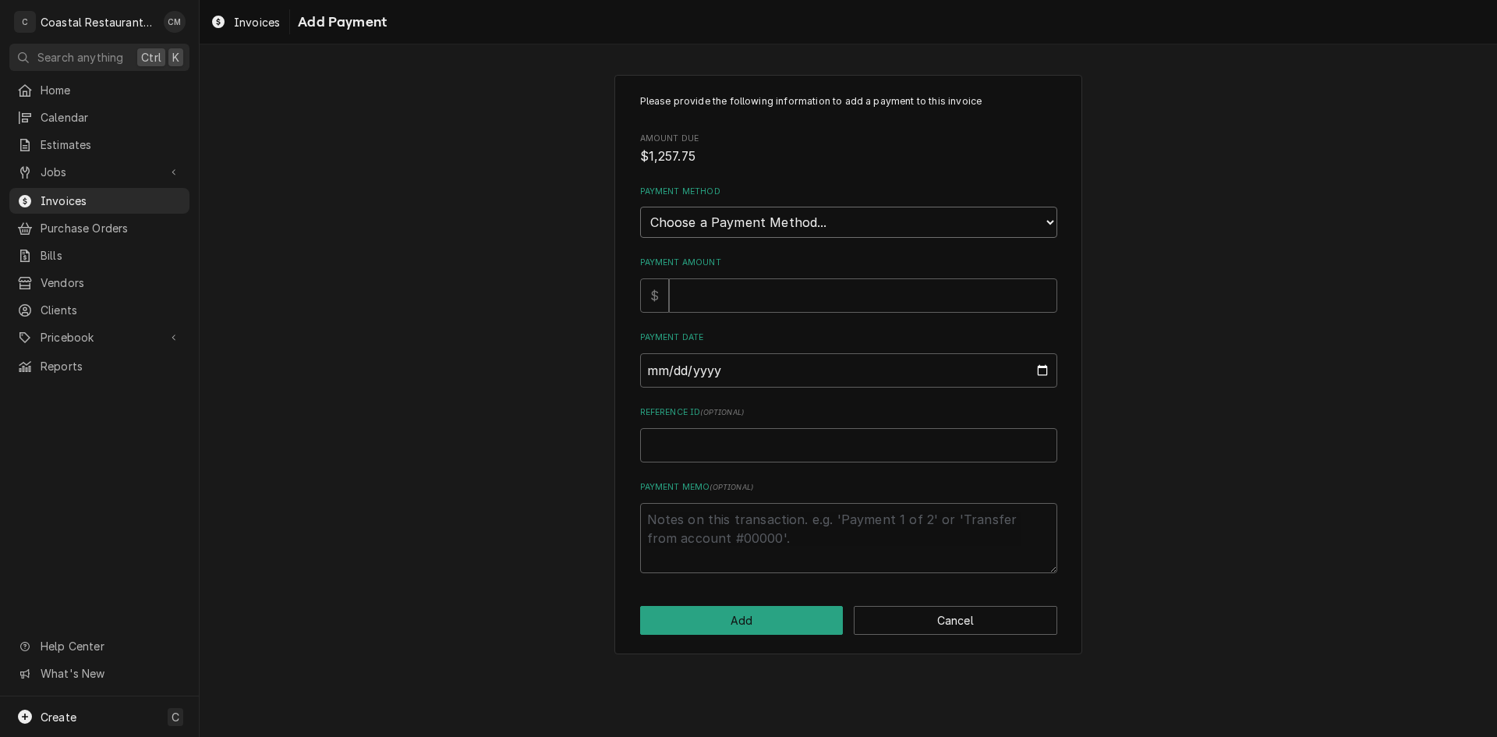
drag, startPoint x: 760, startPoint y: 226, endPoint x: 759, endPoint y: 235, distance: 9.4
click at [760, 226] on select "Choose a Payment Method... Cash Check Credit/Debit Card ACH/eCheck Other" at bounding box center [848, 222] width 417 height 31
select select "2"
click at [640, 207] on select "Choose a Payment Method... Cash Check Credit/Debit Card ACH/eCheck Other" at bounding box center [848, 222] width 417 height 31
click at [738, 301] on input "Payment Amount" at bounding box center [863, 295] width 388 height 34
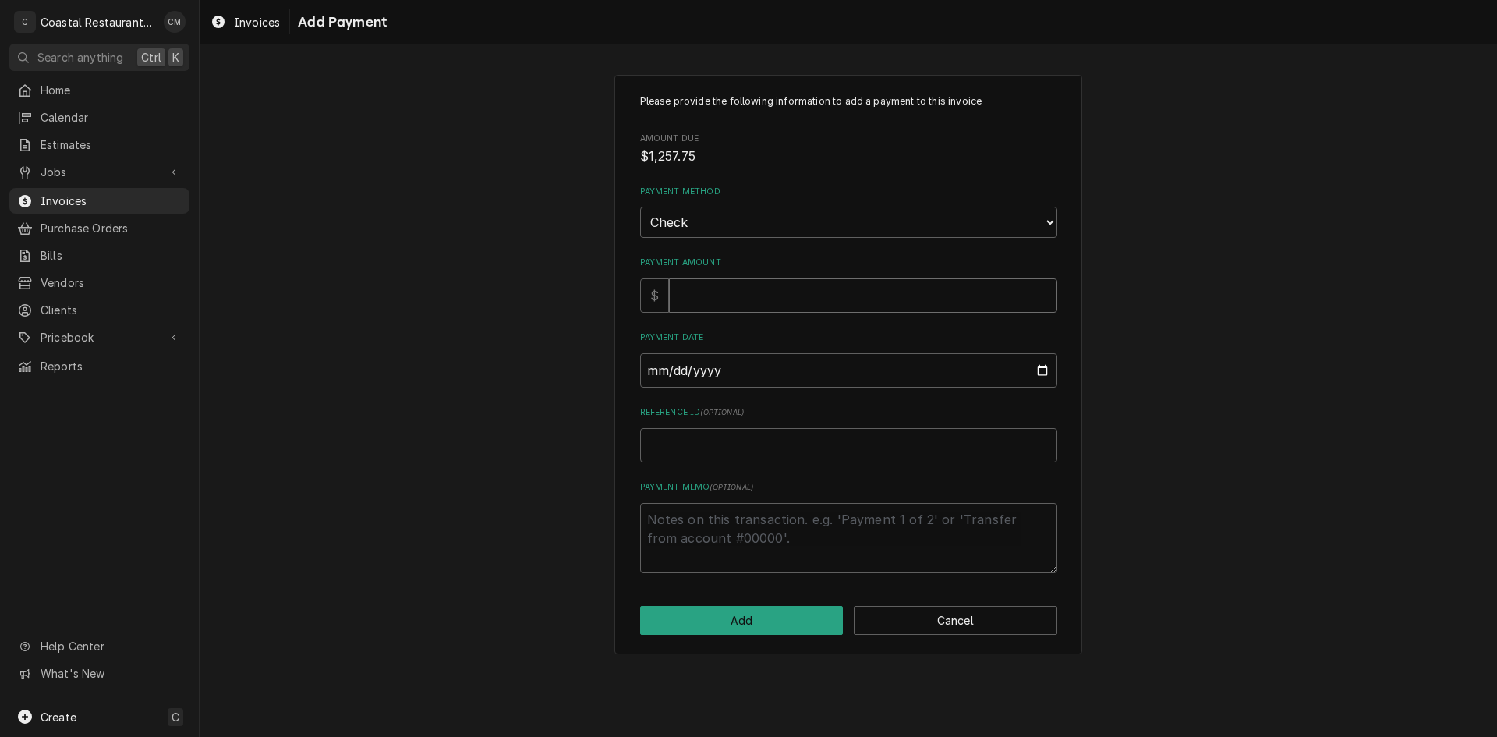
type textarea "x"
type input "1"
type textarea "x"
type input "12"
type textarea "x"
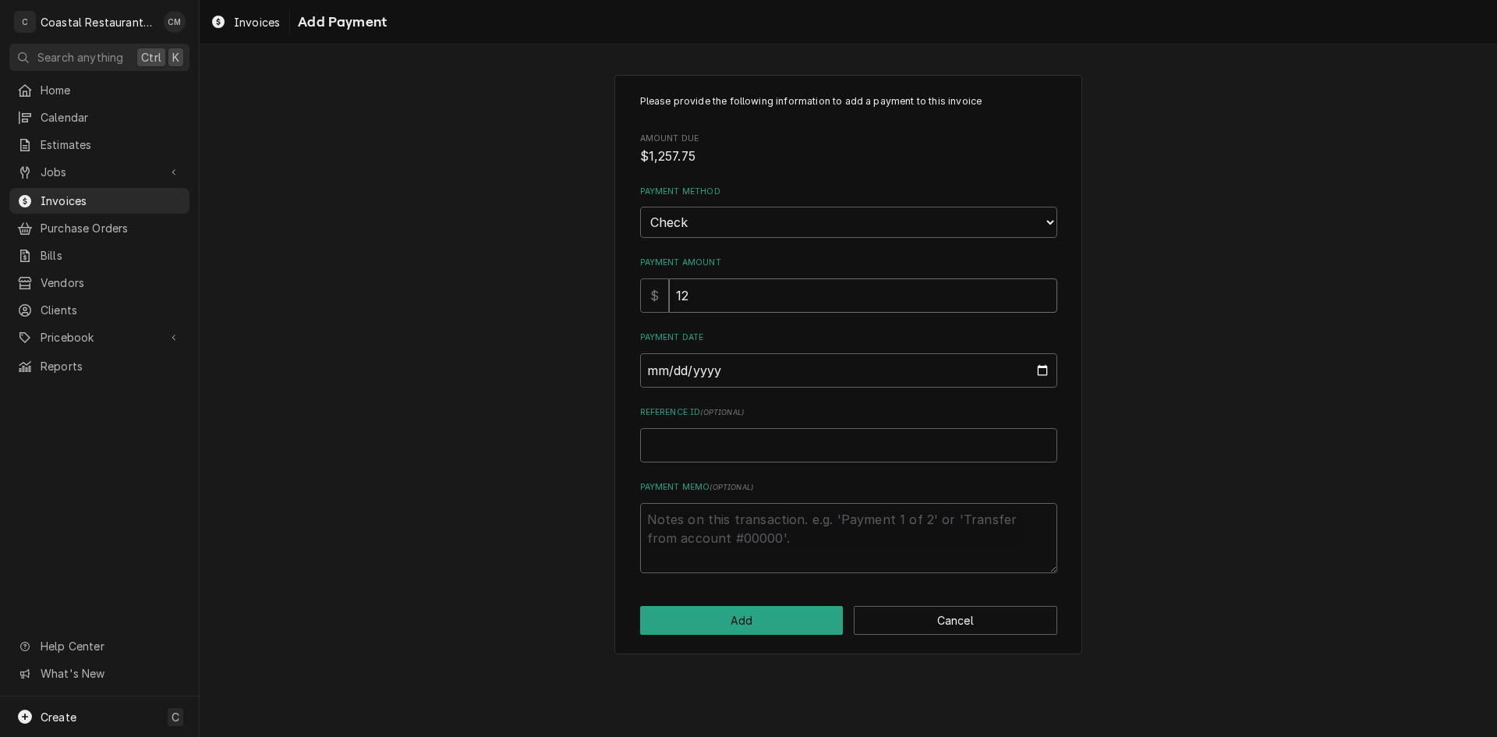
type input "125"
type textarea "x"
type input "1257"
type textarea "x"
type input "1257.7"
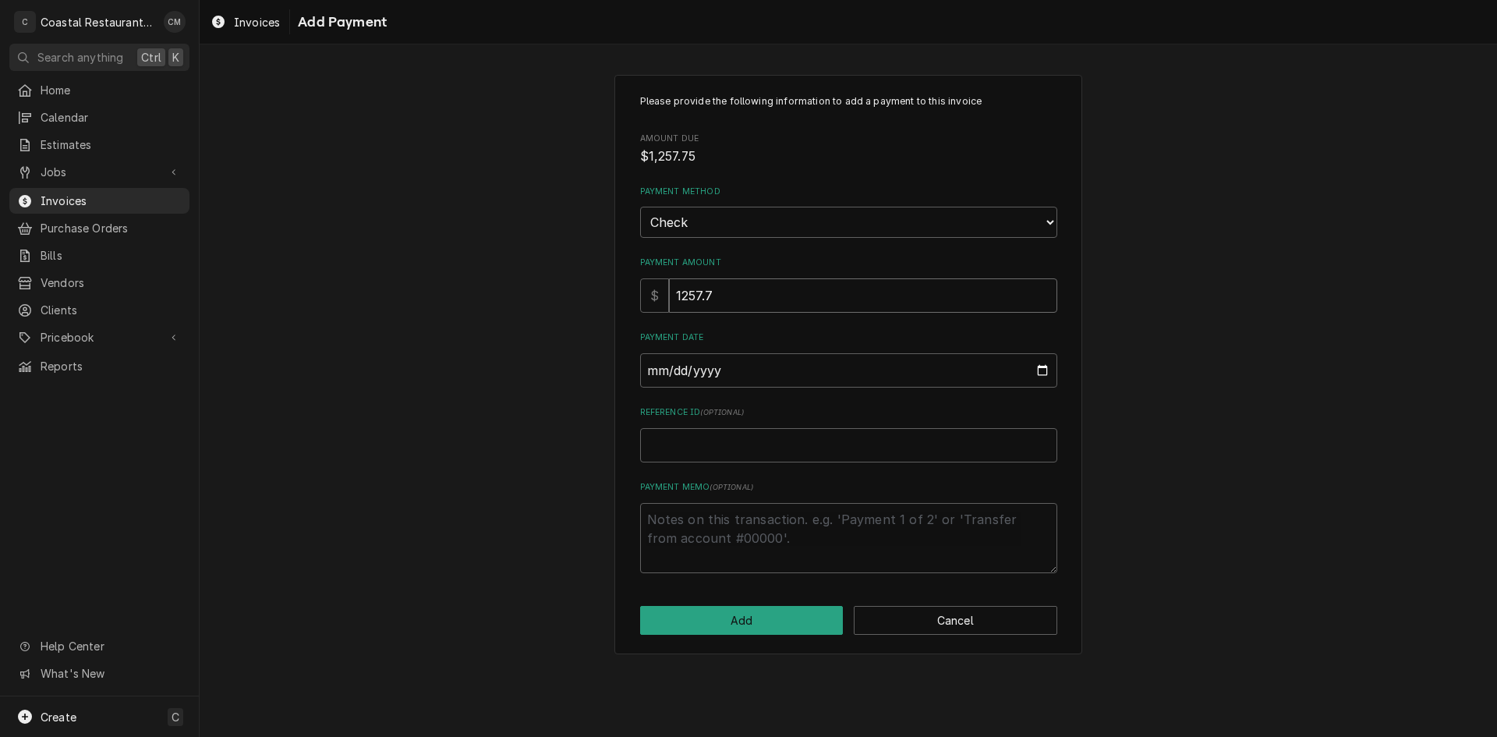
type textarea "x"
type input "1257.75"
type input "0002-08-25"
type textarea "x"
type input "0020-08-25"
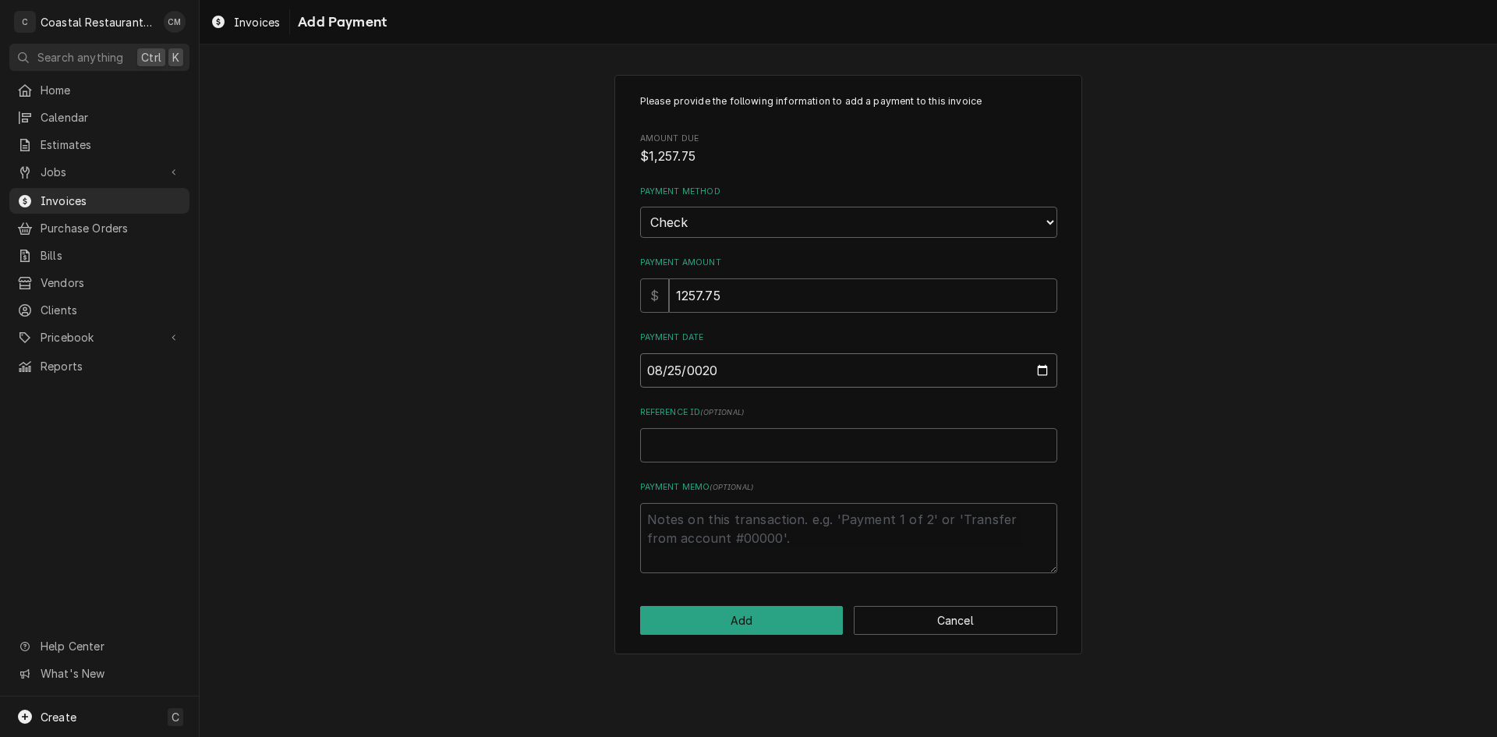
type textarea "x"
type input "0202-08-25"
type textarea "x"
type input "[DATE]"
type textarea "x"
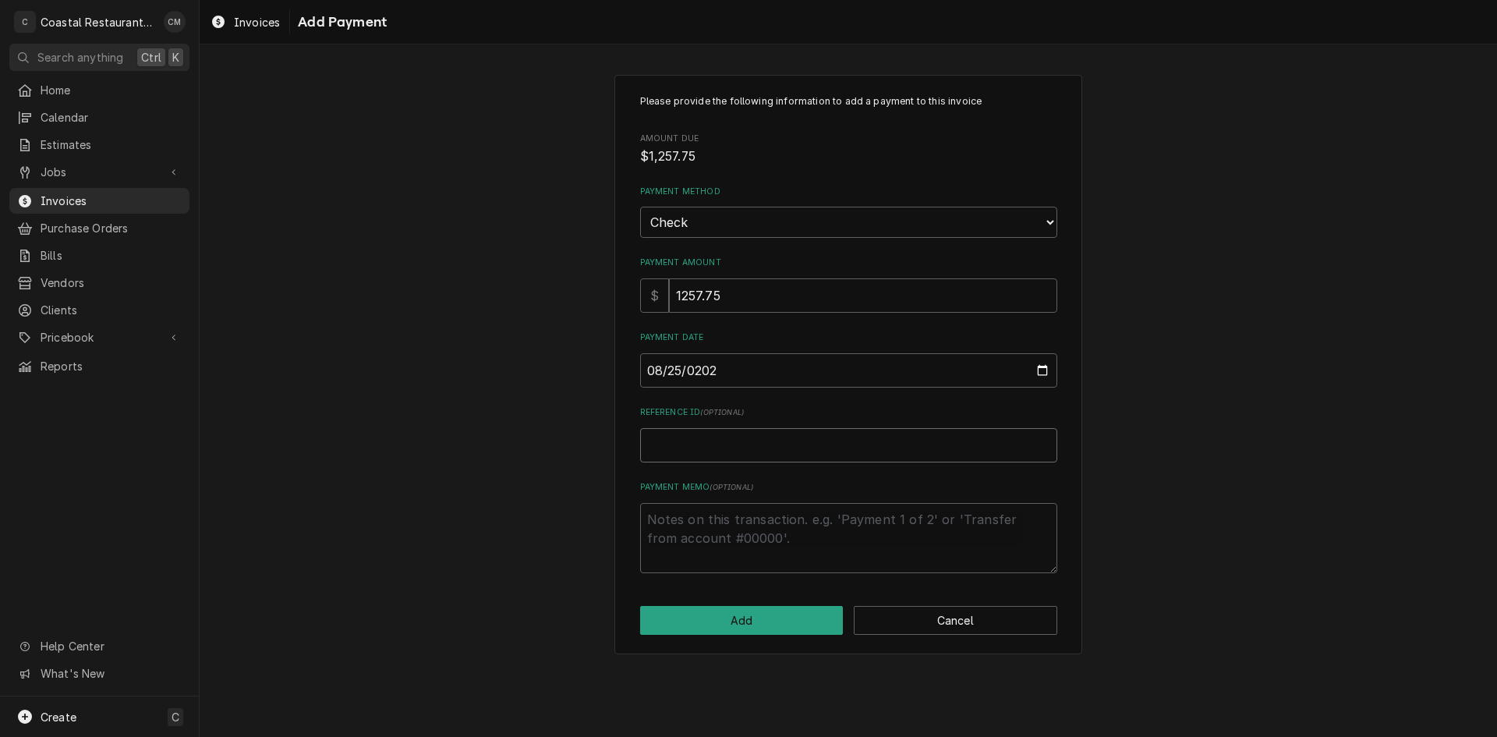
type input "5"
type textarea "x"
type input "52"
type textarea "x"
type input "528"
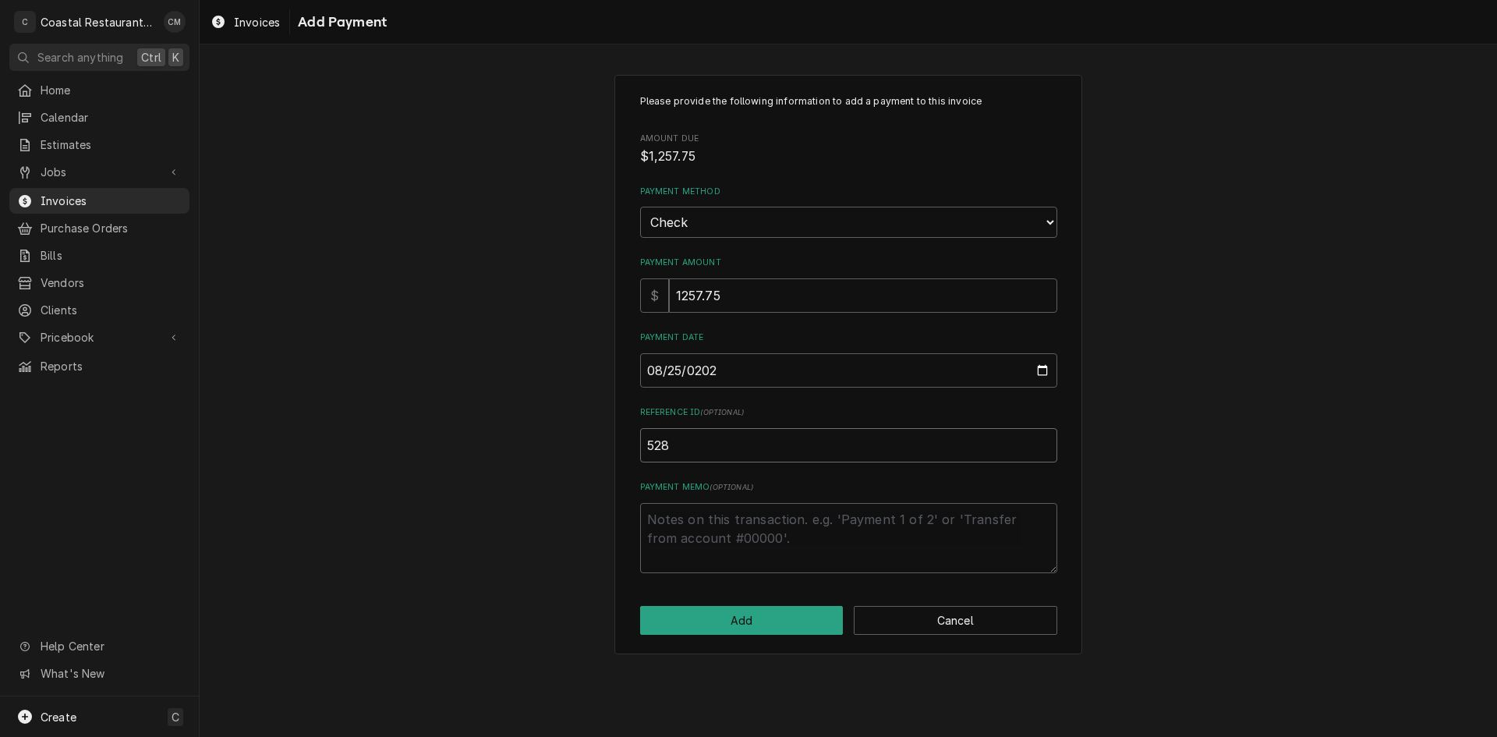
type textarea "x"
type input "5283"
click button "Add" at bounding box center [742, 620] width 204 height 29
type textarea "x"
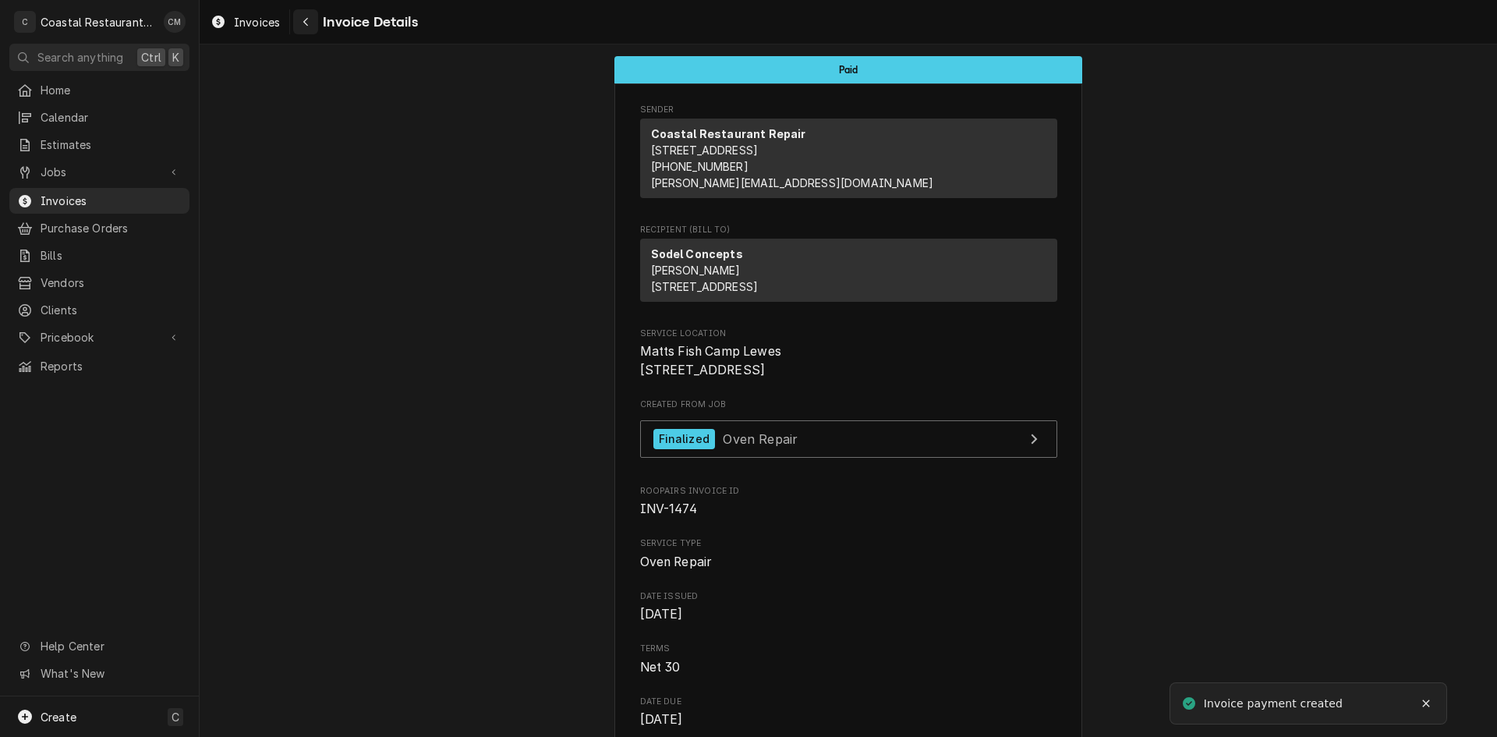
click at [304, 23] on icon "Navigate back" at bounding box center [306, 21] width 7 height 11
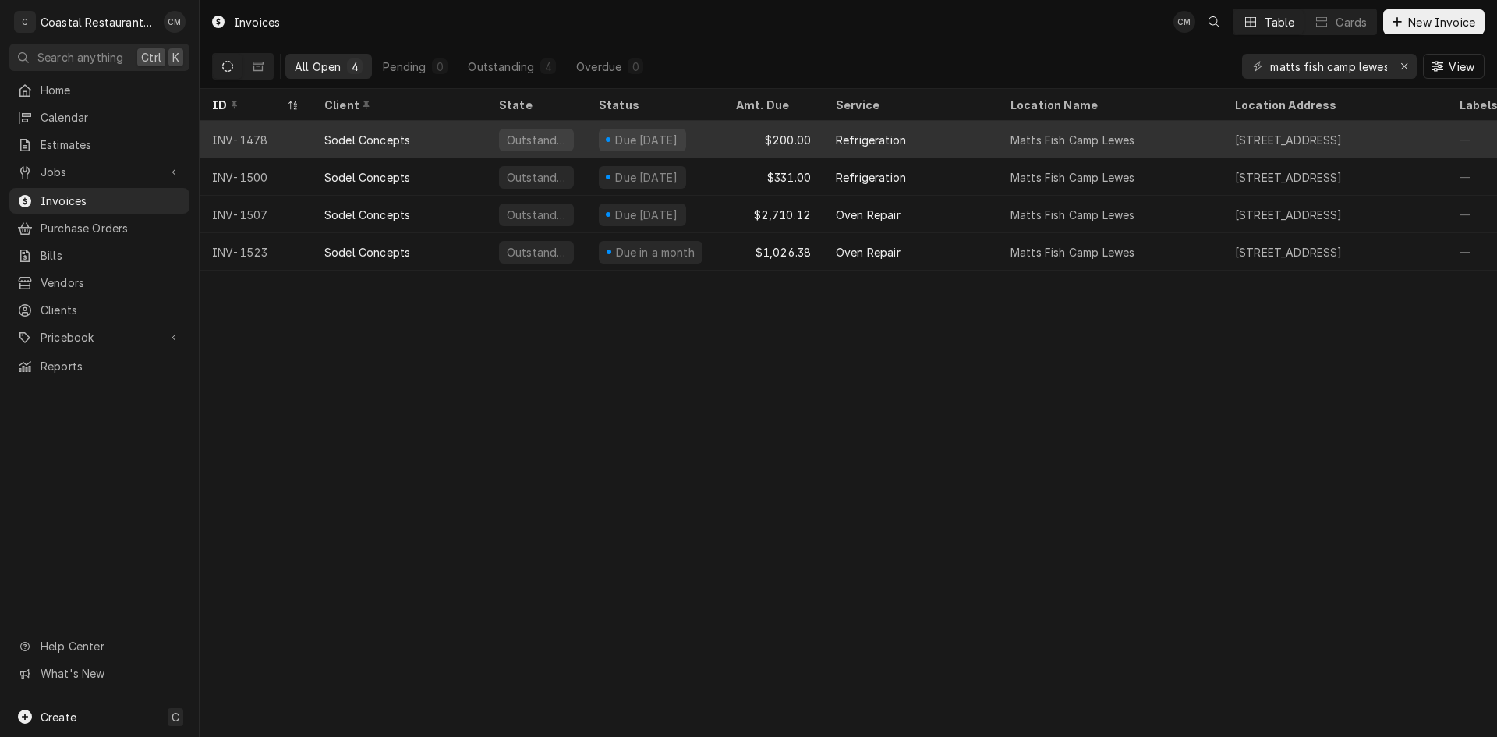
click at [710, 140] on div "Due [DATE]" at bounding box center [654, 139] width 137 height 37
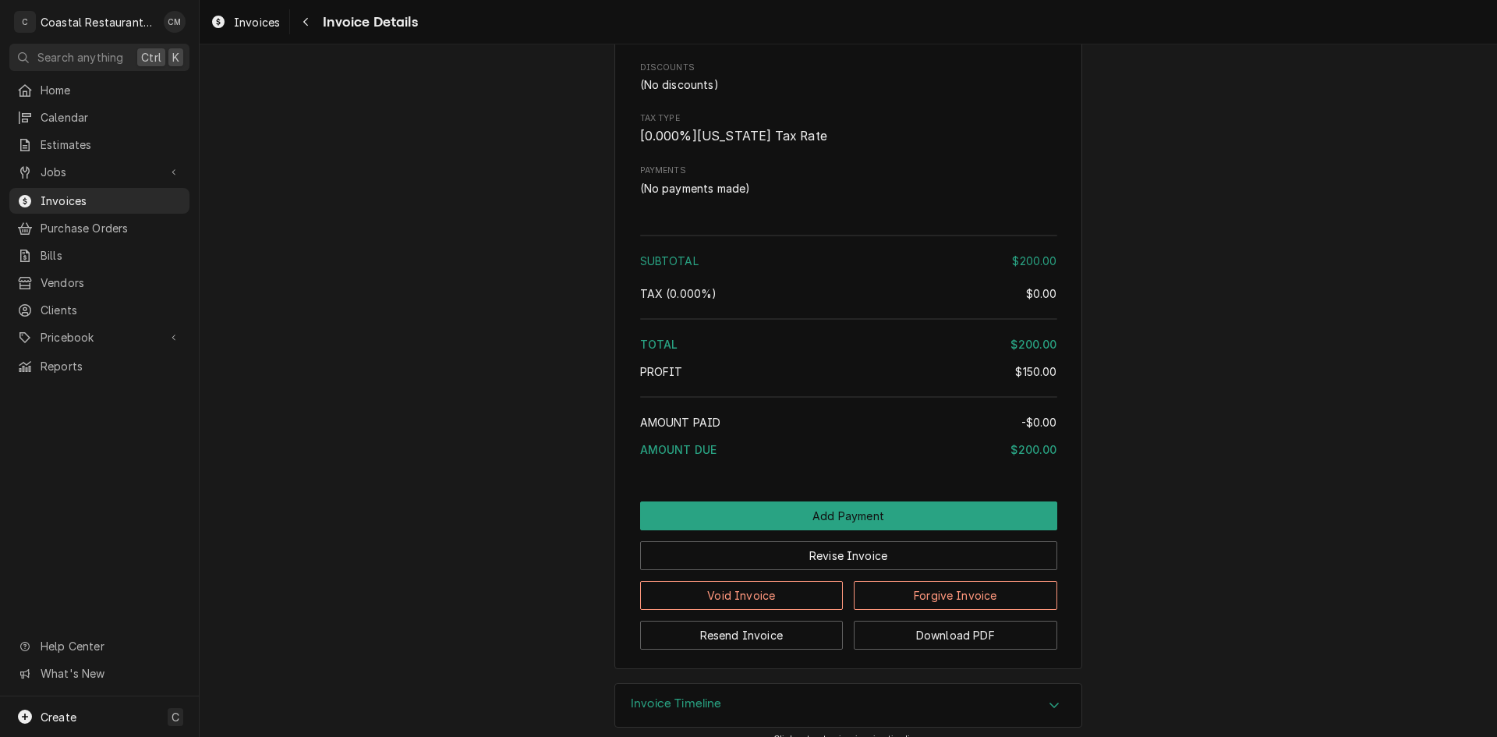
scroll to position [1400, 0]
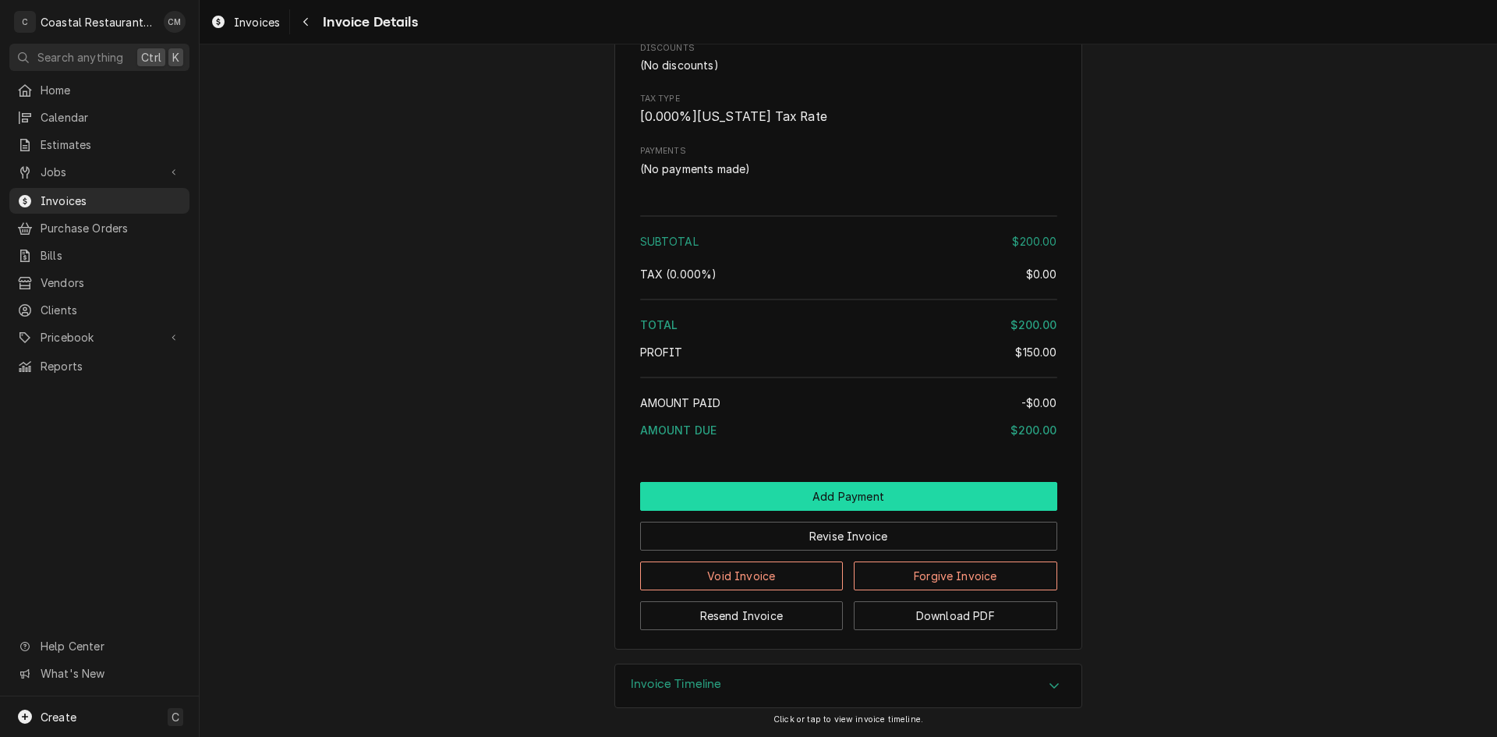
click at [832, 493] on button "Add Payment" at bounding box center [848, 496] width 417 height 29
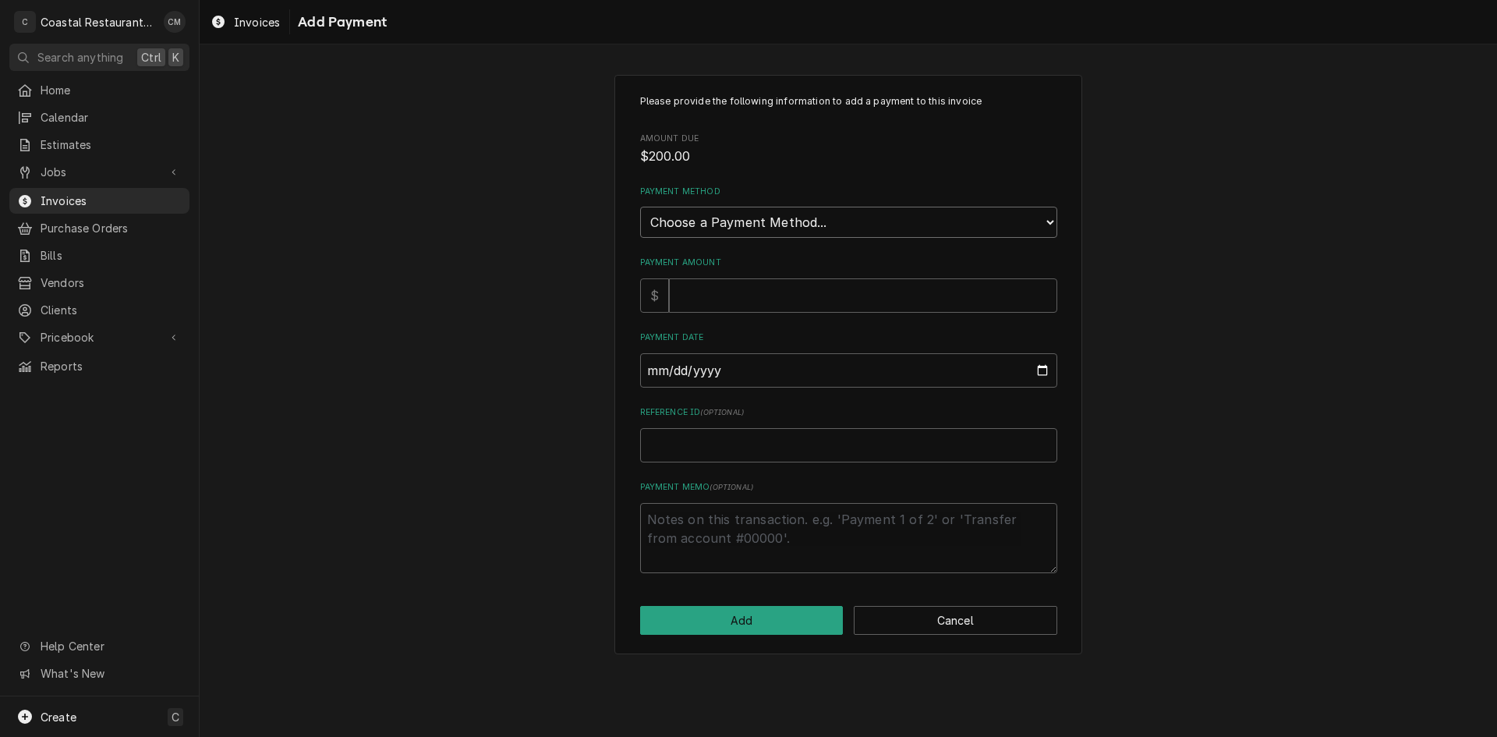
click at [763, 228] on select "Choose a Payment Method... Cash Check Credit/Debit Card ACH/eCheck Other" at bounding box center [848, 222] width 417 height 31
select select "2"
click at [640, 207] on select "Choose a Payment Method... Cash Check Credit/Debit Card ACH/eCheck Other" at bounding box center [848, 222] width 417 height 31
click at [745, 303] on input "Payment Amount" at bounding box center [863, 295] width 388 height 34
type textarea "x"
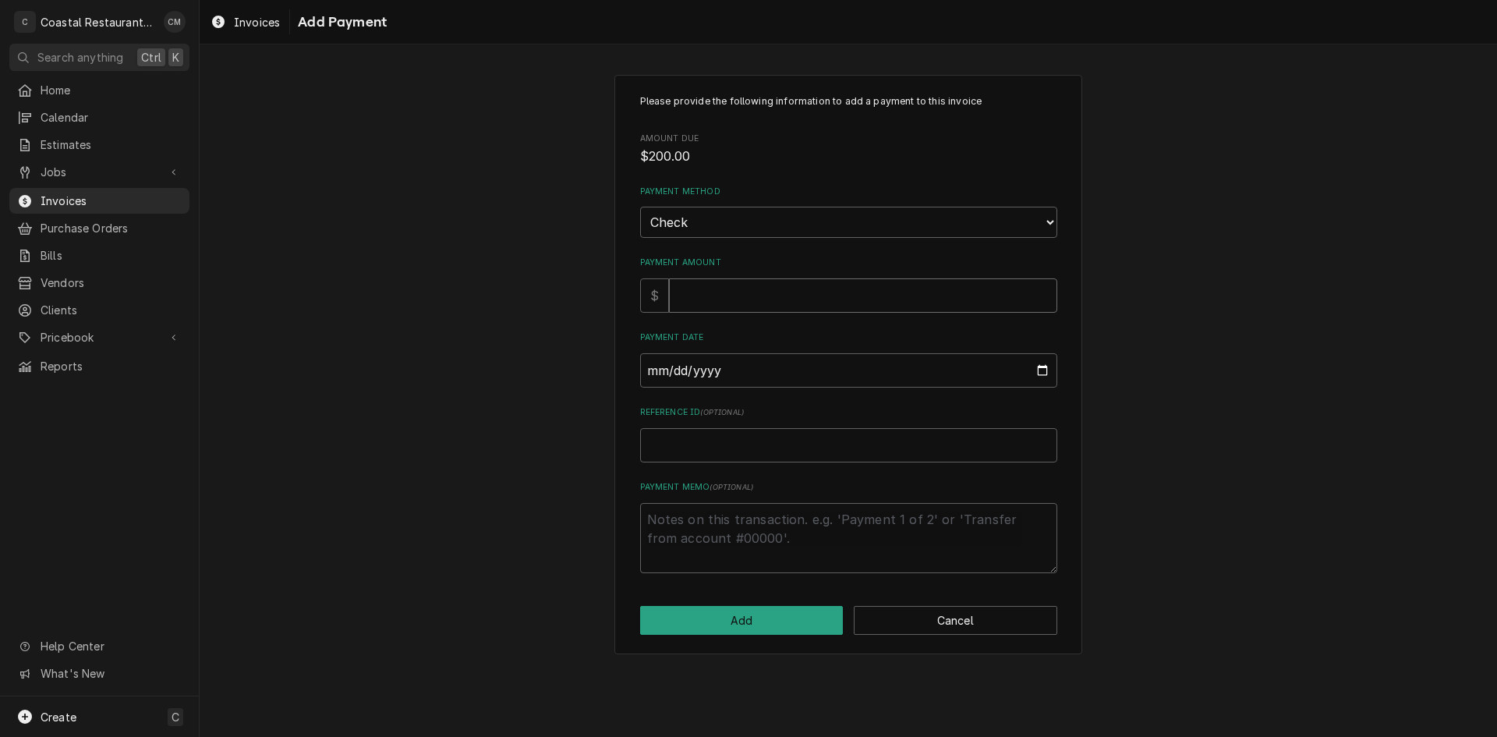
type input "2"
type textarea "x"
type input "20"
type textarea "x"
type input "200"
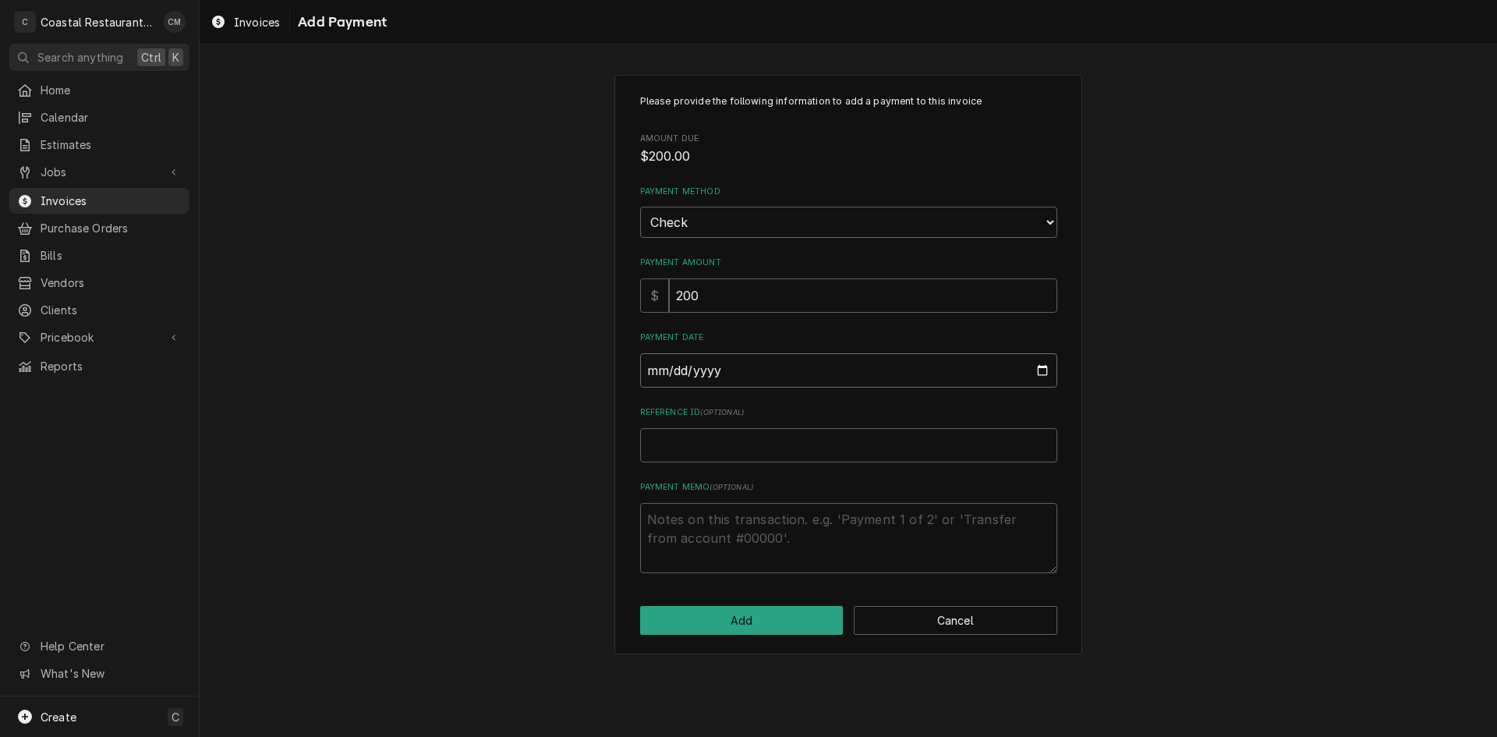
type input "0002-08-25"
type textarea "x"
type input "0020-08-25"
type textarea "x"
type input "0202-08-25"
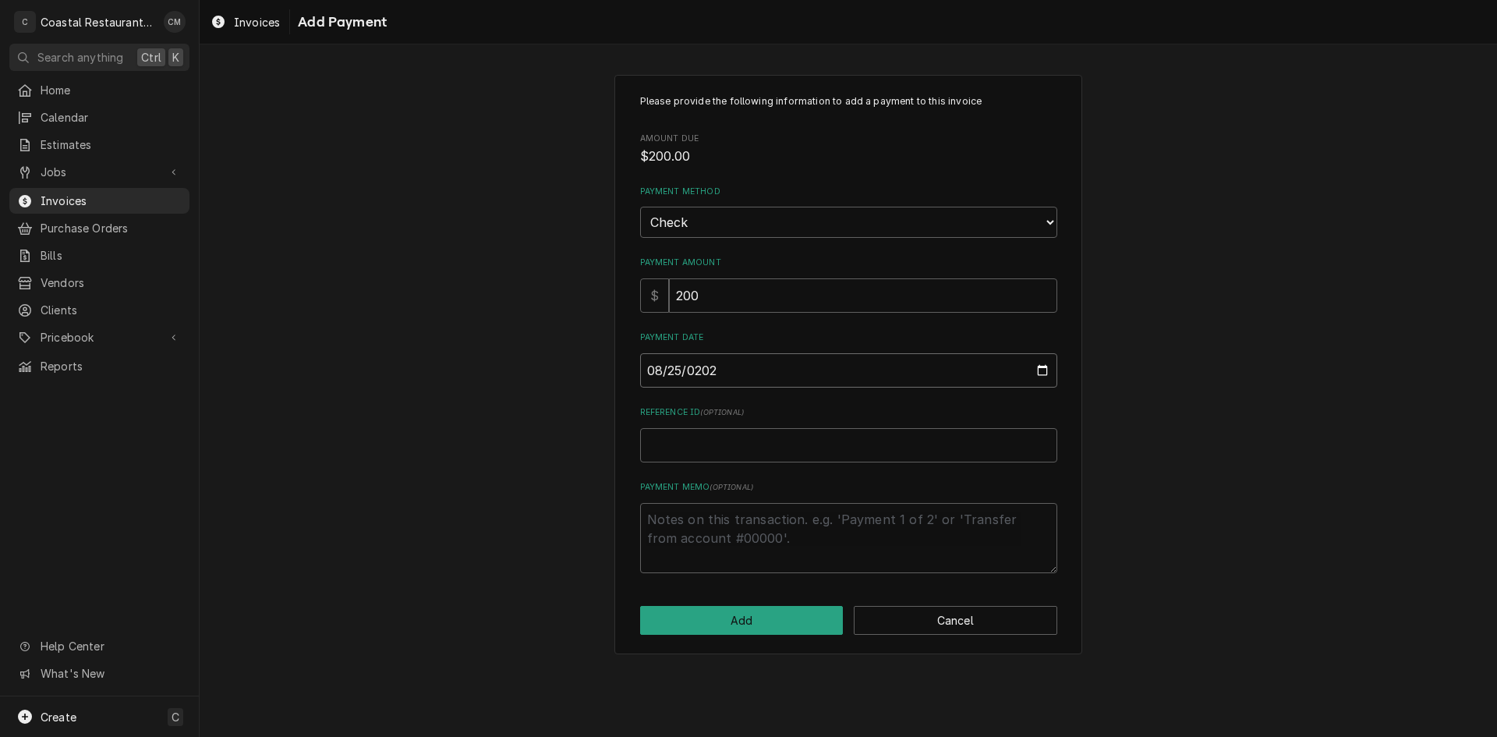
type textarea "x"
type input "2025-08-25"
type textarea "x"
type input "5"
type textarea "x"
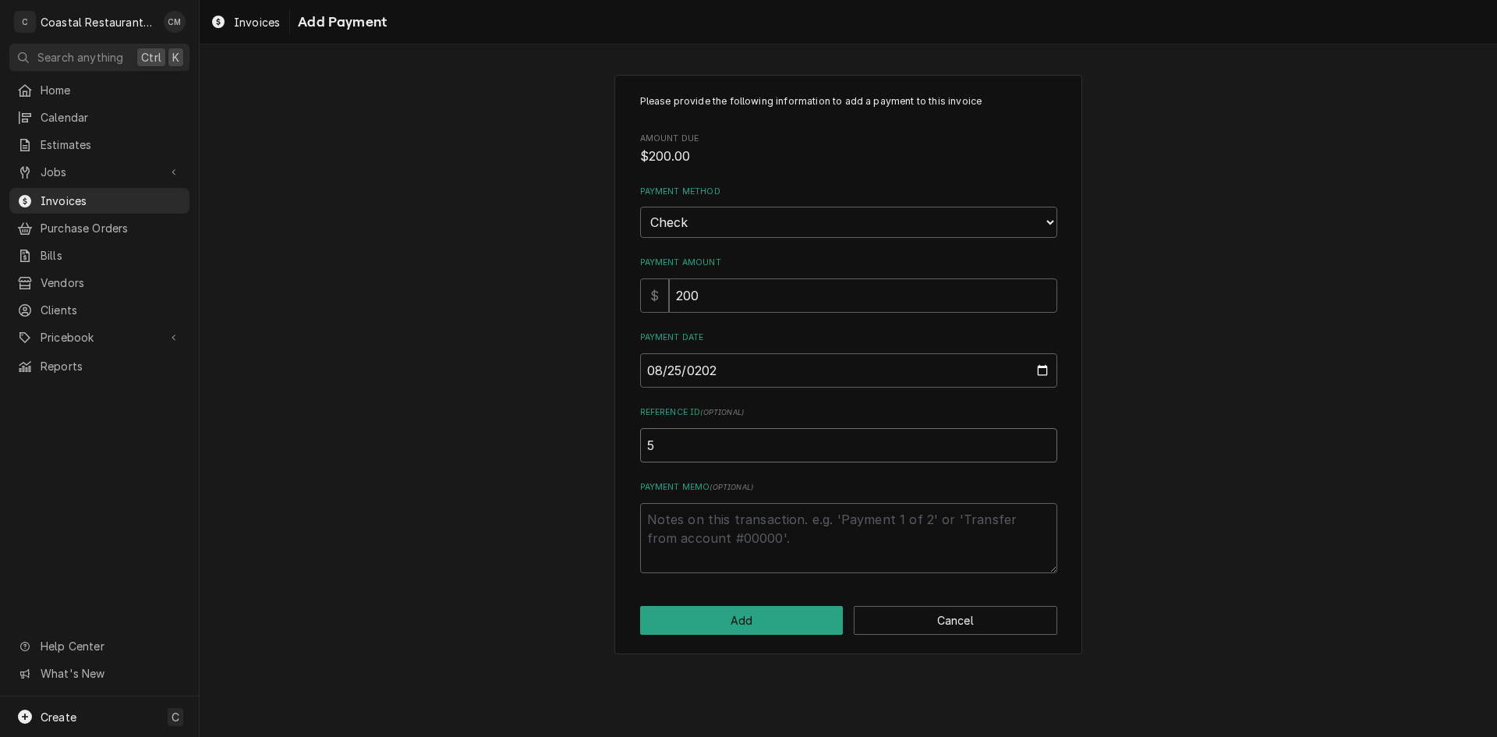
type input "52"
type textarea "x"
type input "528"
type textarea "x"
type input "5283"
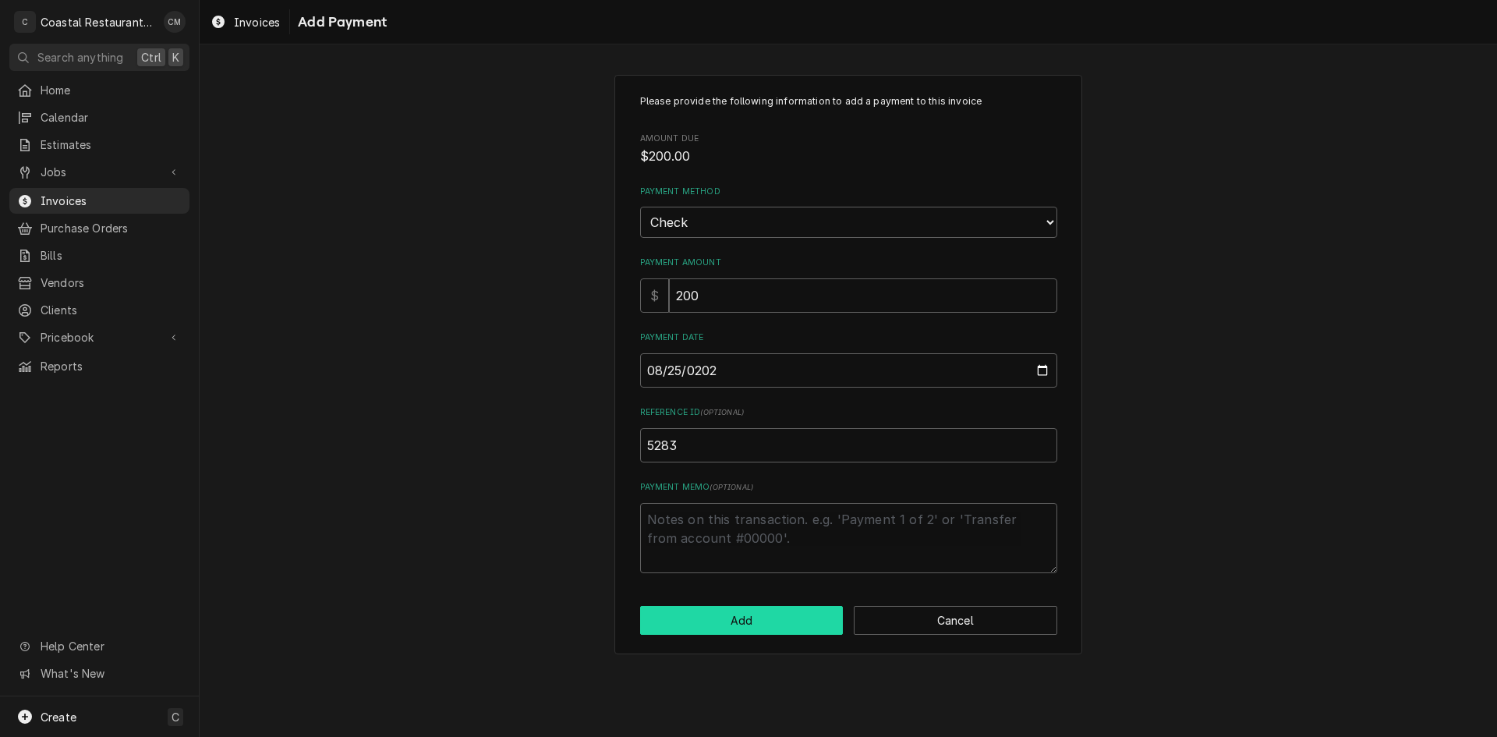
click button "Add" at bounding box center [742, 620] width 204 height 29
type textarea "x"
